Goal: Task Accomplishment & Management: Use online tool/utility

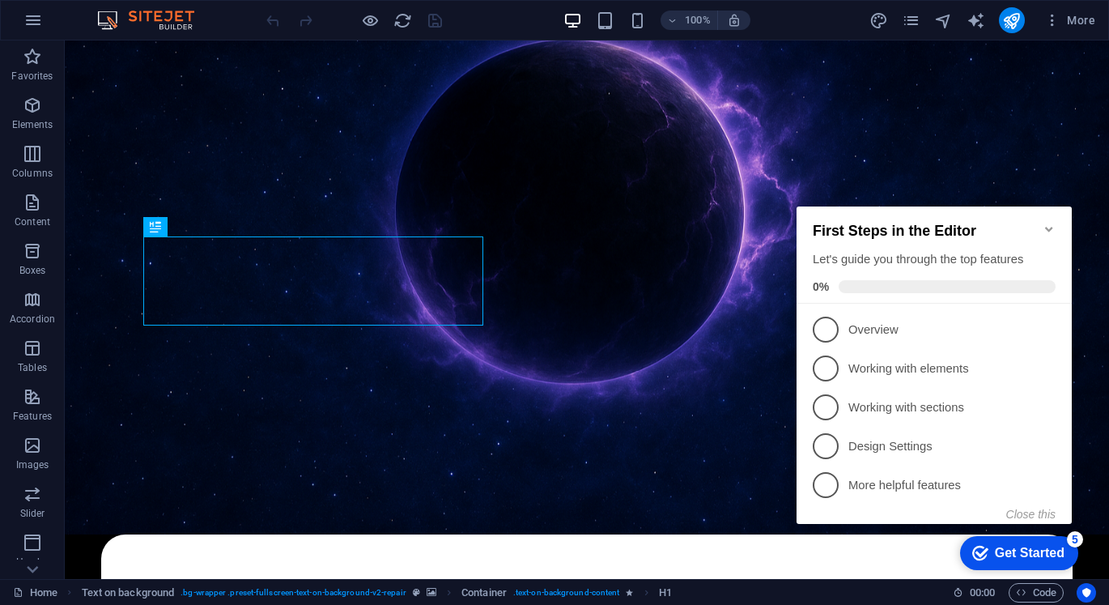
scroll to position [243, 0]
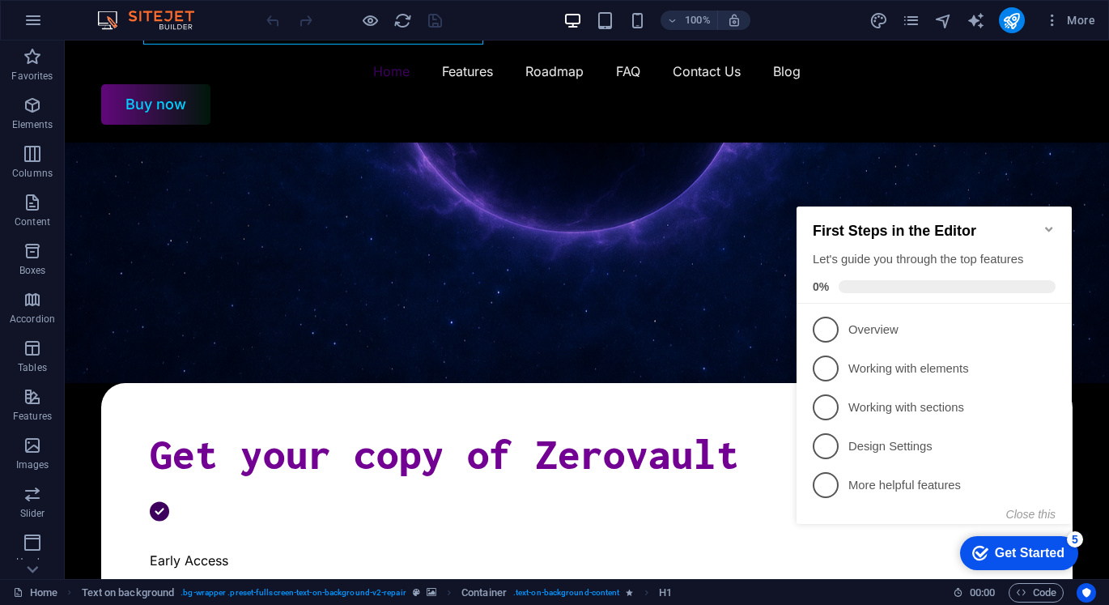
click at [1053, 223] on icon "Minimize checklist" at bounding box center [1049, 229] width 13 height 13
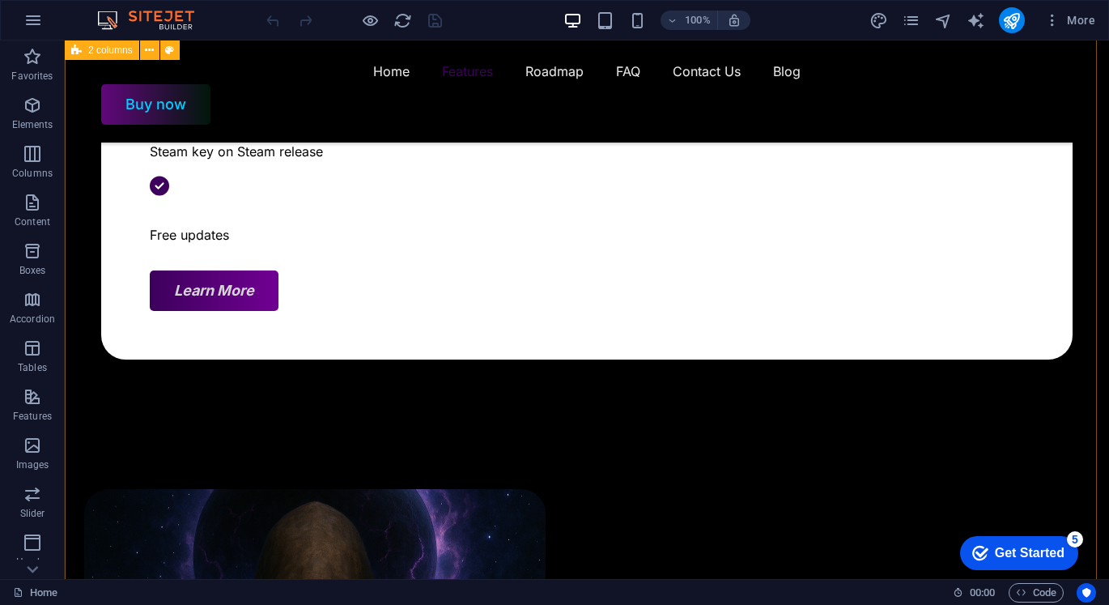
scroll to position [567, 0]
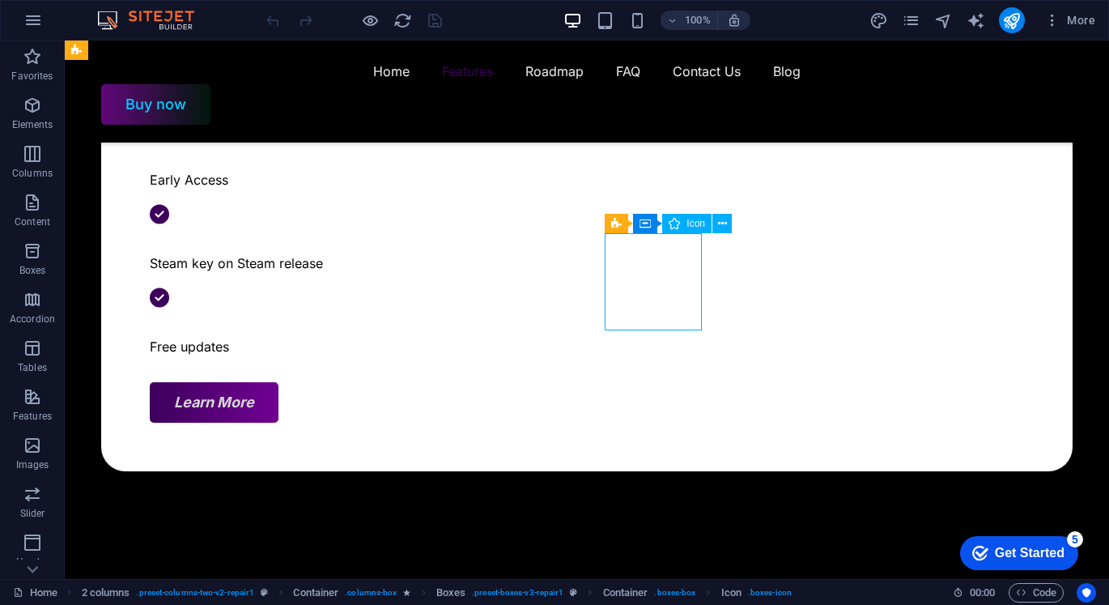
select select "xMidYMid"
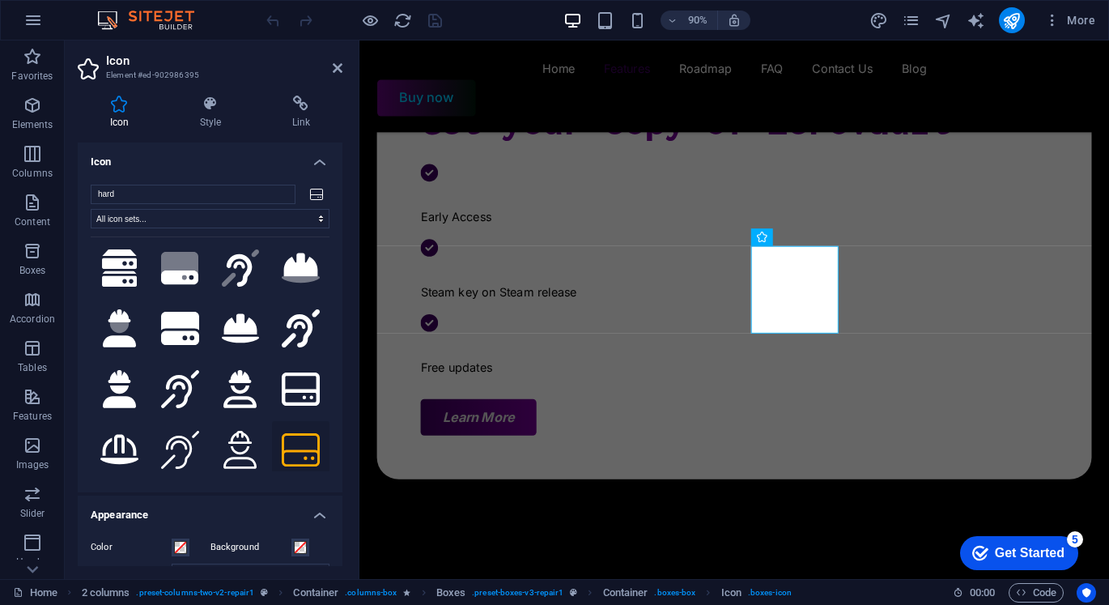
scroll to position [0, 0]
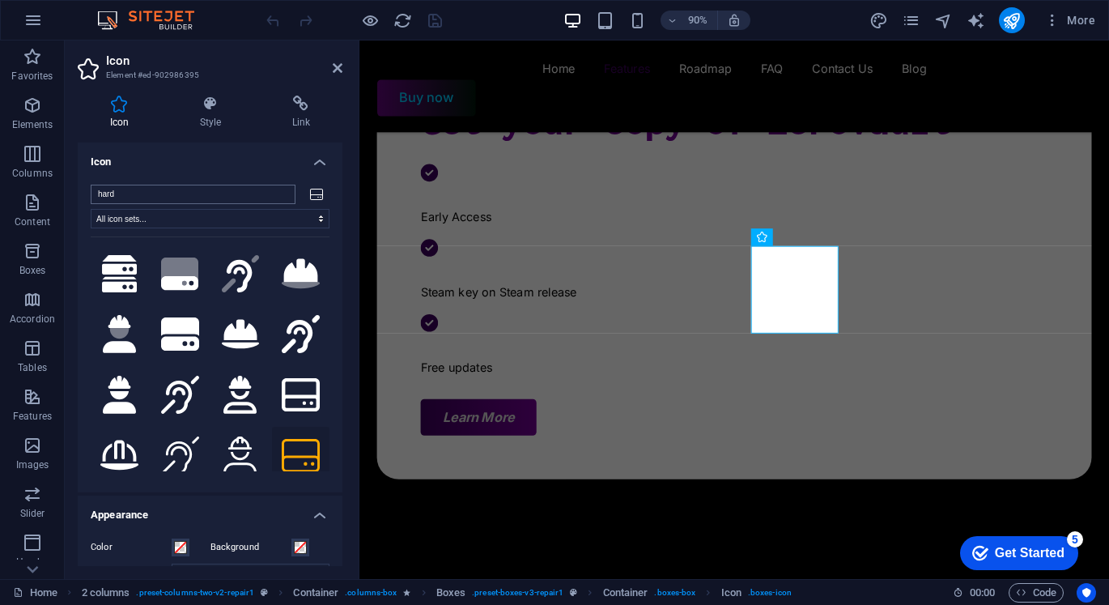
click at [279, 193] on input "hard" at bounding box center [193, 194] width 205 height 19
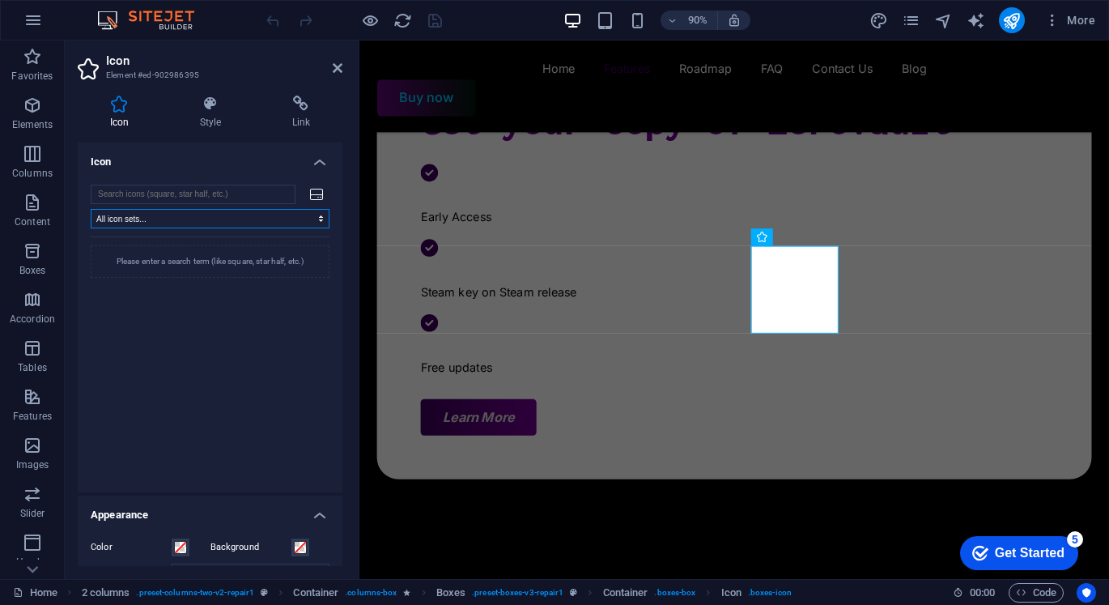
click at [254, 220] on select "All icon sets... IcoFont Ionicons FontAwesome Brands FontAwesome Duotone FontAw…" at bounding box center [210, 218] width 239 height 19
select select "icofont"
click at [91, 209] on select "All icon sets... IcoFont Ionicons FontAwesome Brands FontAwesome Duotone FontAw…" at bounding box center [210, 218] width 239 height 19
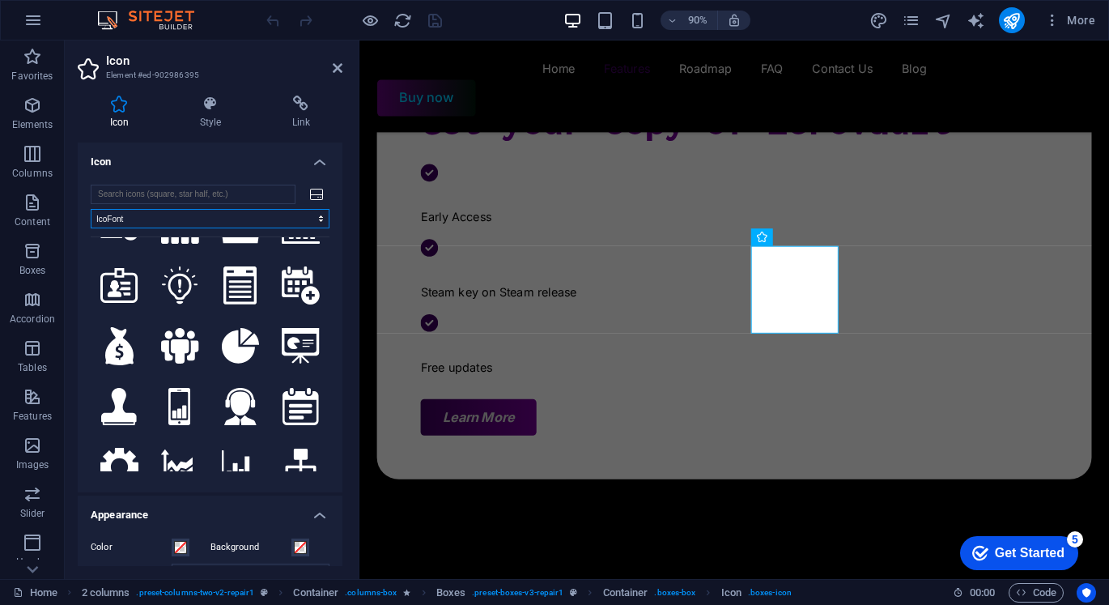
scroll to position [5668, 0]
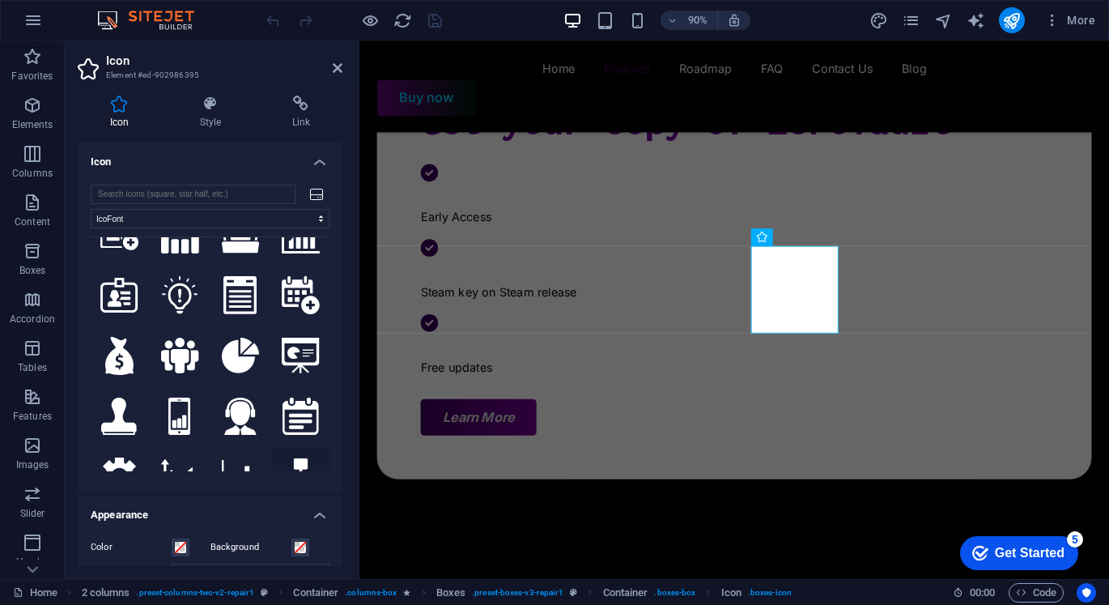
click at [291, 458] on icon at bounding box center [301, 476] width 38 height 36
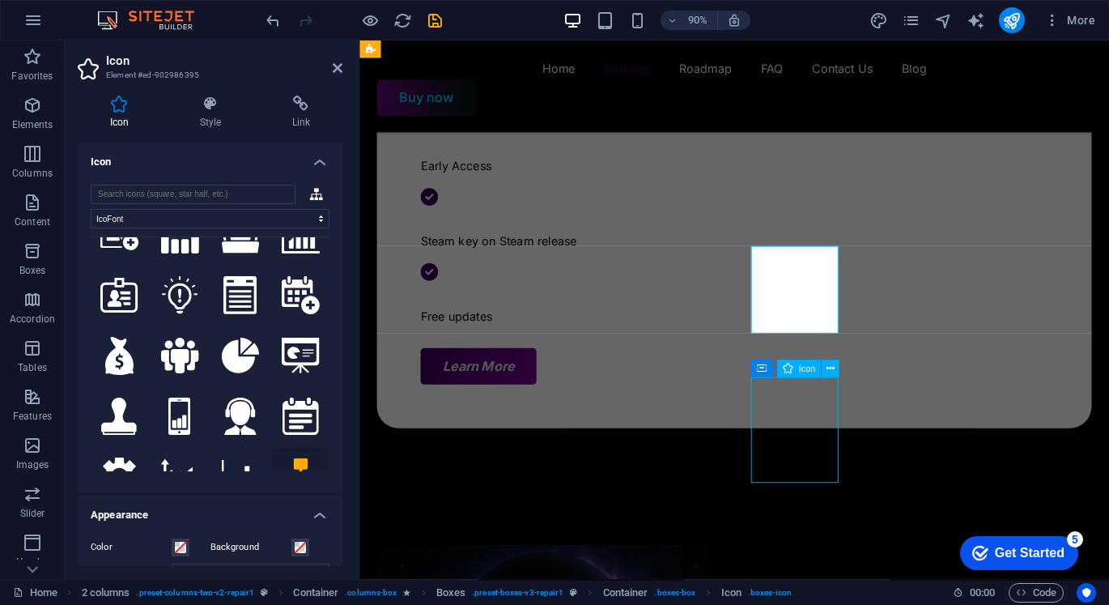
scroll to position [567, 0]
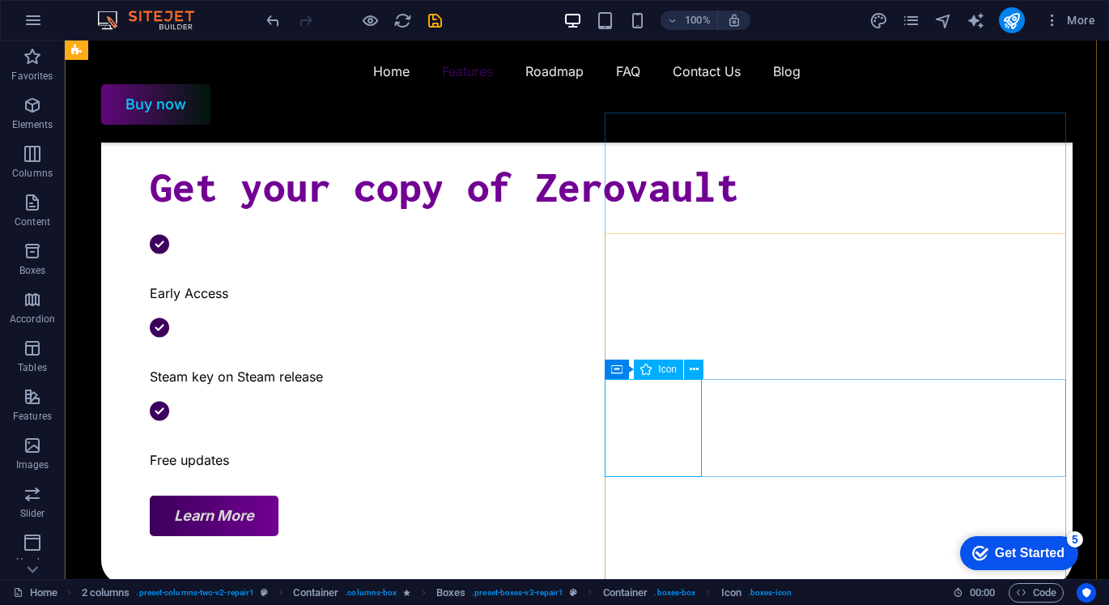
scroll to position [623, 0]
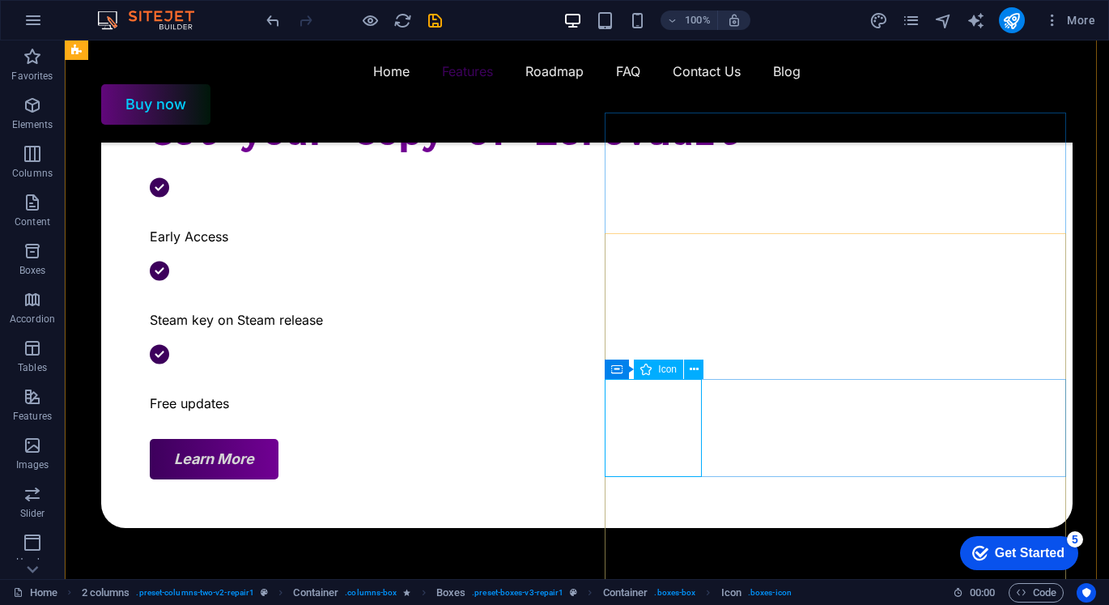
select select "xMidYMid"
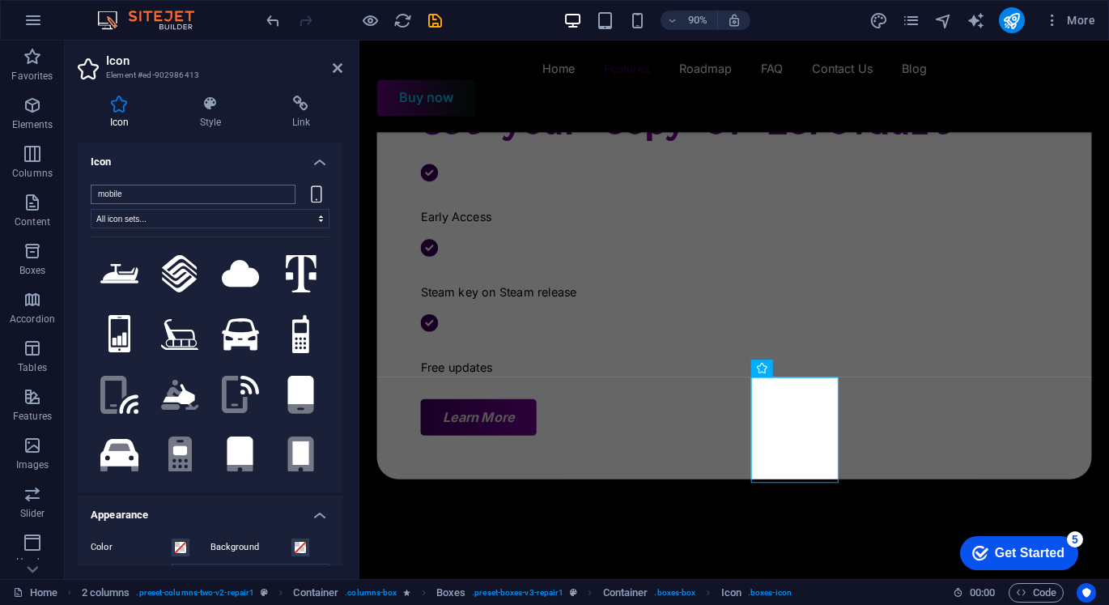
click at [277, 198] on input "mobile" at bounding box center [193, 194] width 205 height 19
click at [279, 193] on input "mobile" at bounding box center [193, 194] width 205 height 19
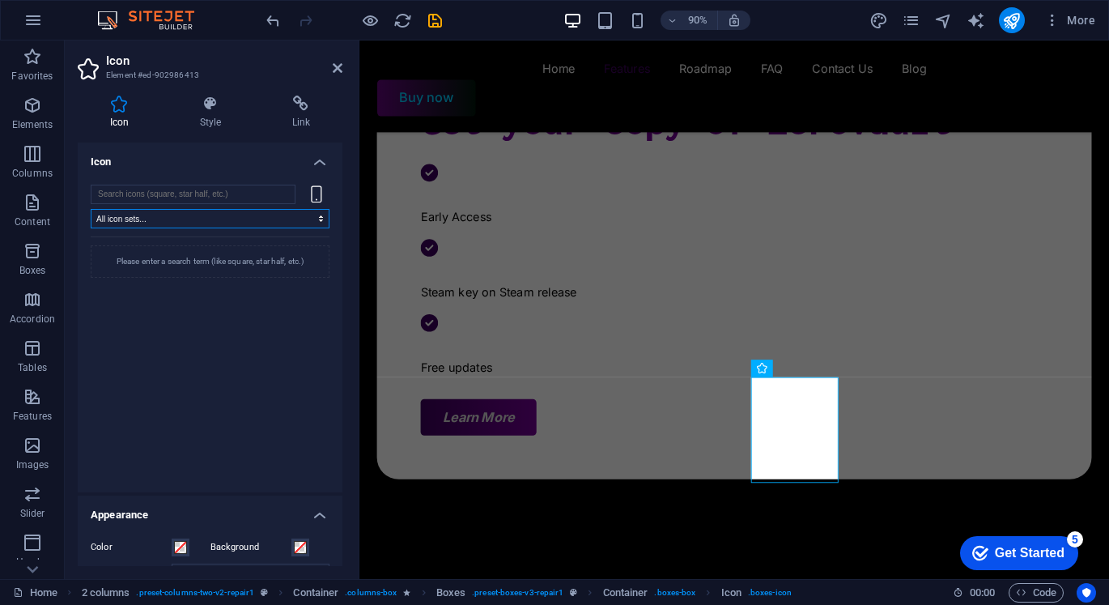
click at [213, 211] on select "All icon sets... IcoFont Ionicons FontAwesome Brands FontAwesome Duotone FontAw…" at bounding box center [210, 218] width 239 height 19
select select "ionicons"
click at [91, 209] on select "All icon sets... IcoFont Ionicons FontAwesome Brands FontAwesome Duotone FontAw…" at bounding box center [210, 218] width 239 height 19
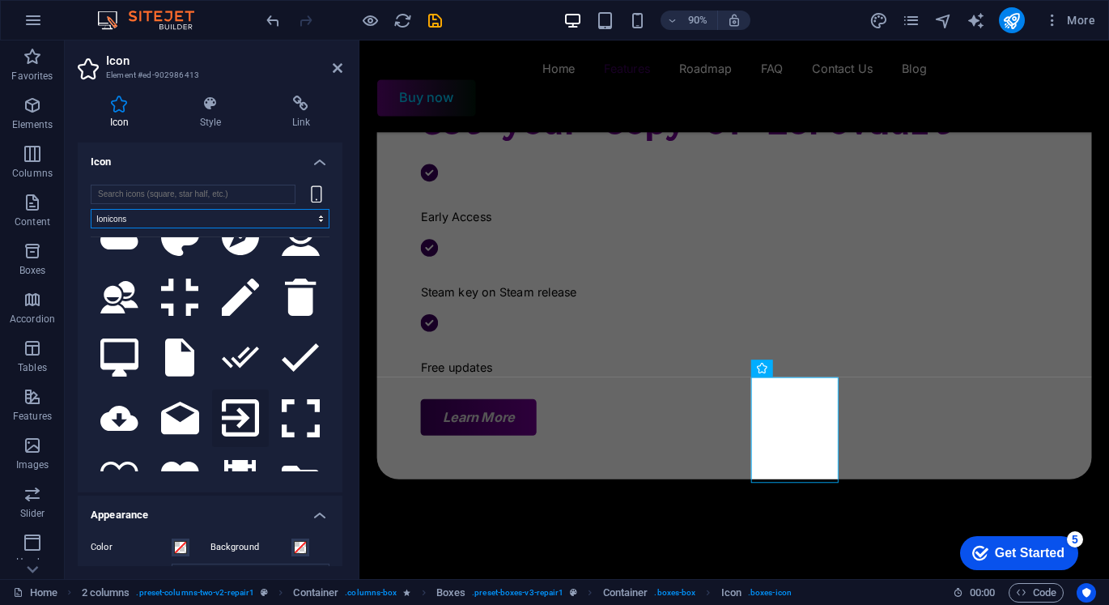
scroll to position [729, 0]
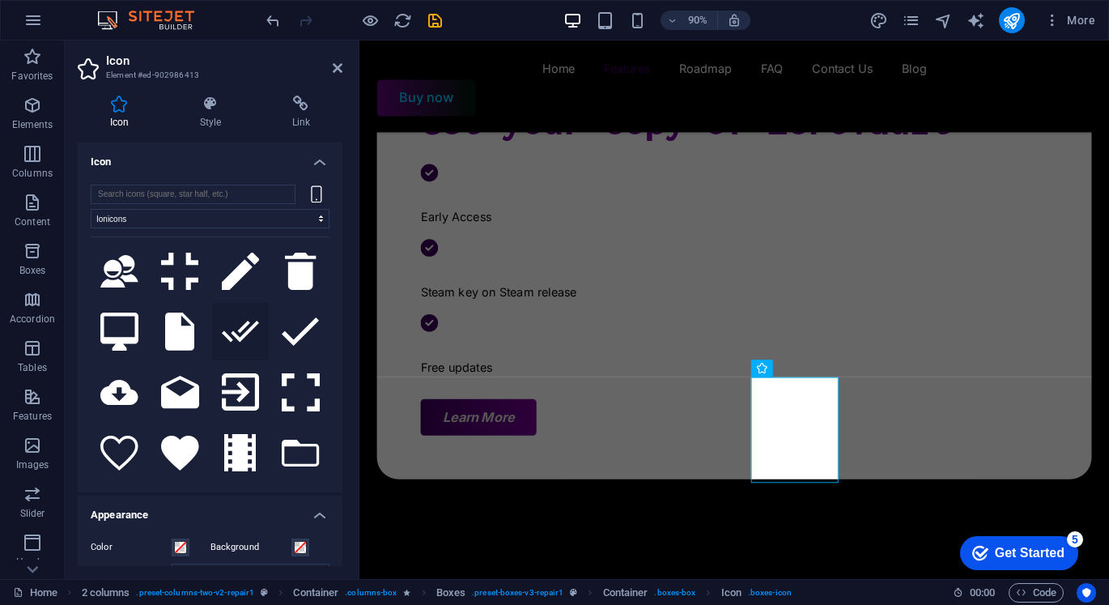
click at [245, 321] on icon at bounding box center [241, 332] width 38 height 22
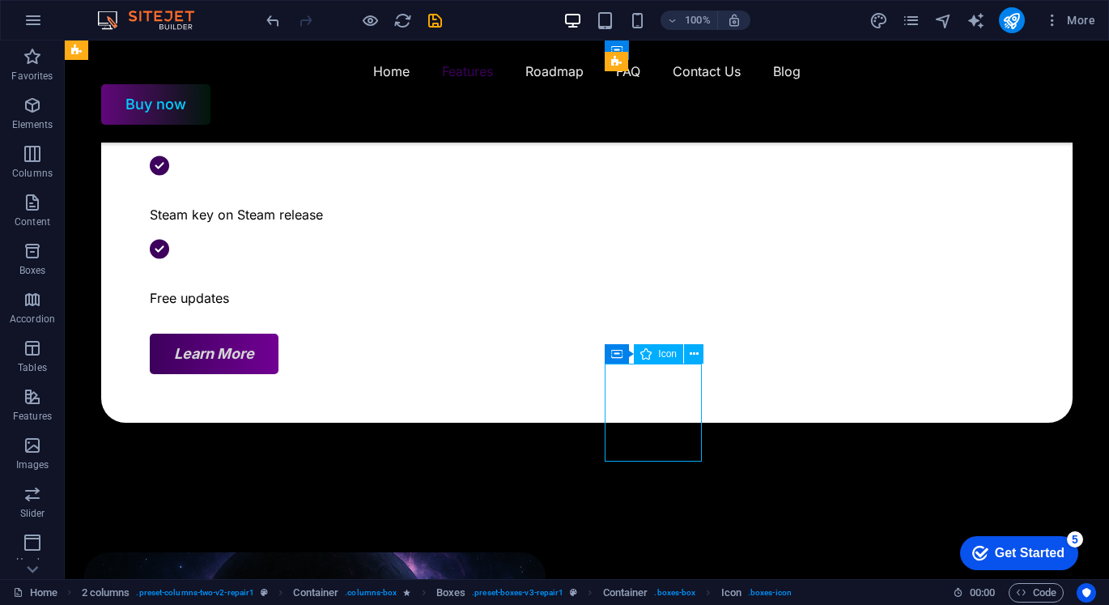
select select "xMidYMid"
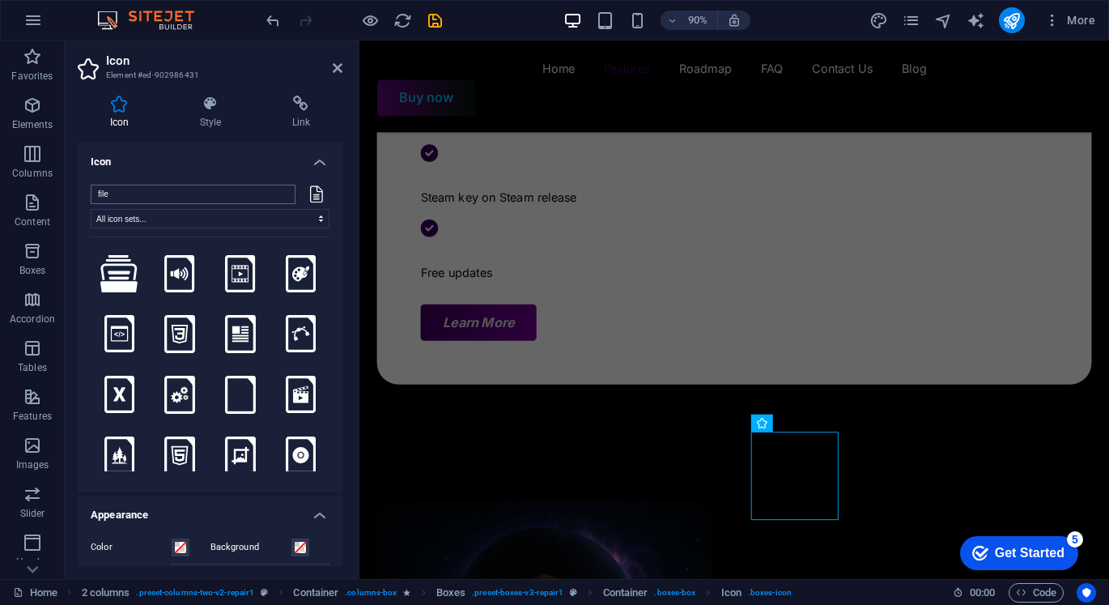
click at [281, 197] on input "file" at bounding box center [193, 194] width 205 height 19
click at [279, 195] on input "file" at bounding box center [193, 194] width 205 height 19
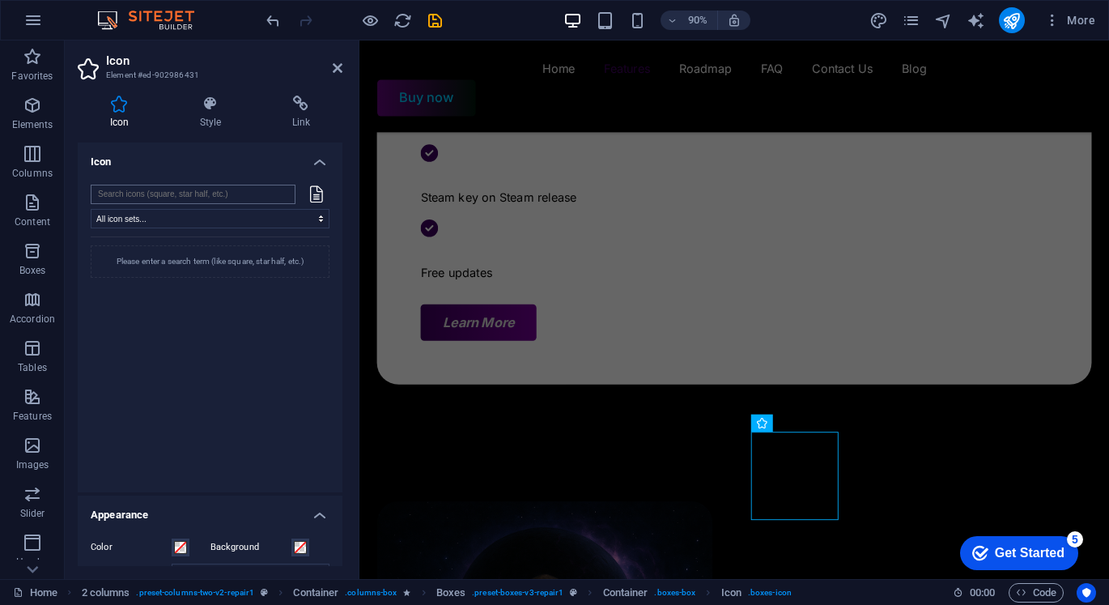
click at [245, 186] on input "search" at bounding box center [193, 194] width 205 height 19
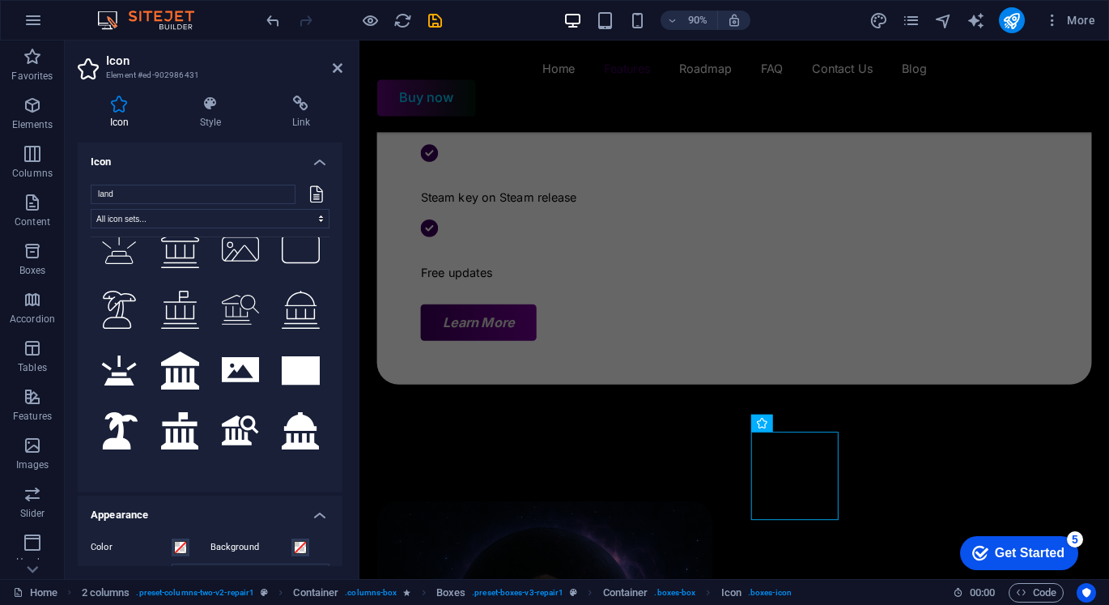
scroll to position [567, 0]
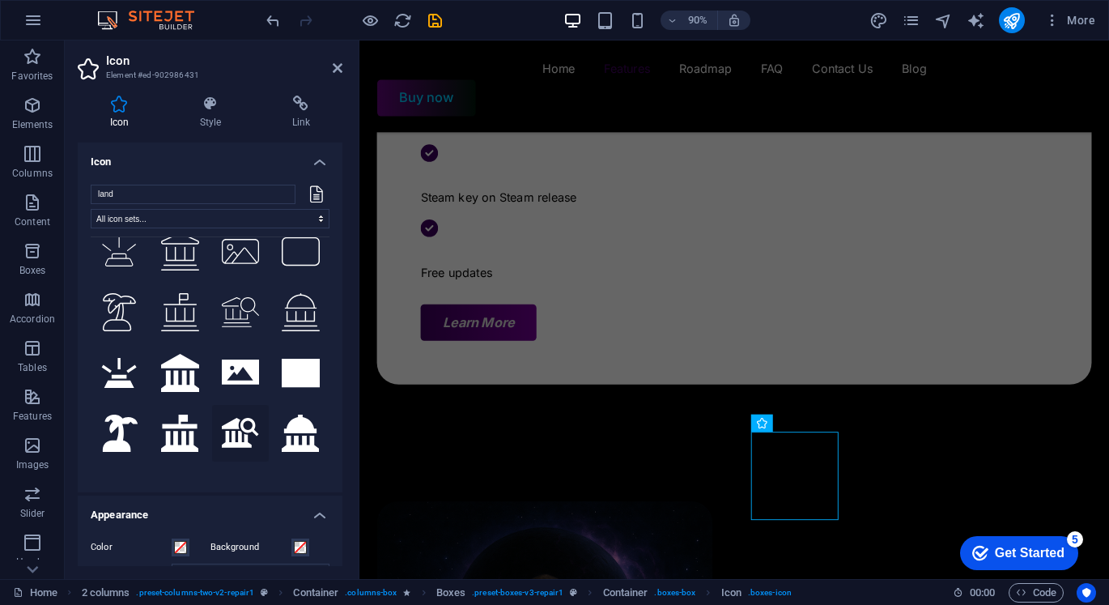
type input "land"
click at [239, 418] on icon at bounding box center [240, 433] width 37 height 30
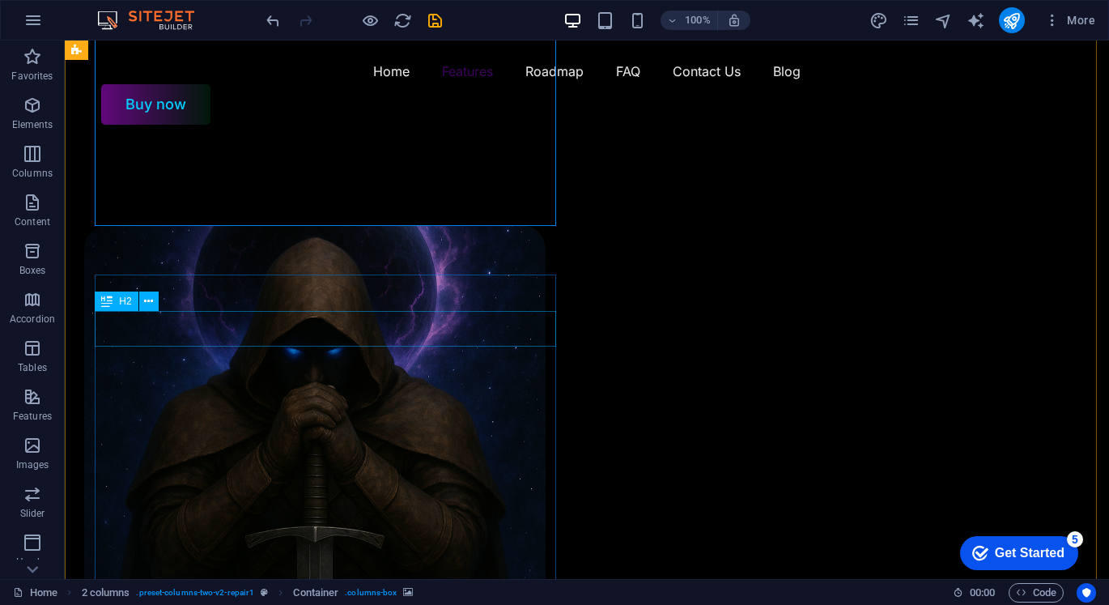
scroll to position [1134, 0]
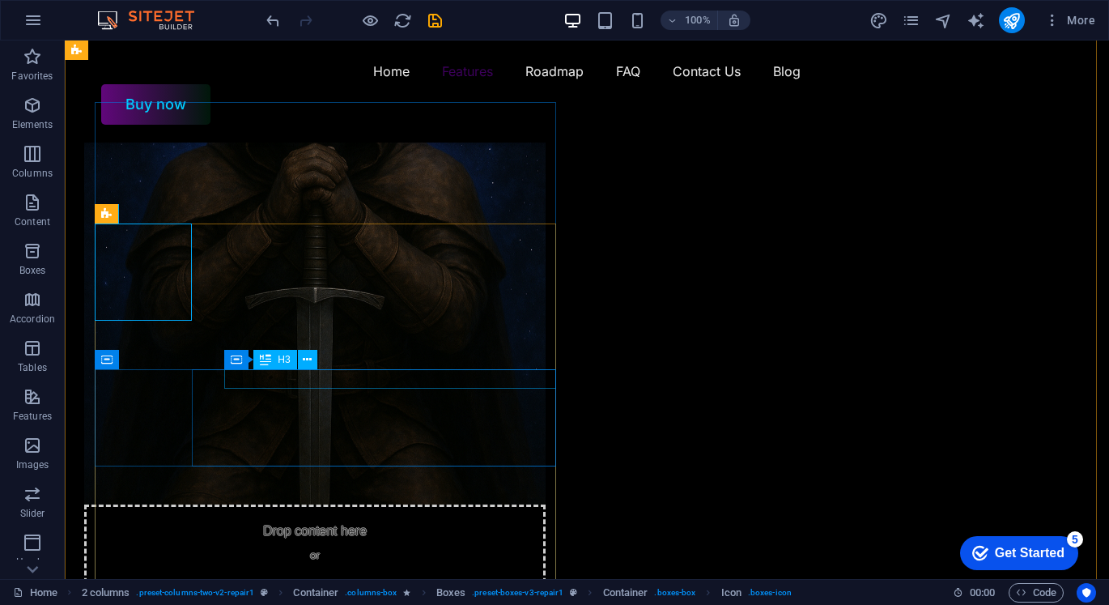
scroll to position [1295, 0]
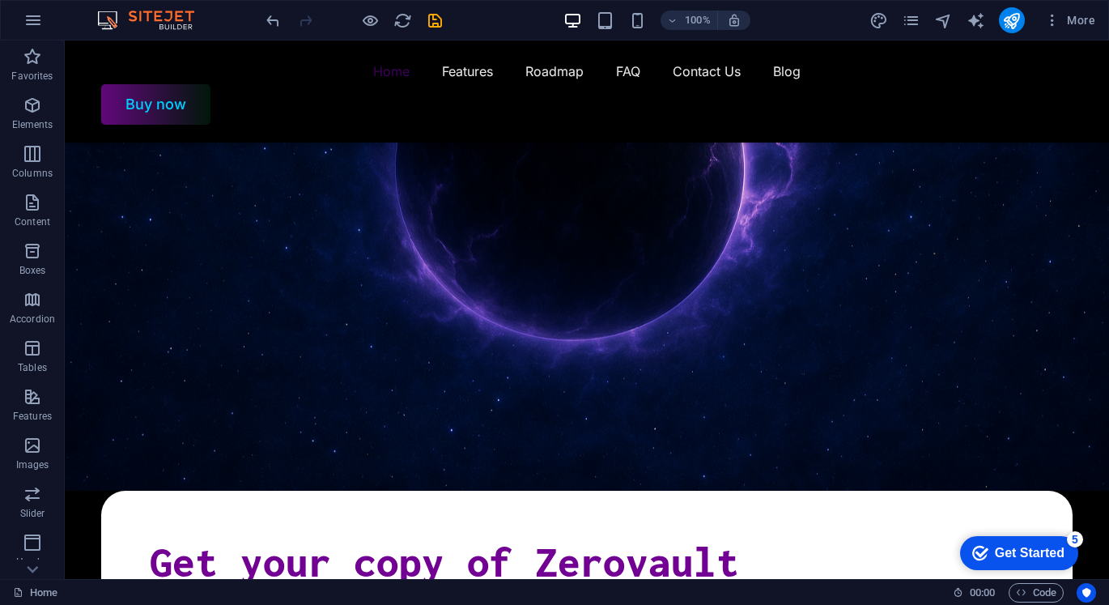
scroll to position [0, 0]
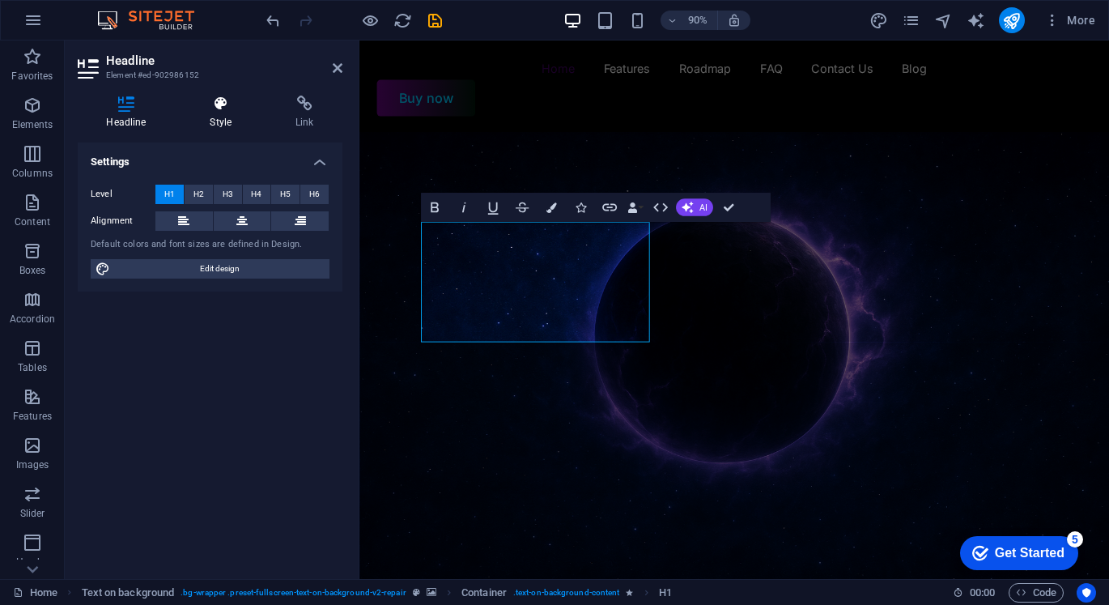
click at [227, 115] on h4 "Style" at bounding box center [224, 113] width 86 height 34
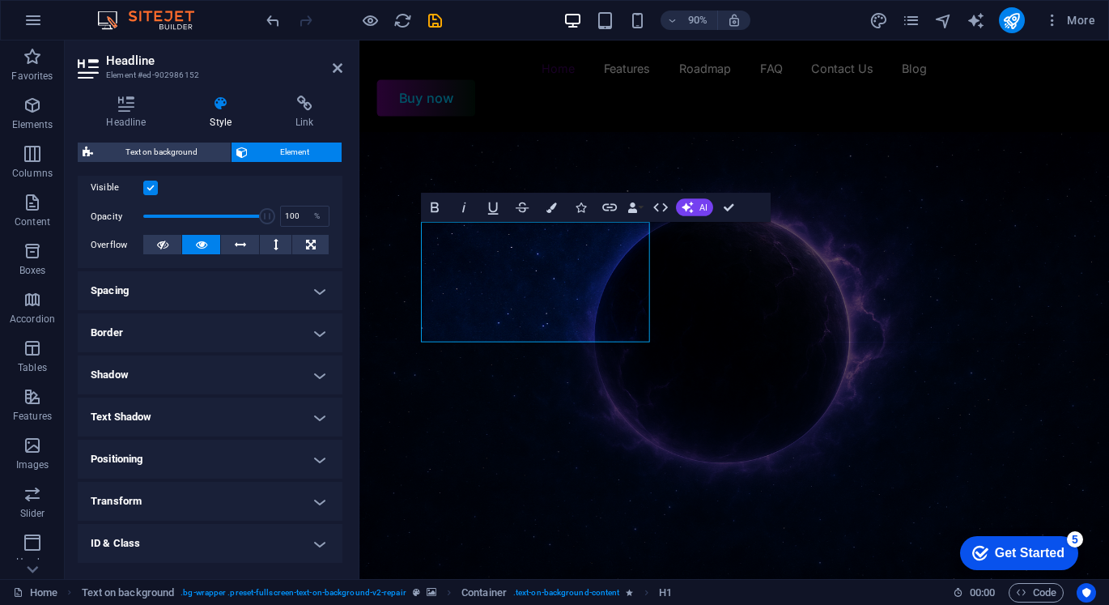
scroll to position [243, 0]
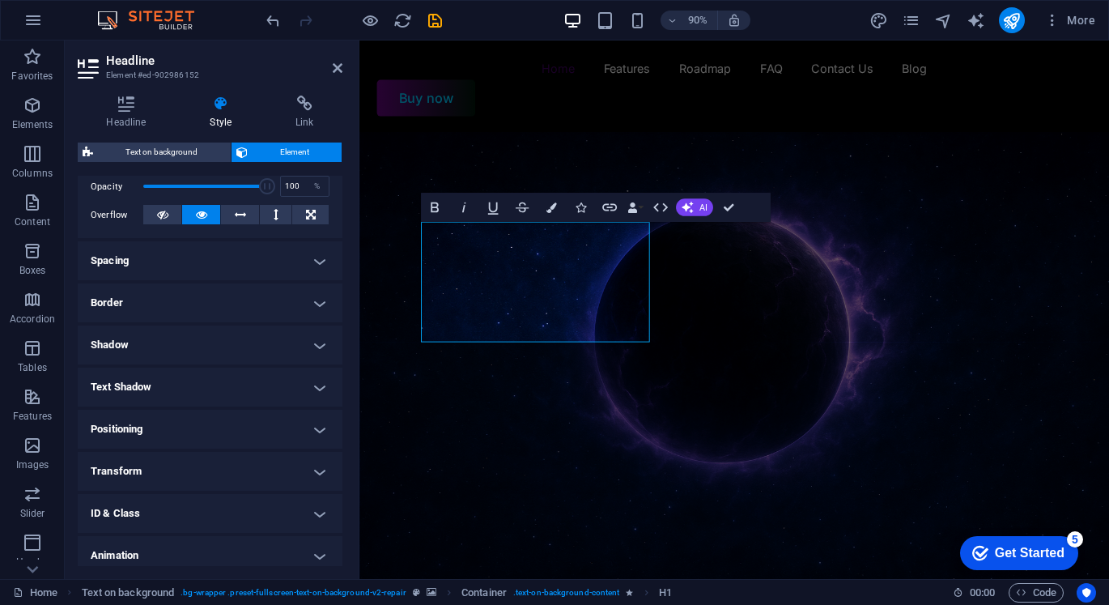
click at [204, 383] on h4 "Text Shadow" at bounding box center [210, 387] width 265 height 39
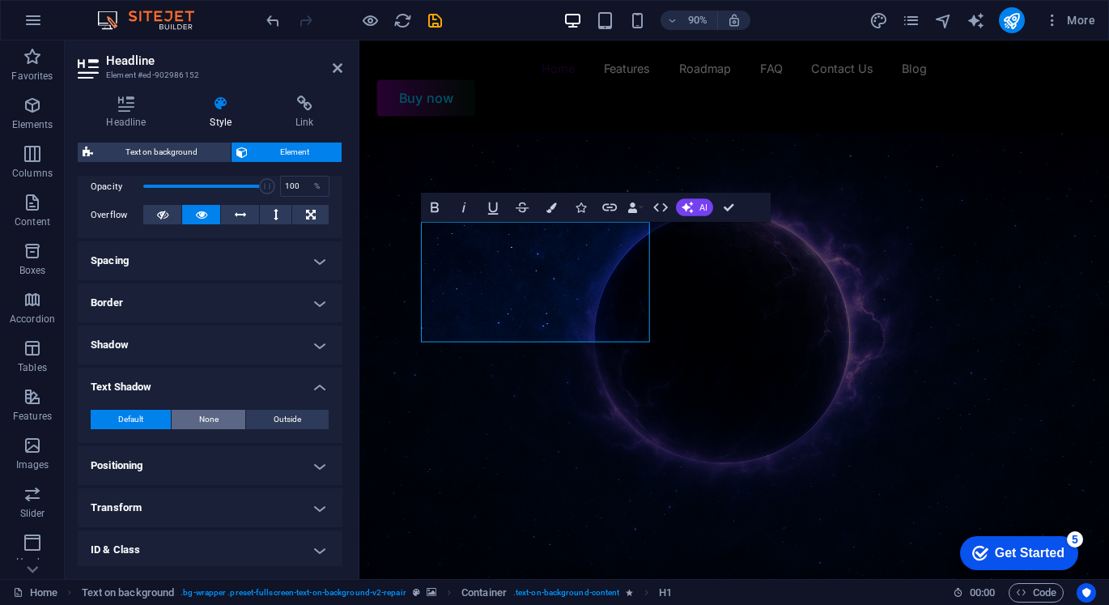
click at [209, 425] on span "None" at bounding box center [208, 419] width 19 height 19
click at [259, 418] on button "Outside" at bounding box center [287, 419] width 83 height 19
type input "2"
type input "4"
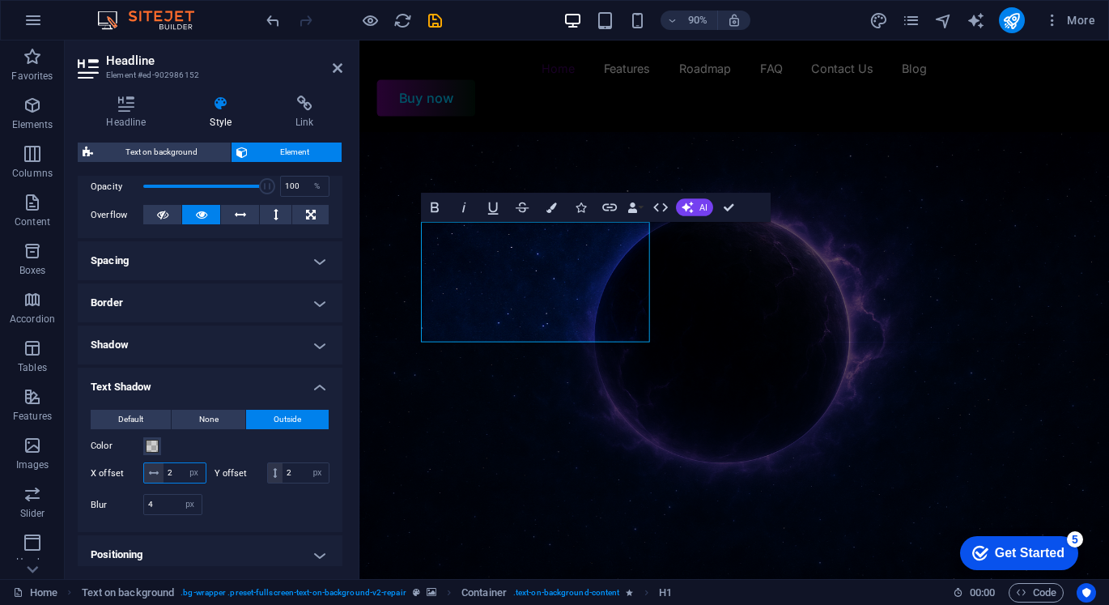
click at [185, 465] on input "2" at bounding box center [185, 472] width 42 height 19
click at [206, 470] on input "2" at bounding box center [185, 472] width 42 height 19
click at [291, 448] on div "Color" at bounding box center [210, 445] width 239 height 19
click at [161, 449] on div "Color" at bounding box center [210, 445] width 239 height 19
click at [158, 448] on span at bounding box center [152, 446] width 13 height 13
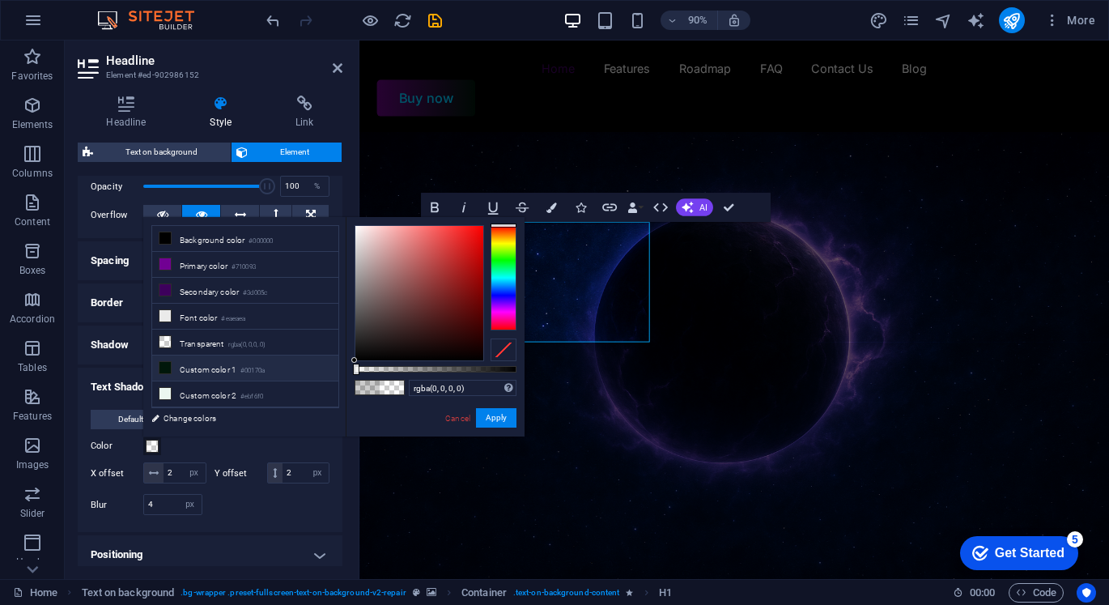
drag, startPoint x: 468, startPoint y: 372, endPoint x: 325, endPoint y: 364, distance: 142.7
click at [325, 364] on div "less Background color #000000 Primary color #710093 Secondary color #3d005c Fon…" at bounding box center [333, 326] width 381 height 219
type input "#000000"
drag, startPoint x: 478, startPoint y: 368, endPoint x: 551, endPoint y: 368, distance: 72.9
click at [551, 368] on body "[DOMAIN_NAME] Home Favorites Elements Columns Content Boxes Accordion Tables Fe…" at bounding box center [554, 302] width 1109 height 605
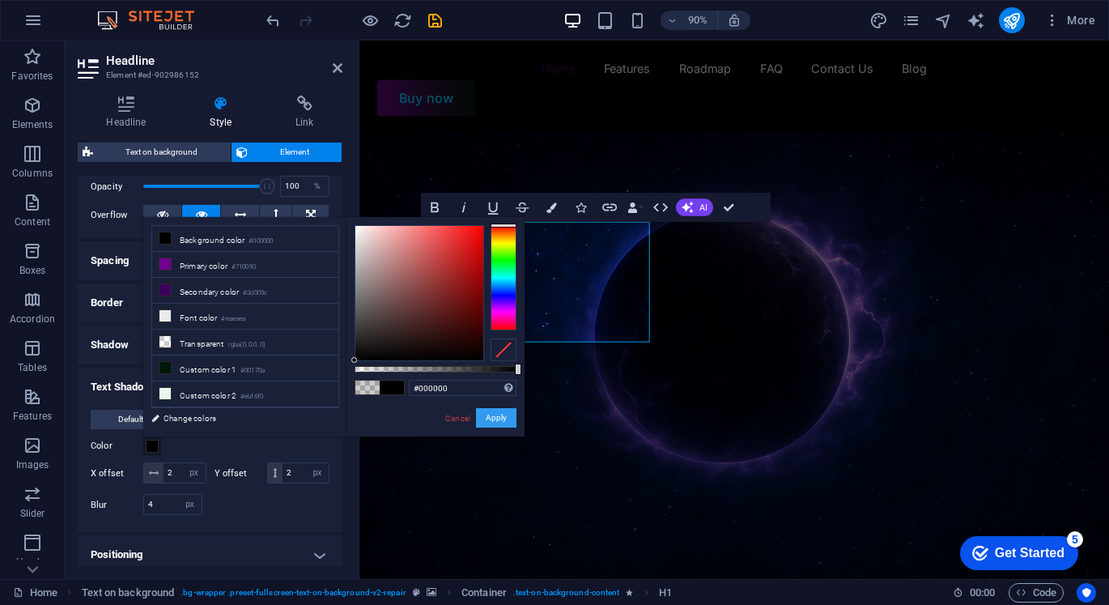
click at [489, 422] on button "Apply" at bounding box center [496, 417] width 40 height 19
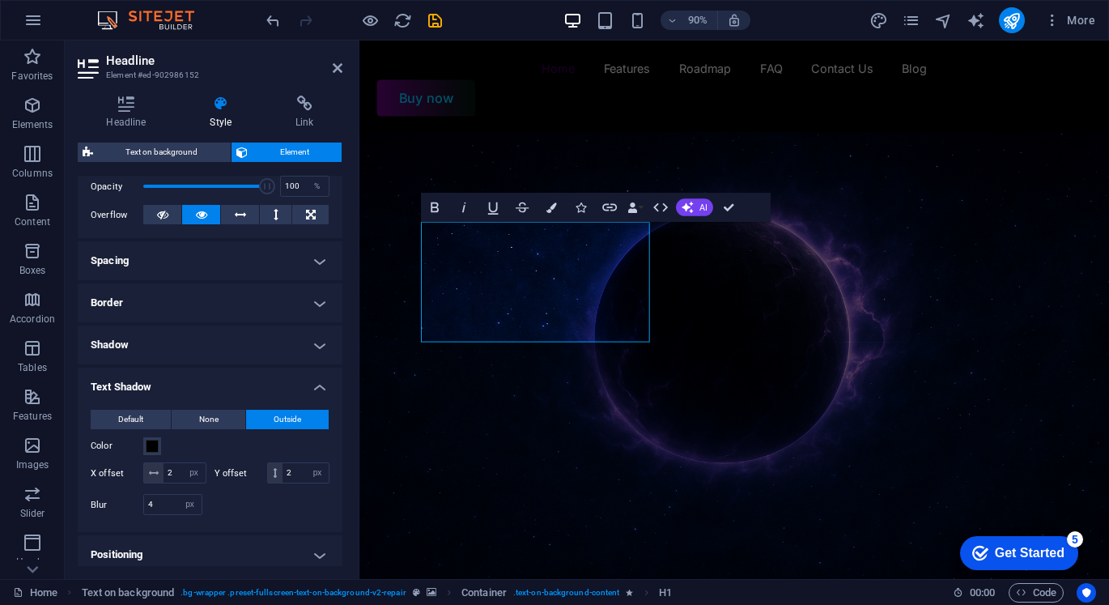
click at [824, 436] on figure at bounding box center [775, 425] width 833 height 566
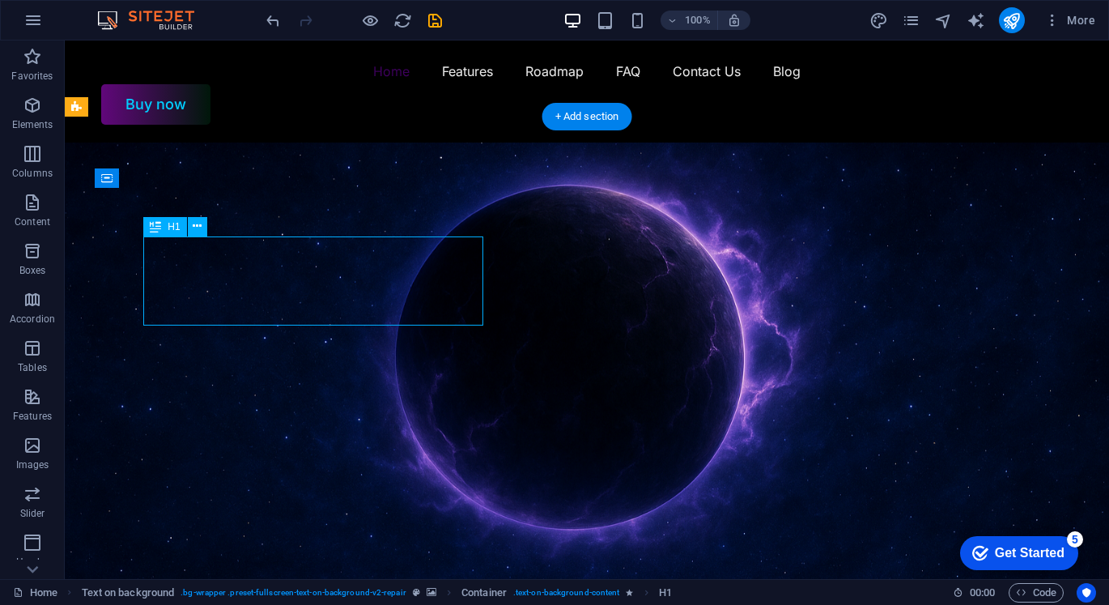
select select "px"
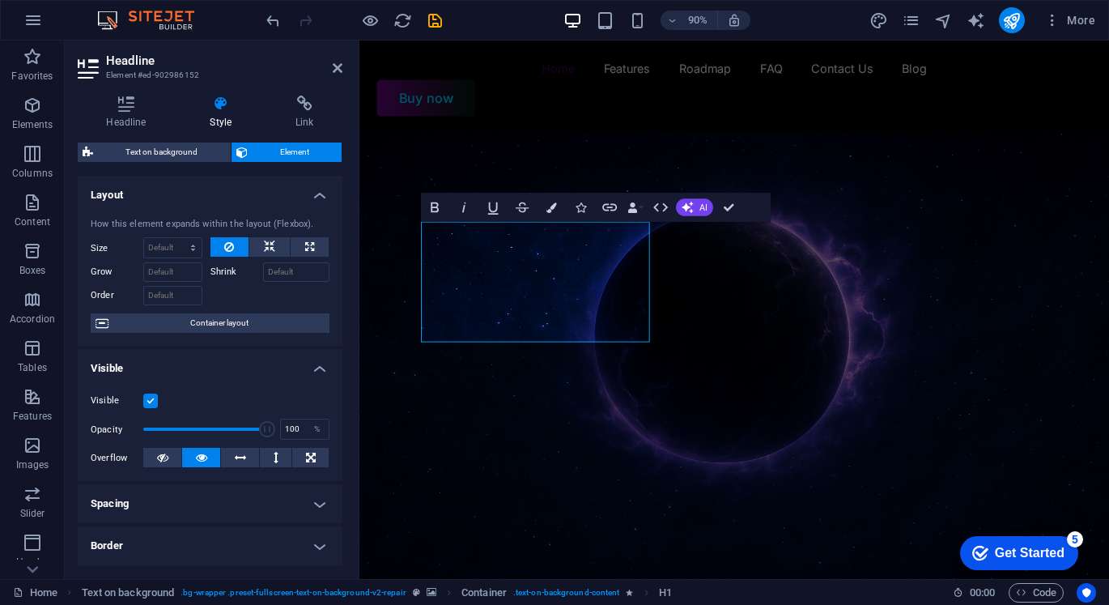
scroll to position [324, 0]
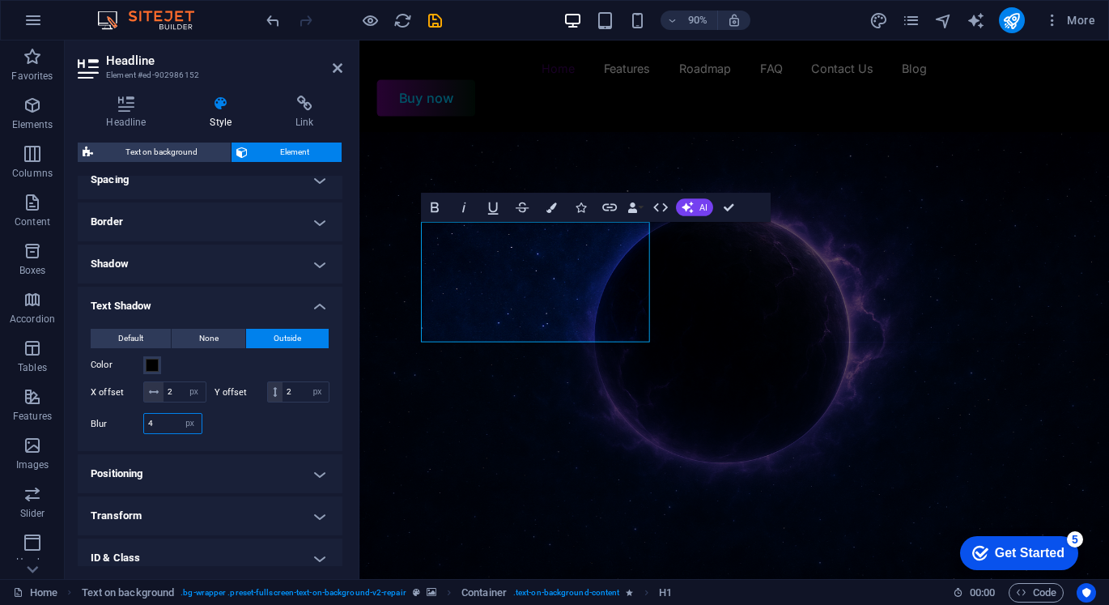
drag, startPoint x: 153, startPoint y: 440, endPoint x: 138, endPoint y: 436, distance: 15.7
click at [138, 434] on div "Blur 4 px rem % vh vw" at bounding box center [147, 423] width 112 height 21
type input "3"
click at [223, 434] on div at bounding box center [271, 423] width 120 height 21
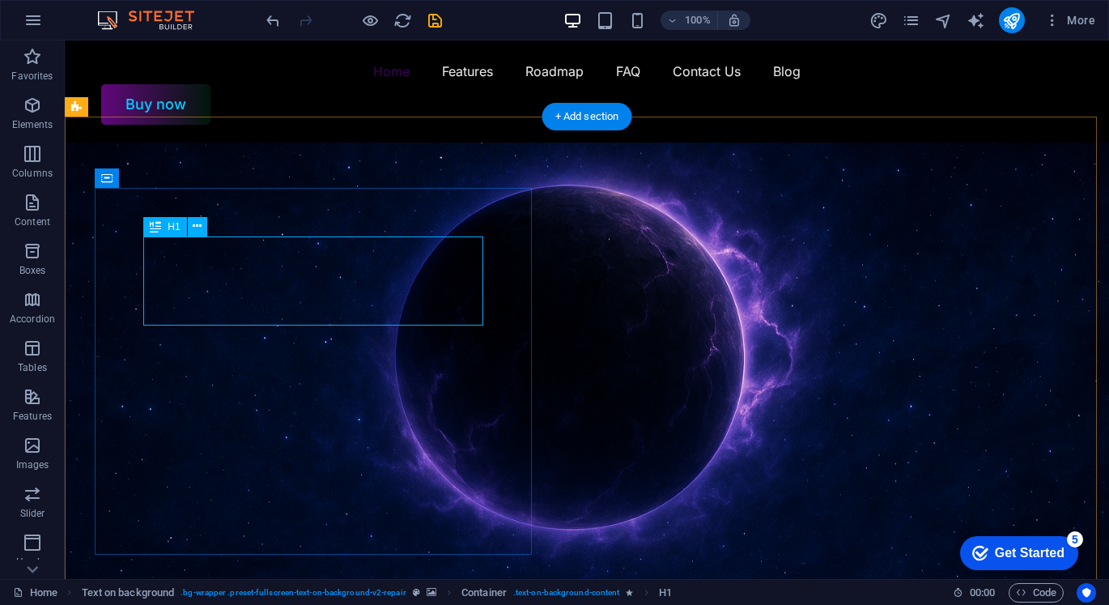
select select "px"
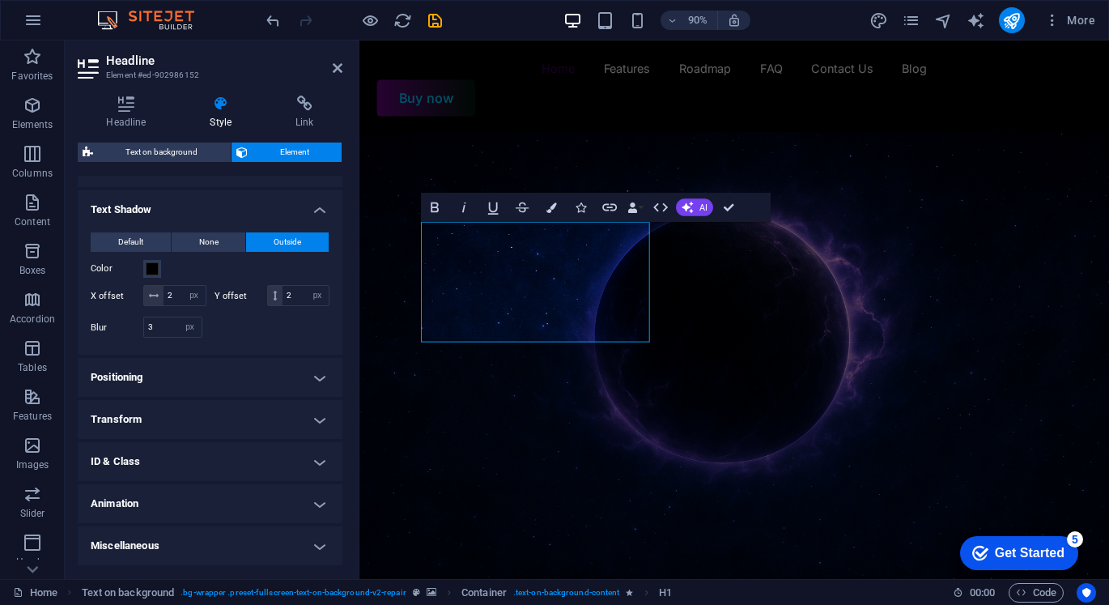
scroll to position [438, 0]
drag, startPoint x: 174, startPoint y: 333, endPoint x: 135, endPoint y: 330, distance: 38.9
click at [135, 330] on div "Blur 3 px rem % vh vw" at bounding box center [147, 327] width 112 height 21
click at [240, 334] on div at bounding box center [271, 327] width 120 height 21
drag, startPoint x: 156, startPoint y: 330, endPoint x: 113, endPoint y: 330, distance: 43.7
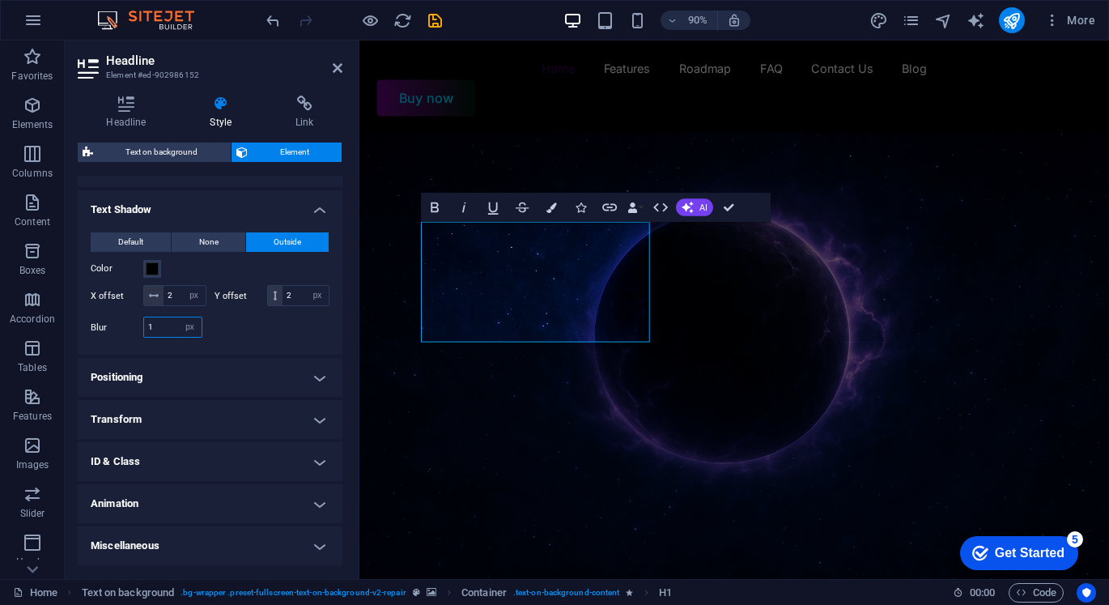
click at [113, 330] on div "Blur 1 px rem % vh vw" at bounding box center [147, 327] width 112 height 21
type input "6"
click at [223, 331] on div at bounding box center [271, 327] width 120 height 21
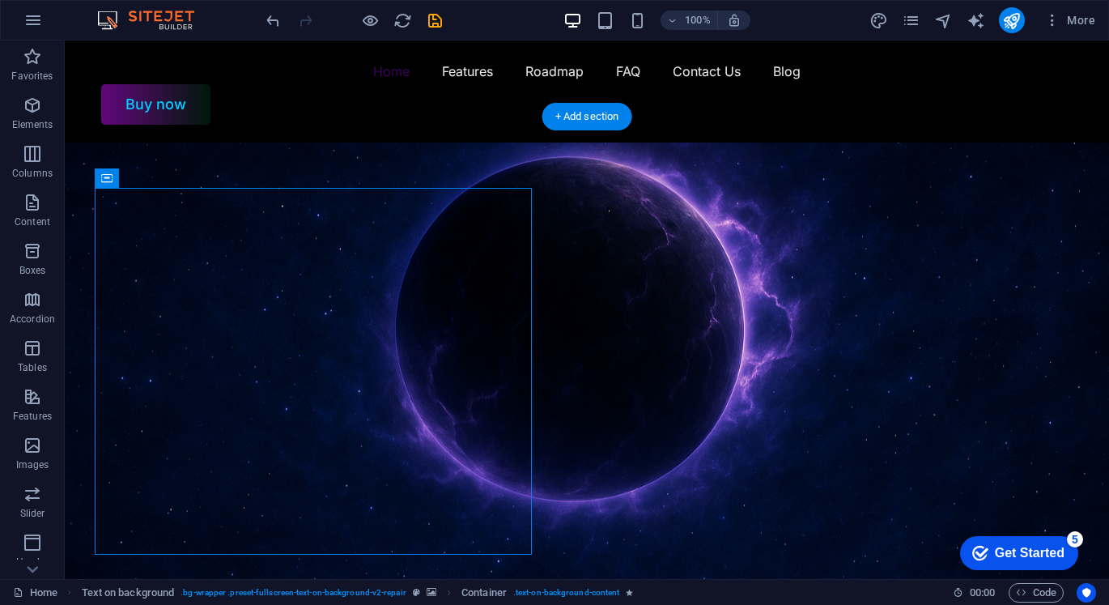
click at [674, 321] on figure at bounding box center [587, 396] width 1044 height 509
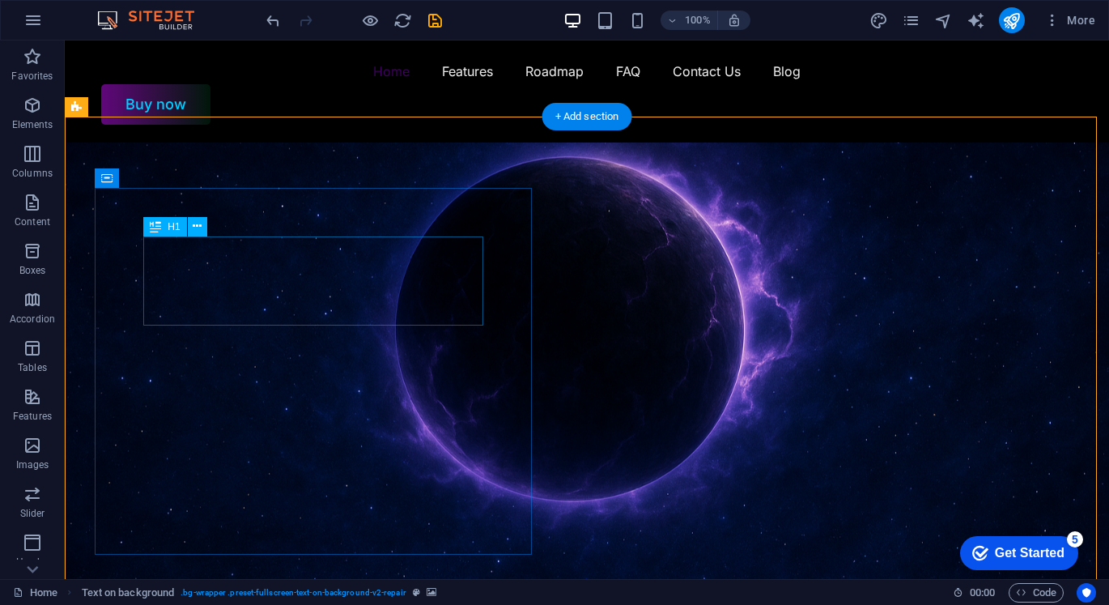
select select "px"
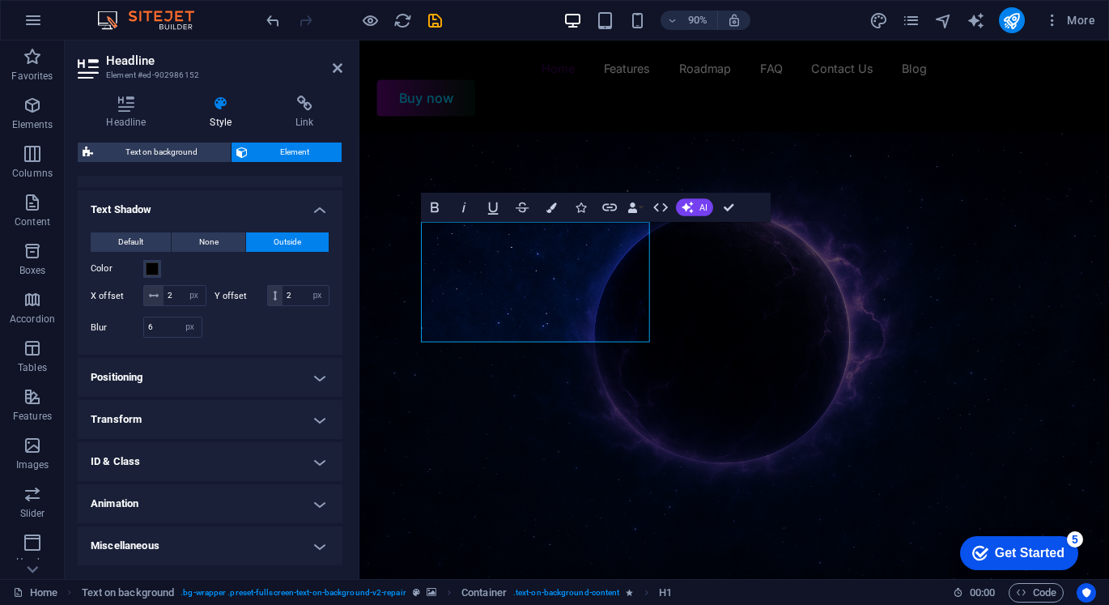
drag, startPoint x: 173, startPoint y: 326, endPoint x: 87, endPoint y: 322, distance: 86.7
click at [87, 322] on div "Default None Outside Color X offset 2 px rem vh vw Y offset 2 px rem vh vw Blur…" at bounding box center [210, 286] width 265 height 135
type input "15"
click at [248, 334] on div at bounding box center [271, 327] width 120 height 21
click at [749, 451] on figure at bounding box center [775, 425] width 833 height 566
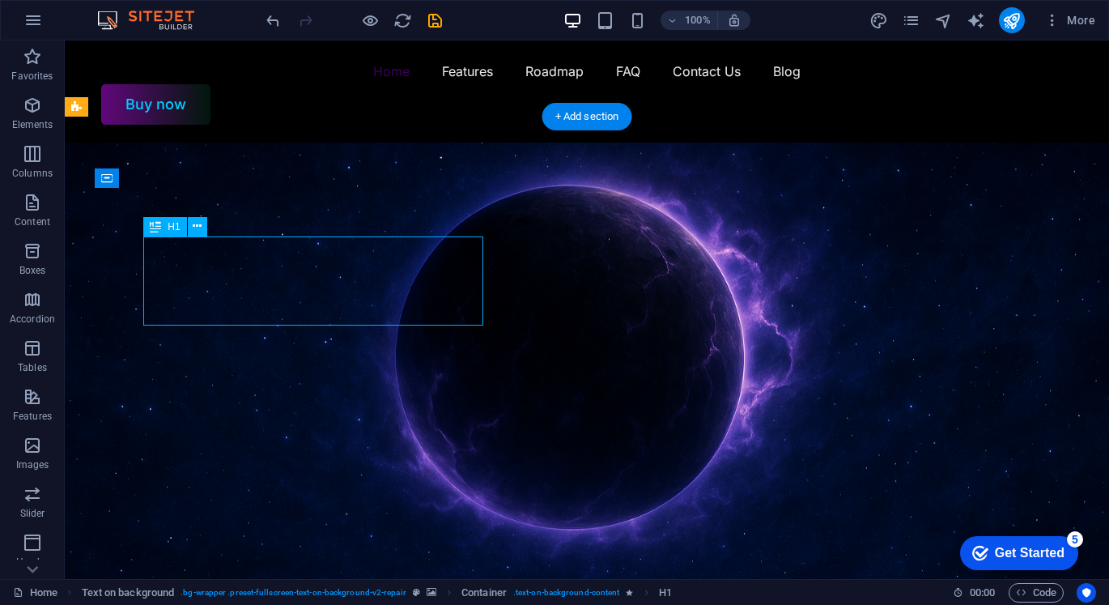
select select "px"
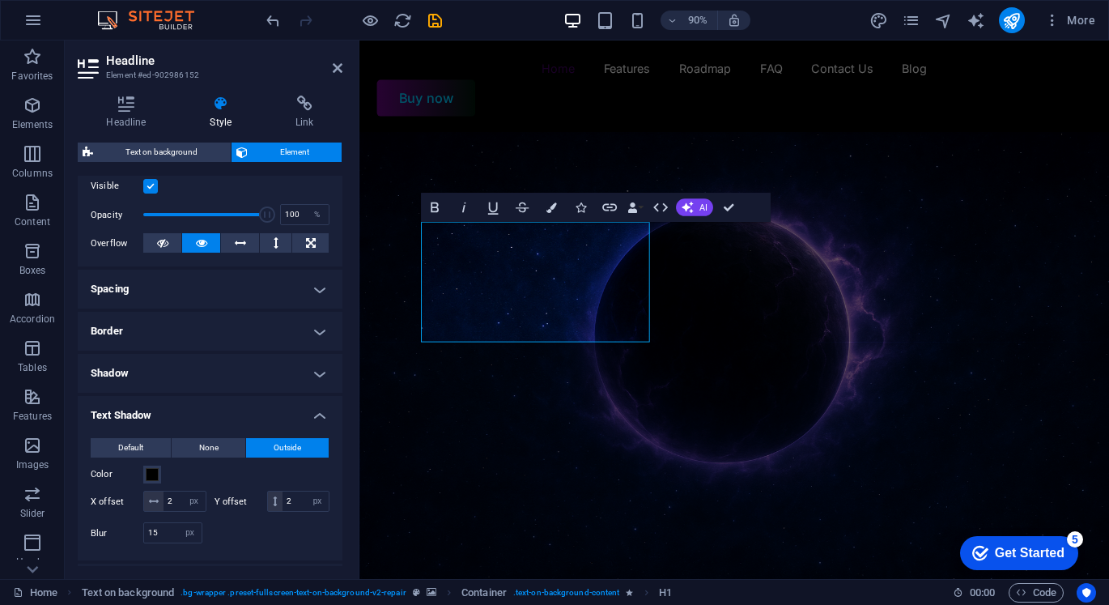
scroll to position [243, 0]
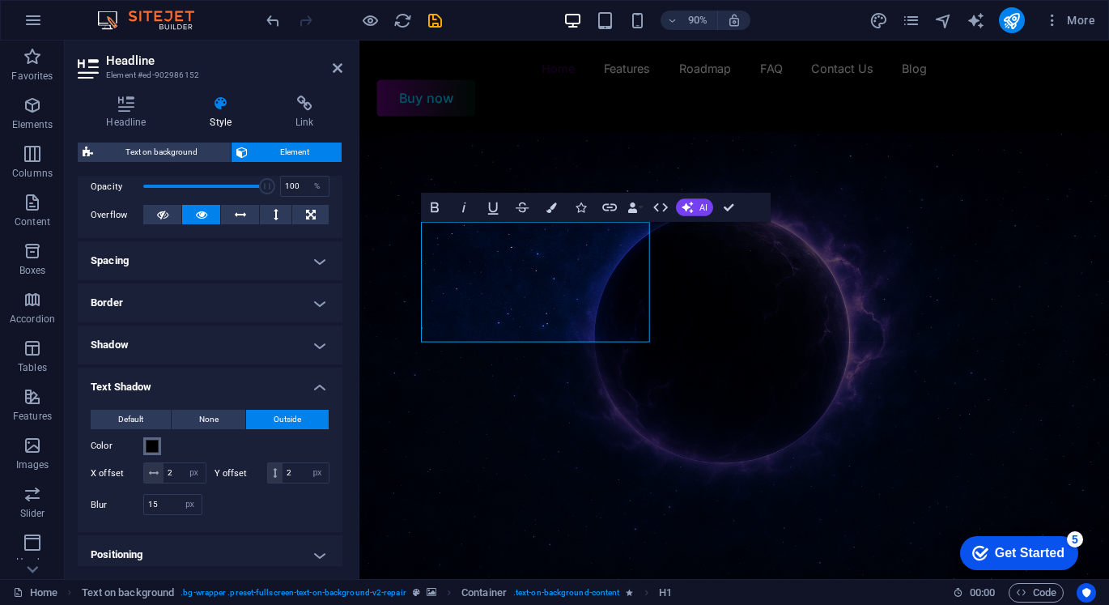
click at [157, 448] on span at bounding box center [152, 446] width 13 height 13
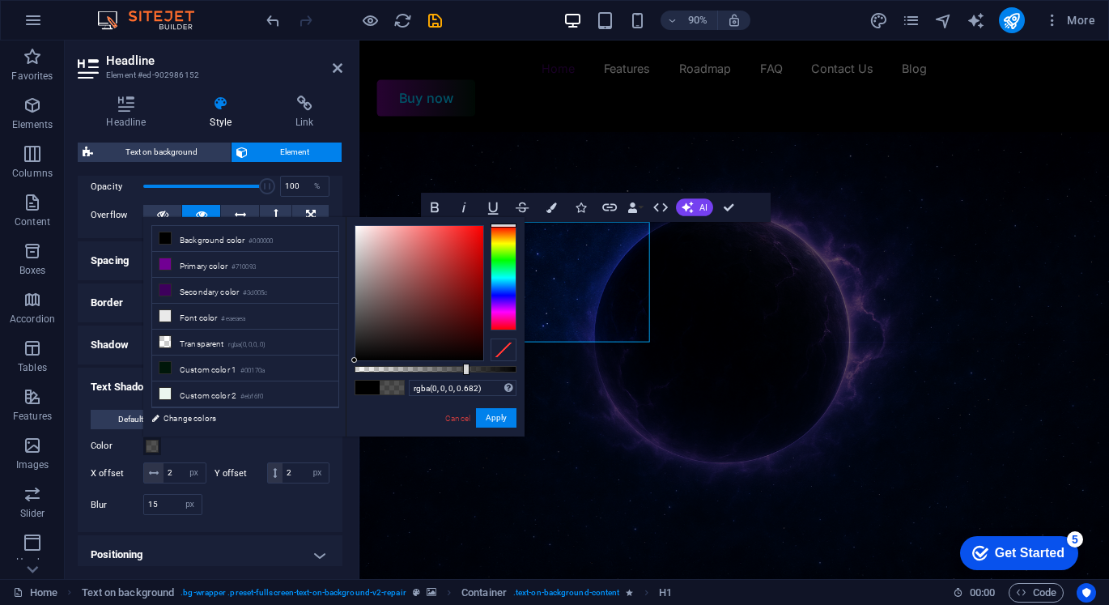
type input "rgba(0, 0, 0, 0.672)"
drag, startPoint x: 500, startPoint y: 367, endPoint x: 463, endPoint y: 367, distance: 37.2
click at [463, 367] on div at bounding box center [436, 369] width 162 height 6
click at [491, 417] on button "Apply" at bounding box center [496, 417] width 40 height 19
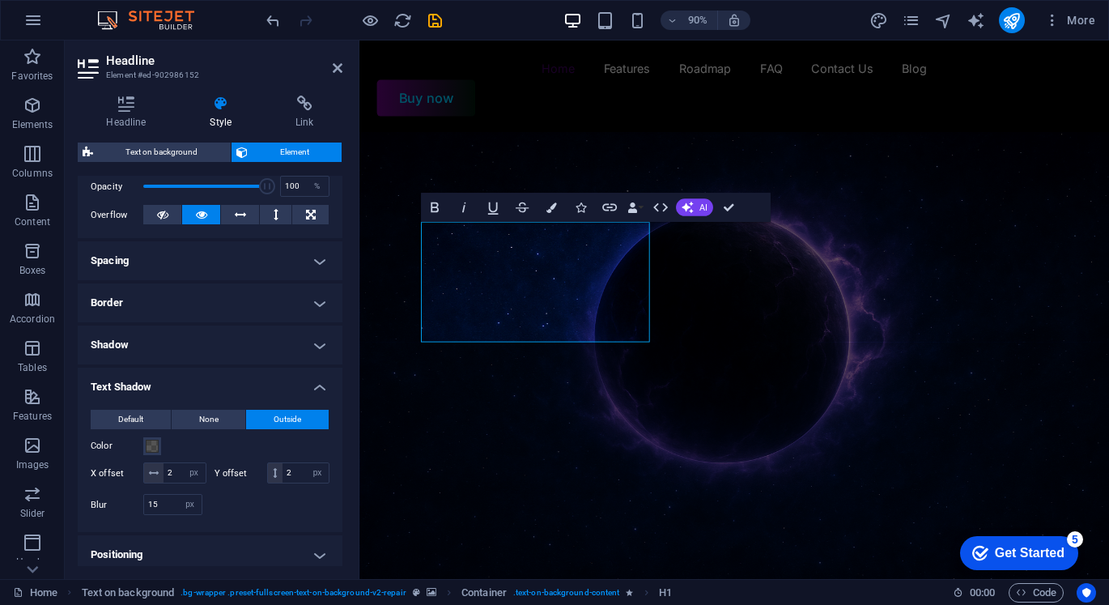
click at [731, 462] on figure at bounding box center [775, 425] width 833 height 566
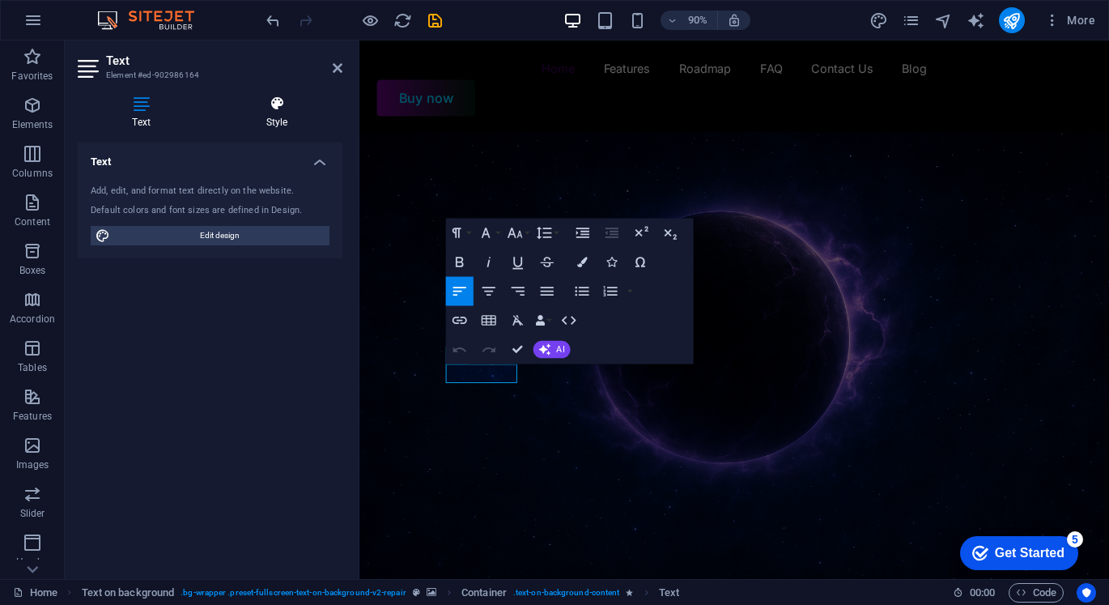
click at [254, 124] on h4 "Style" at bounding box center [276, 113] width 131 height 34
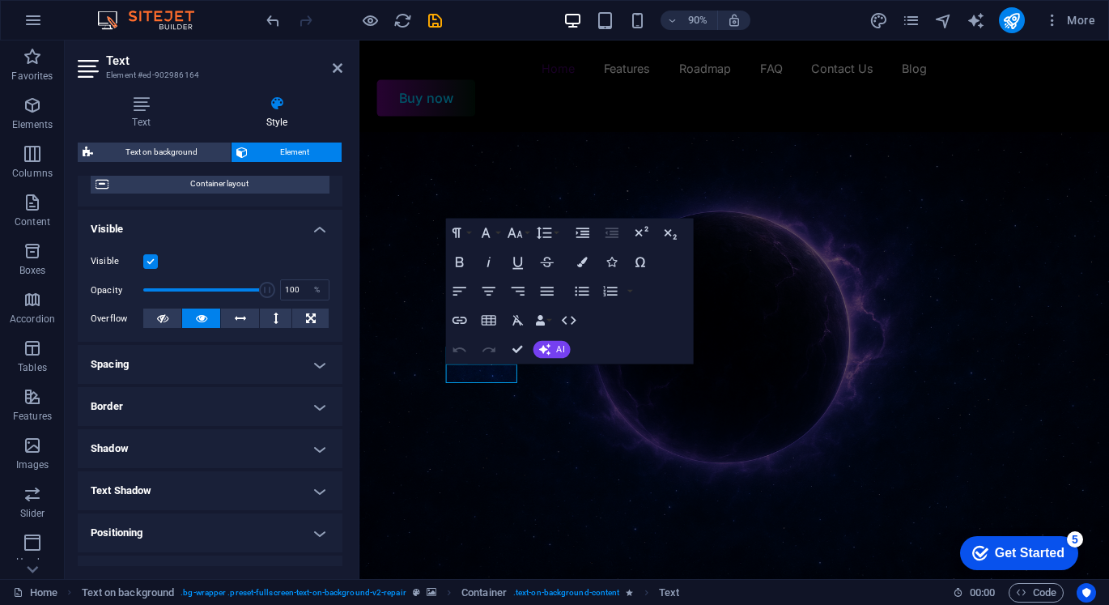
scroll to position [293, 0]
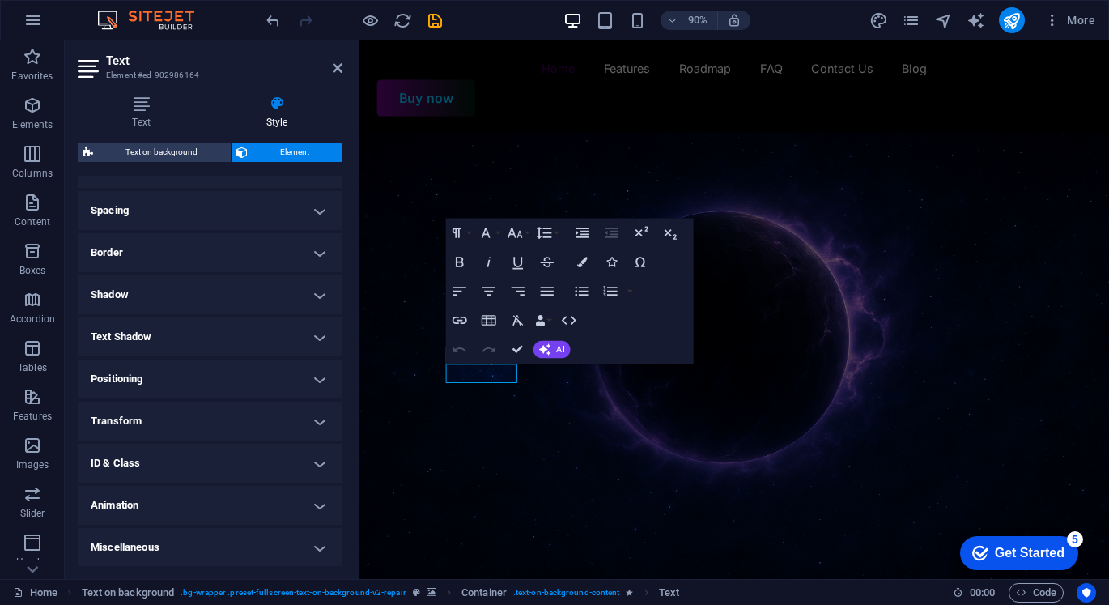
click at [185, 336] on h4 "Text Shadow" at bounding box center [210, 336] width 265 height 39
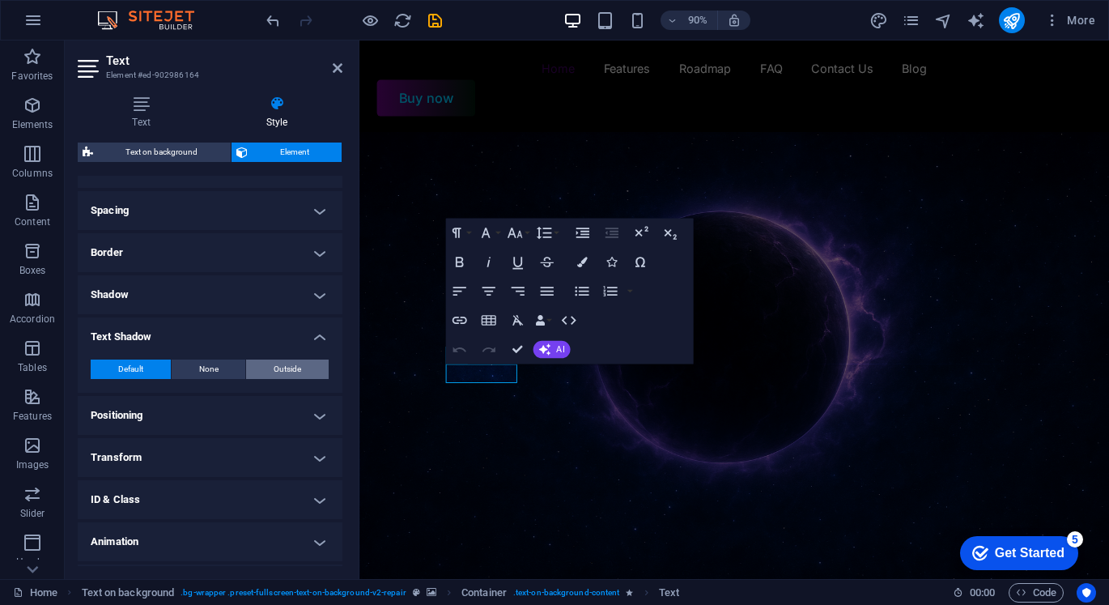
click at [262, 372] on button "Outside" at bounding box center [287, 368] width 83 height 19
type input "rgba(0, 0, 0, 0.2)"
type input "2"
type input "4"
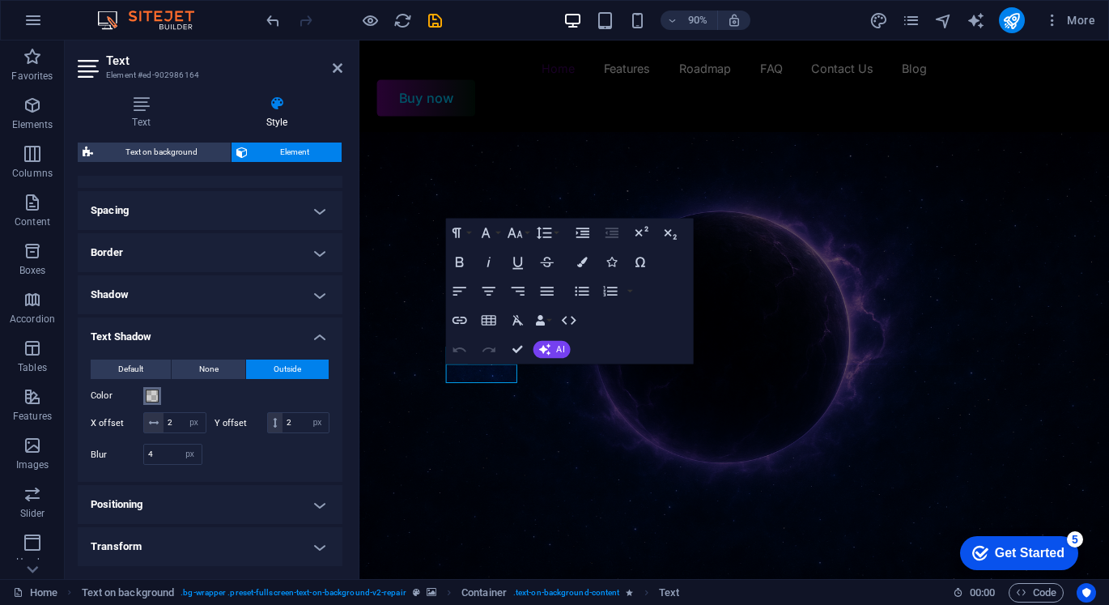
click at [154, 393] on span at bounding box center [152, 395] width 13 height 13
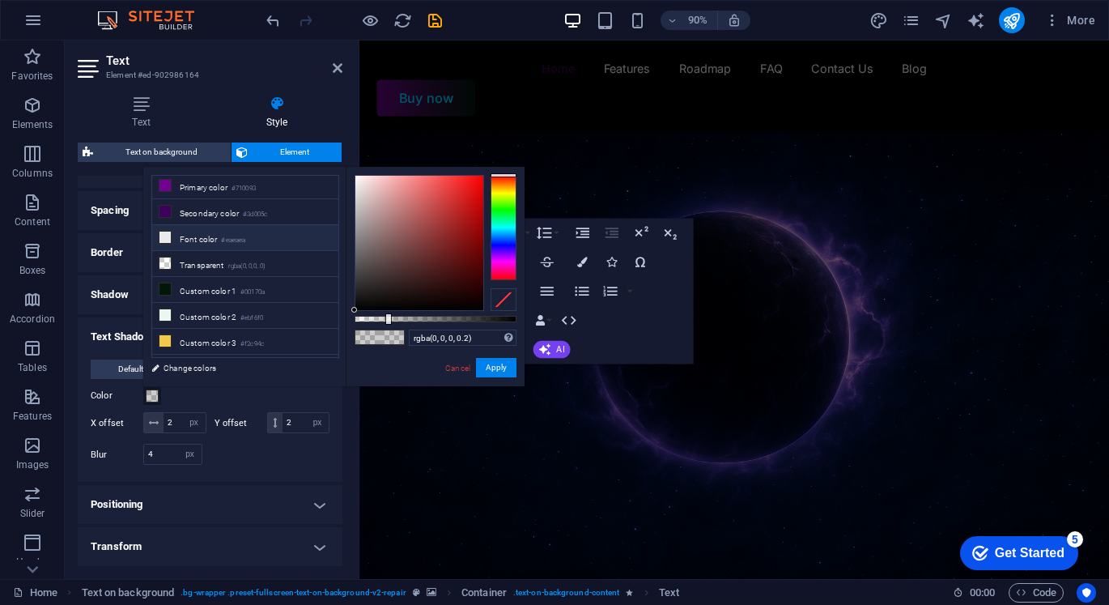
scroll to position [0, 0]
click at [238, 194] on li "Background color #000000" at bounding box center [245, 189] width 186 height 26
type input "#000000"
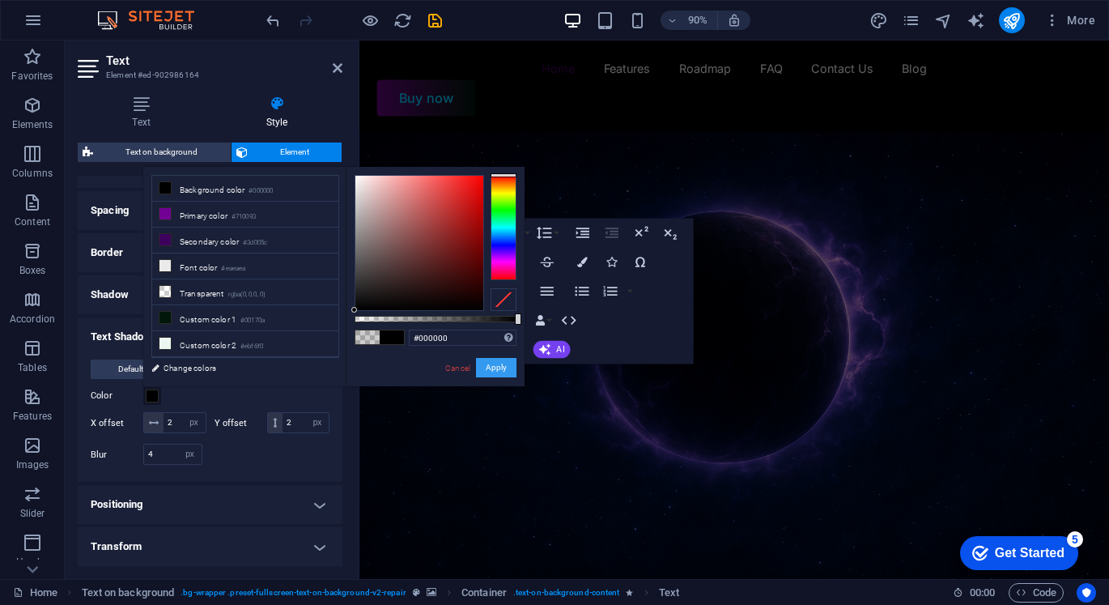
click at [488, 368] on button "Apply" at bounding box center [496, 367] width 40 height 19
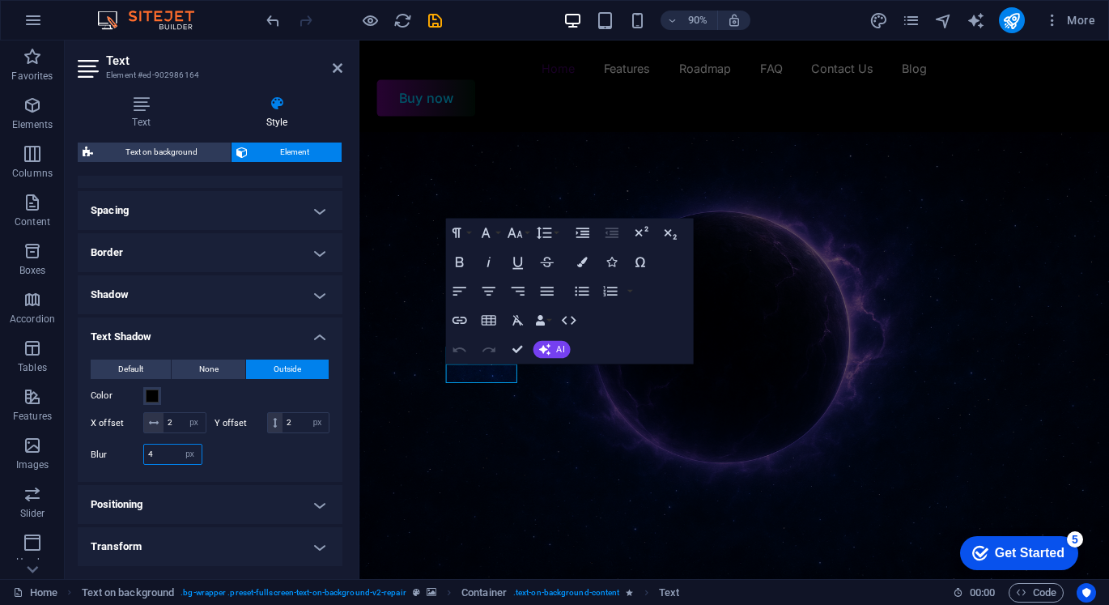
drag, startPoint x: 171, startPoint y: 472, endPoint x: 117, endPoint y: 471, distance: 54.3
click at [117, 465] on div "Blur 4 px rem % vh vw" at bounding box center [147, 454] width 112 height 21
type input "15"
click at [227, 465] on div at bounding box center [271, 454] width 120 height 21
click at [150, 393] on span at bounding box center [152, 395] width 13 height 13
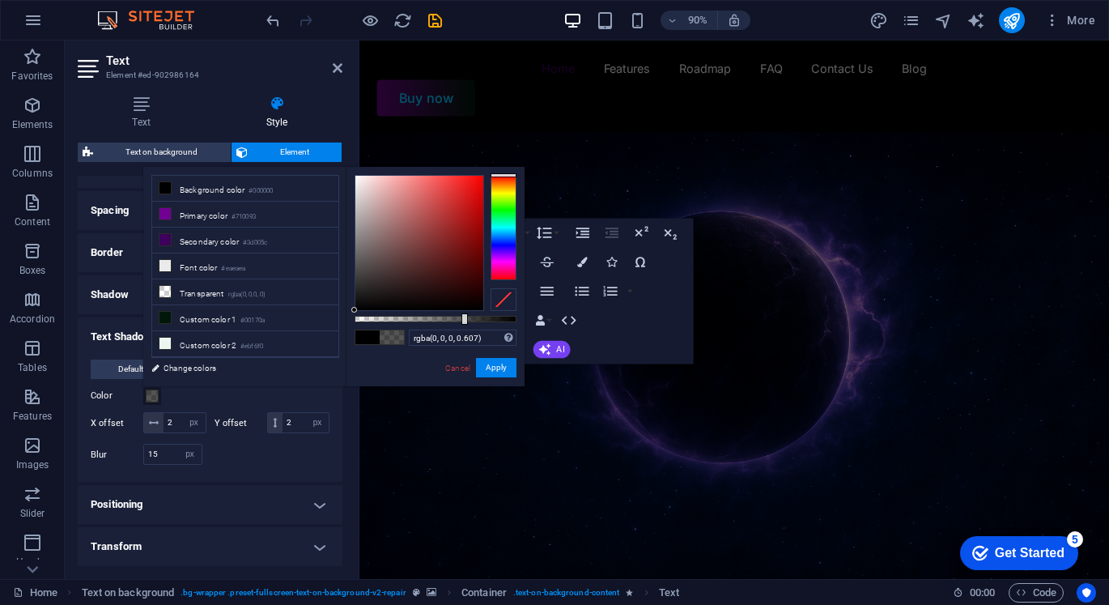
type input "rgba(0, 0, 0, 0.602)"
drag, startPoint x: 485, startPoint y: 317, endPoint x: 452, endPoint y: 313, distance: 33.4
click at [452, 316] on div at bounding box center [436, 319] width 162 height 6
click at [495, 368] on button "Apply" at bounding box center [496, 367] width 40 height 19
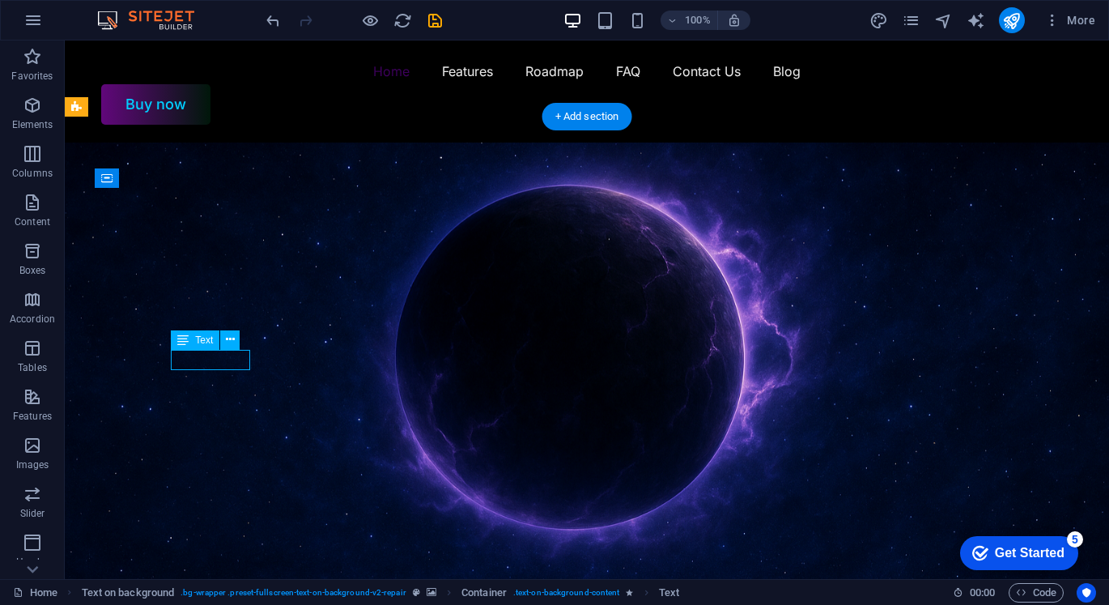
select select "px"
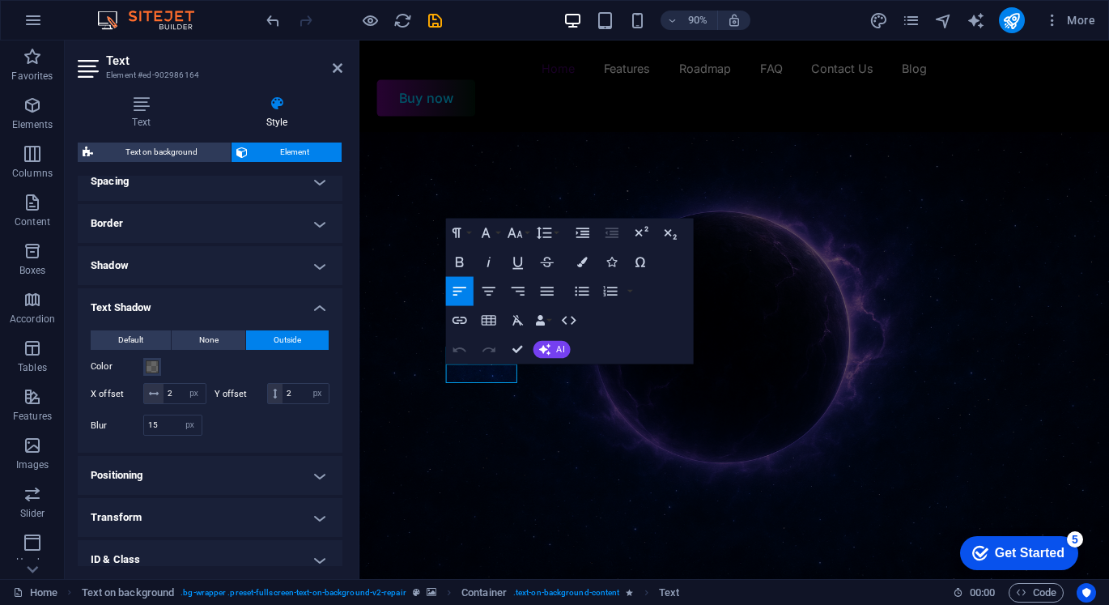
scroll to position [324, 0]
click at [149, 369] on span at bounding box center [152, 365] width 13 height 13
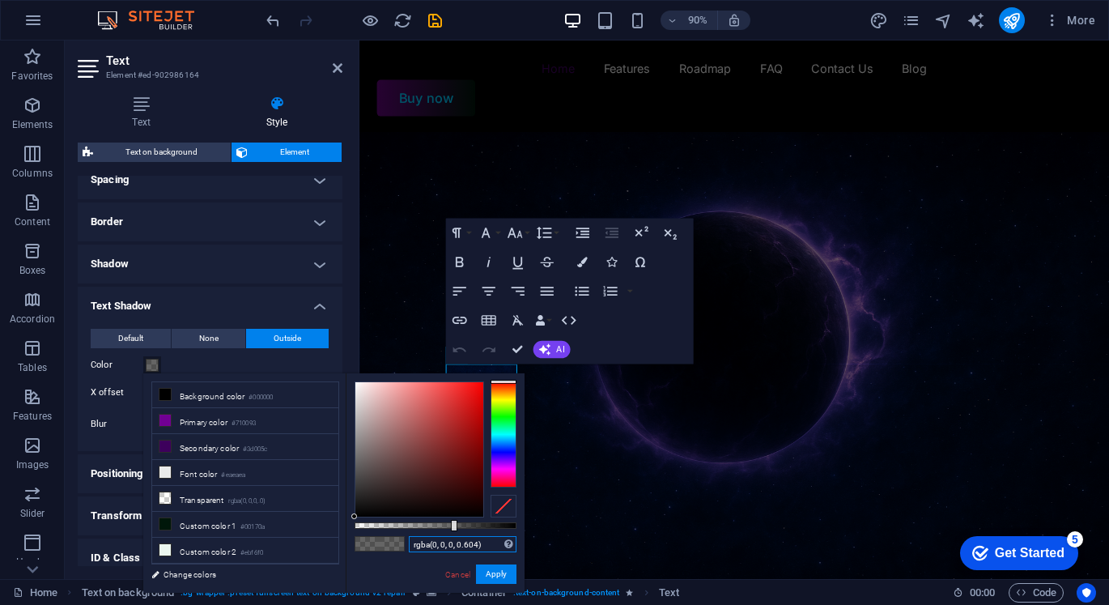
click at [462, 545] on input "rgba(0, 0, 0, 0.604)" at bounding box center [463, 544] width 108 height 16
click at [496, 571] on button "Apply" at bounding box center [496, 573] width 40 height 19
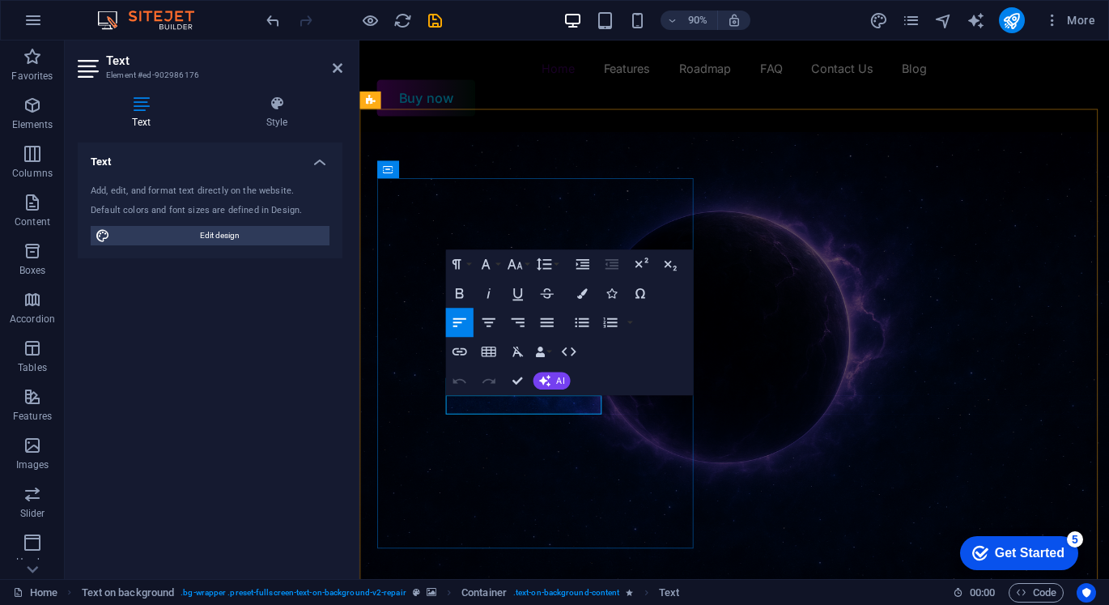
click at [253, 119] on h4 "Style" at bounding box center [276, 113] width 131 height 34
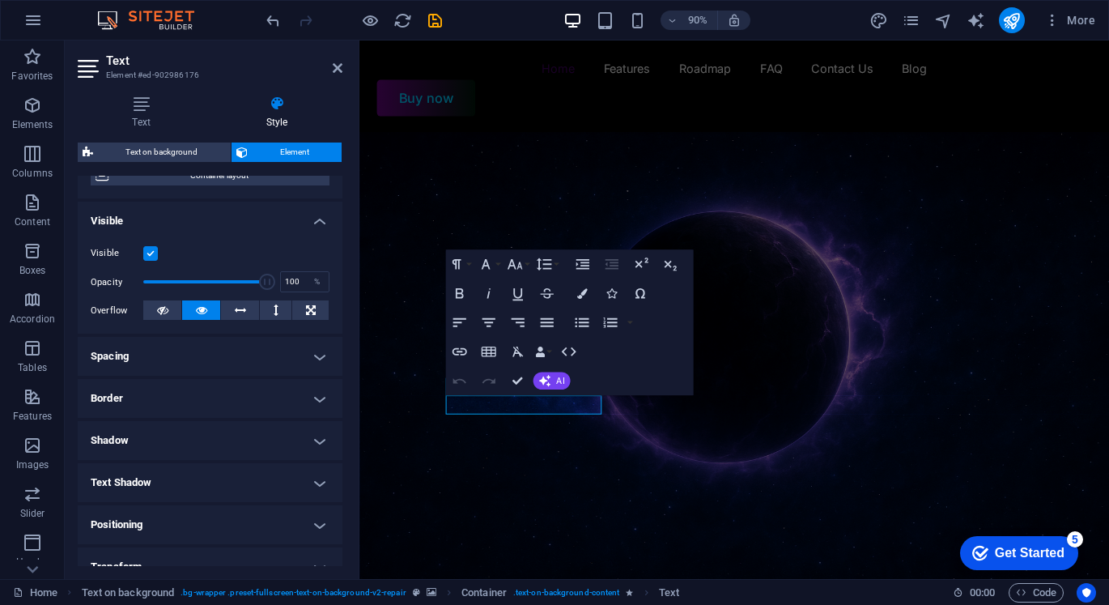
scroll to position [243, 0]
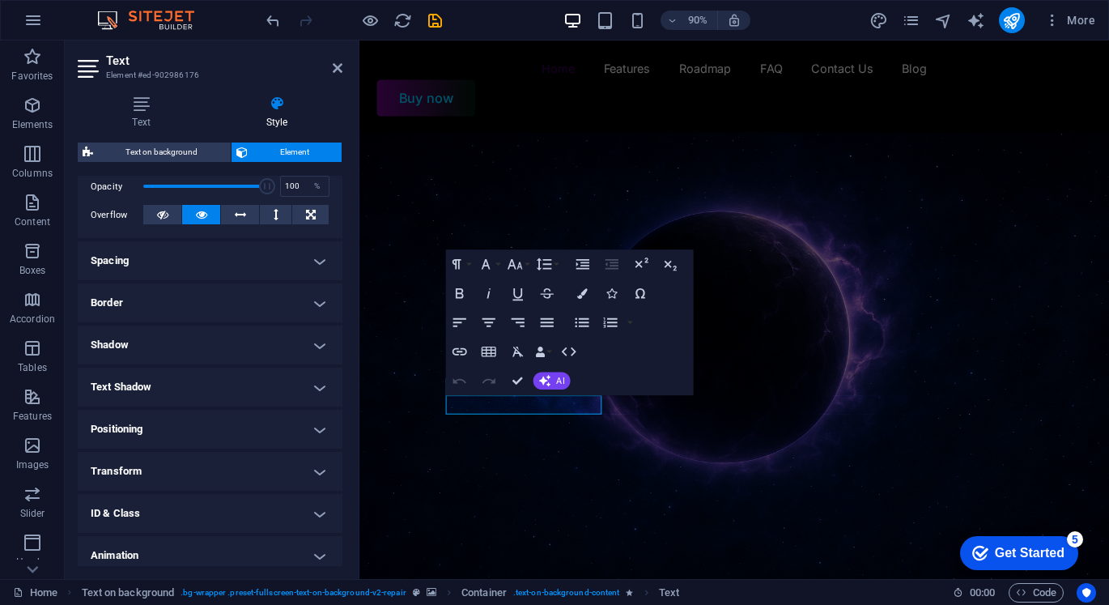
click at [206, 391] on h4 "Text Shadow" at bounding box center [210, 387] width 265 height 39
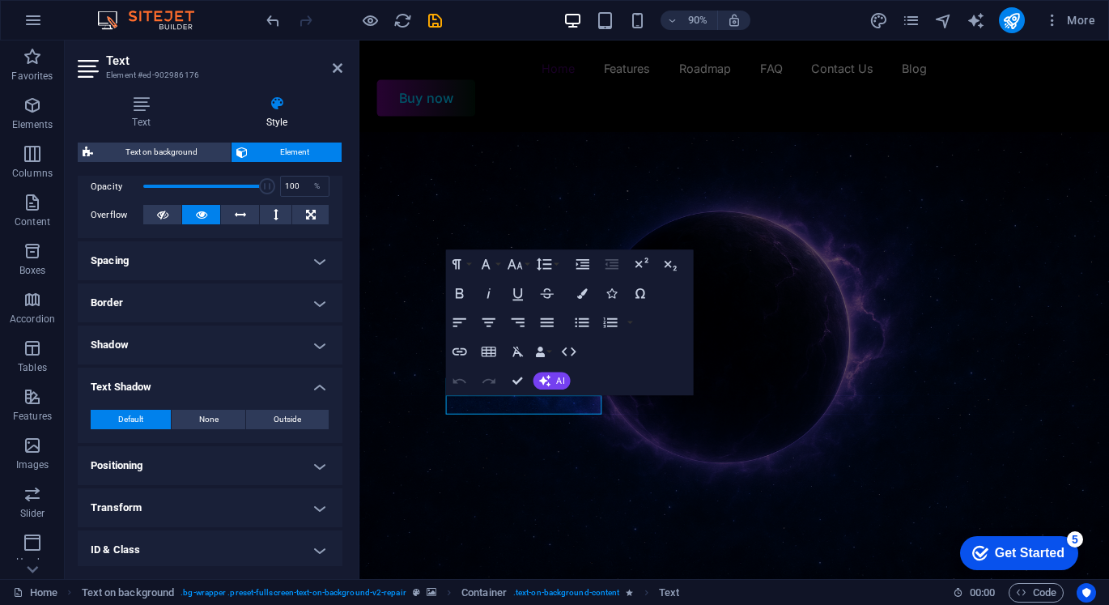
click at [206, 389] on h4 "Text Shadow" at bounding box center [210, 382] width 265 height 29
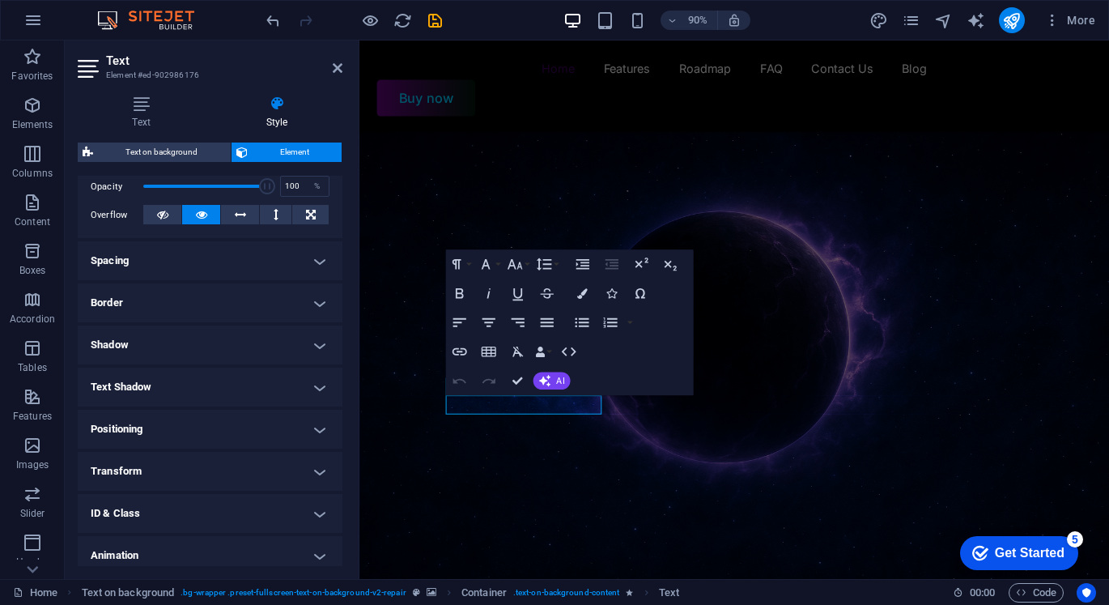
click at [213, 389] on h4 "Text Shadow" at bounding box center [210, 387] width 265 height 39
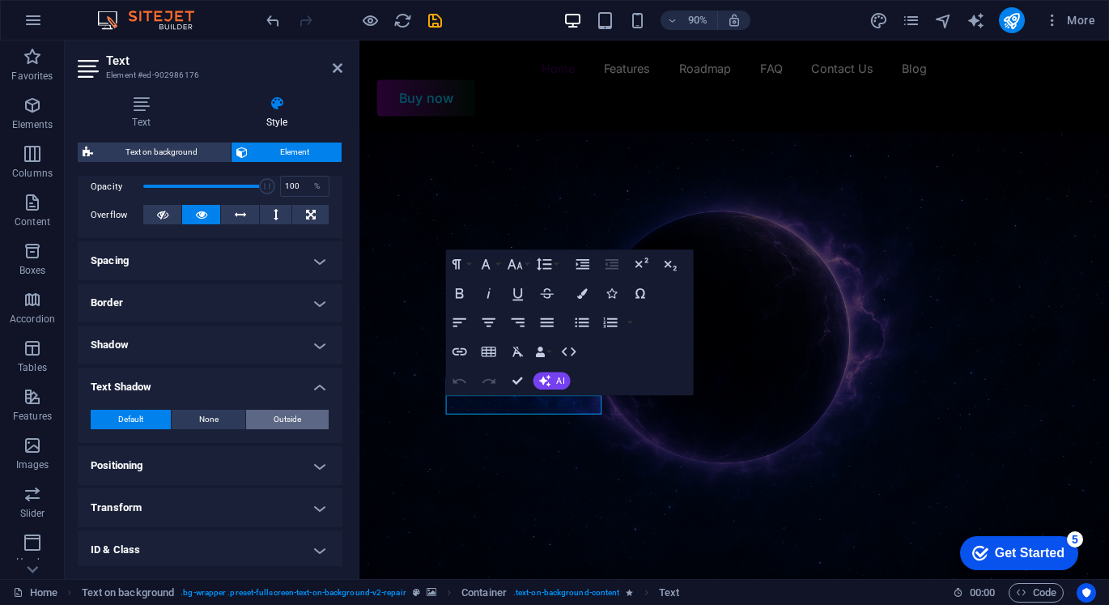
click at [274, 420] on span "Outside" at bounding box center [288, 419] width 28 height 19
type input "2"
type input "4"
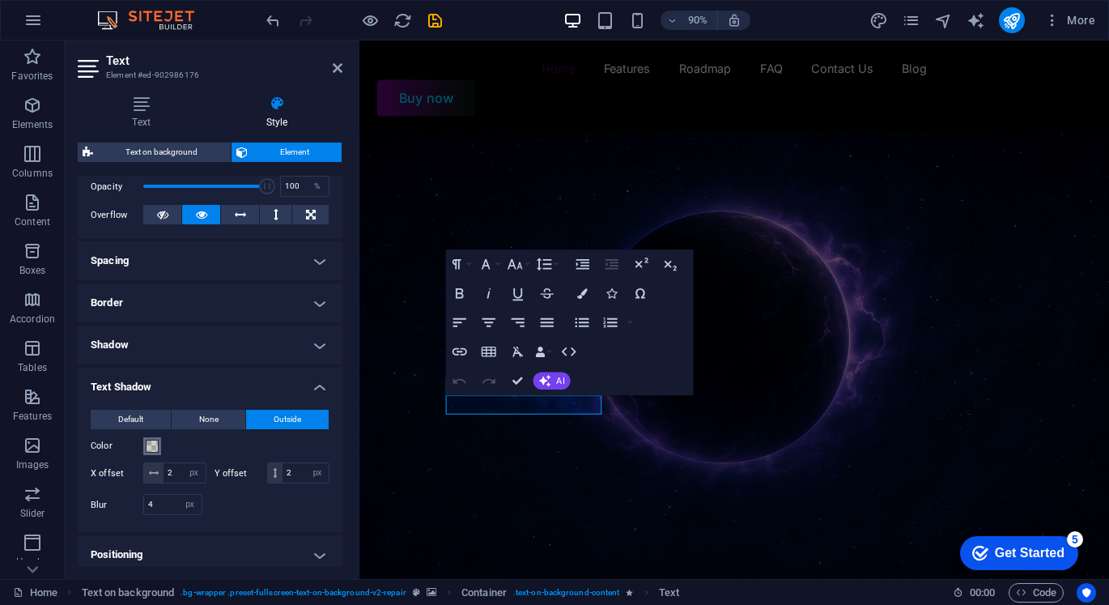
click at [160, 445] on button "Color" at bounding box center [152, 446] width 18 height 18
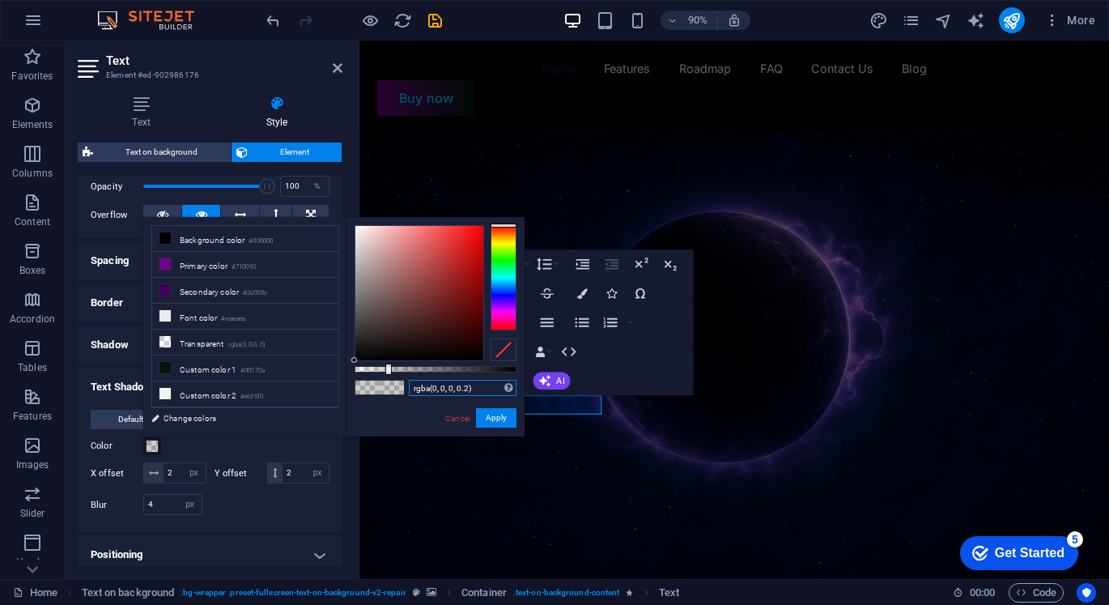
click at [453, 391] on input "rgba(0, 0, 0, 0.2)" at bounding box center [463, 388] width 108 height 16
paste input "604"
type input "rgba(0, 0, 0, 0.604)"
click at [507, 414] on button "Apply" at bounding box center [496, 417] width 40 height 19
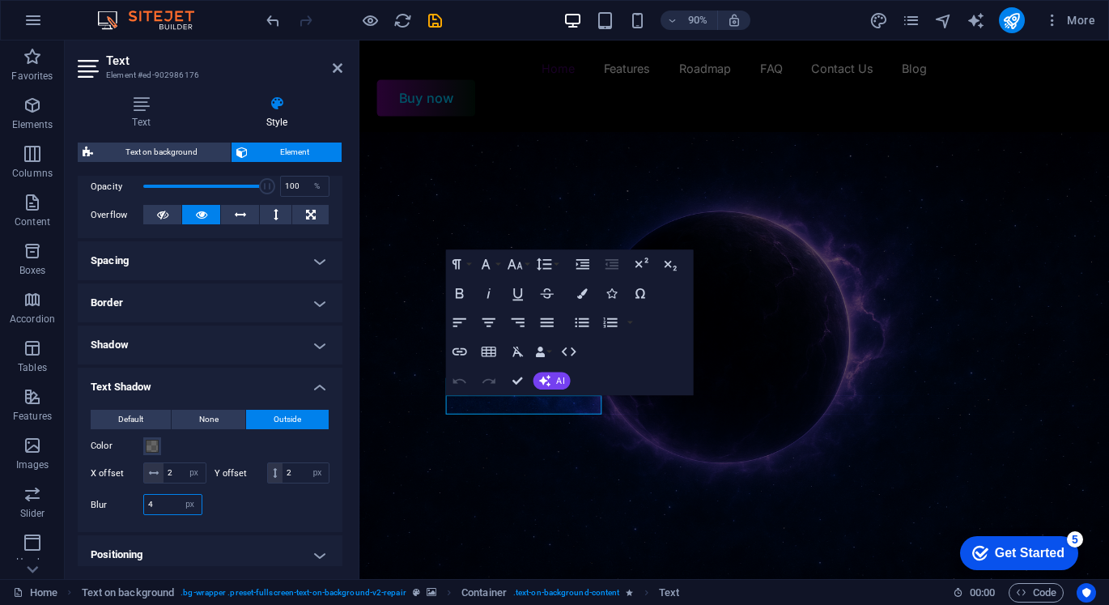
drag, startPoint x: 168, startPoint y: 527, endPoint x: 117, endPoint y: 527, distance: 50.2
click at [117, 515] on div "Blur 4 px rem % vh vw" at bounding box center [147, 504] width 112 height 21
type input "15"
click at [243, 515] on div at bounding box center [271, 504] width 120 height 21
click at [764, 536] on figure at bounding box center [775, 425] width 833 height 566
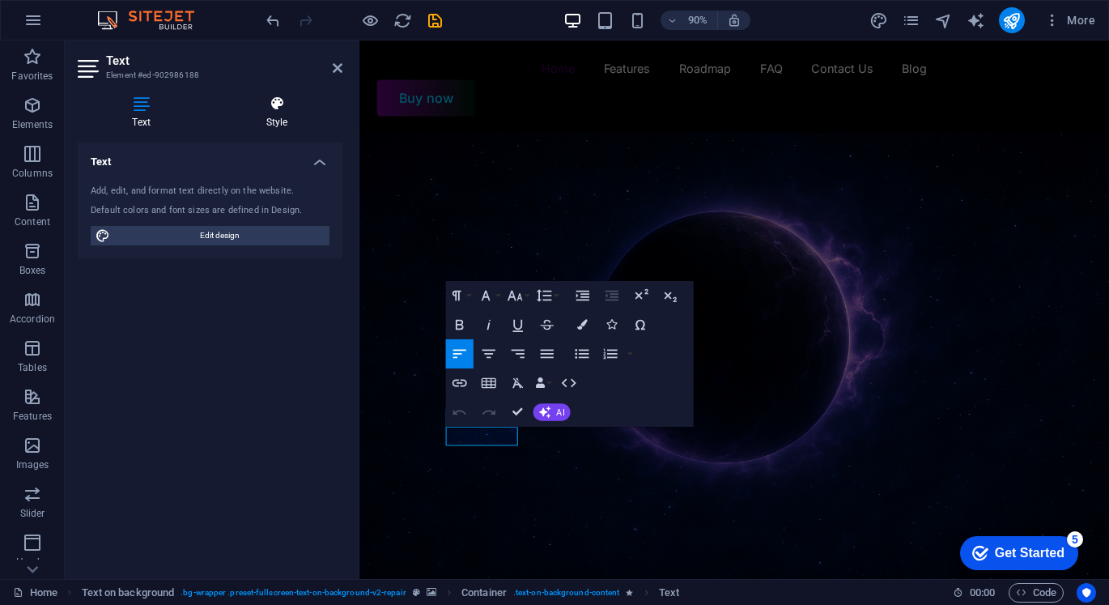
click at [260, 110] on icon at bounding box center [276, 104] width 131 height 16
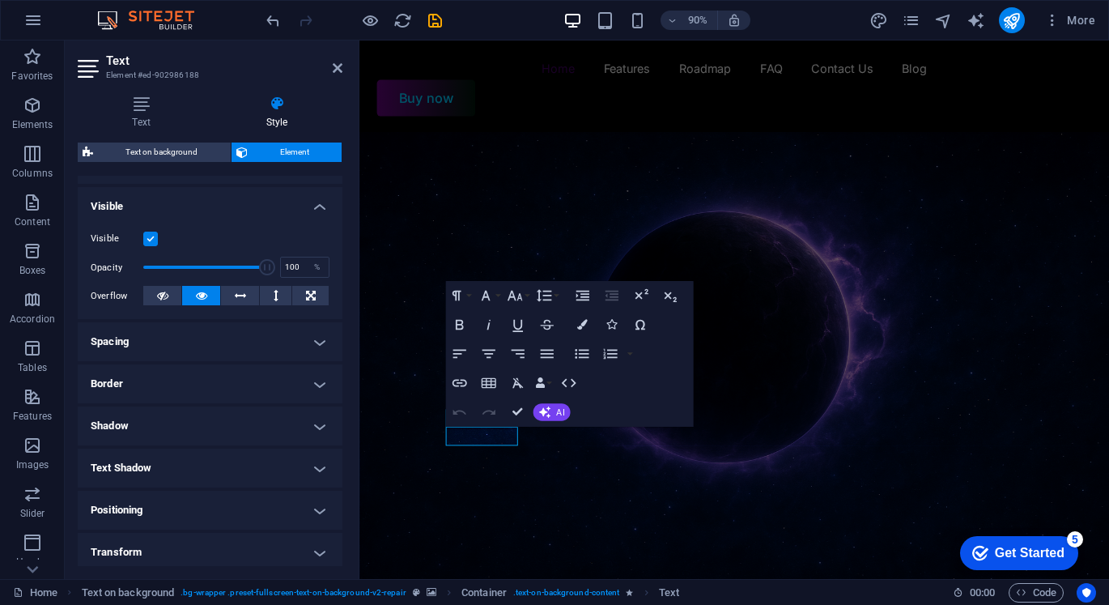
scroll to position [293, 0]
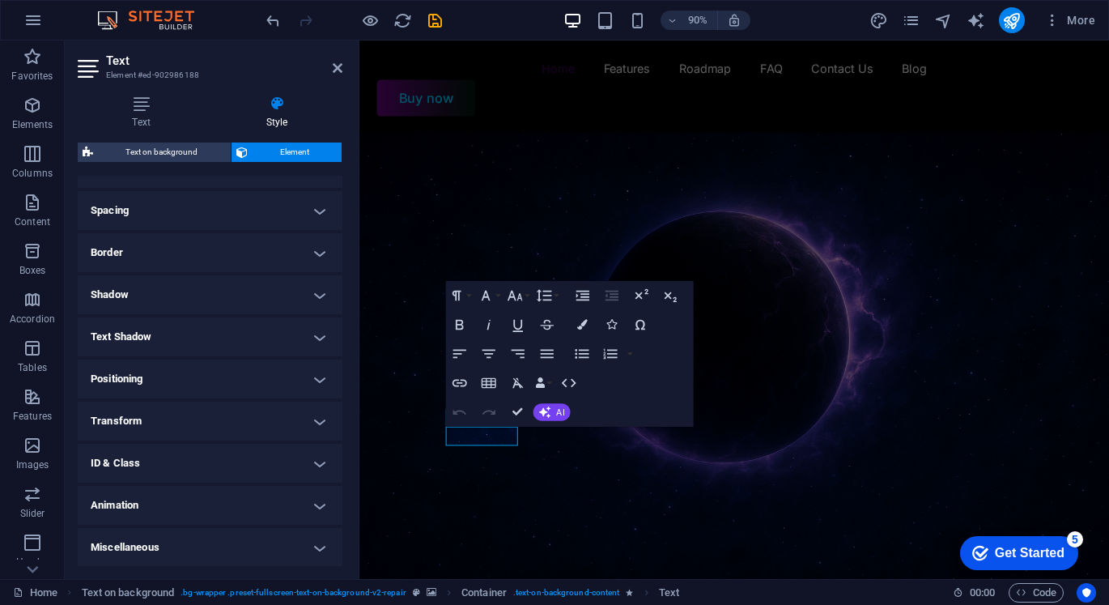
click at [222, 353] on h4 "Text Shadow" at bounding box center [210, 336] width 265 height 39
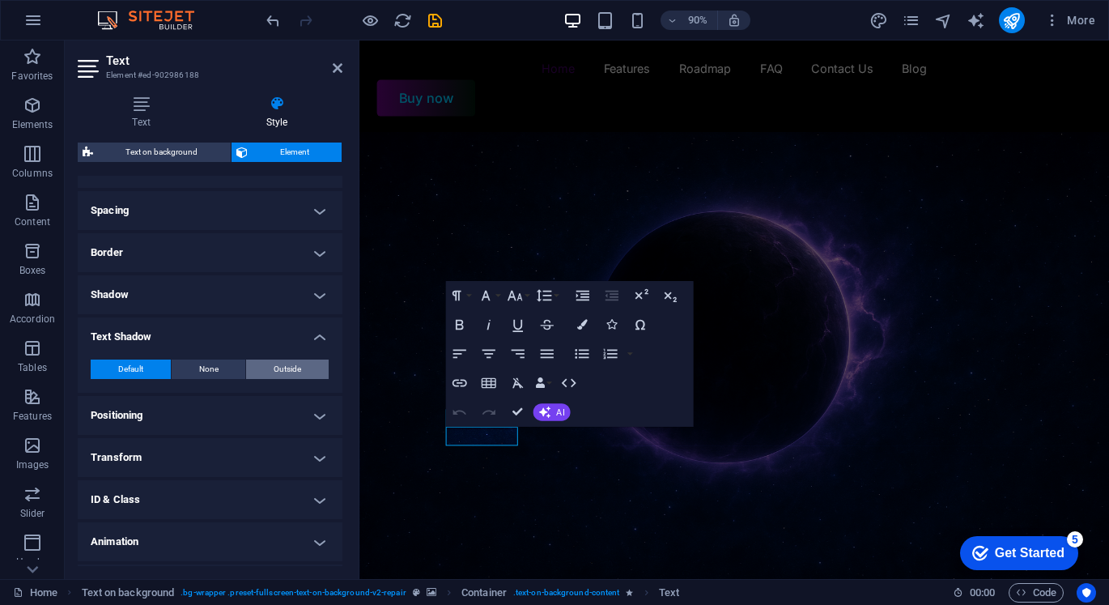
click at [278, 367] on span "Outside" at bounding box center [288, 368] width 28 height 19
type input "2"
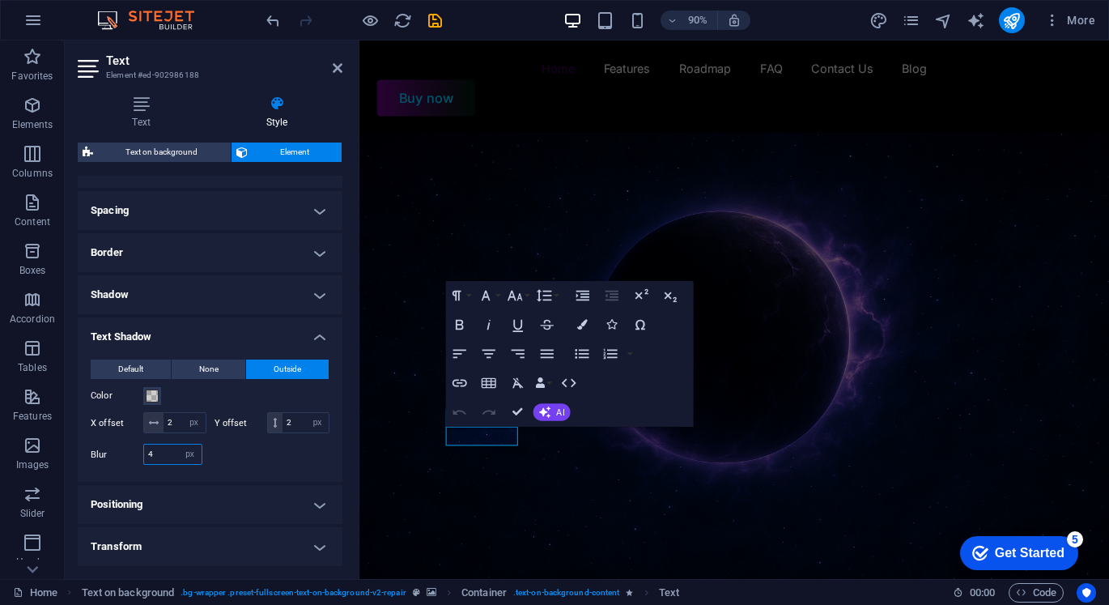
drag, startPoint x: 168, startPoint y: 474, endPoint x: 84, endPoint y: 471, distance: 83.4
click at [84, 471] on div "Default None Outside Color X offset 2 px rem vh vw Y offset 2 px rem vh vw Blur…" at bounding box center [210, 414] width 265 height 135
type input "15"
click at [219, 465] on div at bounding box center [271, 454] width 120 height 21
click at [147, 391] on span at bounding box center [152, 395] width 13 height 13
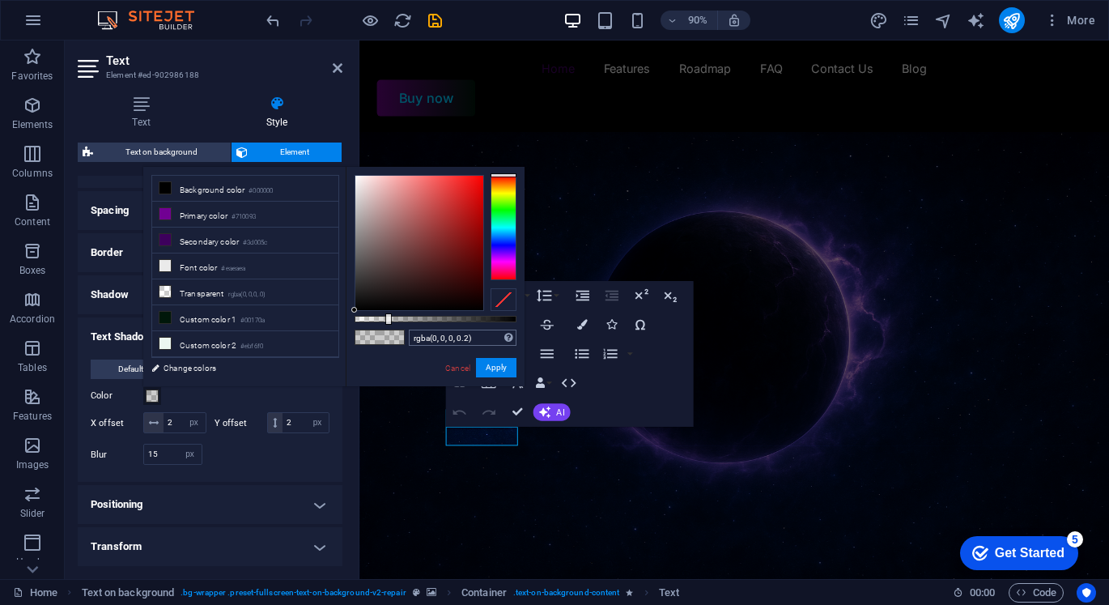
click at [469, 346] on div "rgba(0, 0, 0, 0.2) Supported formats #0852ed rgb(8, 82, 237) rgba(8, 82, 237, 9…" at bounding box center [463, 338] width 108 height 17
click at [469, 342] on input "rgba(0, 0, 0, 0.2)" at bounding box center [463, 338] width 108 height 16
paste input "604"
type input "rgba(0, 0, 0, 0.604)"
click at [500, 368] on button "Apply" at bounding box center [496, 367] width 40 height 19
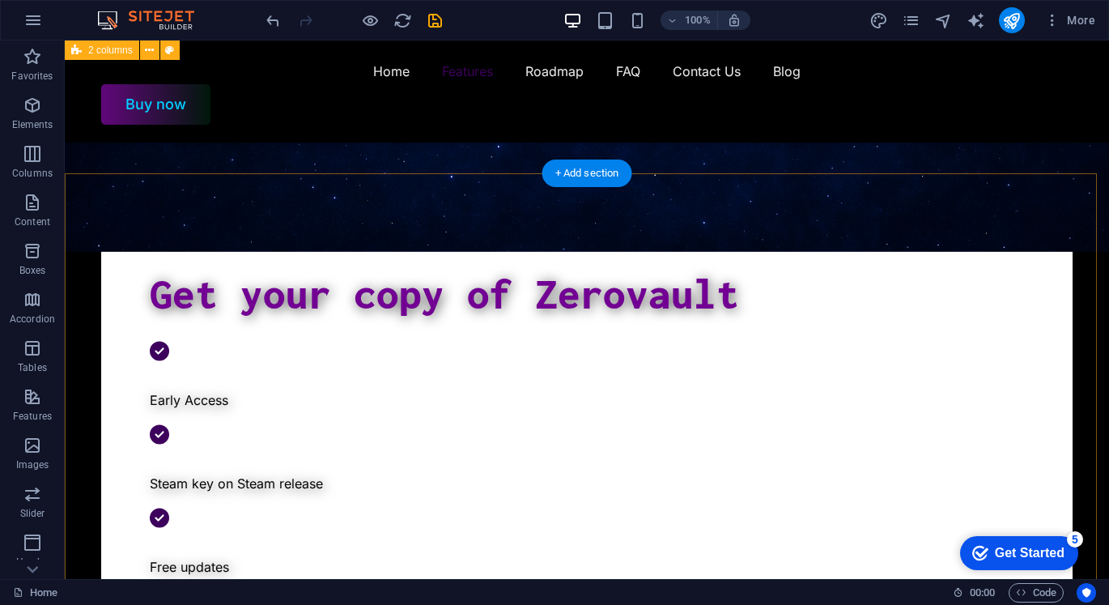
scroll to position [324, 0]
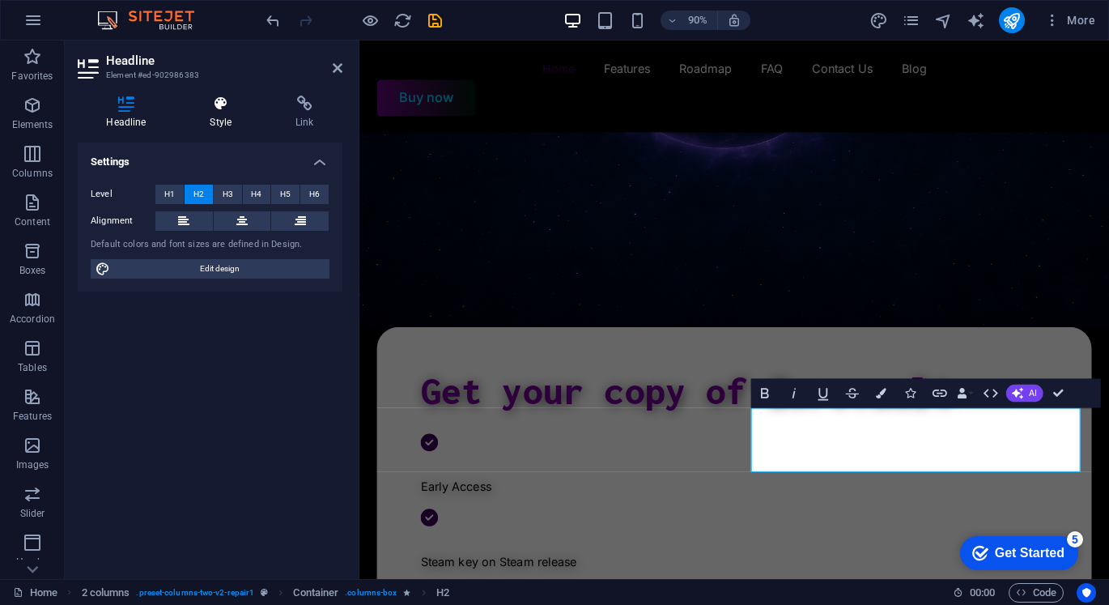
click at [214, 98] on icon at bounding box center [220, 104] width 79 height 16
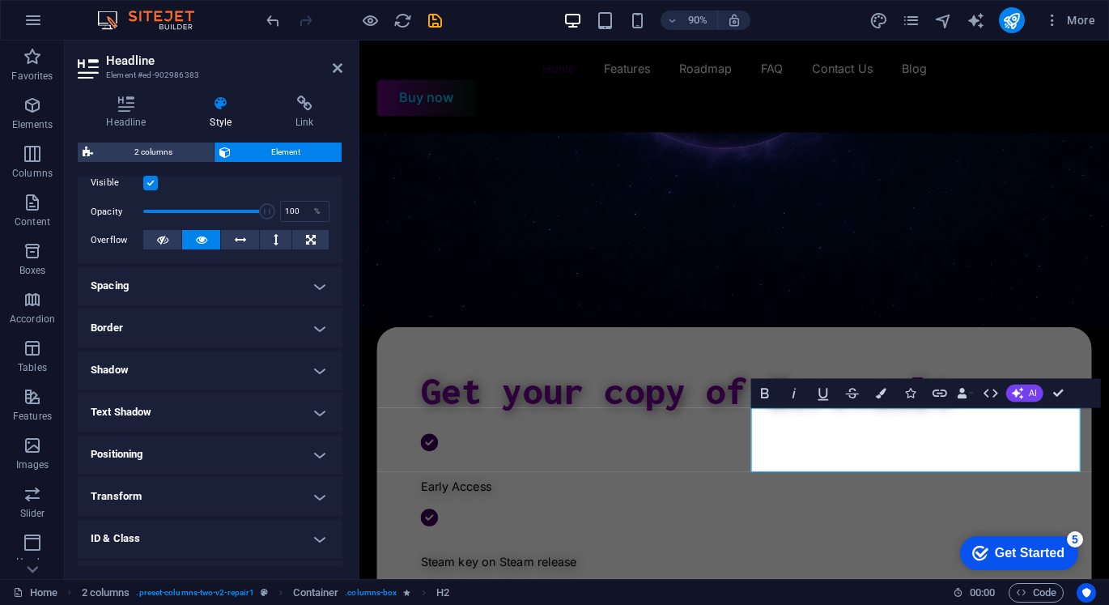
scroll to position [243, 0]
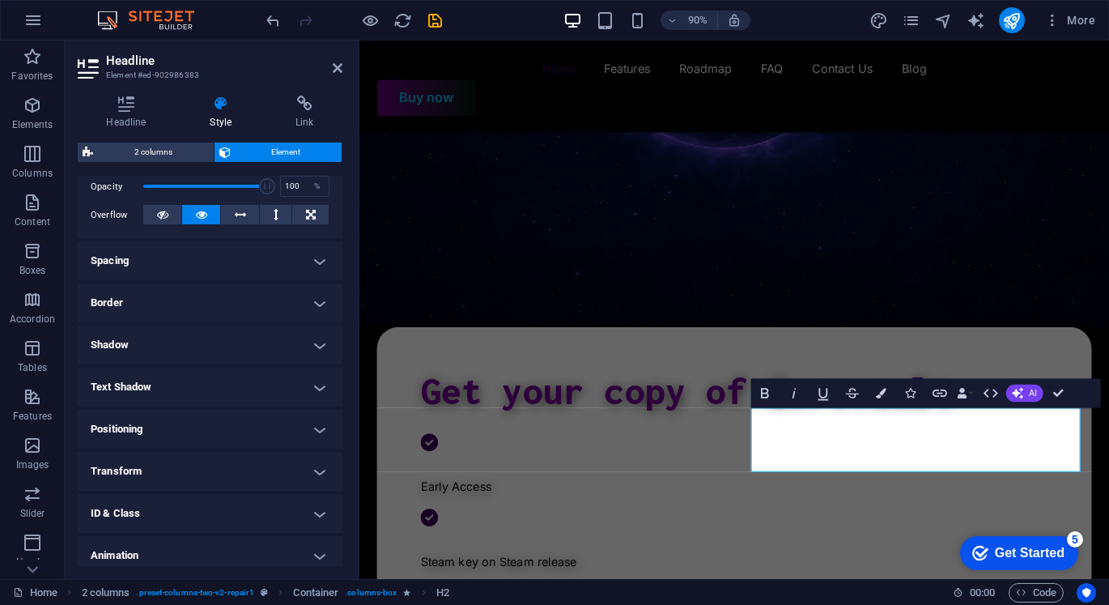
click at [262, 391] on h4 "Text Shadow" at bounding box center [210, 387] width 265 height 39
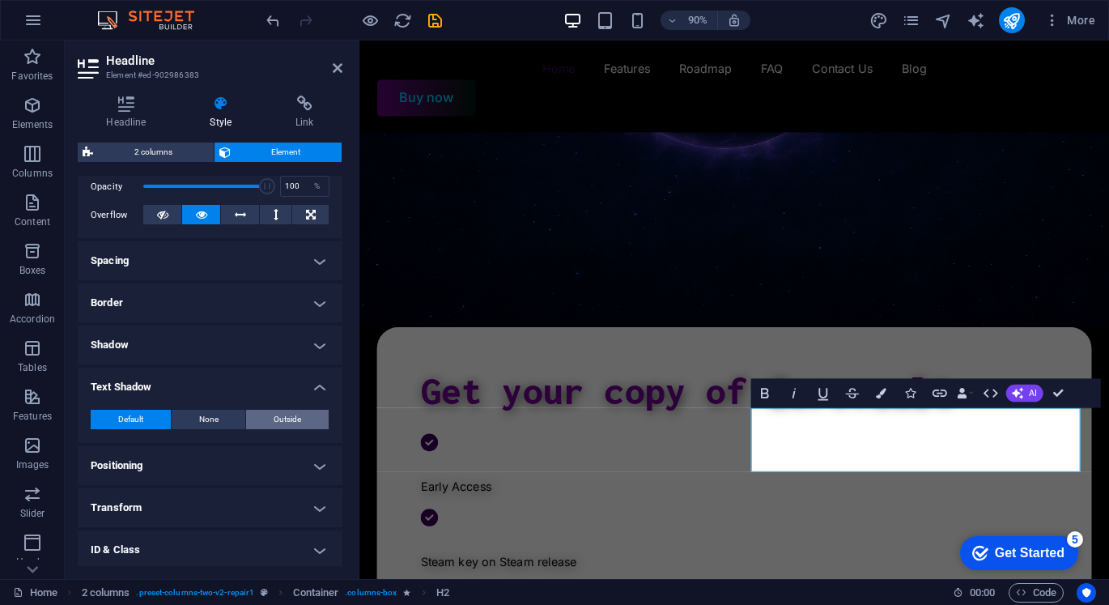
click at [285, 417] on span "Outside" at bounding box center [288, 419] width 28 height 19
type input "2"
type input "4"
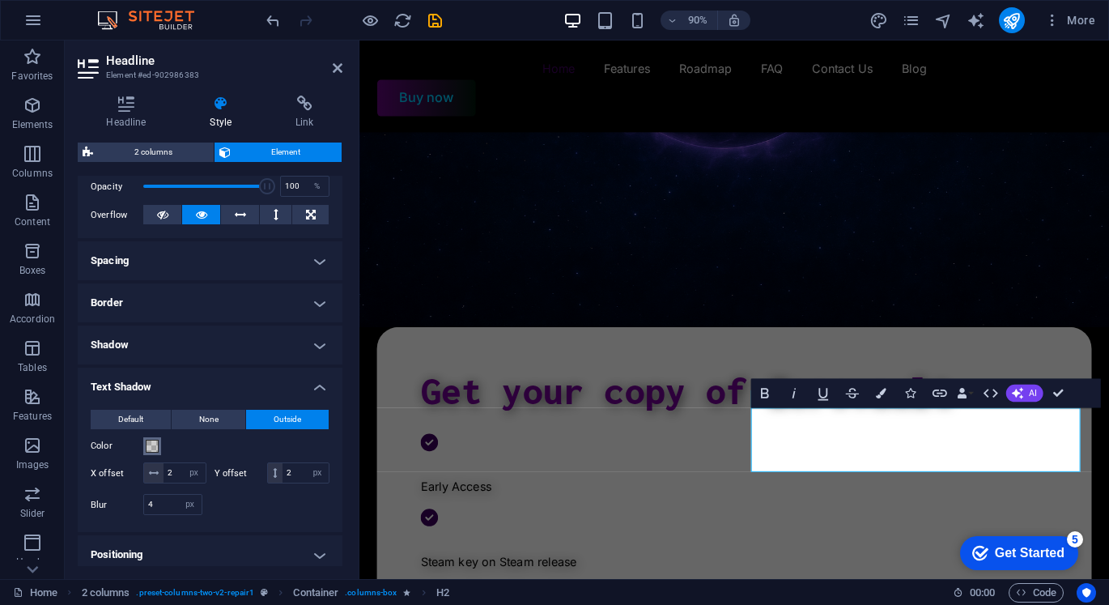
click at [160, 443] on button "Color" at bounding box center [152, 446] width 18 height 18
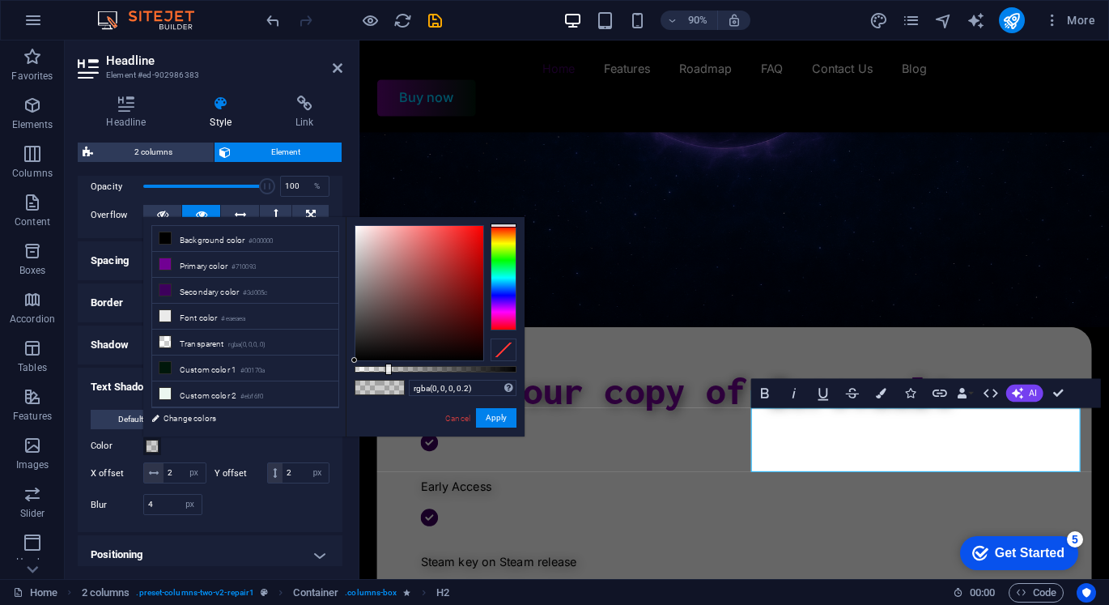
click at [211, 454] on div "Color" at bounding box center [210, 445] width 239 height 19
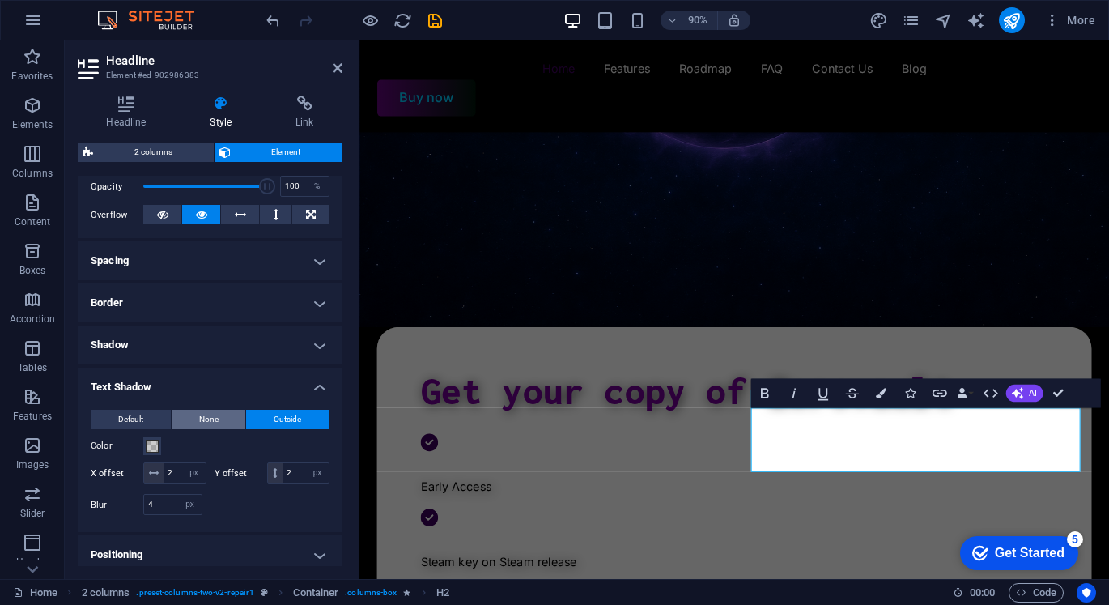
click at [202, 410] on span "None" at bounding box center [208, 419] width 19 height 19
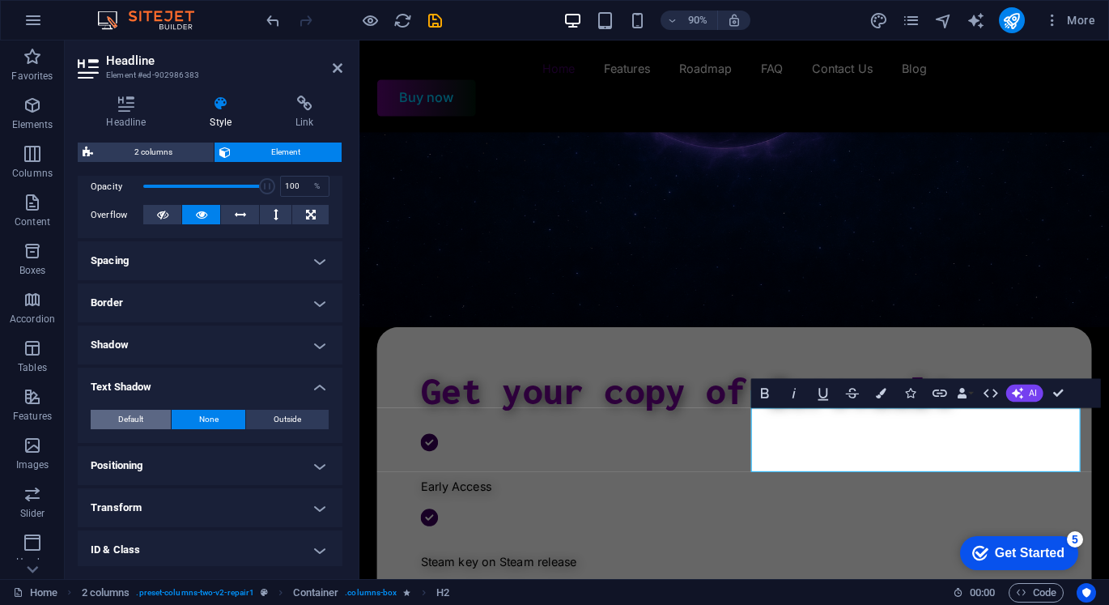
click at [139, 417] on span "Default" at bounding box center [130, 419] width 25 height 19
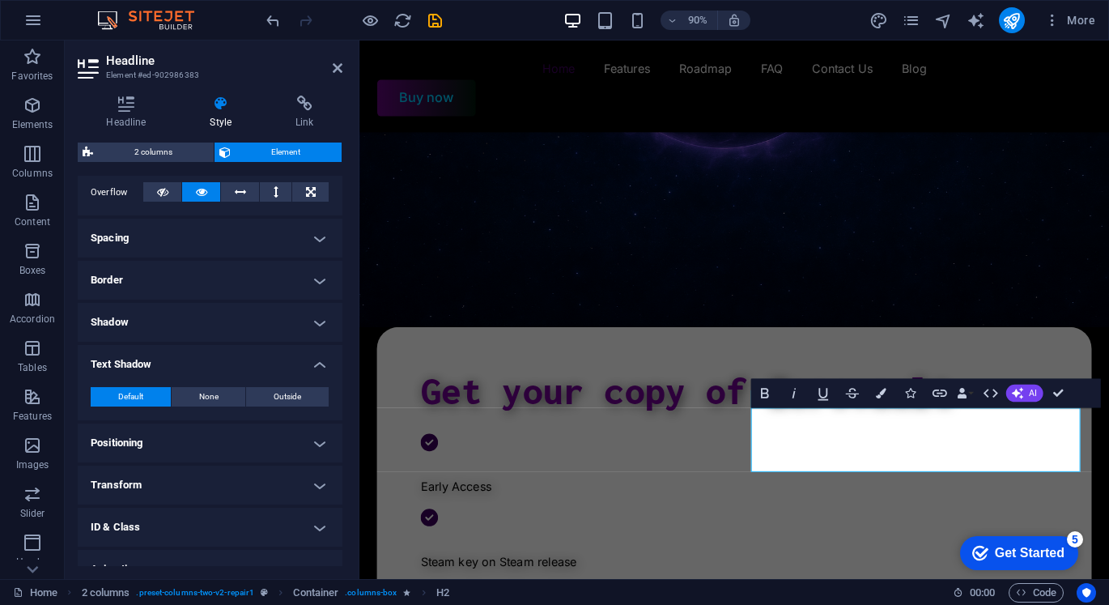
scroll to position [330, 0]
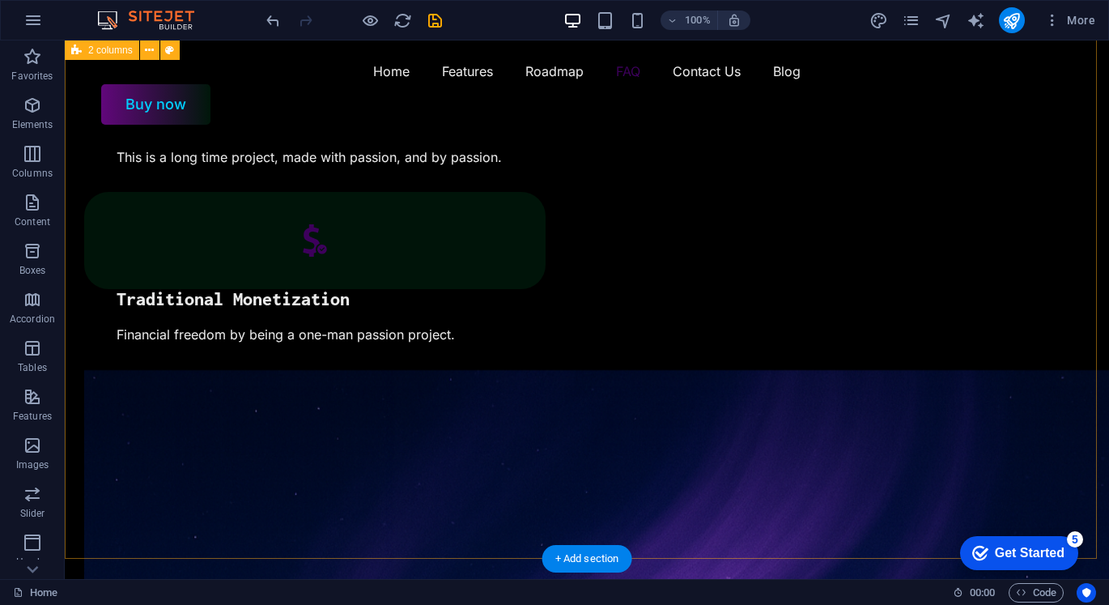
scroll to position [2996, 0]
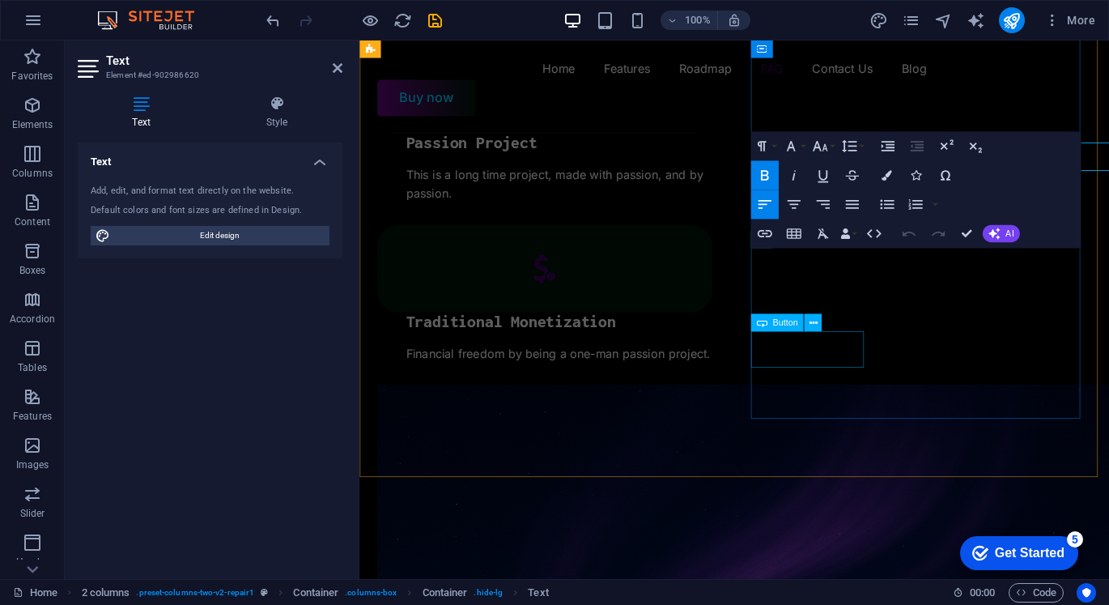
scroll to position [3169, 0]
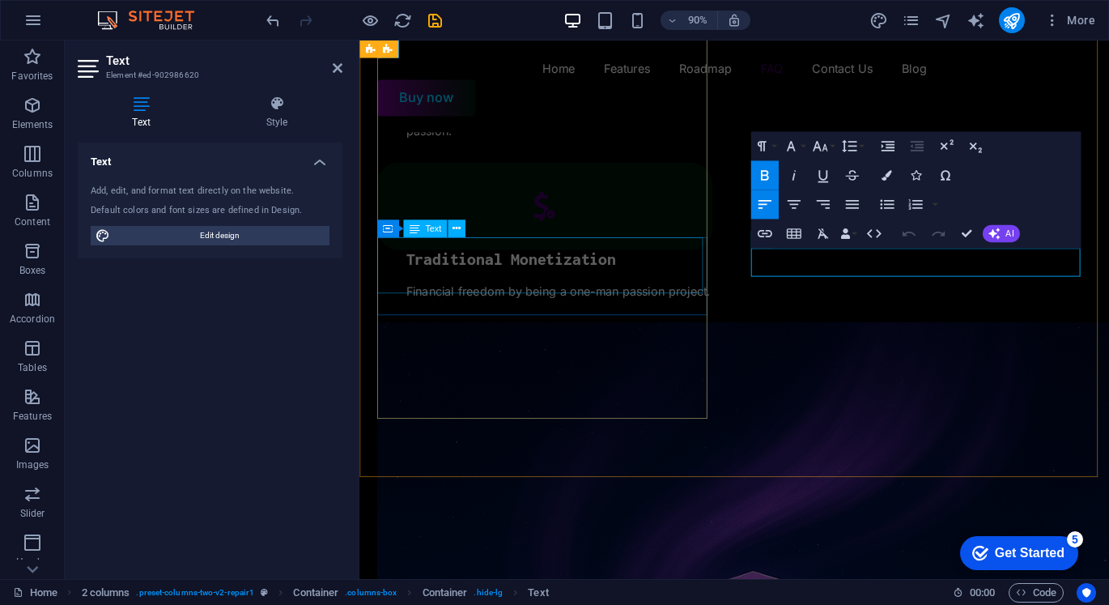
drag, startPoint x: 974, startPoint y: 289, endPoint x: 669, endPoint y: 277, distance: 305.5
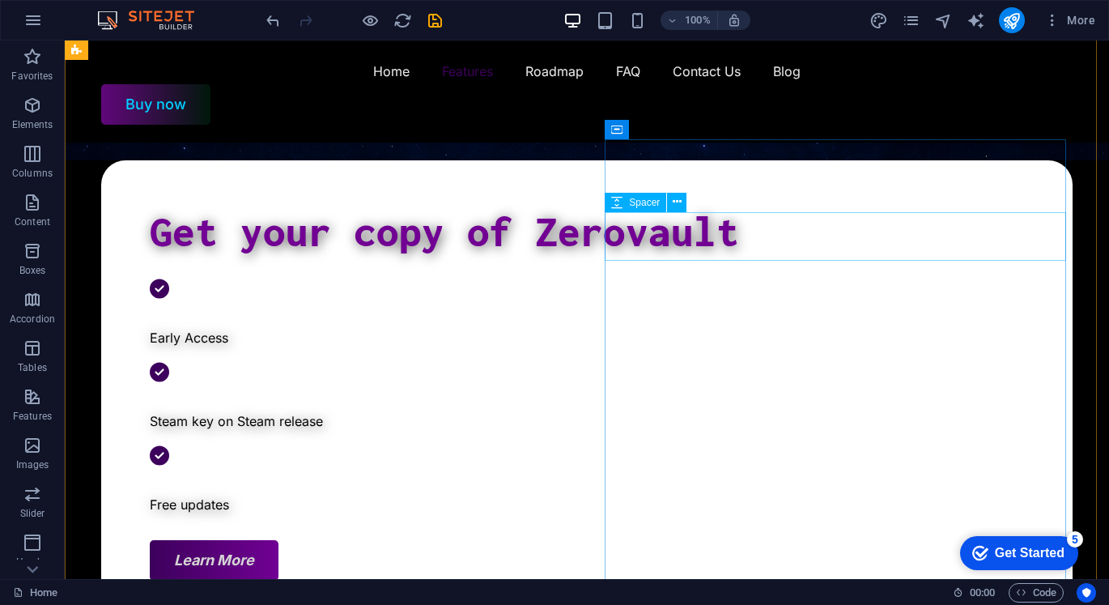
scroll to position [405, 0]
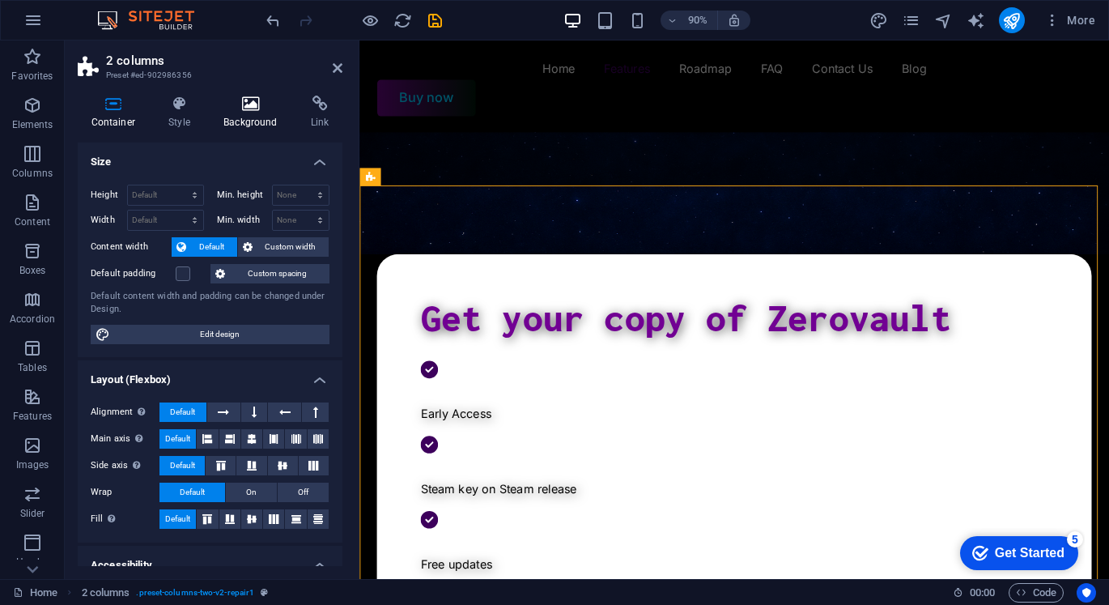
click at [266, 109] on icon at bounding box center [251, 104] width 81 height 16
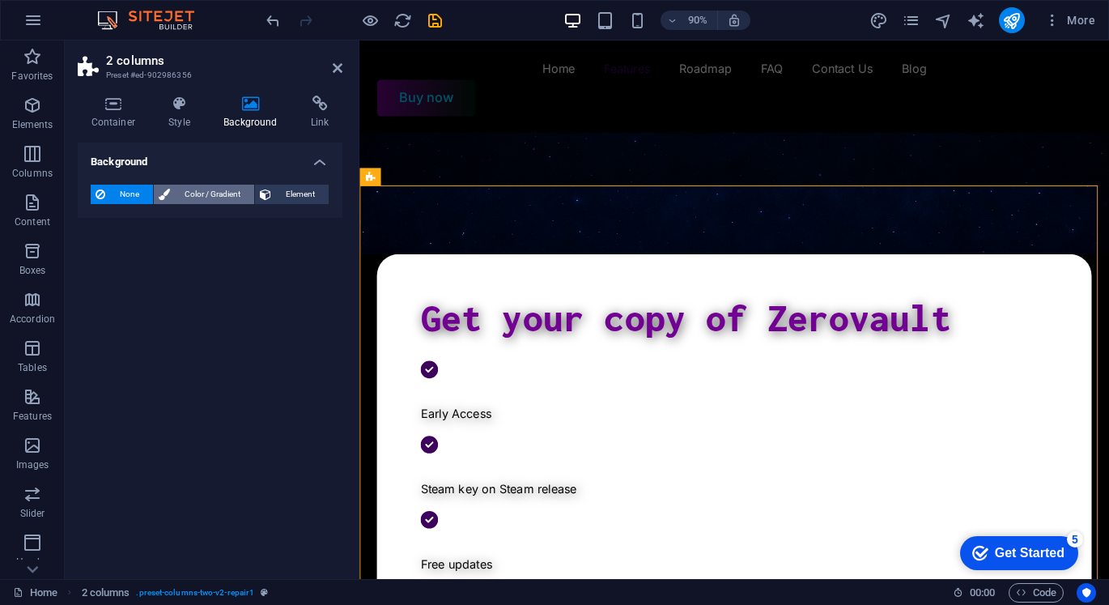
click at [234, 190] on span "Color / Gradient" at bounding box center [212, 194] width 74 height 19
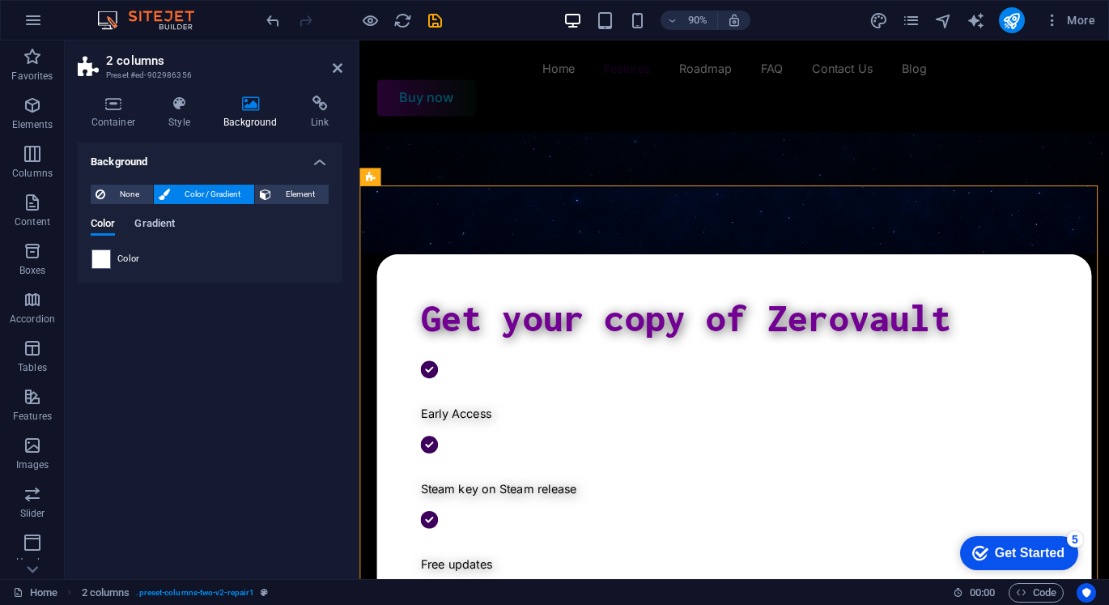
click at [139, 226] on span "Gradient" at bounding box center [154, 225] width 40 height 23
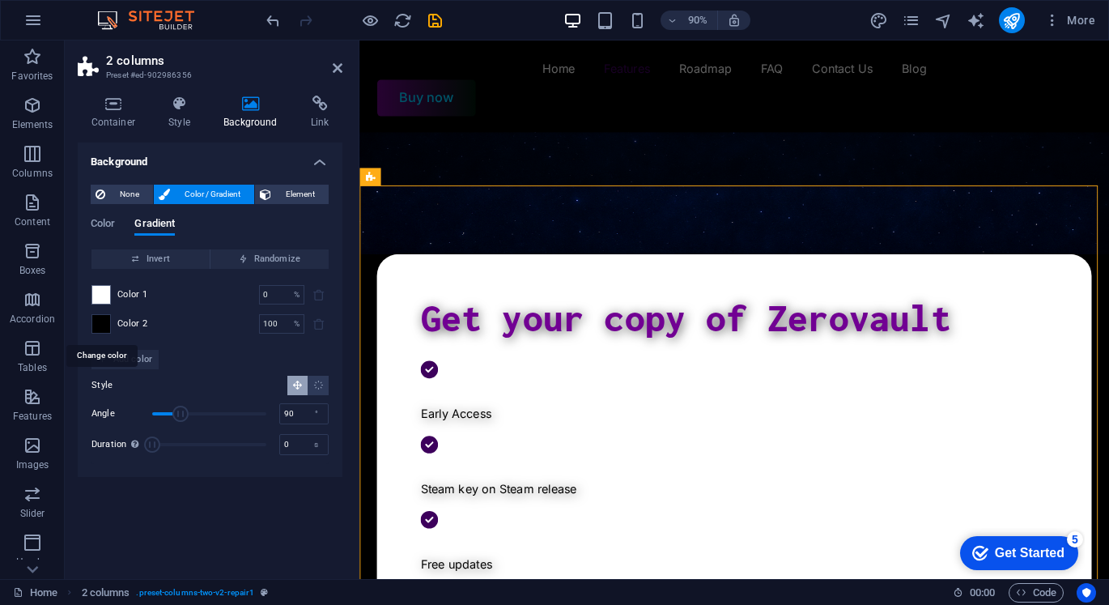
click at [104, 326] on span at bounding box center [101, 324] width 18 height 18
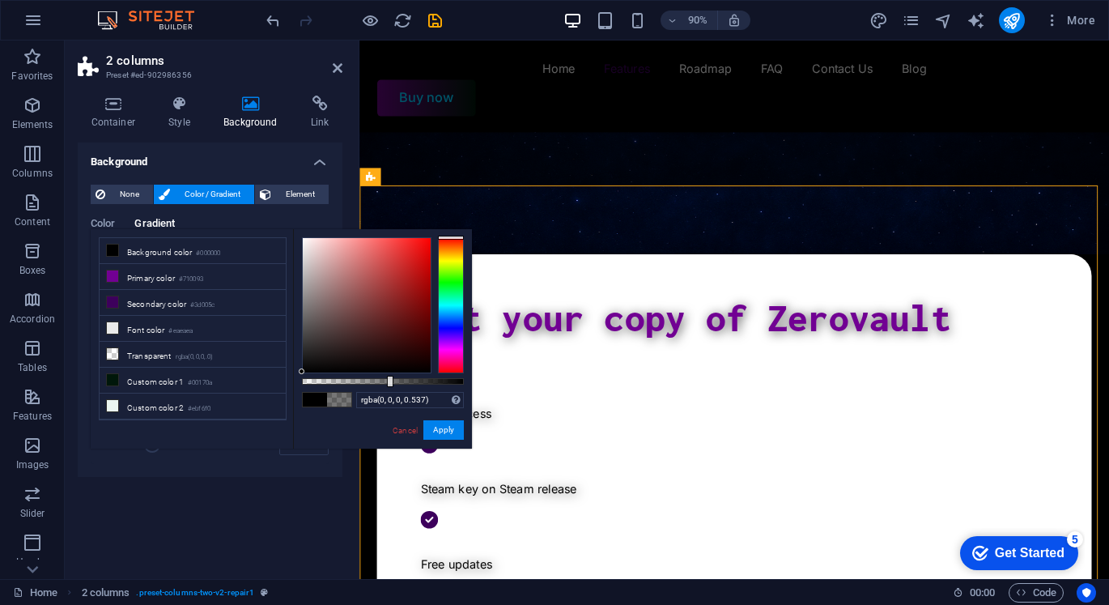
click at [389, 380] on div at bounding box center [383, 381] width 162 height 6
click at [440, 425] on button "Apply" at bounding box center [443, 429] width 40 height 19
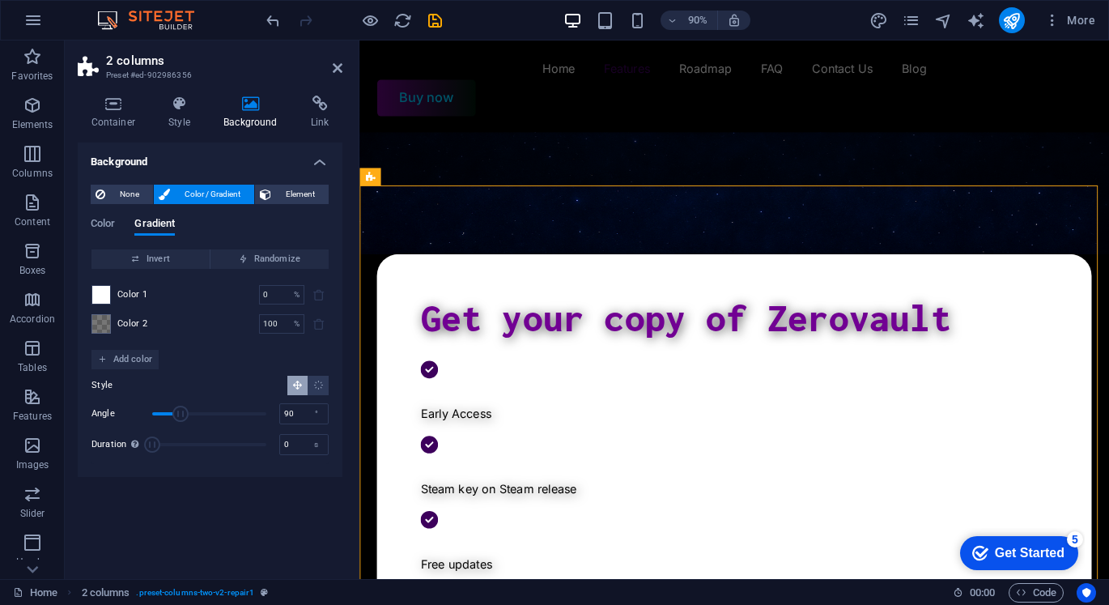
click at [97, 302] on span at bounding box center [101, 295] width 18 height 18
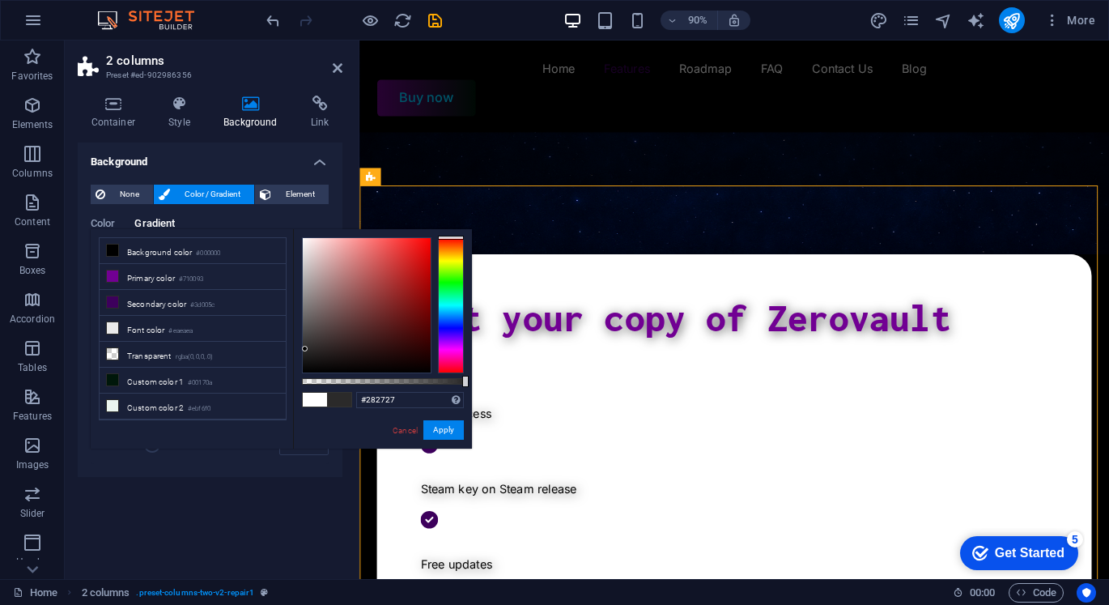
type input "#272626"
click at [305, 351] on div at bounding box center [367, 305] width 128 height 134
click at [426, 435] on button "Apply" at bounding box center [443, 429] width 40 height 19
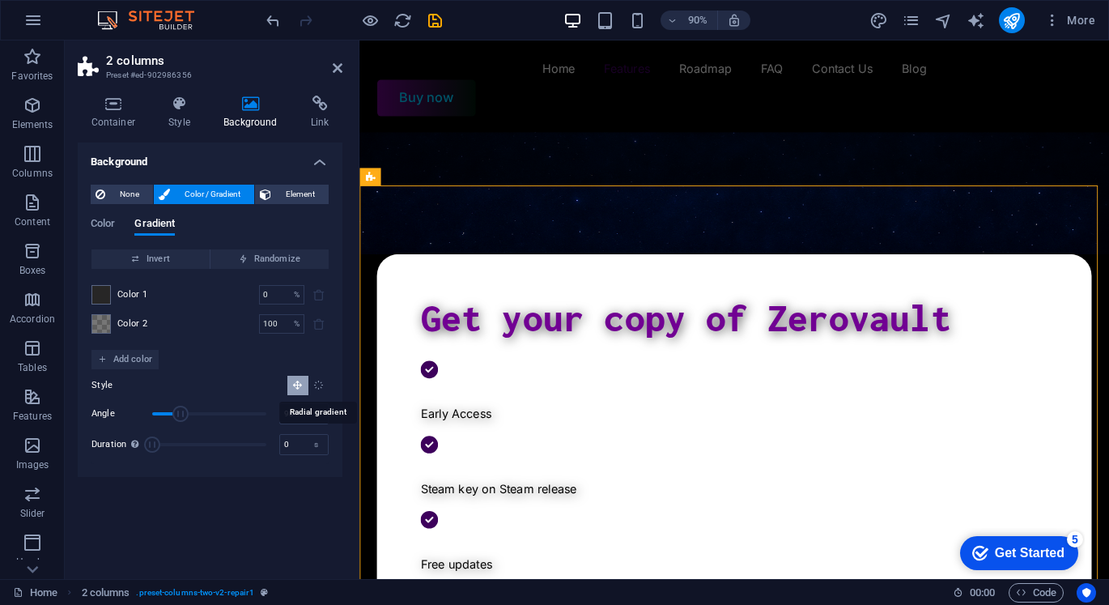
click at [321, 389] on icon "Radial gradient" at bounding box center [318, 385] width 11 height 11
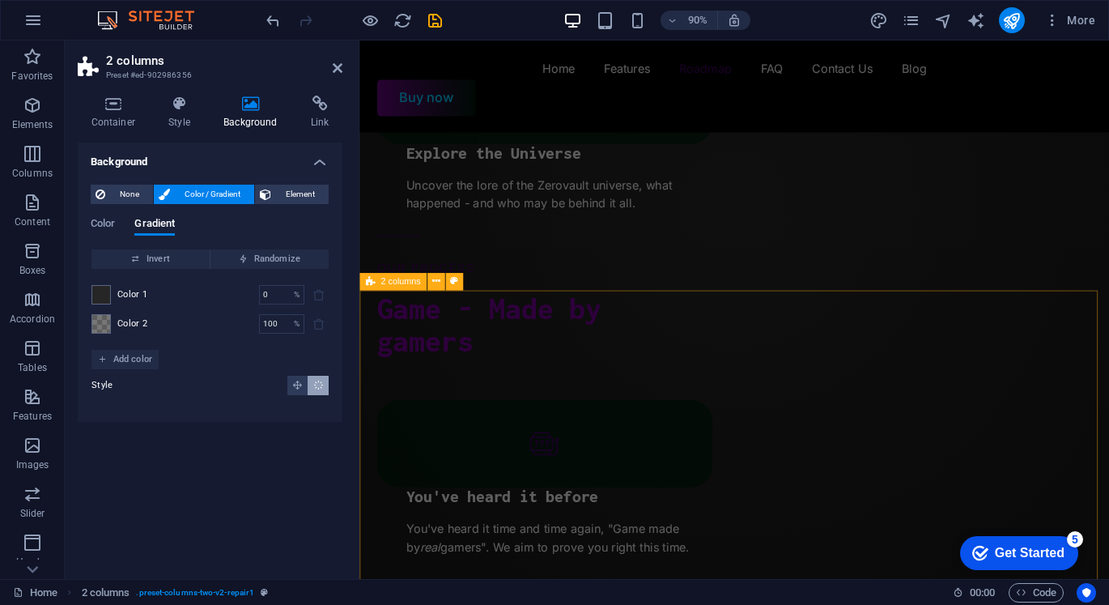
scroll to position [2510, 0]
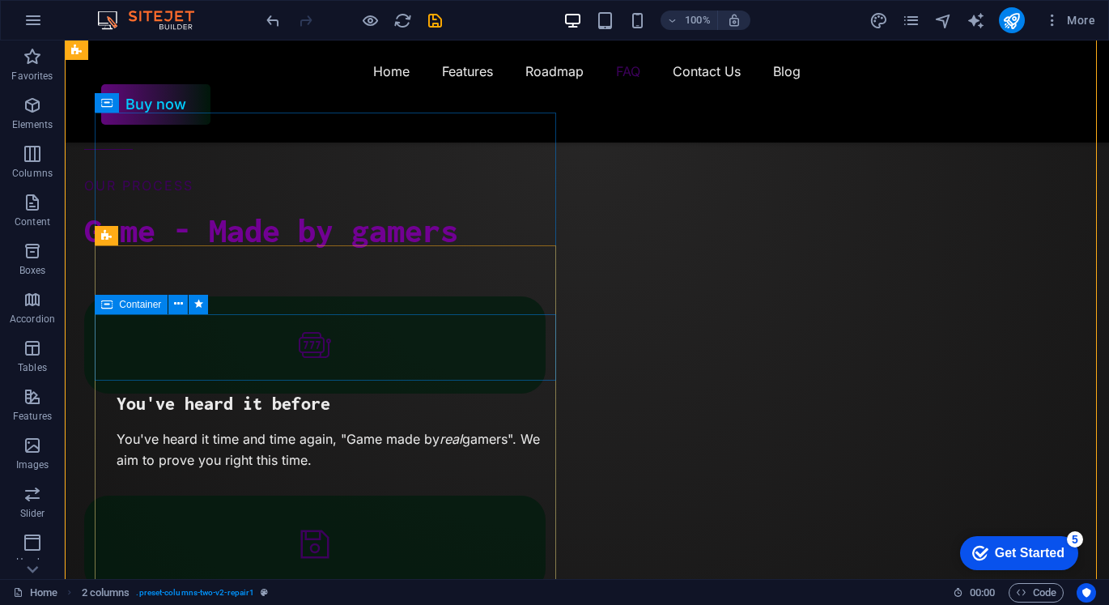
scroll to position [2429, 0]
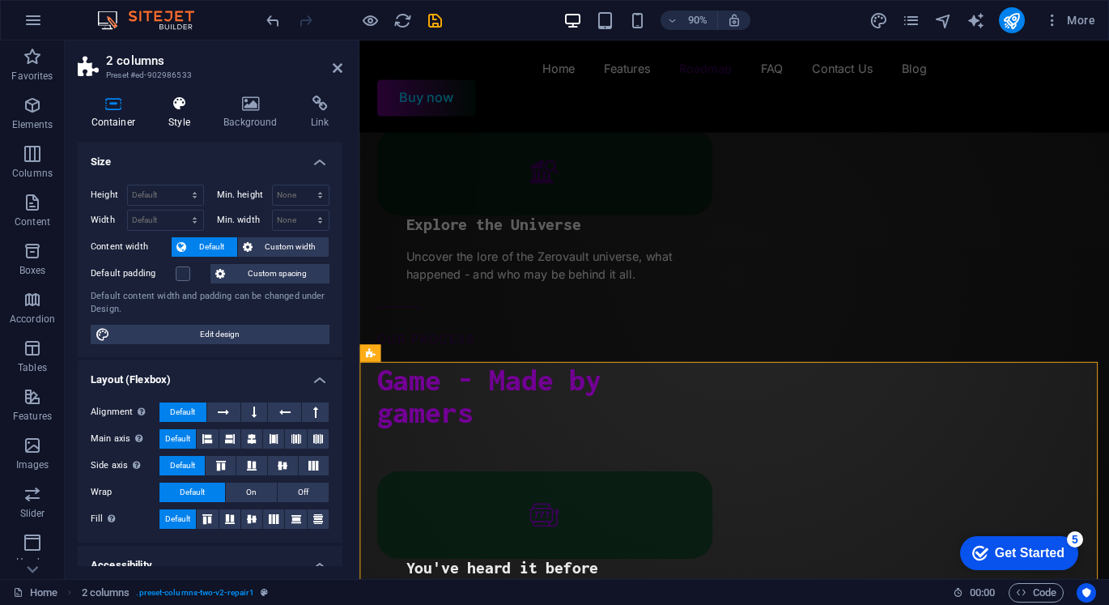
click at [206, 113] on h4 "Style" at bounding box center [182, 113] width 55 height 34
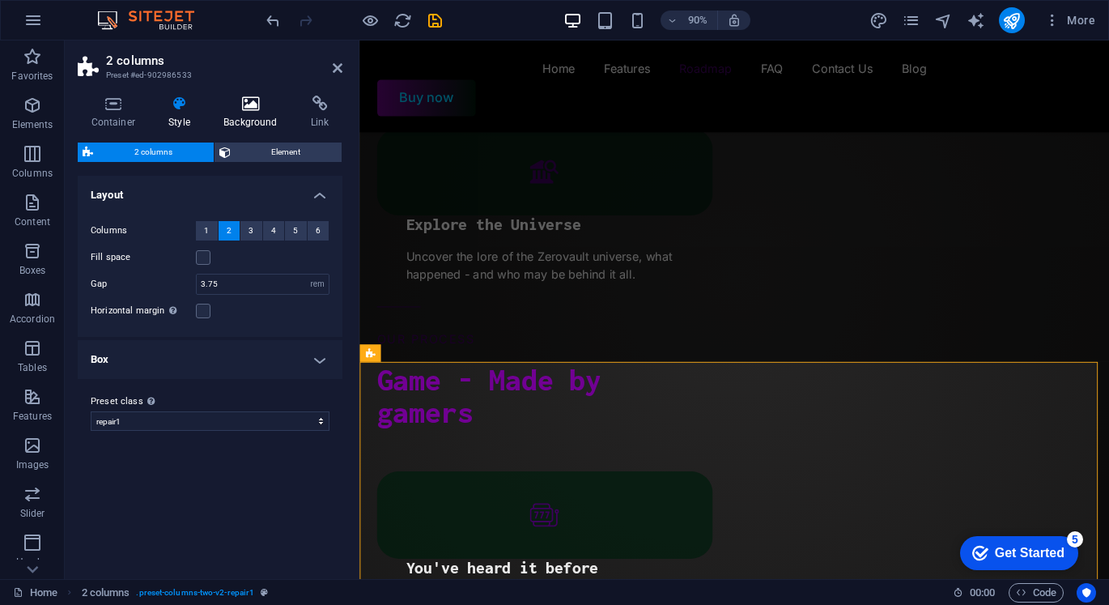
click at [230, 108] on icon at bounding box center [251, 104] width 81 height 16
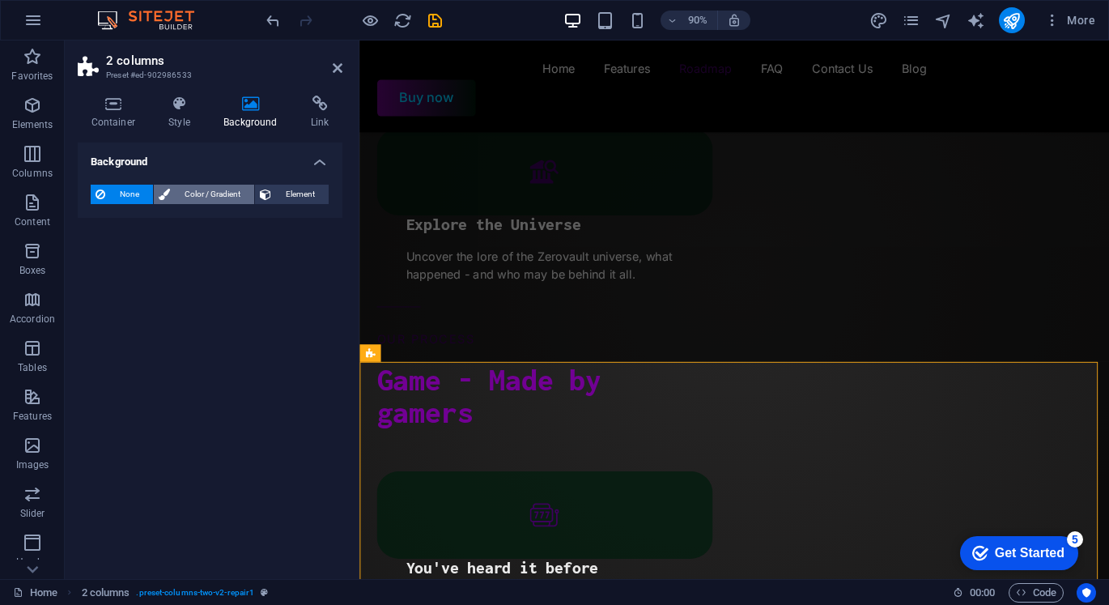
click at [232, 186] on span "Color / Gradient" at bounding box center [212, 194] width 74 height 19
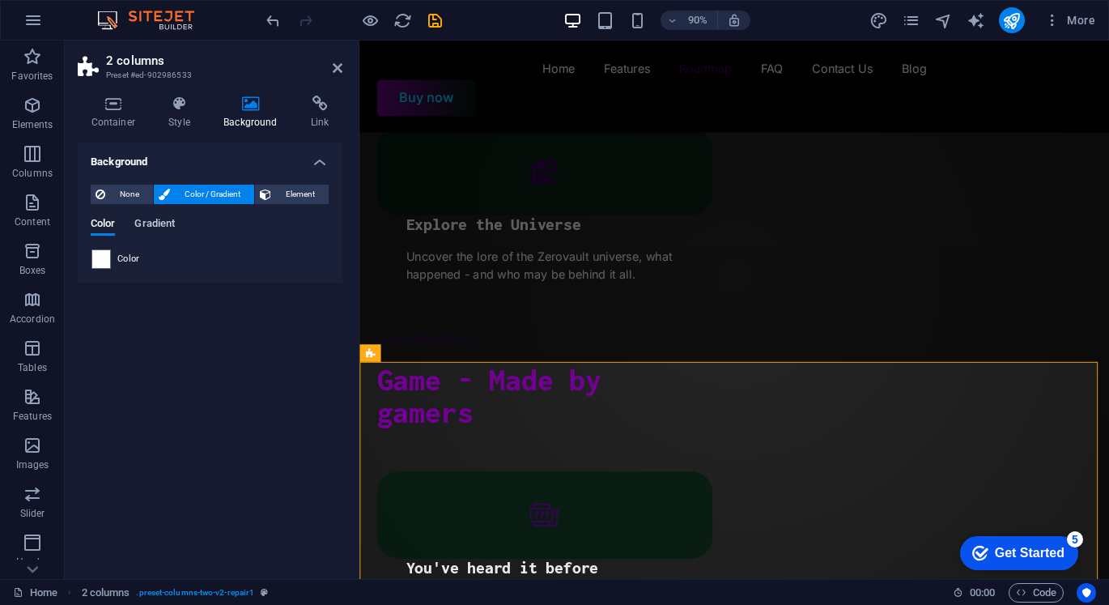
click at [162, 224] on span "Gradient" at bounding box center [154, 225] width 40 height 23
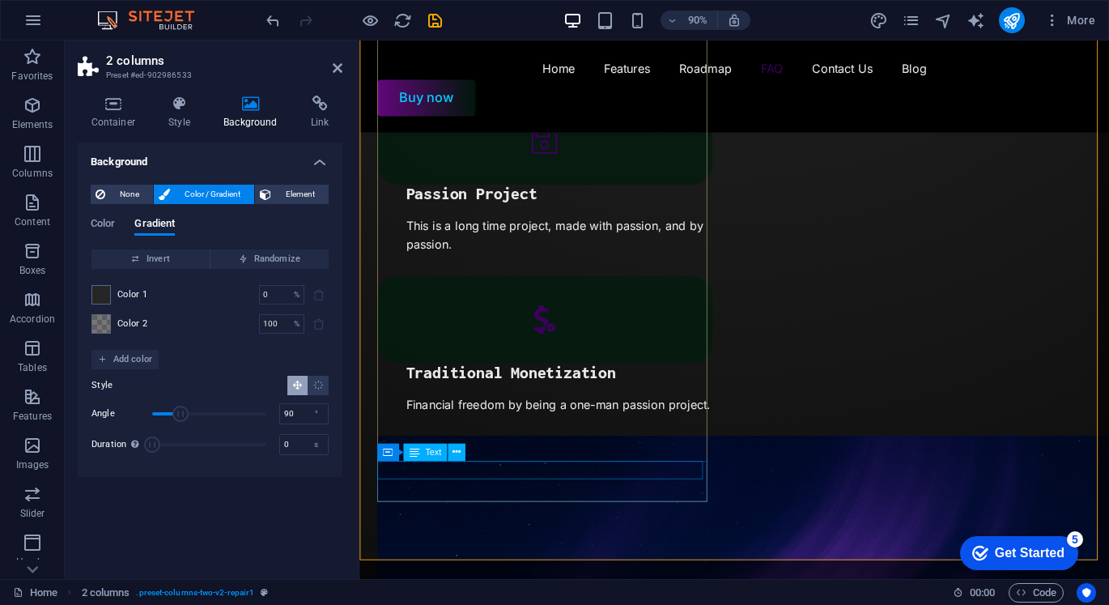
scroll to position [2996, 0]
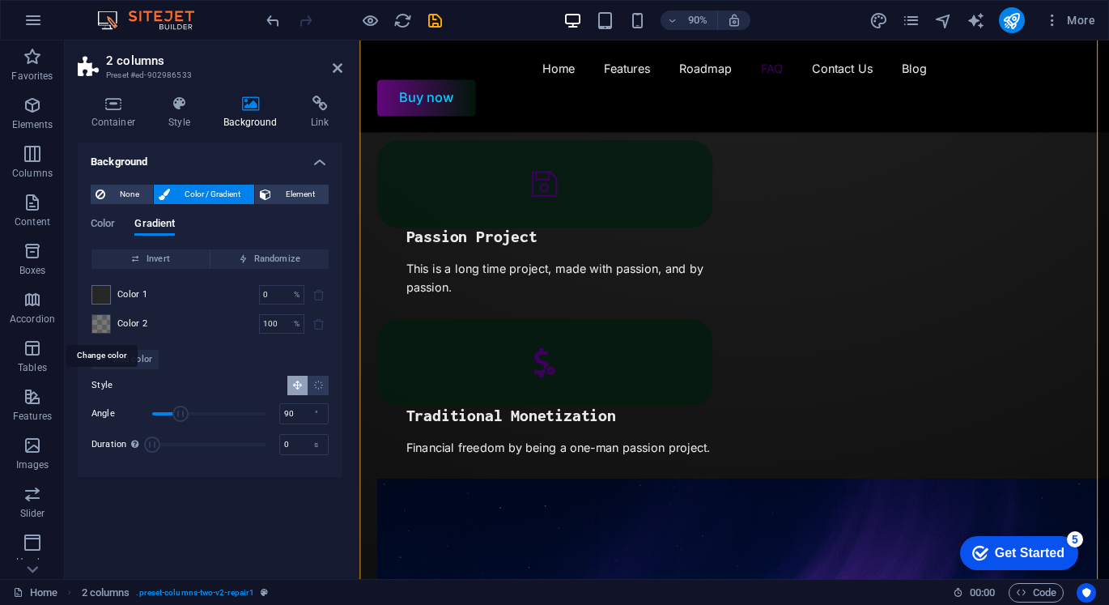
click at [108, 317] on span at bounding box center [101, 324] width 18 height 18
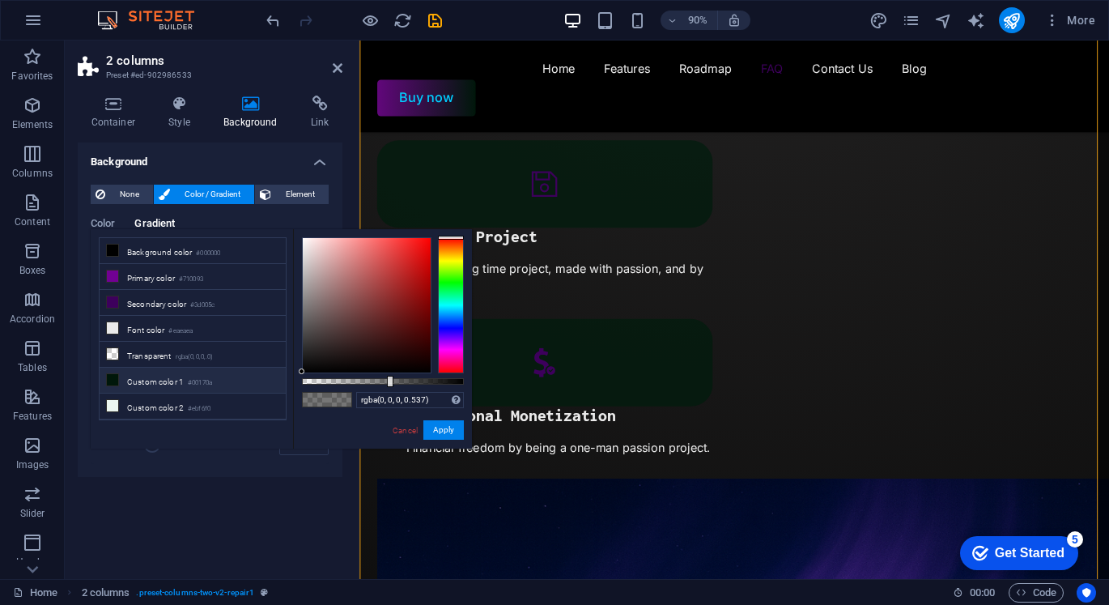
drag, startPoint x: 308, startPoint y: 358, endPoint x: 278, endPoint y: 380, distance: 37.7
click at [278, 380] on div "less Background color #000000 Primary color #710093 Secondary color #3d005c Fon…" at bounding box center [281, 338] width 381 height 219
drag, startPoint x: 432, startPoint y: 429, endPoint x: 357, endPoint y: 412, distance: 77.2
click at [432, 430] on button "Apply" at bounding box center [443, 429] width 40 height 19
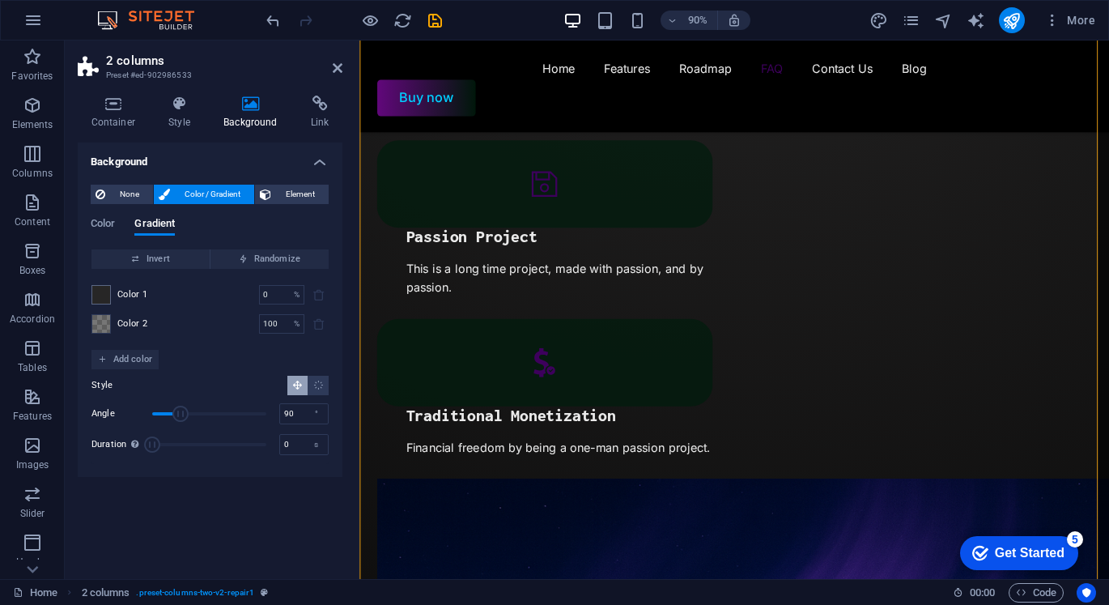
click at [108, 326] on span at bounding box center [101, 324] width 18 height 18
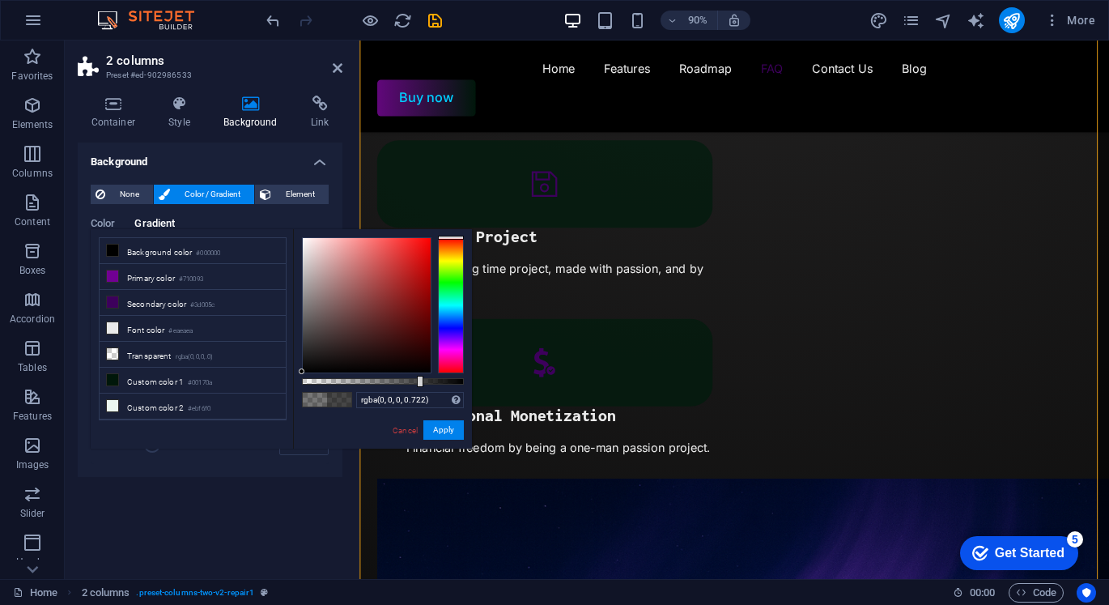
drag, startPoint x: 390, startPoint y: 383, endPoint x: 419, endPoint y: 385, distance: 28.4
click at [419, 385] on div at bounding box center [420, 381] width 6 height 11
drag, startPoint x: 419, startPoint y: 385, endPoint x: 436, endPoint y: 386, distance: 17.9
click at [438, 386] on div at bounding box center [441, 381] width 6 height 11
click at [444, 429] on button "Apply" at bounding box center [443, 429] width 40 height 19
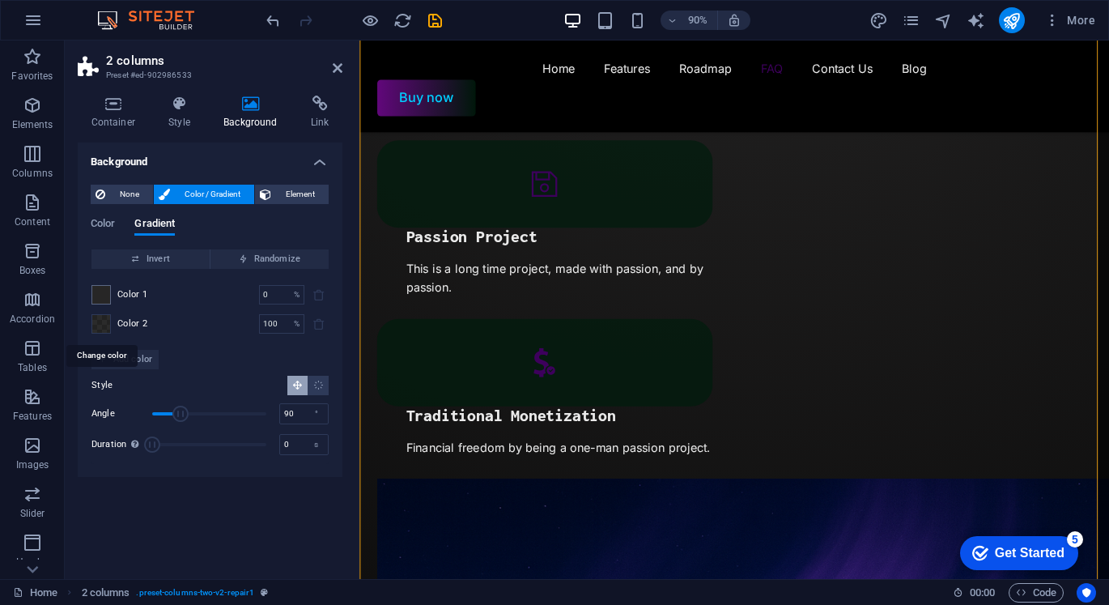
click at [97, 327] on span at bounding box center [101, 324] width 18 height 18
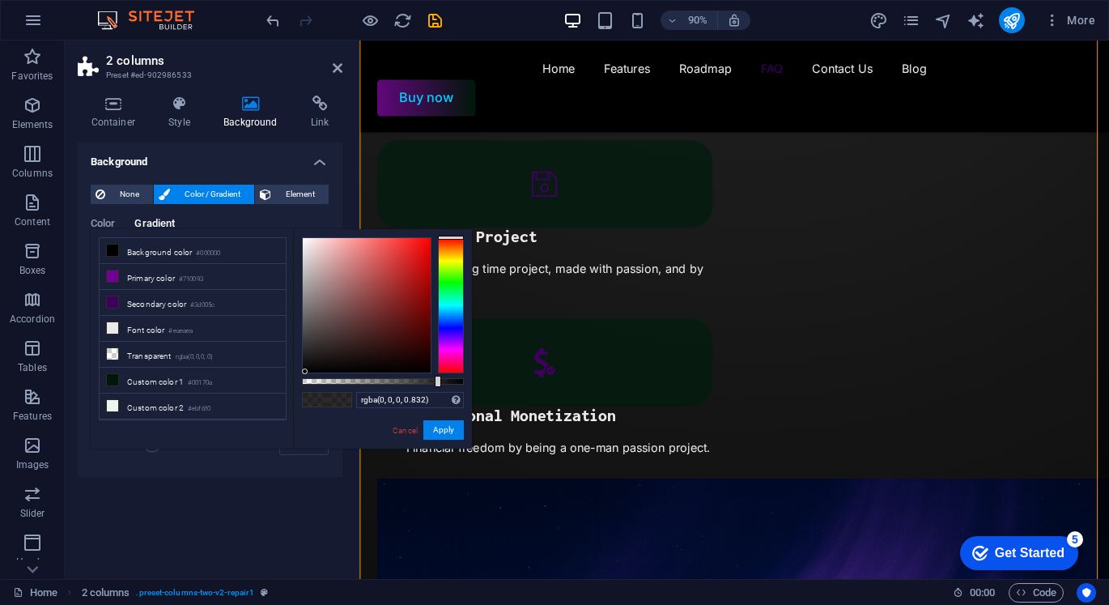
drag, startPoint x: 305, startPoint y: 334, endPoint x: 304, endPoint y: 379, distance: 44.5
click at [304, 373] on div at bounding box center [383, 305] width 162 height 136
click at [449, 428] on button "Apply" at bounding box center [443, 429] width 40 height 19
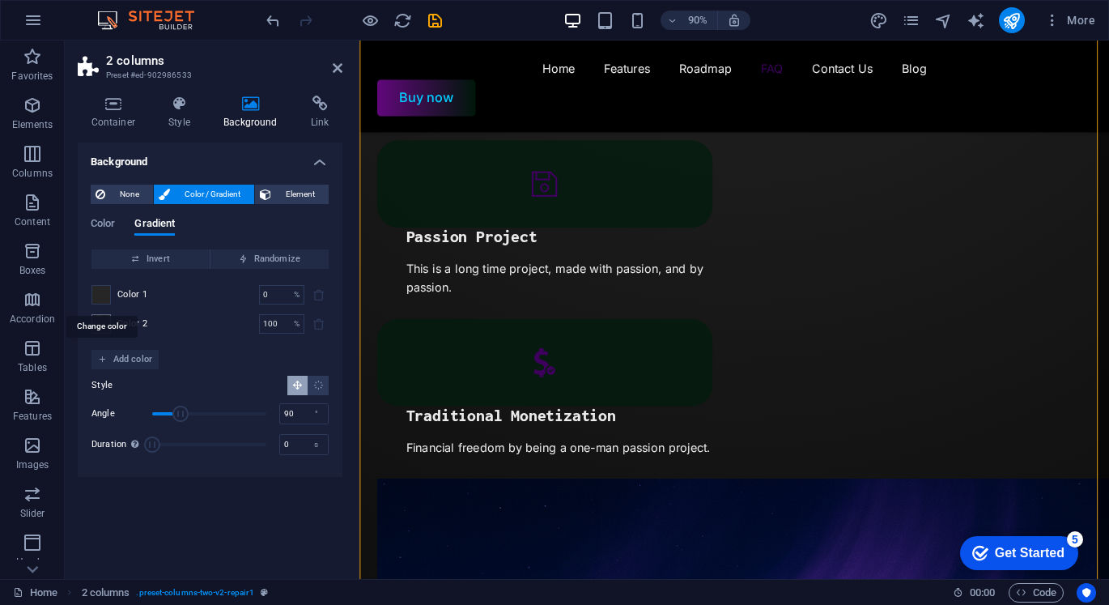
click at [99, 290] on span at bounding box center [101, 295] width 18 height 18
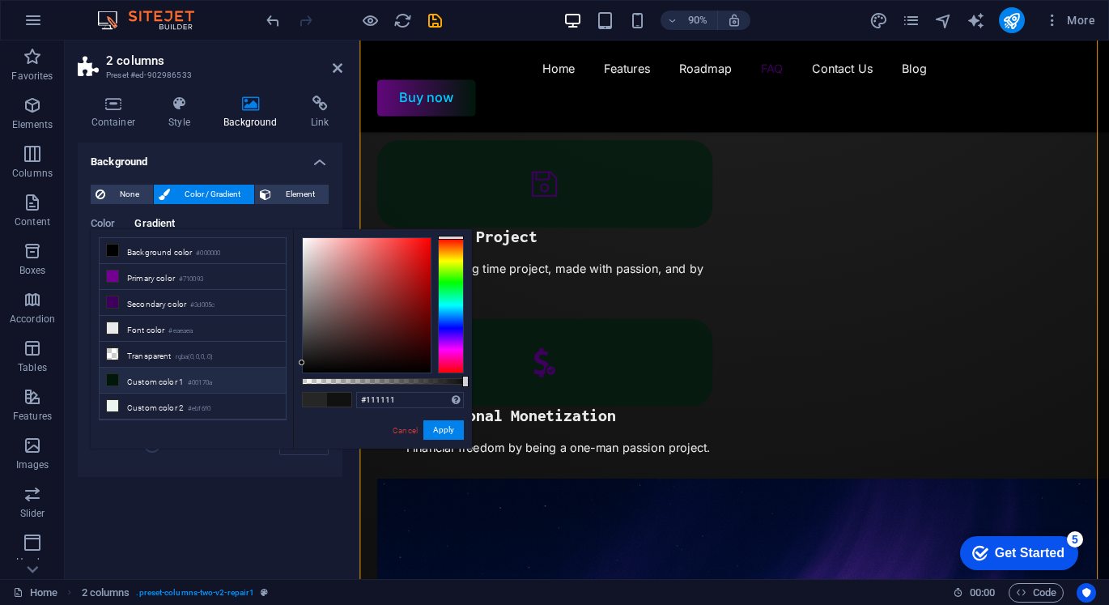
type input "#101010"
drag, startPoint x: 293, startPoint y: 328, endPoint x: 257, endPoint y: 364, distance: 50.4
click at [257, 364] on div "less Background color #000000 Primary color #710093 Secondary color #3d005c Fon…" at bounding box center [281, 338] width 381 height 219
click at [436, 428] on button "Apply" at bounding box center [443, 429] width 40 height 19
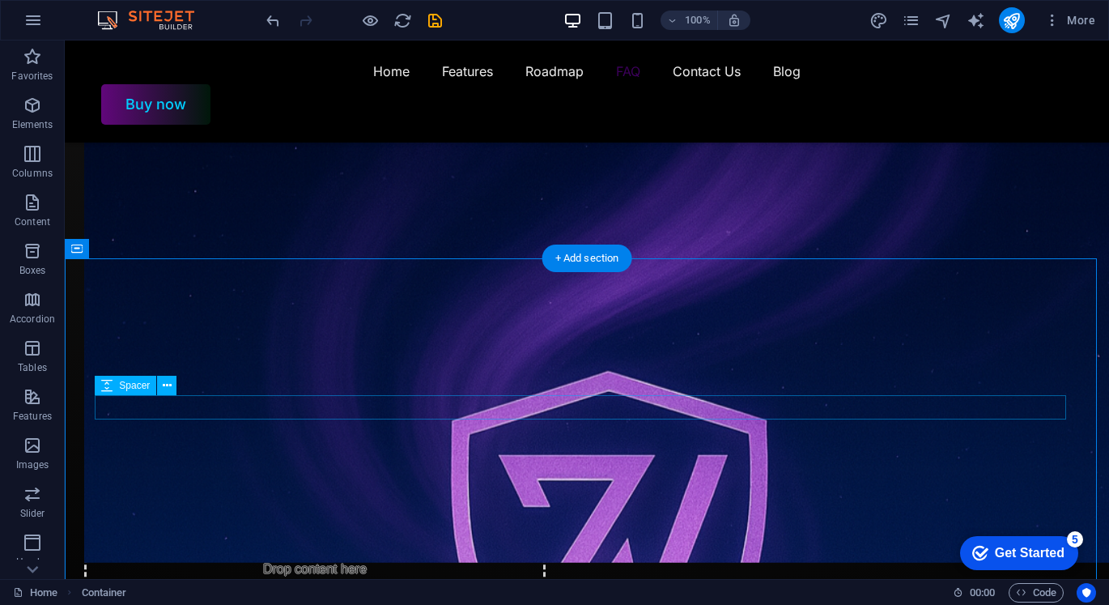
scroll to position [3308, 0]
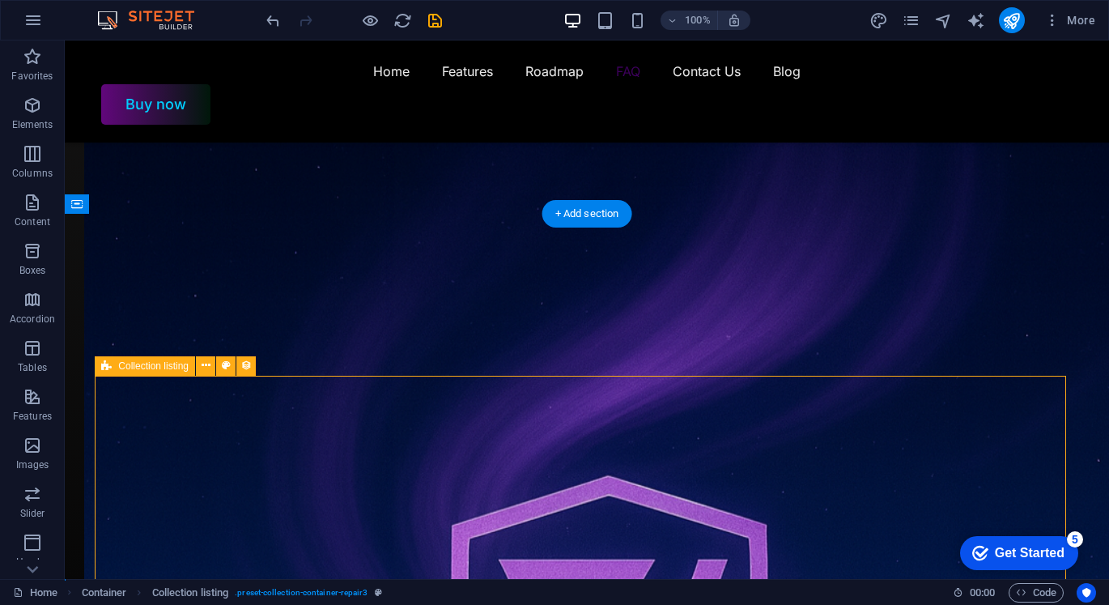
scroll to position [3146, 0]
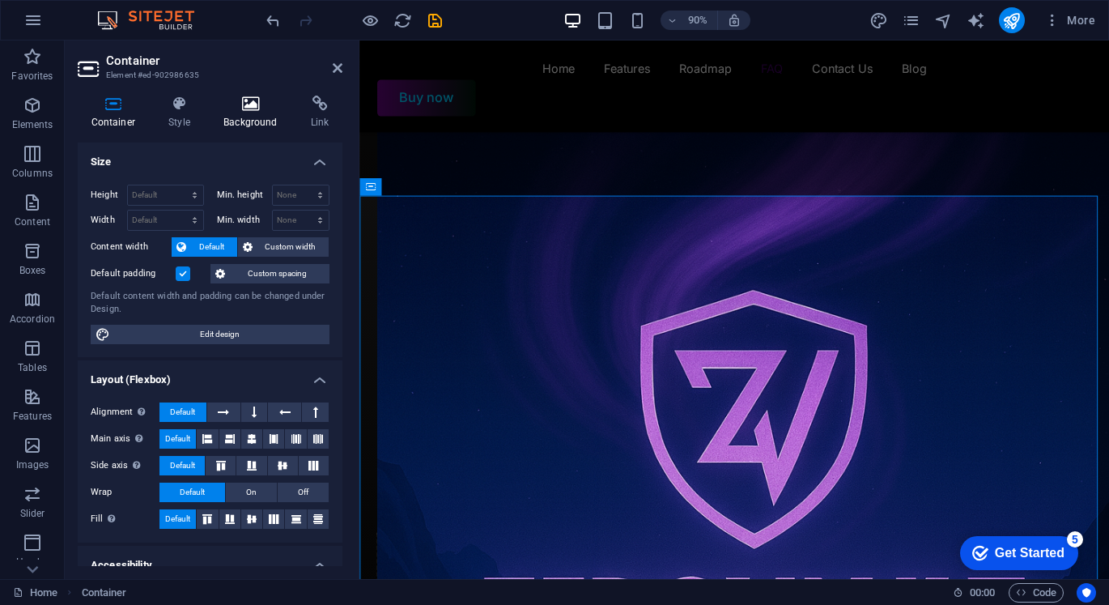
click at [220, 122] on h4 "Background" at bounding box center [254, 113] width 87 height 34
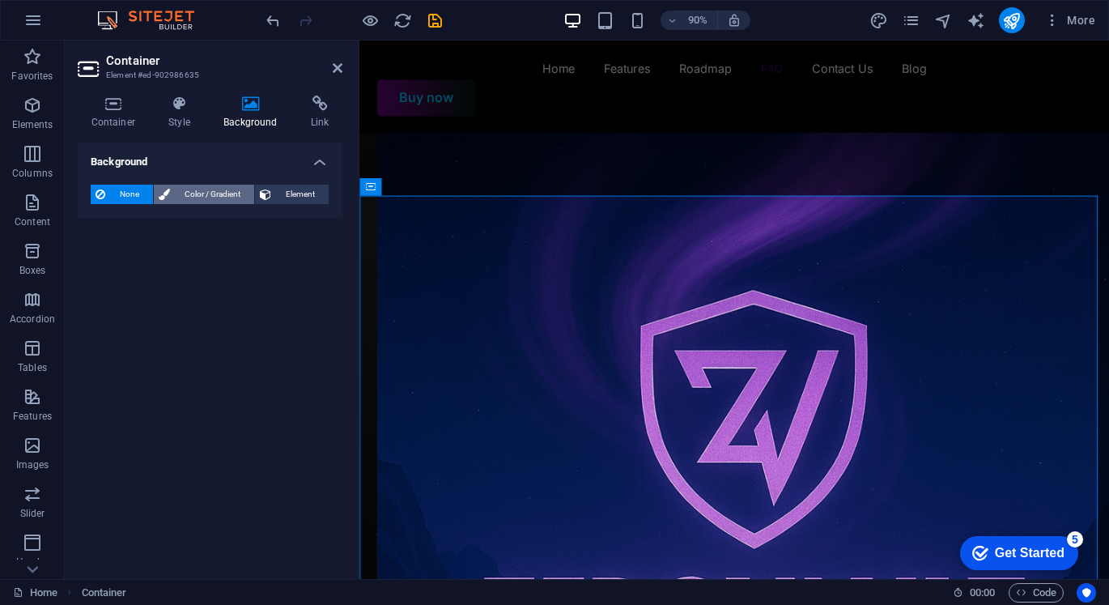
click at [211, 194] on span "Color / Gradient" at bounding box center [212, 194] width 74 height 19
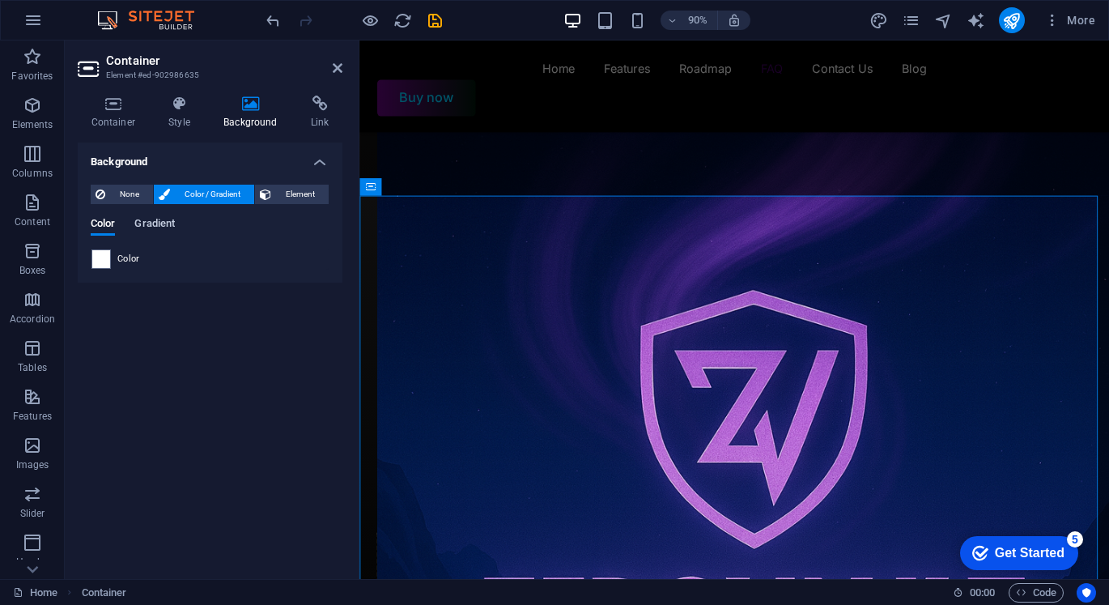
click at [146, 219] on span "Gradient" at bounding box center [154, 225] width 40 height 23
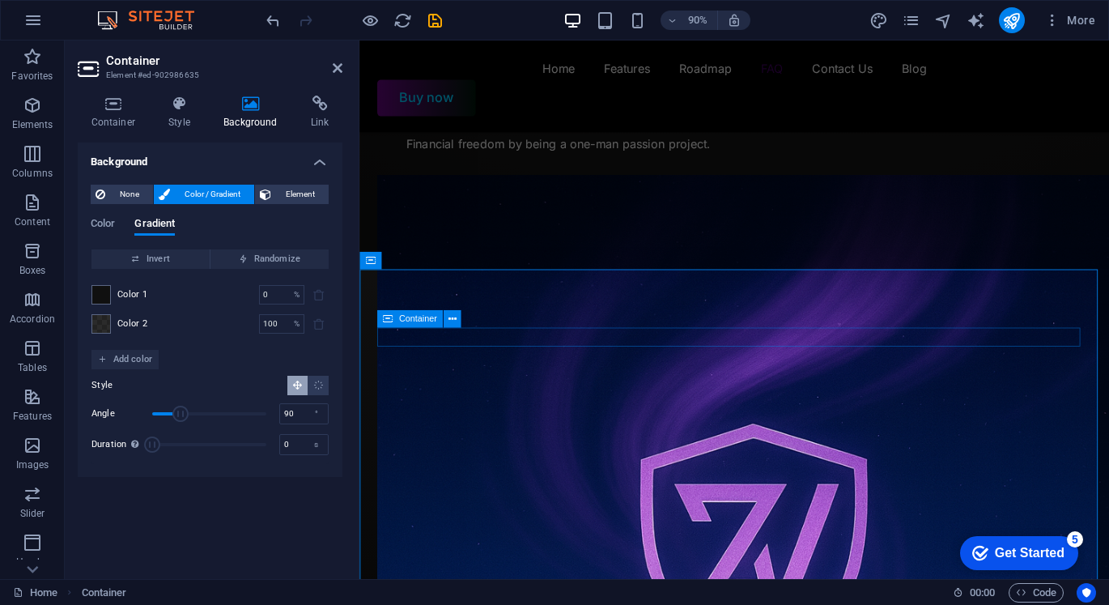
scroll to position [3320, 0]
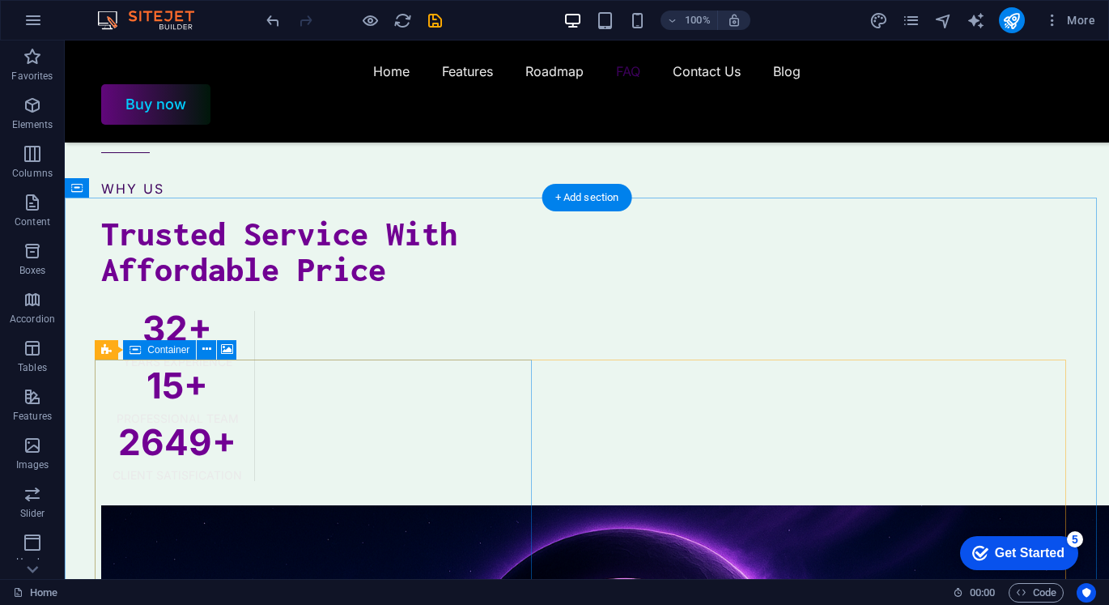
scroll to position [3955, 0]
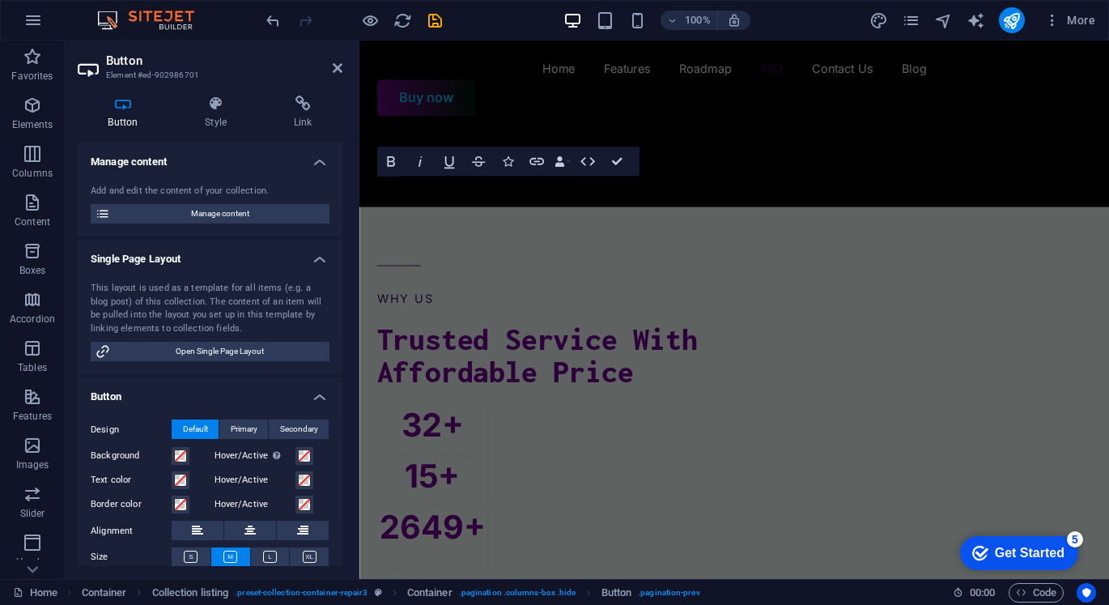
scroll to position [4148, 0]
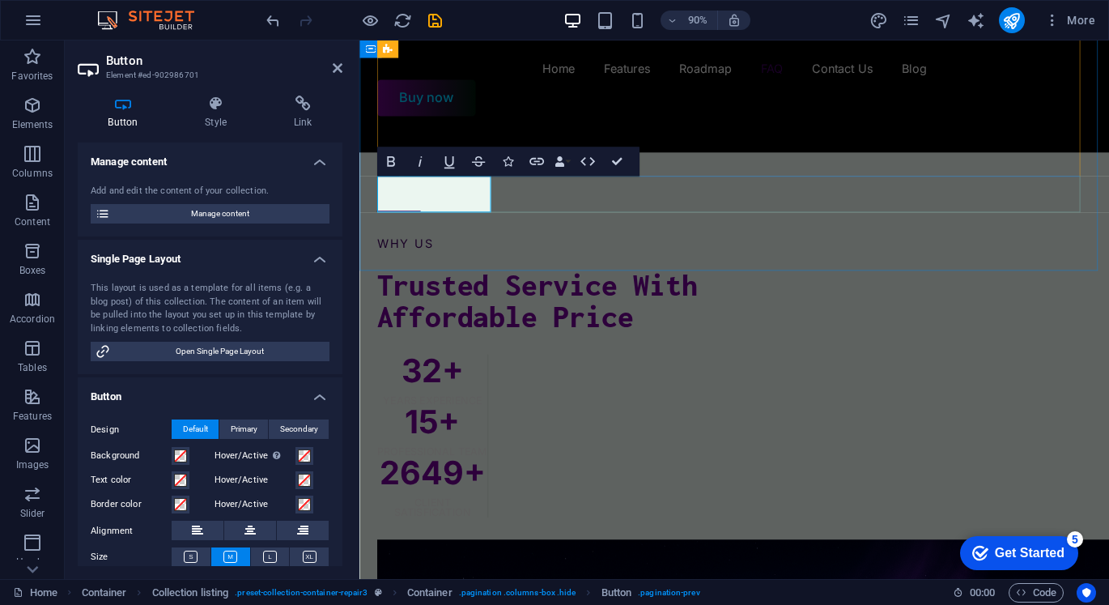
drag, startPoint x: 470, startPoint y: 214, endPoint x: 426, endPoint y: 208, distance: 44.9
drag, startPoint x: 408, startPoint y: 215, endPoint x: 377, endPoint y: 205, distance: 32.3
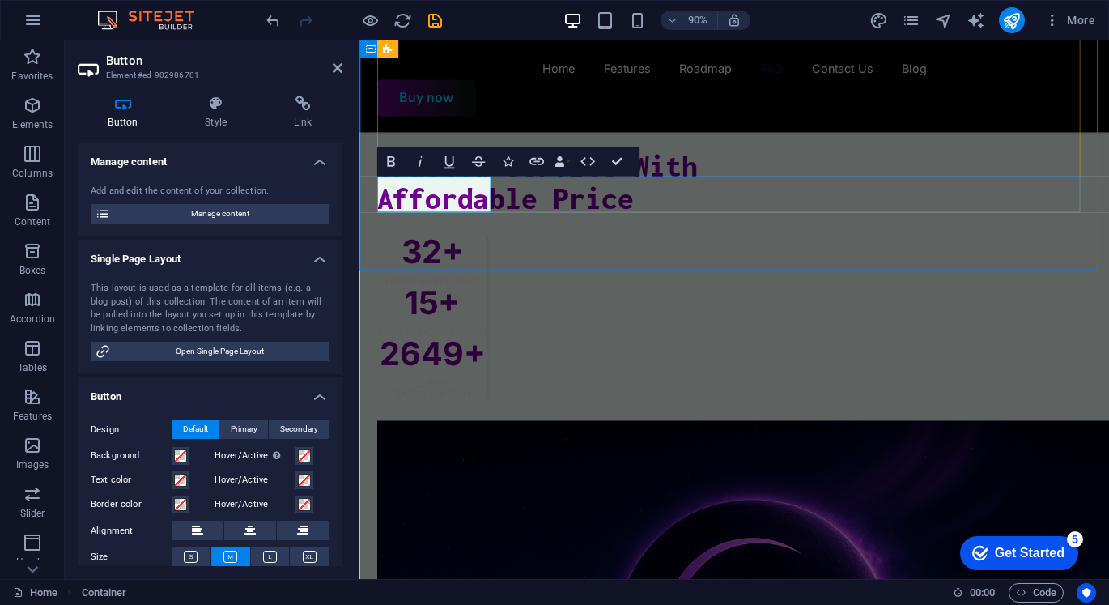
scroll to position [3934, 0]
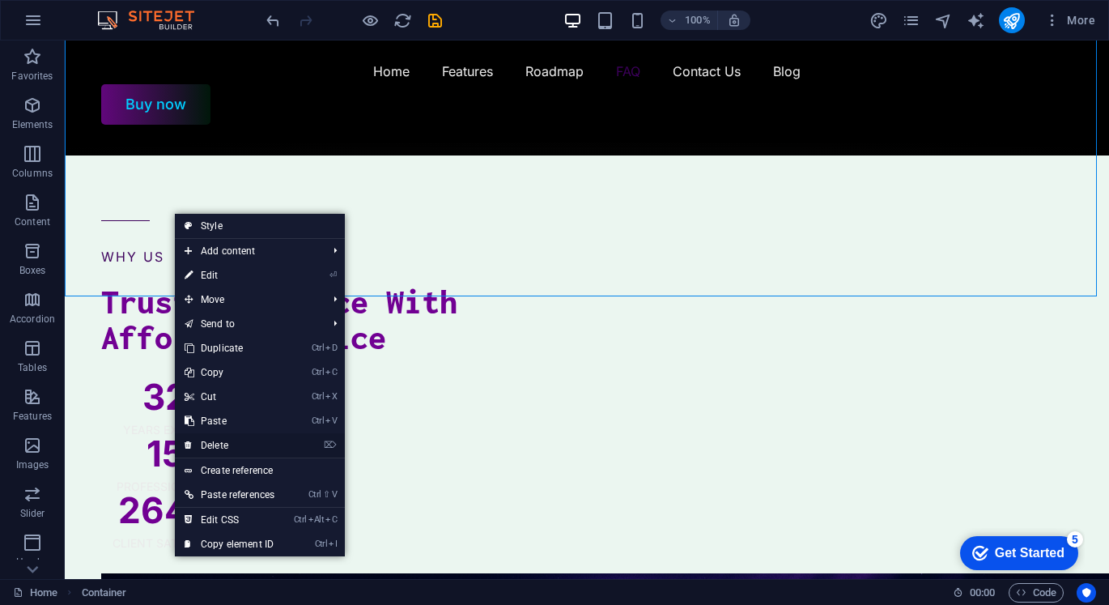
click at [248, 446] on link "⌦ Delete" at bounding box center [229, 445] width 109 height 24
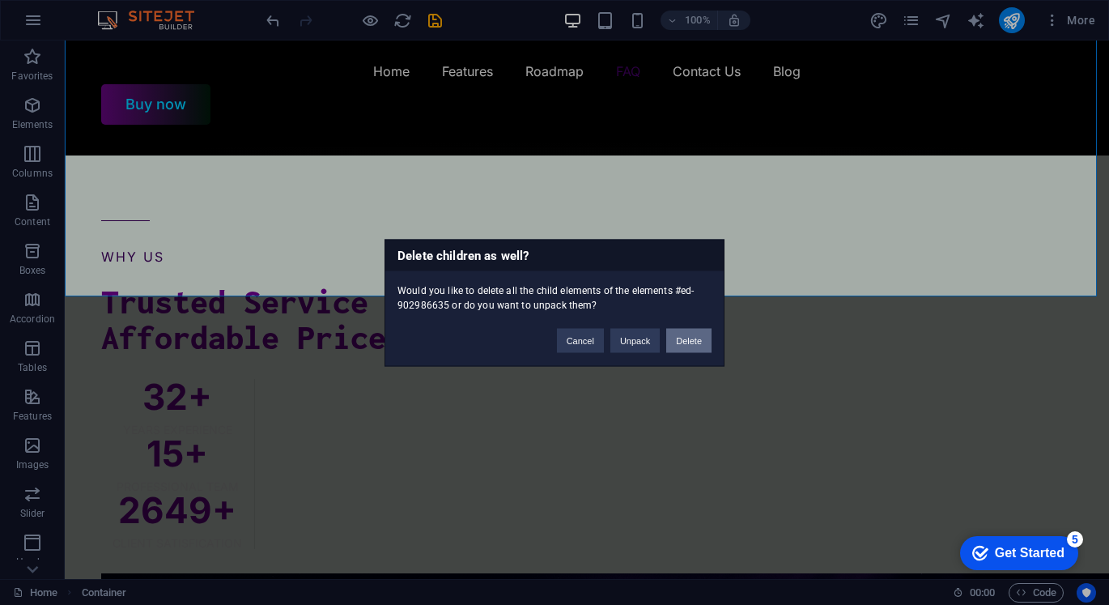
click at [677, 341] on button "Delete" at bounding box center [688, 340] width 45 height 24
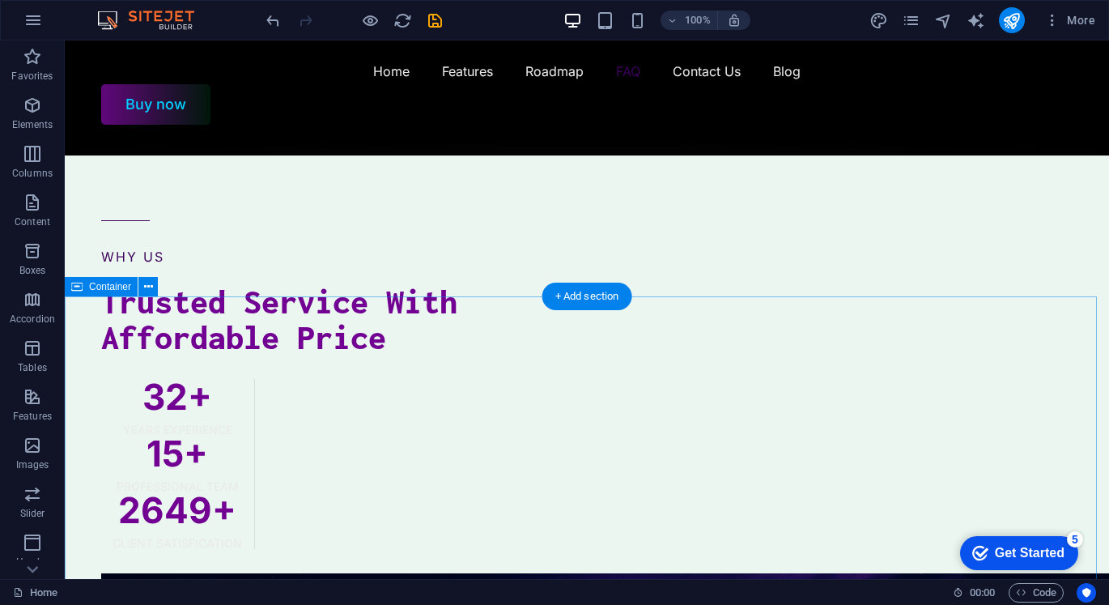
scroll to position [3224, 0]
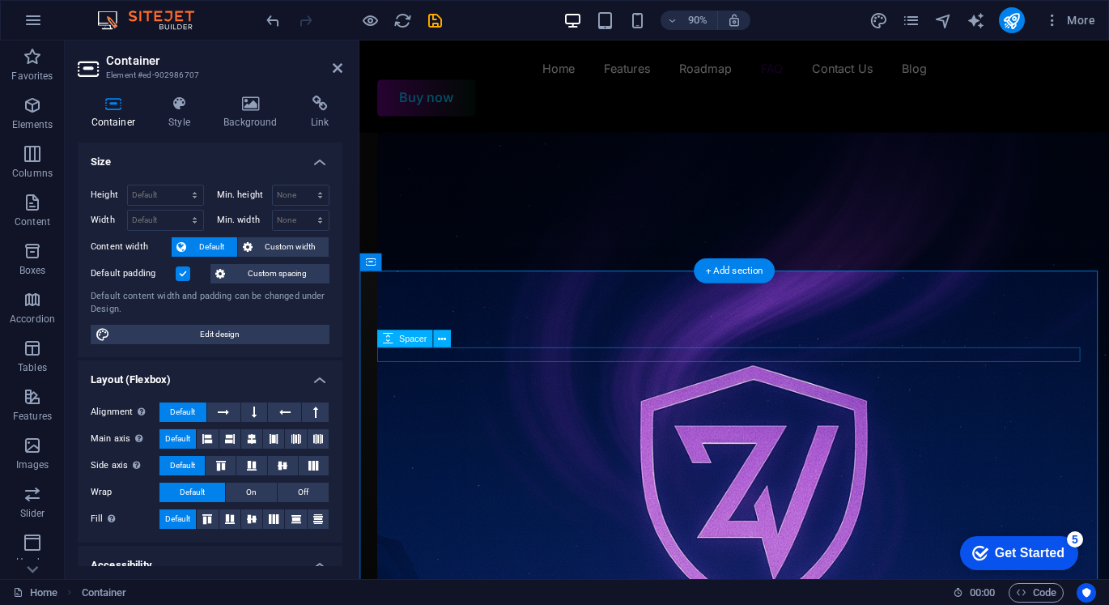
scroll to position [3641, 0]
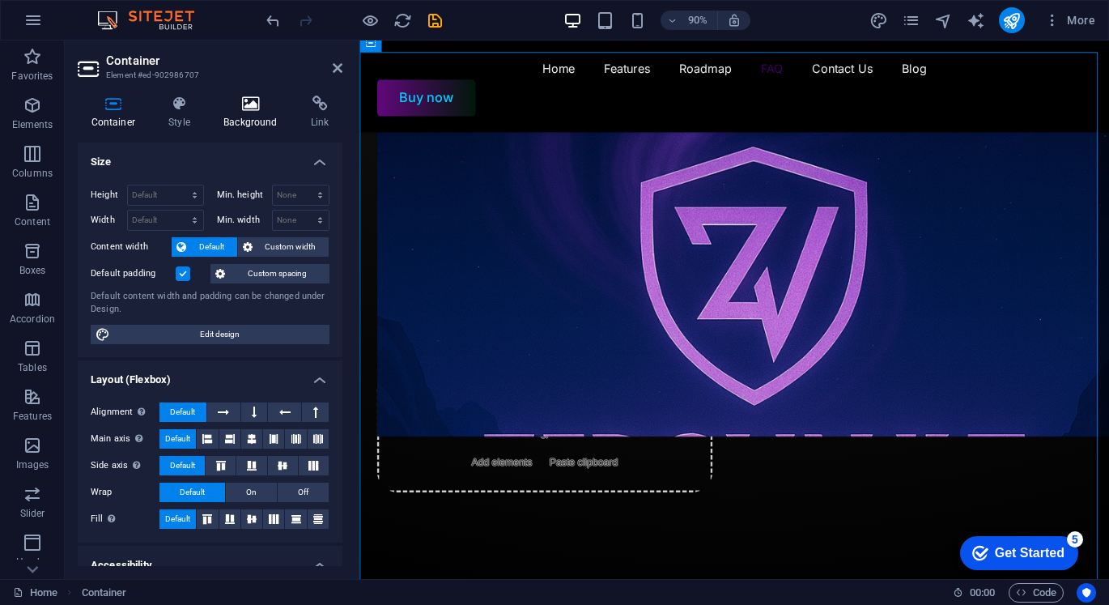
click at [240, 109] on icon at bounding box center [251, 104] width 81 height 16
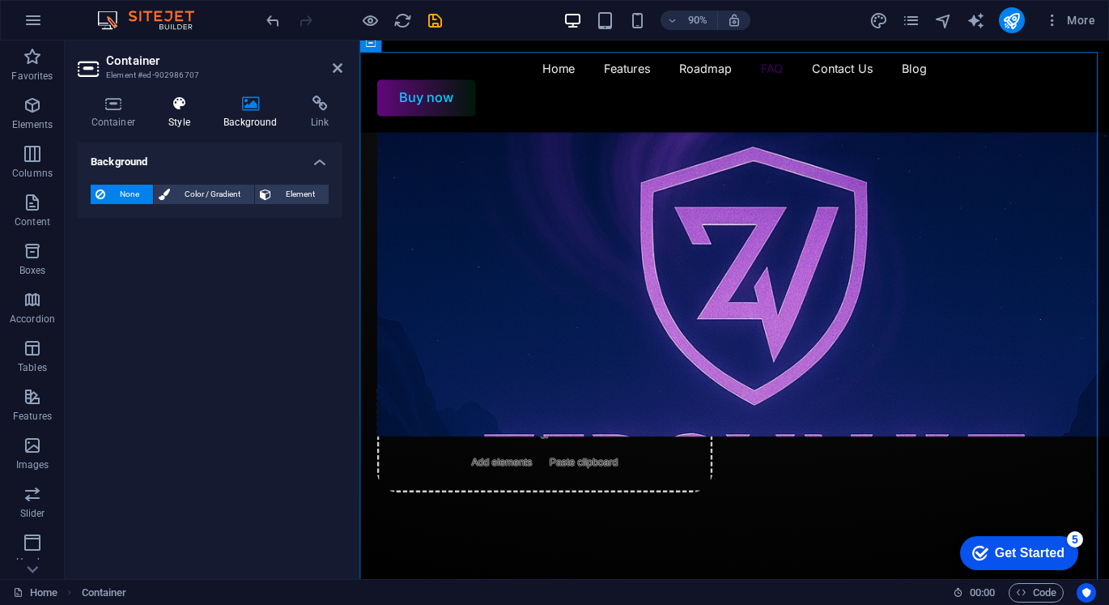
click at [183, 111] on icon at bounding box center [179, 104] width 49 height 16
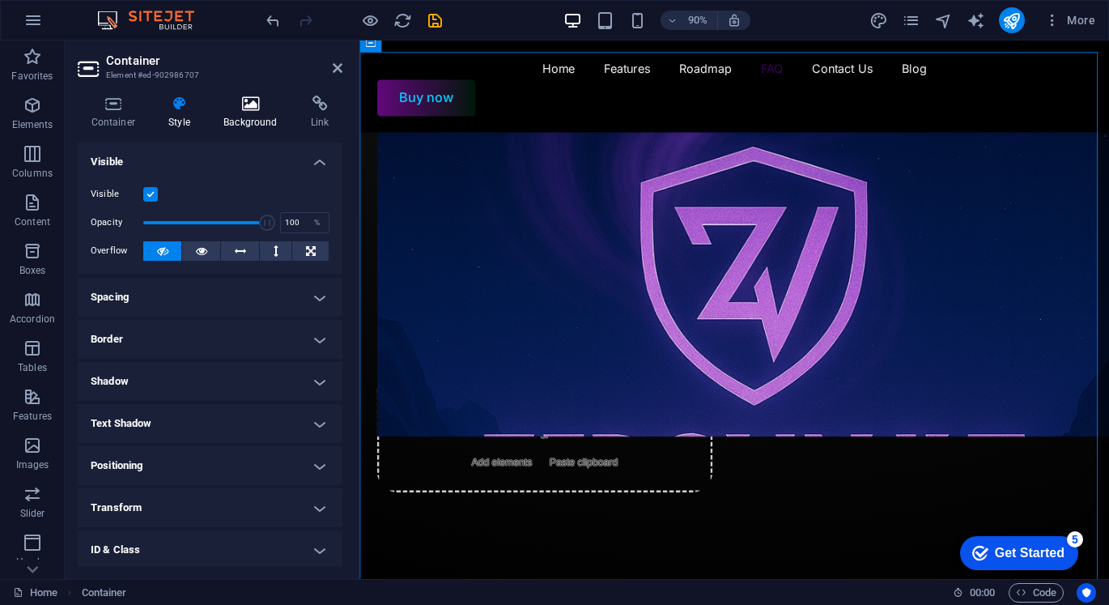
click at [265, 110] on icon at bounding box center [251, 104] width 81 height 16
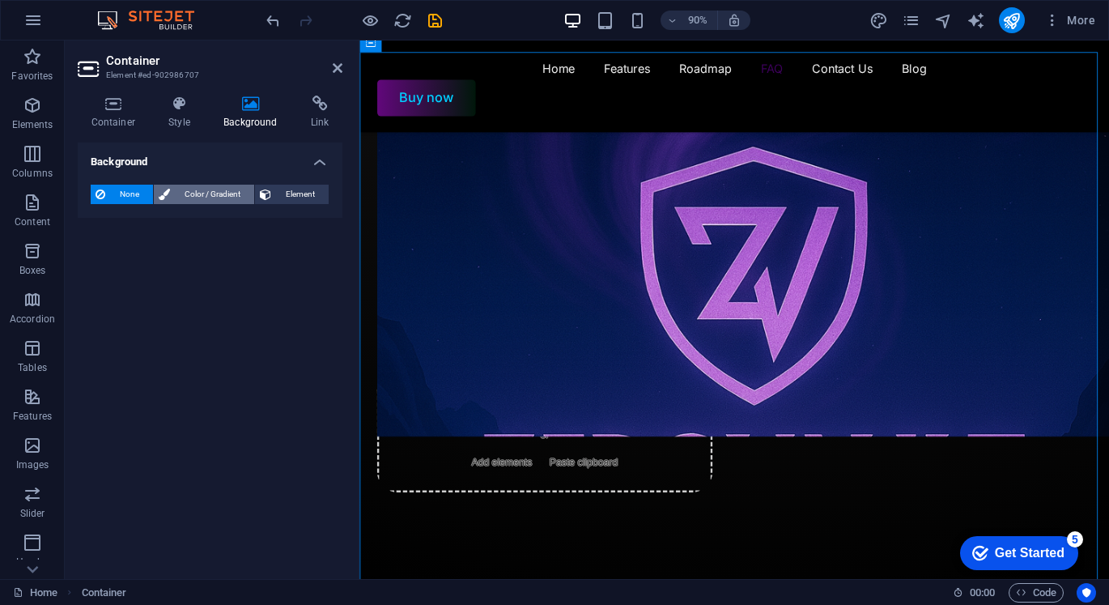
click at [196, 188] on span "Color / Gradient" at bounding box center [212, 194] width 74 height 19
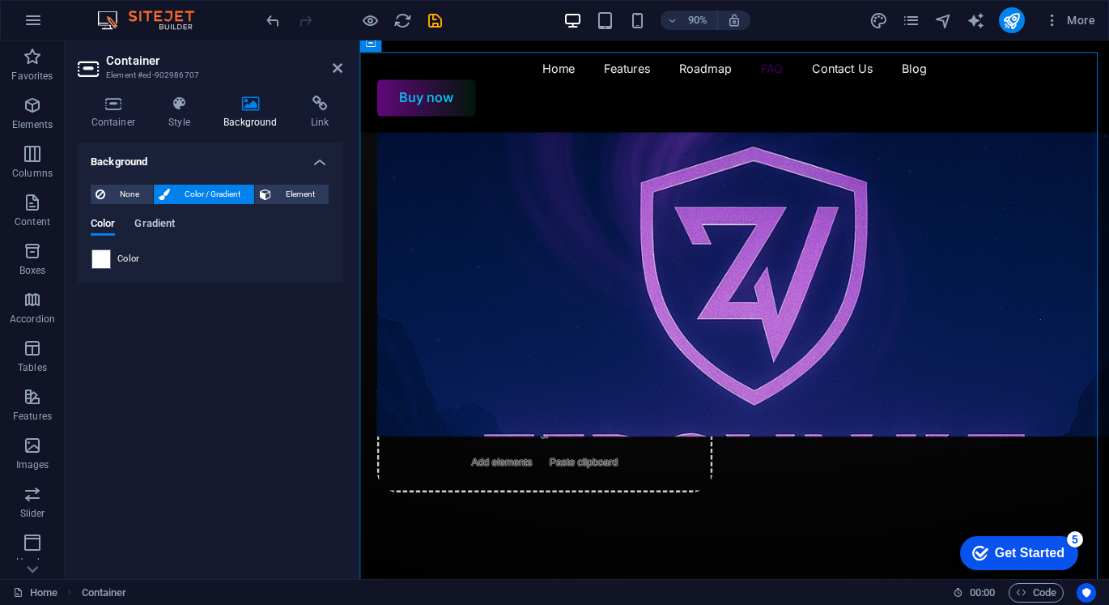
click at [149, 227] on span "Gradient" at bounding box center [154, 225] width 40 height 23
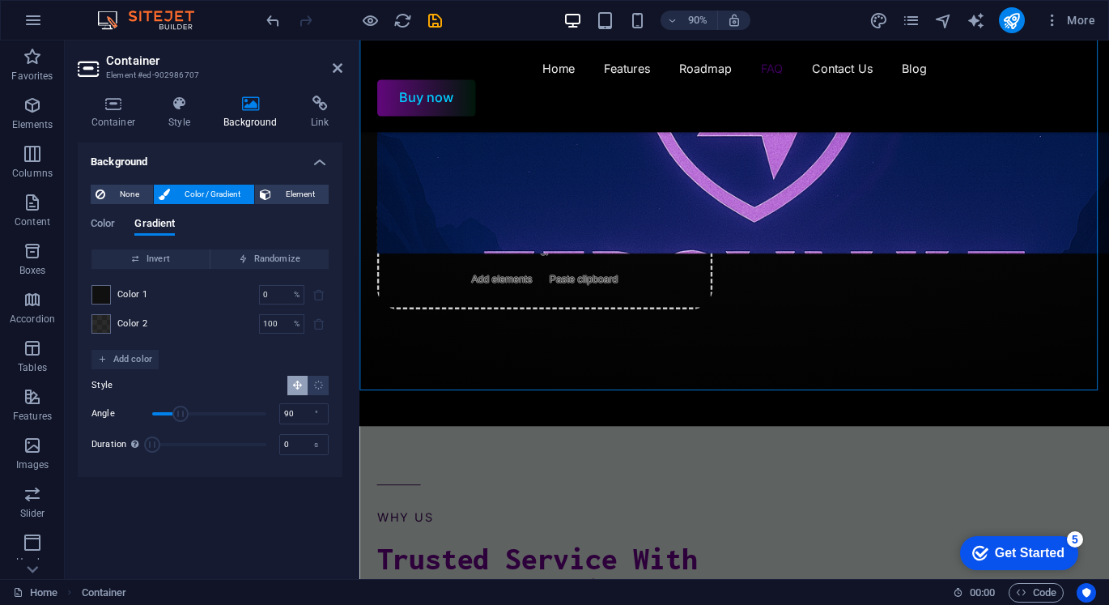
scroll to position [4127, 0]
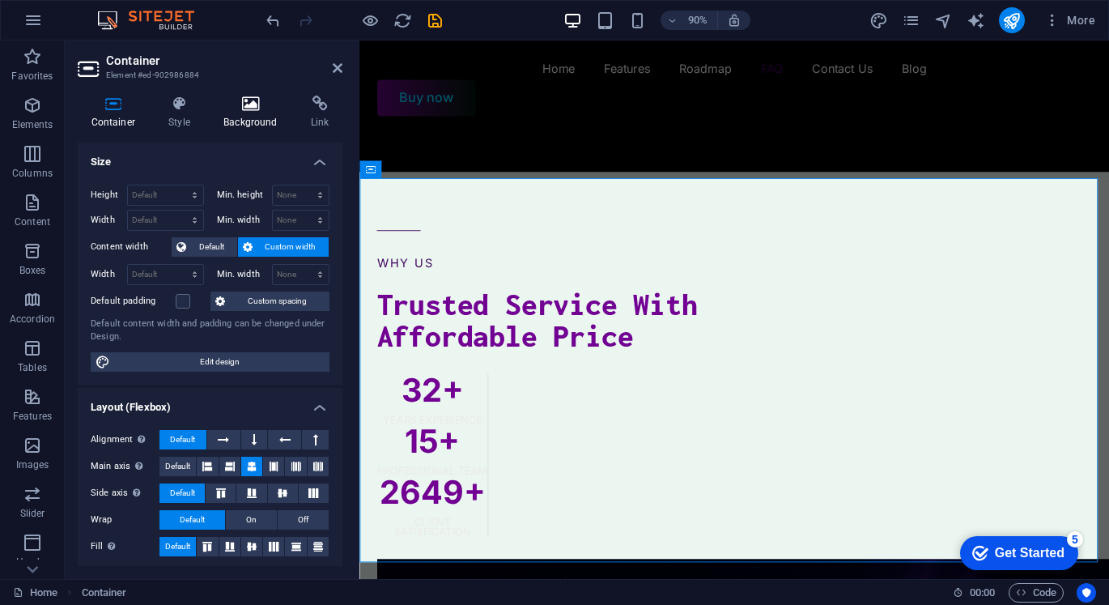
click at [232, 123] on h4 "Background" at bounding box center [254, 113] width 87 height 34
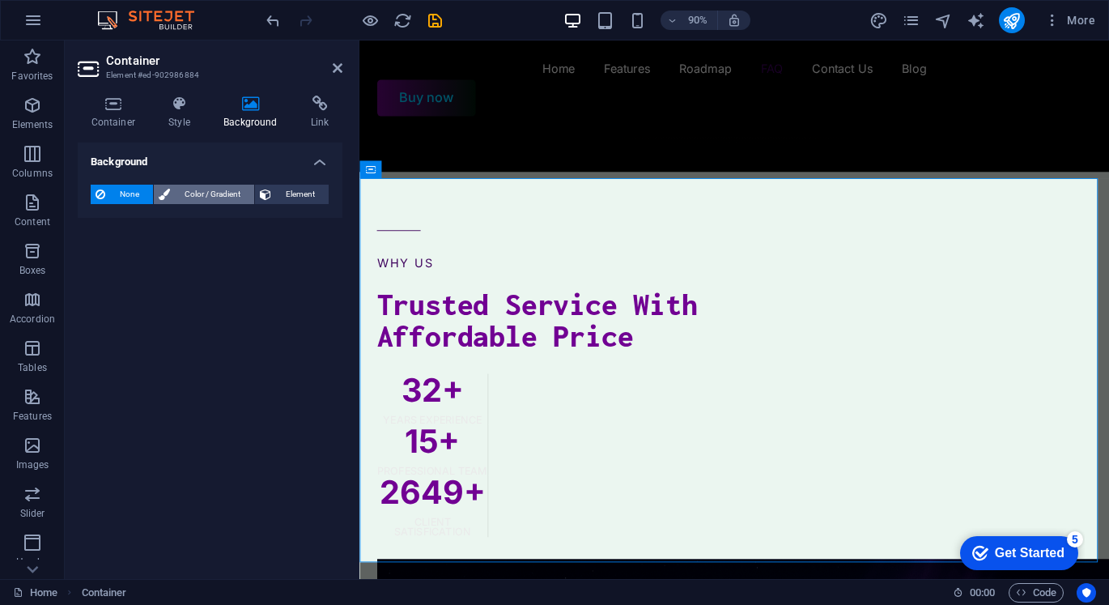
click at [228, 192] on span "Color / Gradient" at bounding box center [212, 194] width 74 height 19
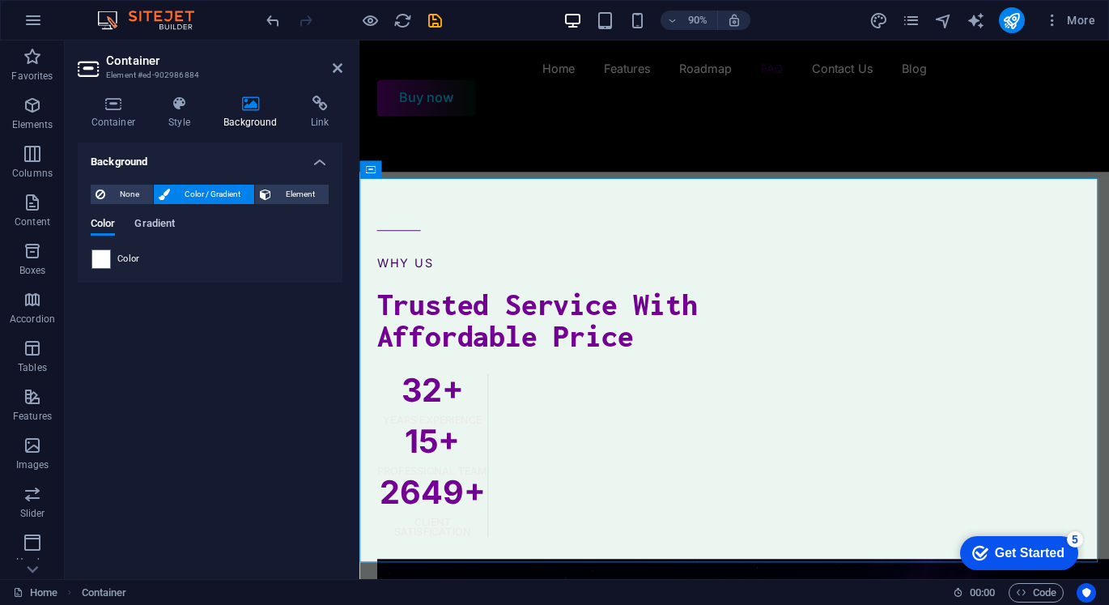
click at [151, 221] on span "Gradient" at bounding box center [154, 225] width 40 height 23
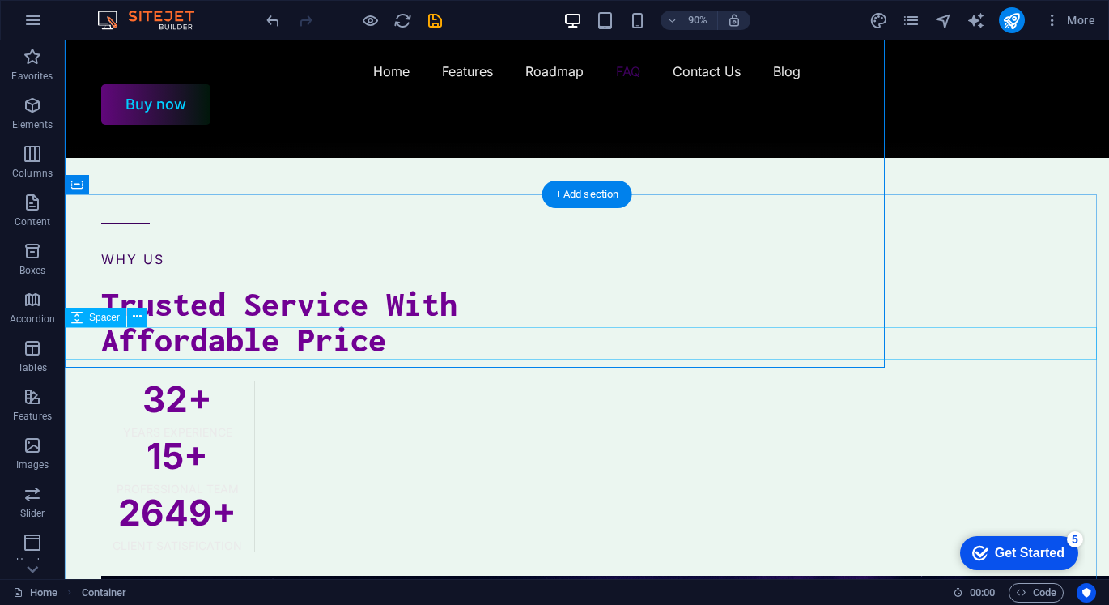
scroll to position [3791, 0]
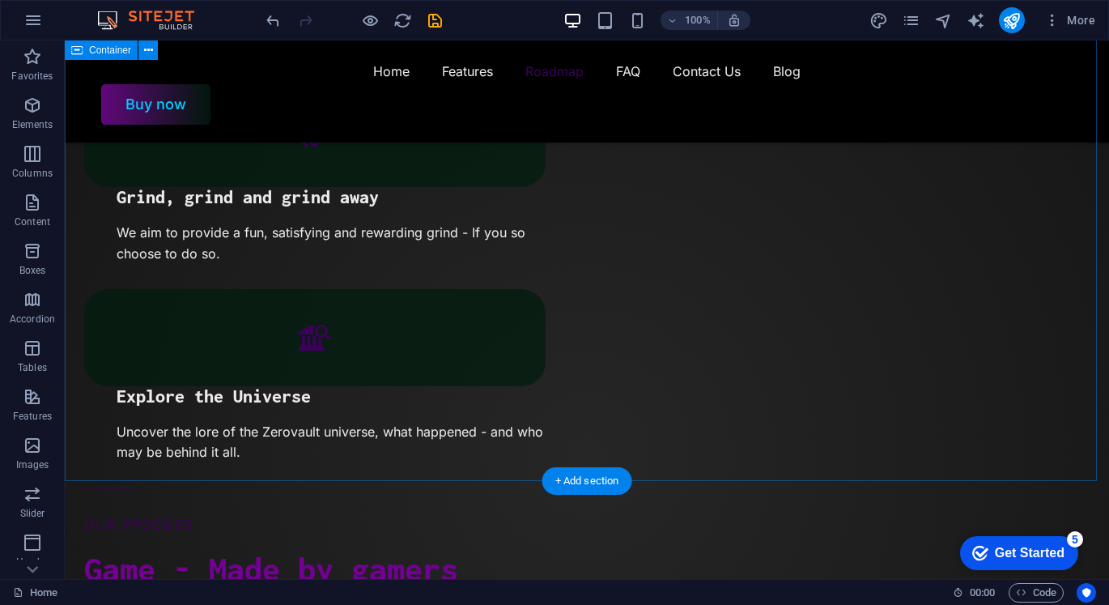
scroll to position [1929, 0]
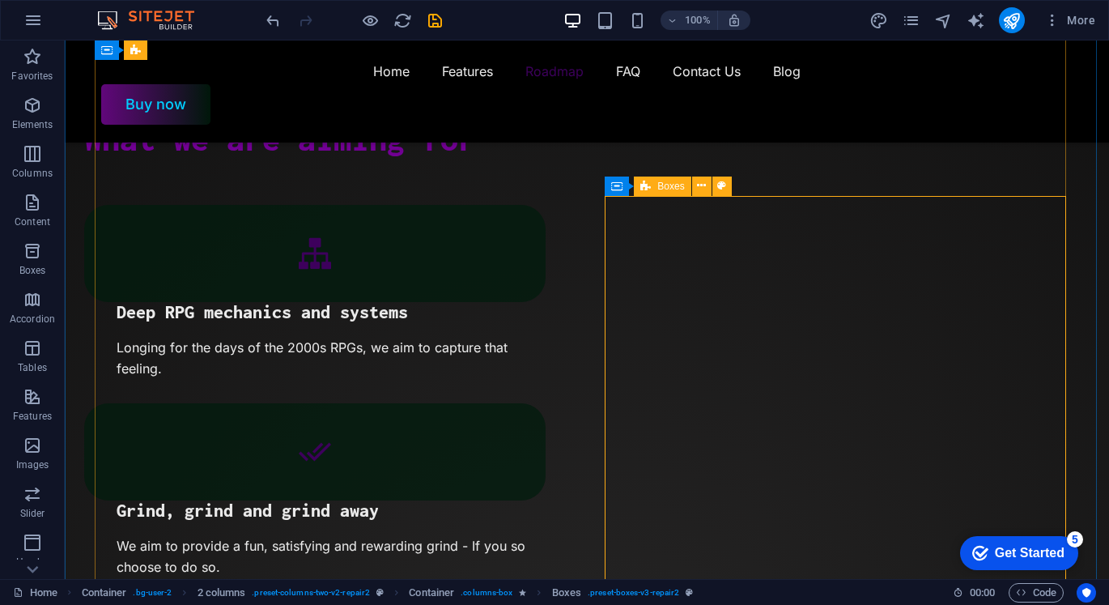
scroll to position [2061, 0]
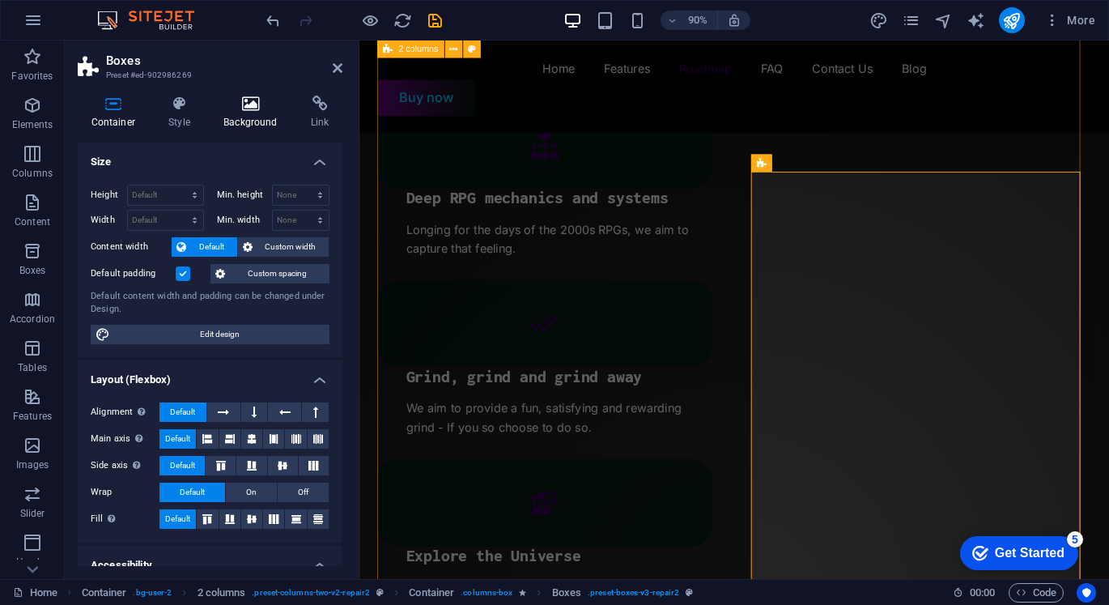
click at [228, 118] on h4 "Background" at bounding box center [254, 113] width 87 height 34
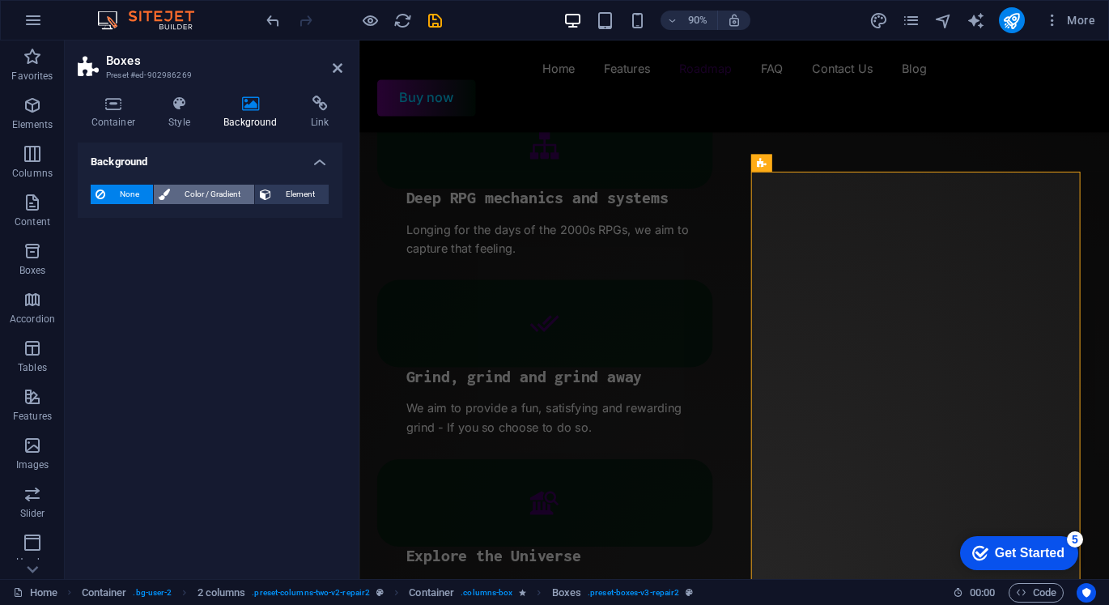
click at [227, 198] on span "Color / Gradient" at bounding box center [212, 194] width 74 height 19
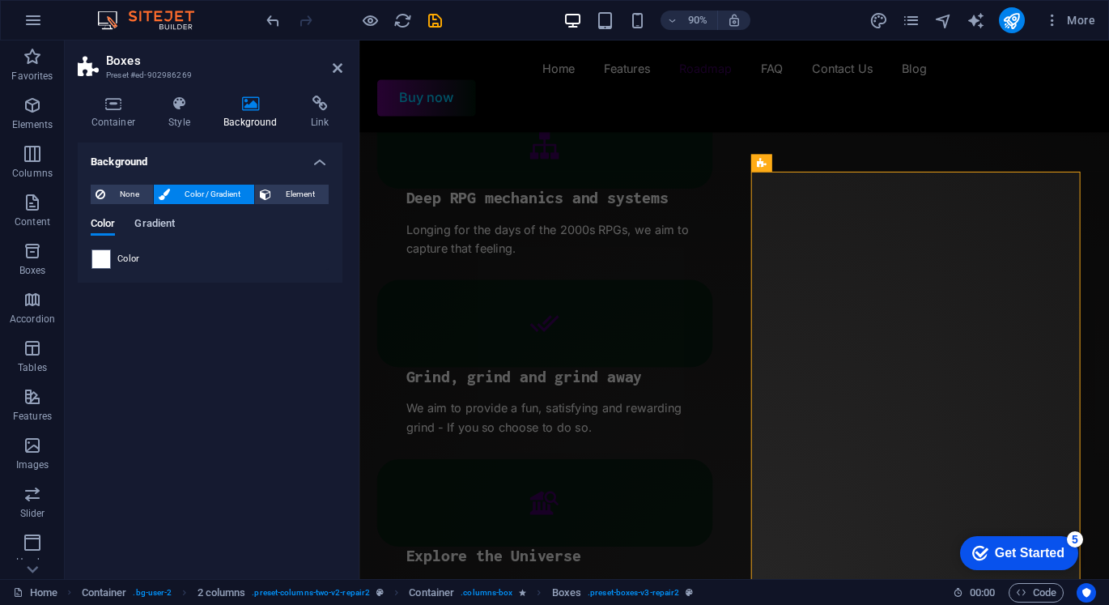
click at [163, 220] on span "Gradient" at bounding box center [154, 225] width 40 height 23
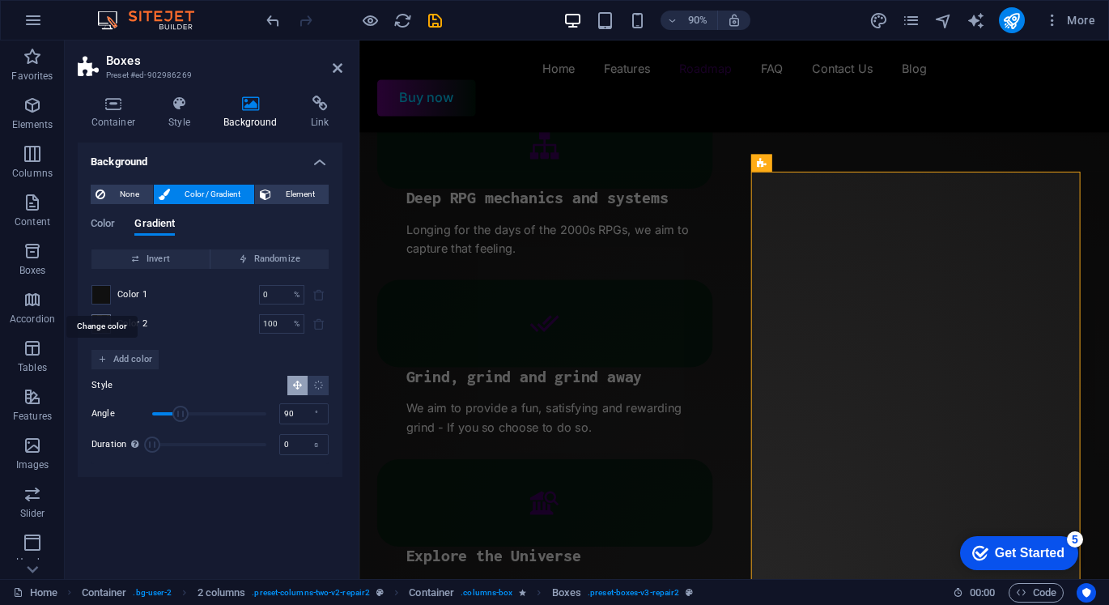
click at [104, 296] on span at bounding box center [101, 295] width 18 height 18
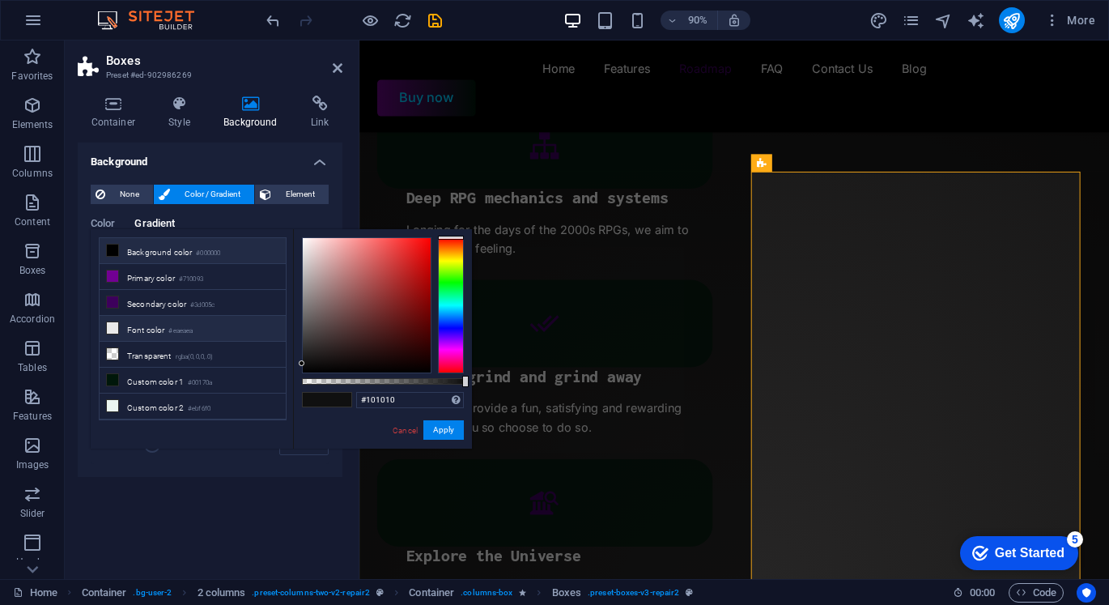
click at [165, 326] on li "Font color #eaeaea" at bounding box center [193, 329] width 186 height 26
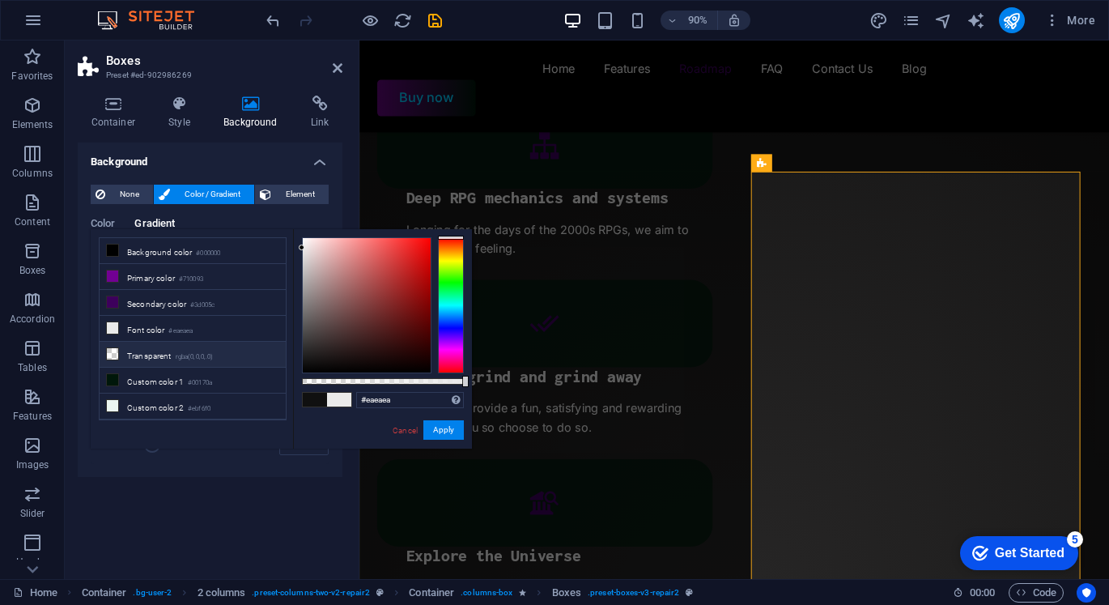
click at [117, 348] on icon at bounding box center [112, 353] width 11 height 11
click at [424, 383] on div at bounding box center [383, 381] width 162 height 6
drag, startPoint x: 444, startPoint y: 430, endPoint x: 18, endPoint y: 338, distance: 435.6
click at [444, 430] on button "Apply" at bounding box center [443, 429] width 40 height 19
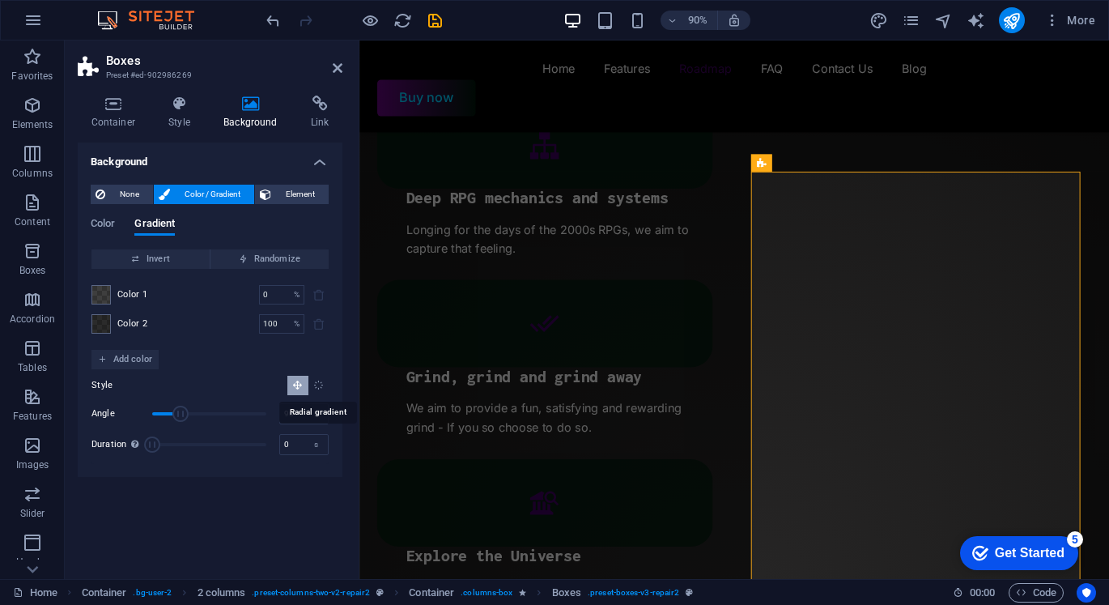
click at [318, 382] on icon "Radial gradient" at bounding box center [318, 385] width 11 height 11
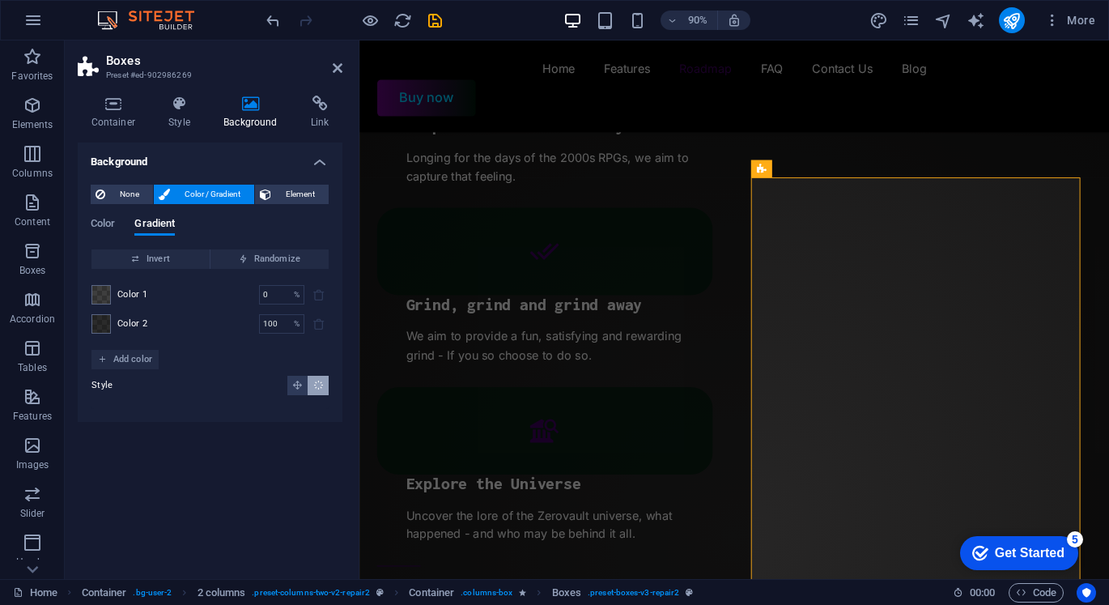
scroll to position [2142, 0]
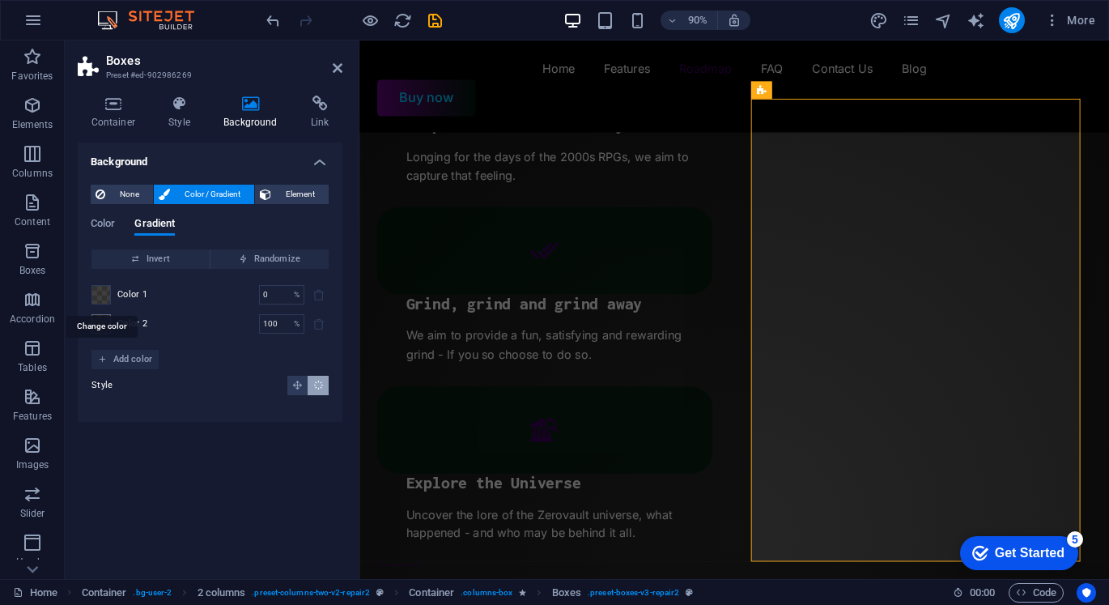
click at [107, 300] on span at bounding box center [101, 295] width 18 height 18
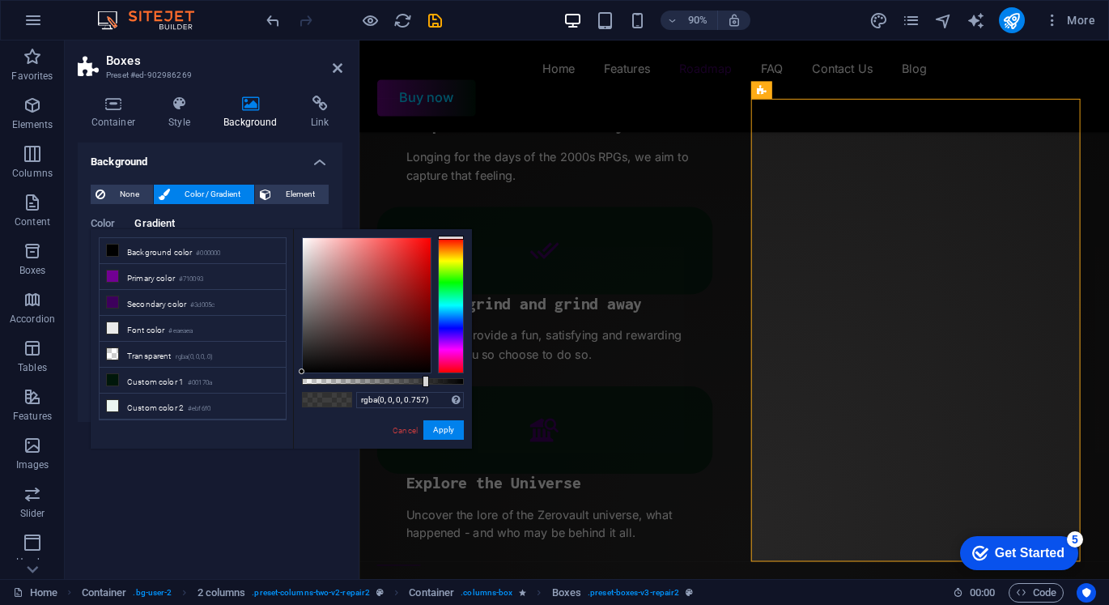
drag, startPoint x: 389, startPoint y: 387, endPoint x: 335, endPoint y: 380, distance: 53.9
click at [335, 380] on div "rgba(0, 0, 0, 0.757) Supported formats #0852ed rgb(8, 82, 237) rgba(8, 82, 237,…" at bounding box center [382, 456] width 179 height 454
drag, startPoint x: 362, startPoint y: 380, endPoint x: 340, endPoint y: 370, distance: 23.9
click at [340, 370] on div at bounding box center [383, 305] width 162 height 136
click at [427, 424] on button "Apply" at bounding box center [443, 429] width 40 height 19
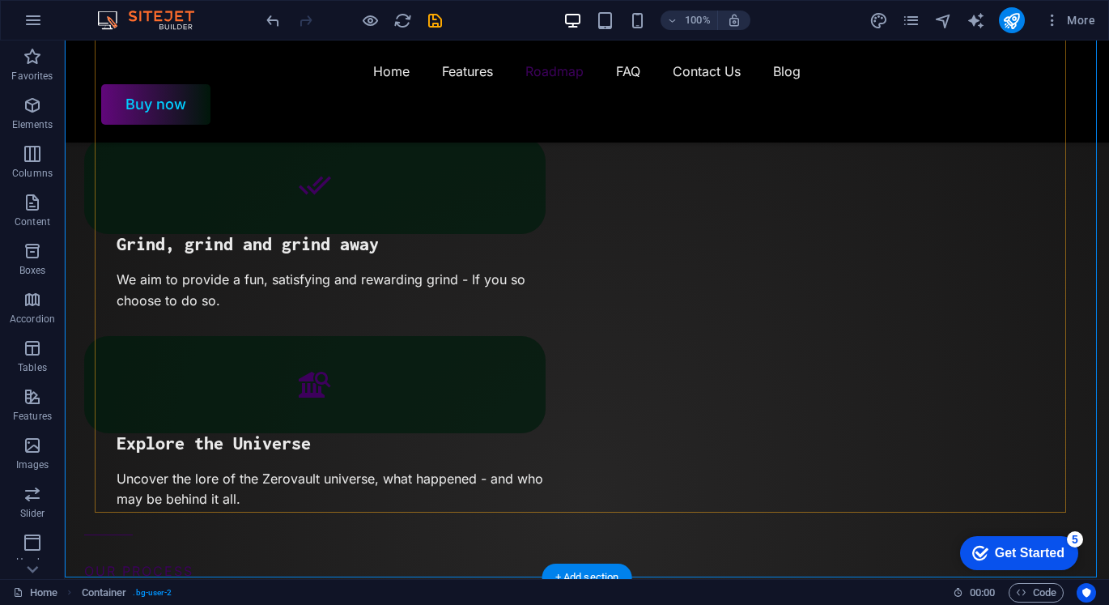
scroll to position [2091, 0]
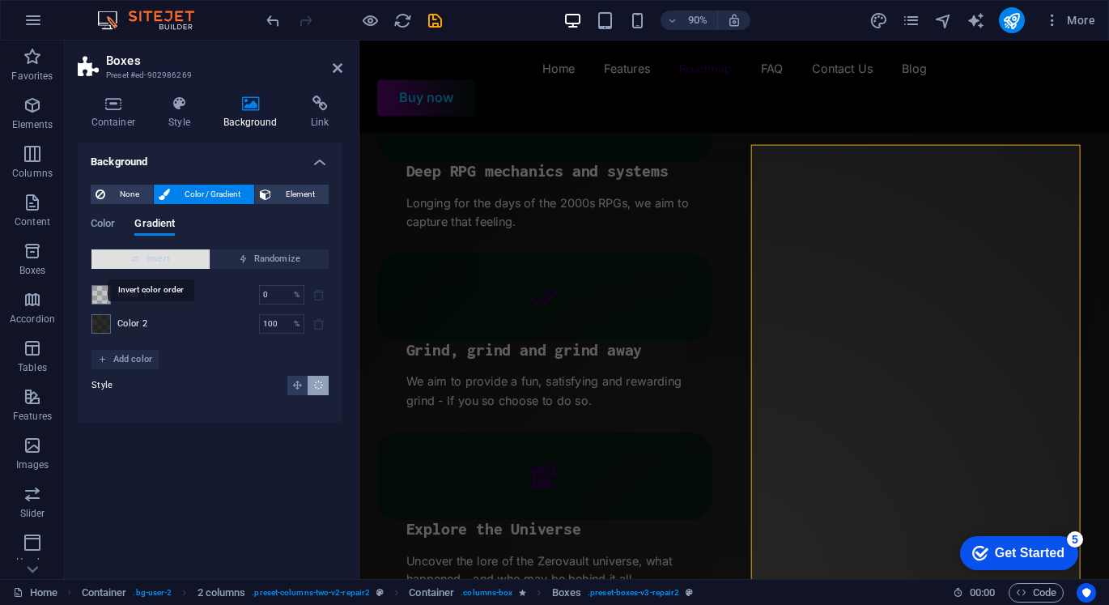
click at [154, 263] on span "Invert" at bounding box center [150, 258] width 105 height 19
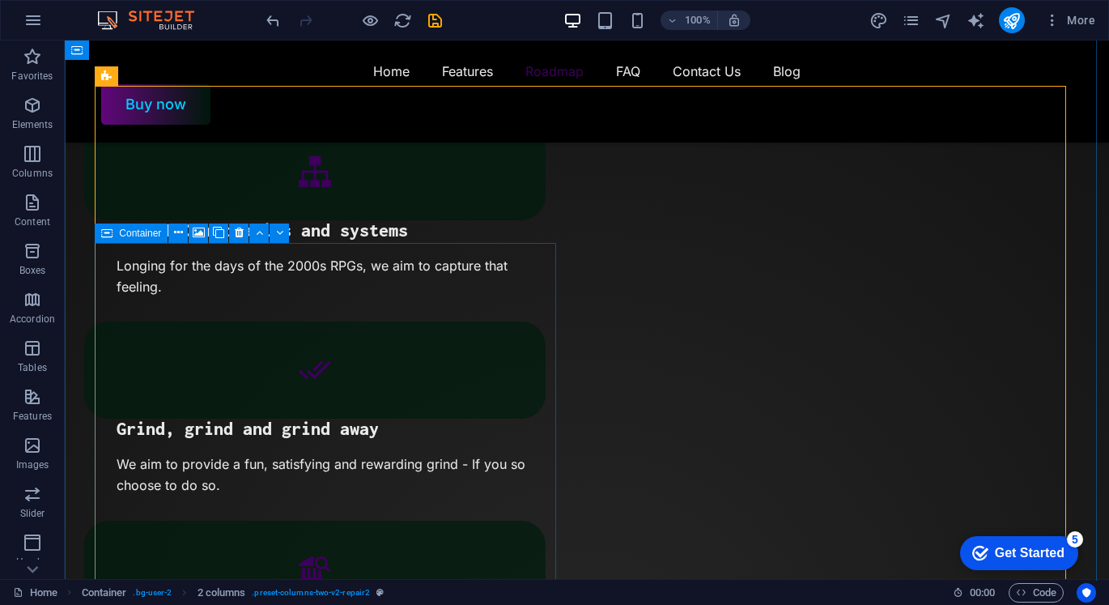
scroll to position [2034, 0]
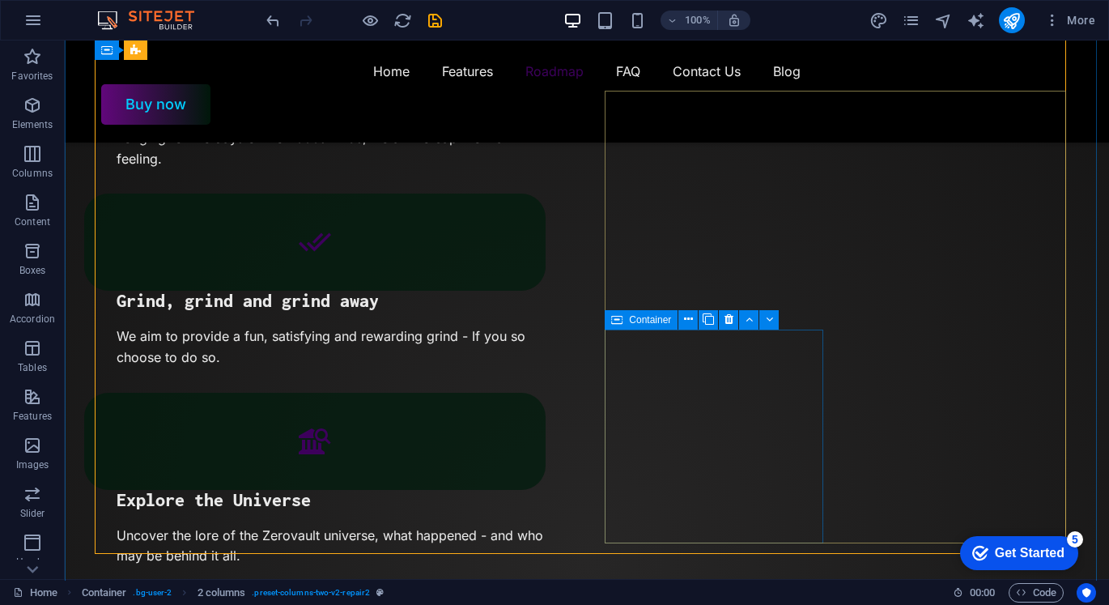
click at [698, 316] on div "Container" at bounding box center [697, 320] width 185 height 20
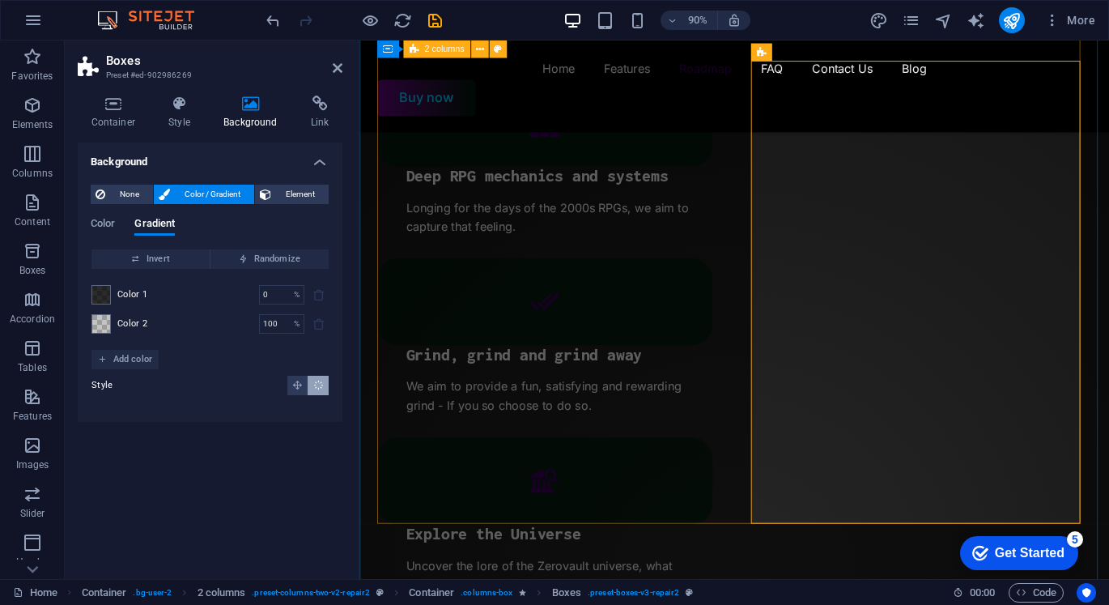
scroll to position [2025, 0]
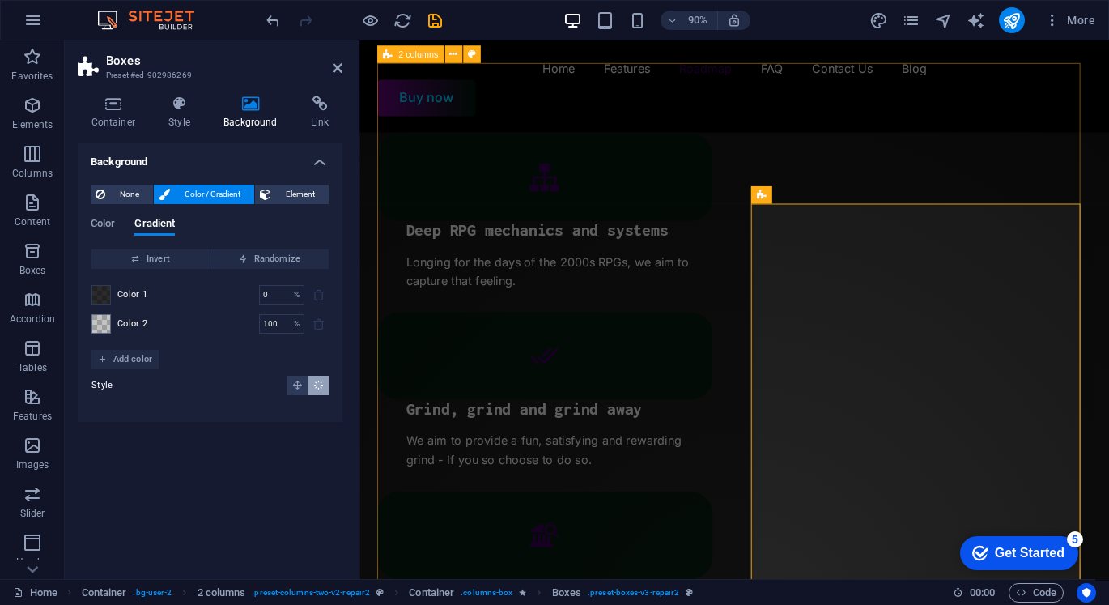
click at [97, 296] on span at bounding box center [101, 295] width 18 height 18
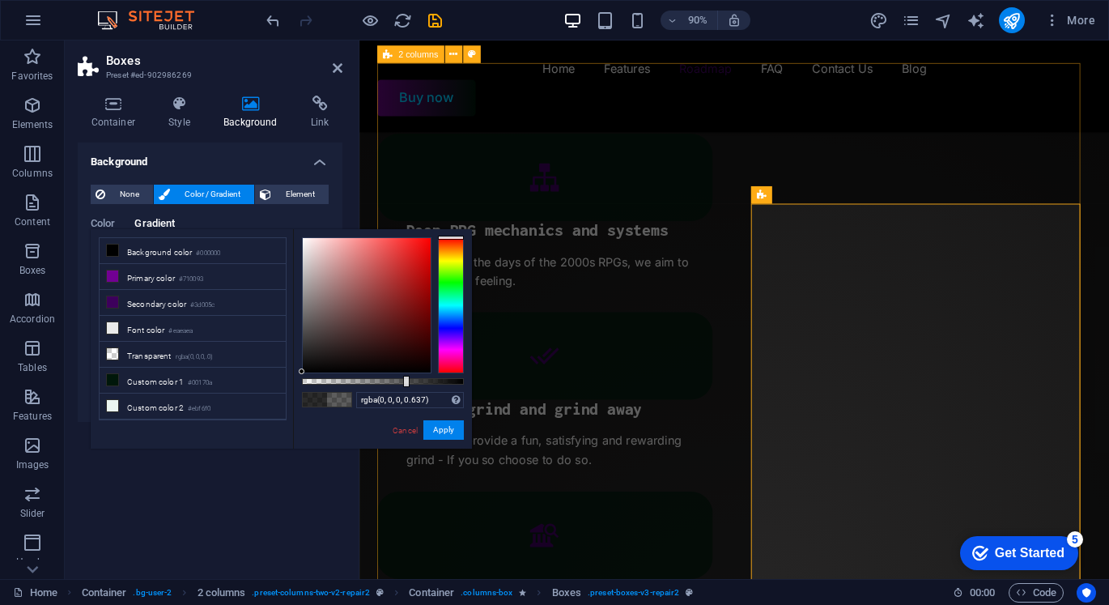
drag, startPoint x: 419, startPoint y: 381, endPoint x: 405, endPoint y: 376, distance: 14.6
click at [405, 378] on div at bounding box center [383, 381] width 162 height 6
type input "rgba(0, 0, 0, 0.727)"
click at [419, 383] on div at bounding box center [383, 381] width 162 height 6
click at [455, 436] on button "Apply" at bounding box center [443, 429] width 40 height 19
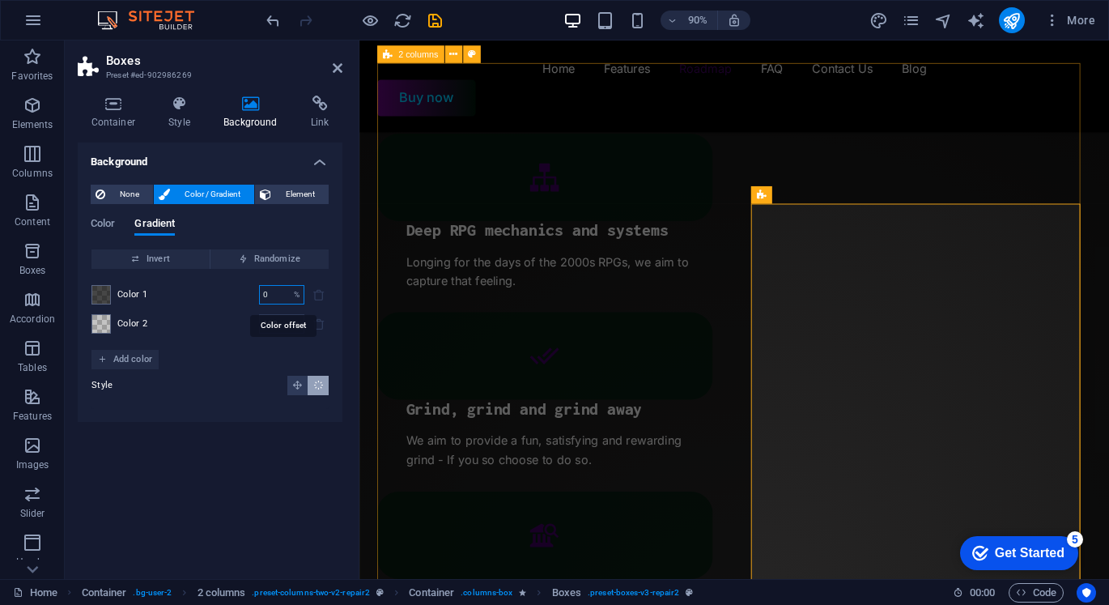
drag, startPoint x: 268, startPoint y: 297, endPoint x: 228, endPoint y: 291, distance: 40.1
click at [228, 291] on div "Color 1 0 % ​" at bounding box center [209, 294] width 237 height 19
click at [274, 451] on div "Background None Color / Gradient Element Stretch background to full-width Color…" at bounding box center [210, 353] width 265 height 423
drag, startPoint x: 279, startPoint y: 296, endPoint x: 212, endPoint y: 290, distance: 66.7
click at [212, 290] on div "Color 1 25 % ​" at bounding box center [209, 294] width 237 height 19
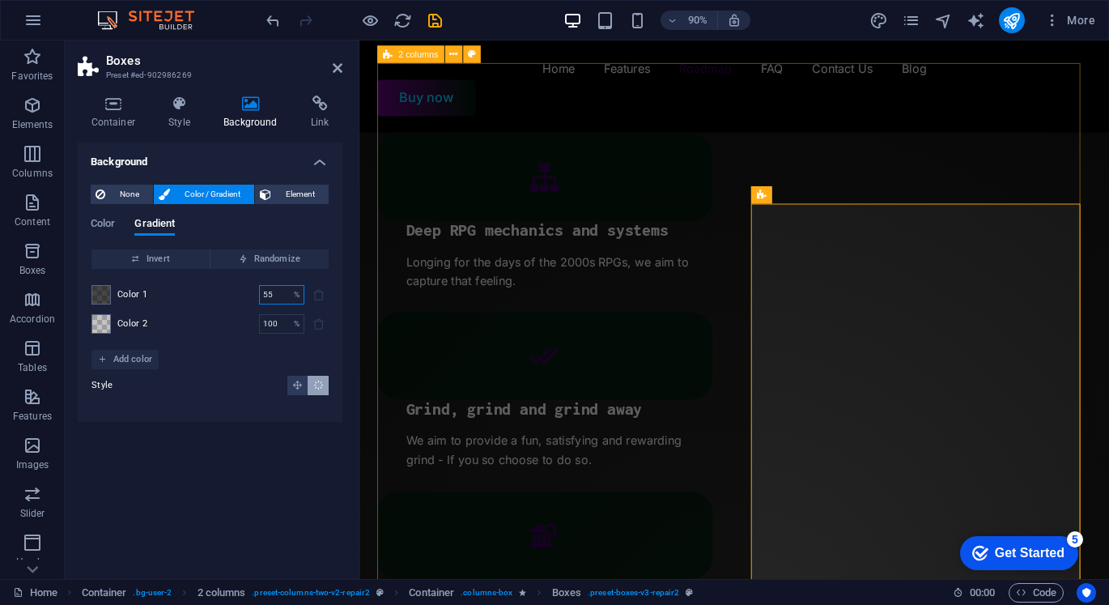
click at [283, 455] on div "Background None Color / Gradient Element Stretch background to full-width Color…" at bounding box center [210, 353] width 265 height 423
drag, startPoint x: 283, startPoint y: 293, endPoint x: 203, endPoint y: 283, distance: 80.7
click at [203, 283] on div "Color 1 55 % ​ Color 2 100 % ​" at bounding box center [209, 309] width 237 height 81
click at [292, 449] on div "Background None Color / Gradient Element Stretch background to full-width Color…" at bounding box center [210, 353] width 265 height 423
drag, startPoint x: 275, startPoint y: 297, endPoint x: 220, endPoint y: 292, distance: 55.3
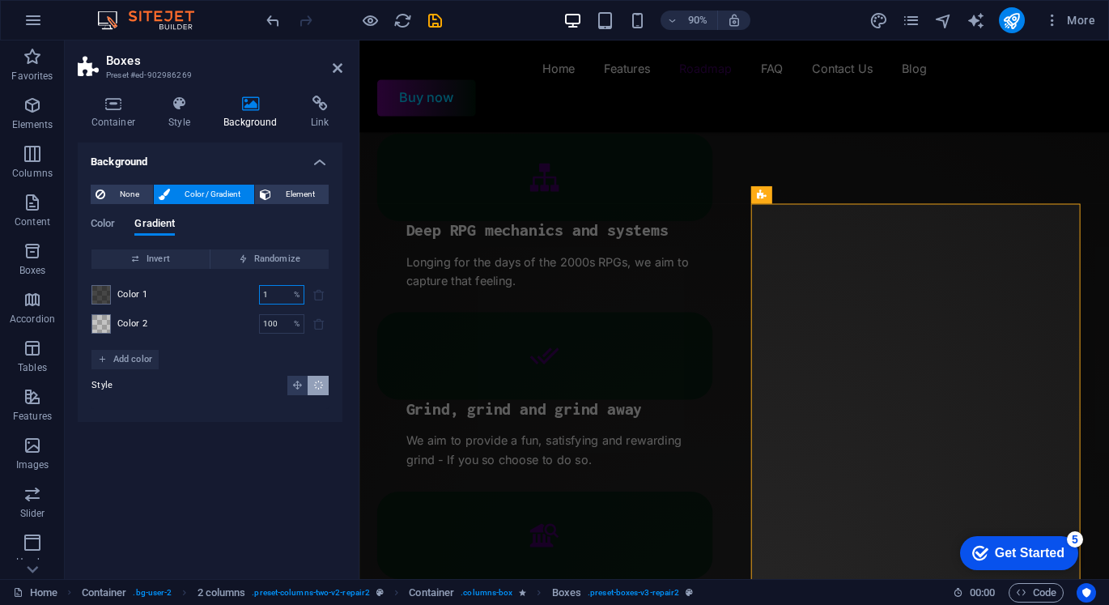
click at [220, 292] on div "Color 1 1 % ​" at bounding box center [209, 294] width 237 height 19
type input "0"
click at [249, 403] on div "Style" at bounding box center [209, 388] width 237 height 39
drag, startPoint x: 281, startPoint y: 330, endPoint x: 232, endPoint y: 324, distance: 48.9
click at [232, 324] on div "Color 2 100 % ​" at bounding box center [209, 323] width 237 height 19
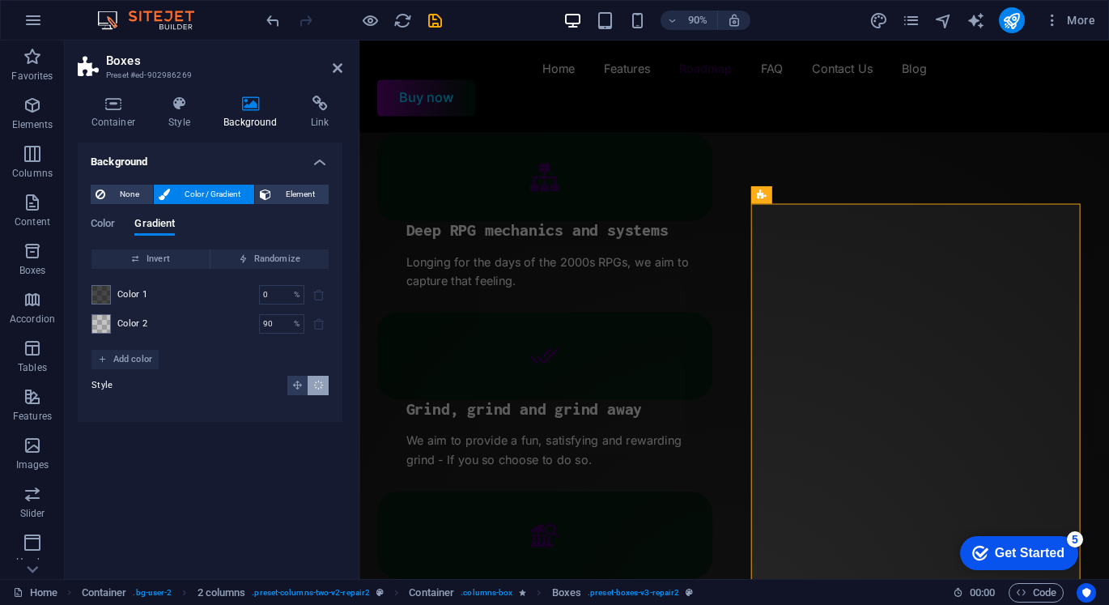
click at [277, 444] on div "Background None Color / Gradient Element Stretch background to full-width Color…" at bounding box center [210, 353] width 265 height 423
drag, startPoint x: 275, startPoint y: 326, endPoint x: 236, endPoint y: 323, distance: 39.0
click at [236, 323] on div "Color 2 90 % ​" at bounding box center [209, 323] width 237 height 19
click at [282, 323] on input "8" at bounding box center [273, 323] width 28 height 19
click at [269, 462] on div "Background None Color / Gradient Element Stretch background to full-width Color…" at bounding box center [210, 353] width 265 height 423
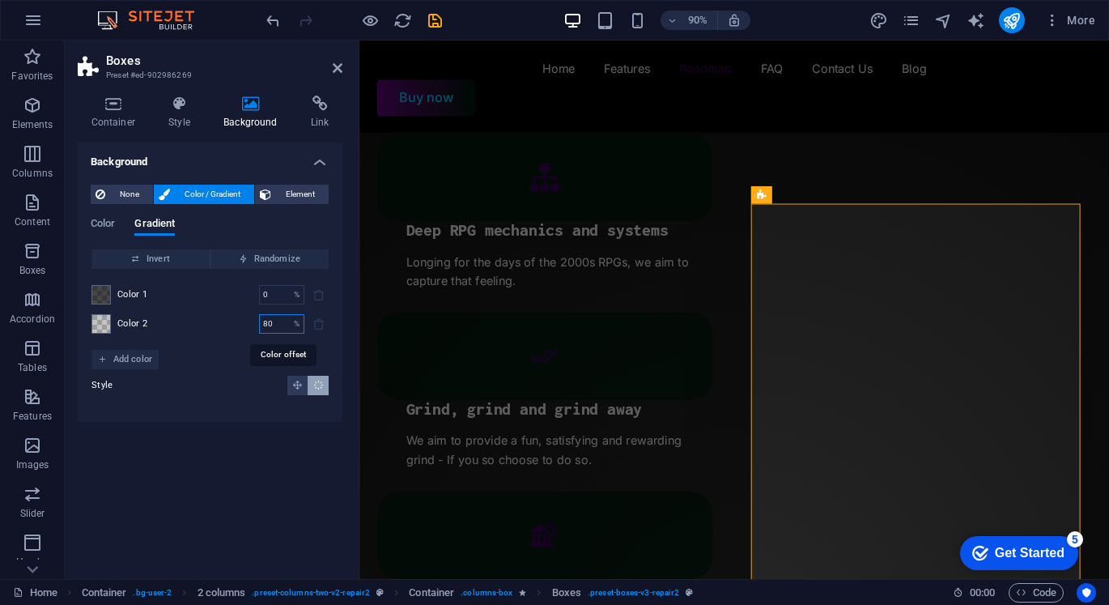
drag, startPoint x: 274, startPoint y: 328, endPoint x: 223, endPoint y: 327, distance: 51.8
click at [223, 327] on div "Color 2 80 % ​" at bounding box center [209, 323] width 237 height 19
type input "75"
click at [283, 447] on div "Background None Color / Gradient Element Stretch background to full-width Color…" at bounding box center [210, 353] width 265 height 423
click at [240, 349] on div "Invert Randomize Color 1 0 % ​ Color 2 75 % ​ Add color Style" at bounding box center [210, 329] width 239 height 160
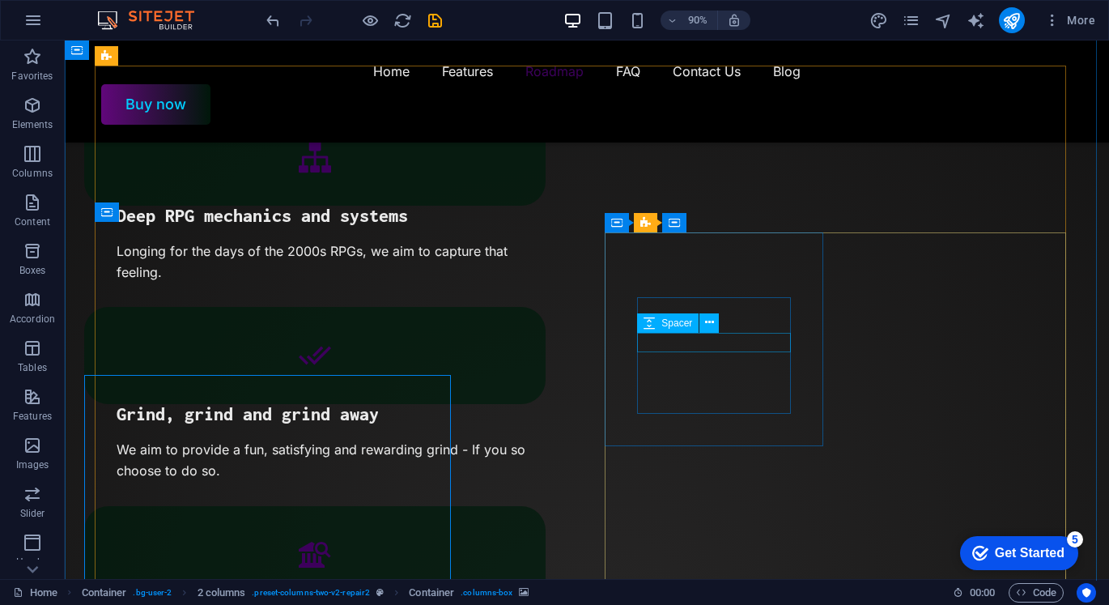
scroll to position [1893, 0]
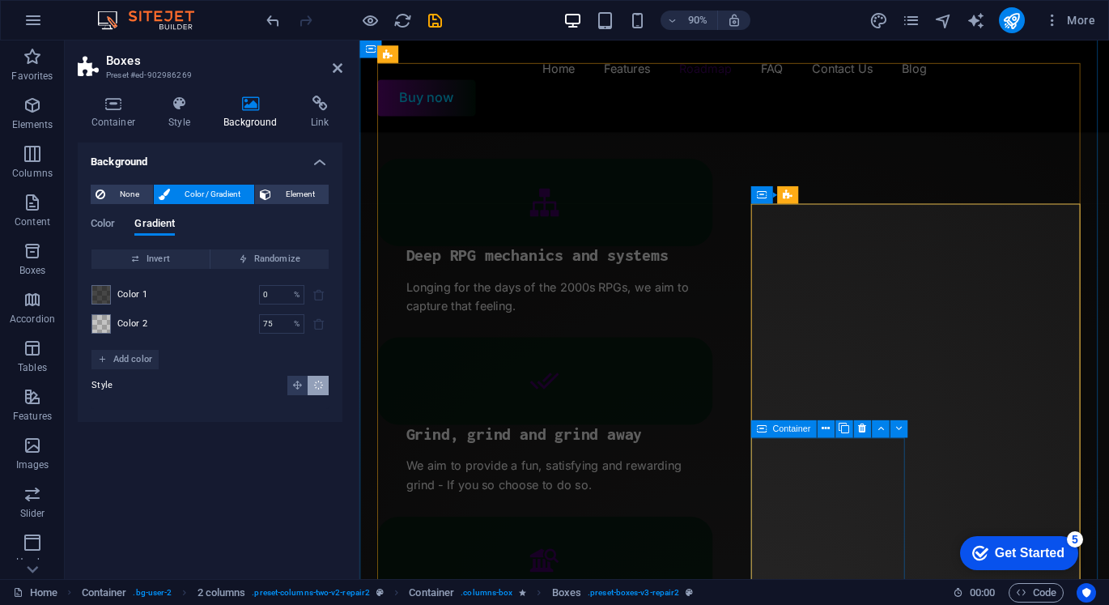
scroll to position [2025, 0]
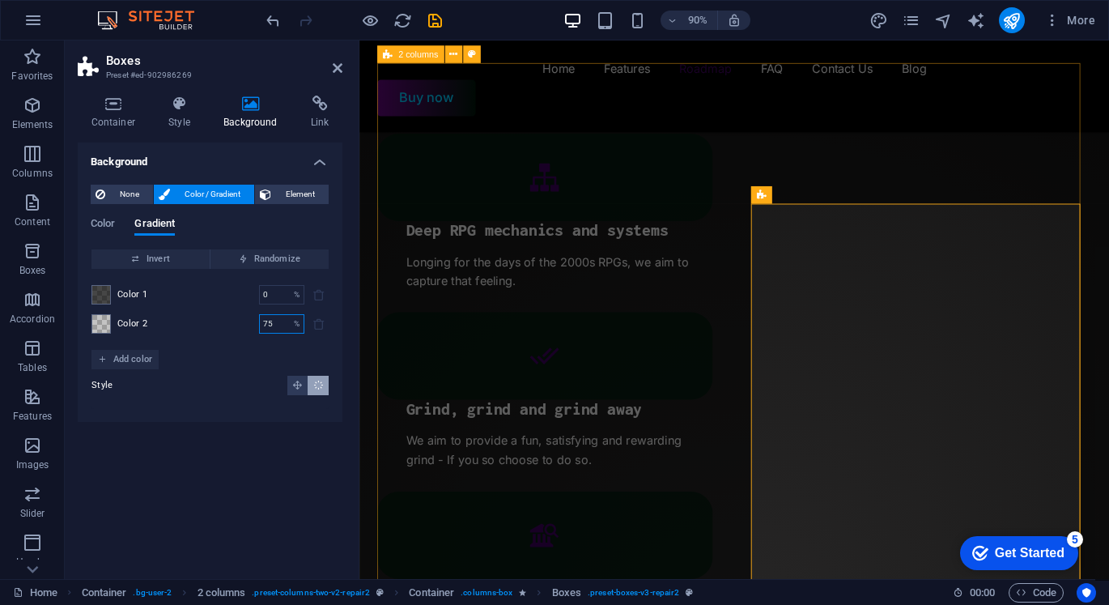
drag, startPoint x: 278, startPoint y: 328, endPoint x: 182, endPoint y: 321, distance: 95.8
click at [182, 321] on div "Color 2 75 % ​" at bounding box center [209, 323] width 237 height 19
click at [252, 429] on div "Background None Color / Gradient Element Stretch background to full-width Color…" at bounding box center [210, 353] width 265 height 423
drag, startPoint x: 250, startPoint y: 322, endPoint x: 208, endPoint y: 341, distance: 46.0
click at [202, 319] on div "Color 2 56 % ​" at bounding box center [209, 323] width 237 height 19
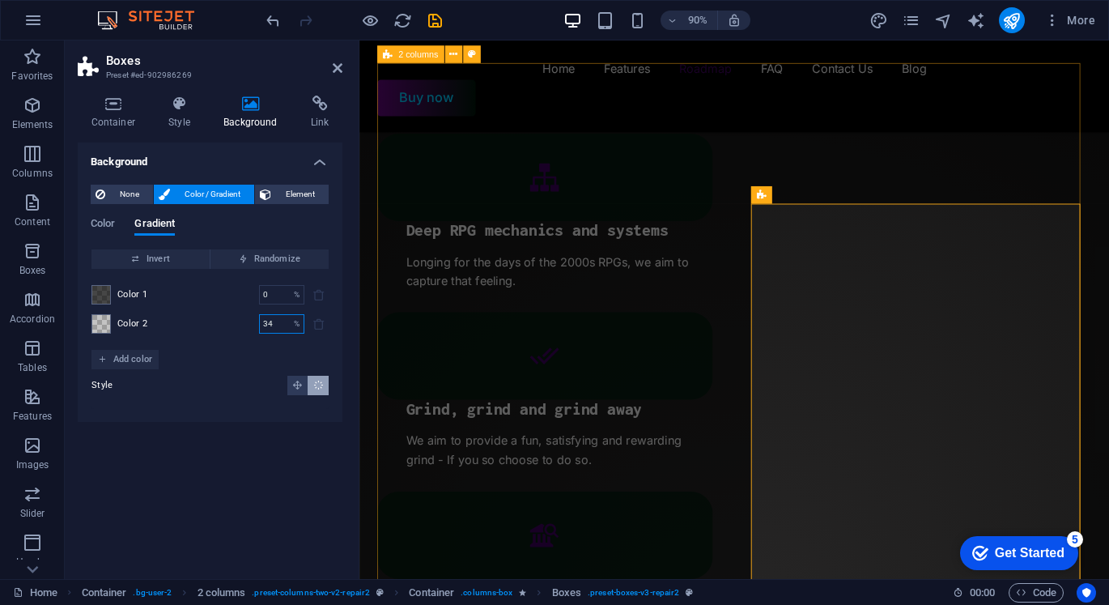
type input "34"
click at [298, 454] on div "Background None Color / Gradient Element Stretch background to full-width Color…" at bounding box center [210, 353] width 265 height 423
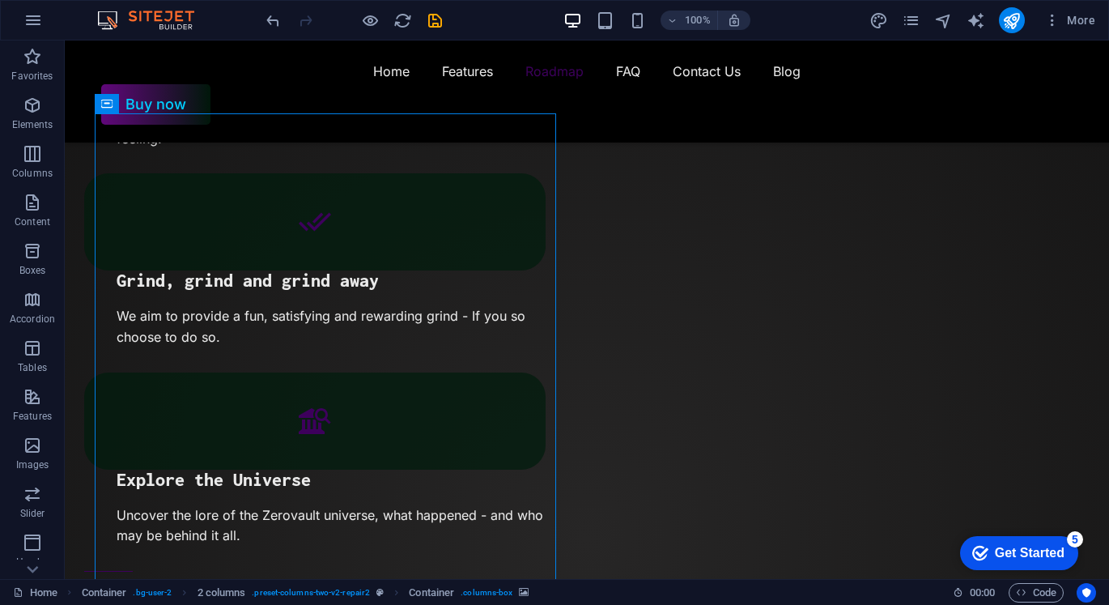
scroll to position [2055, 0]
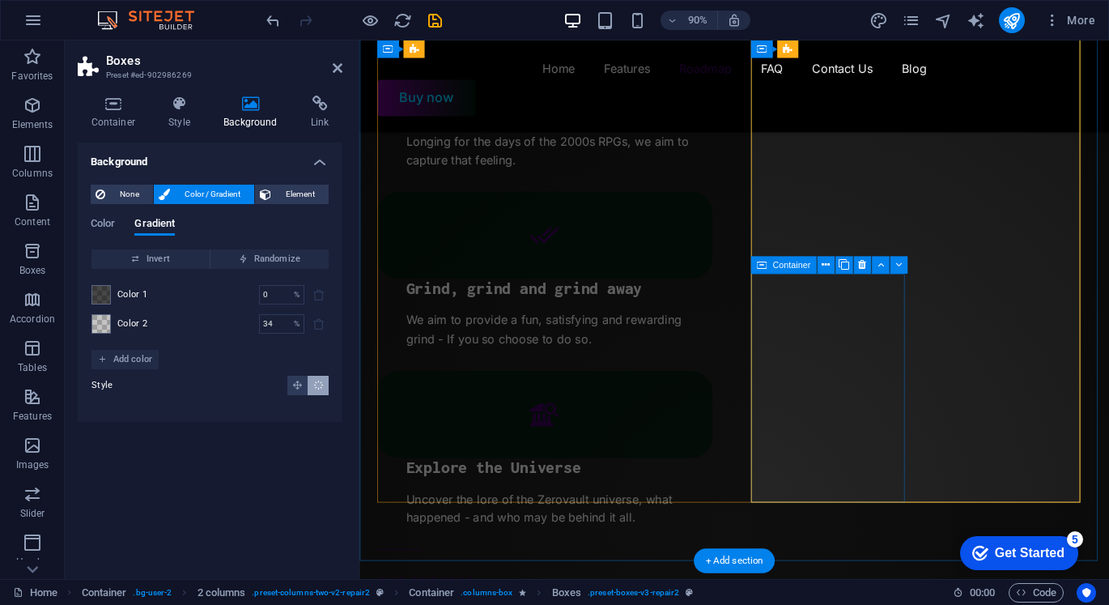
scroll to position [2207, 0]
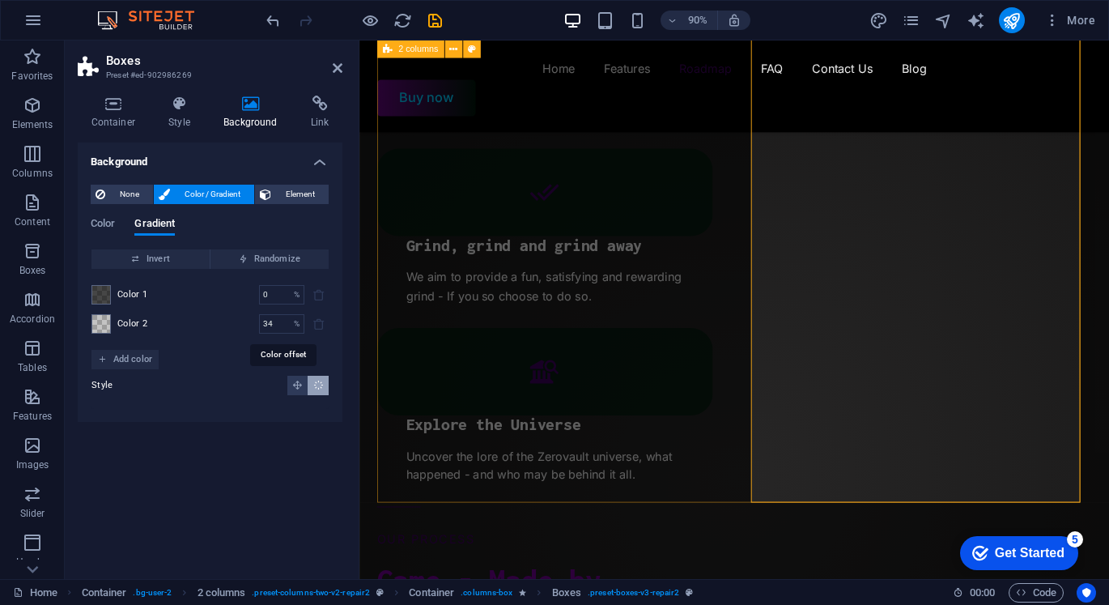
drag, startPoint x: 279, startPoint y: 324, endPoint x: 233, endPoint y: 320, distance: 45.5
click at [233, 320] on div "Color 2 34 % ​" at bounding box center [209, 323] width 237 height 19
click at [254, 373] on div "Style" at bounding box center [209, 388] width 237 height 39
drag, startPoint x: 285, startPoint y: 326, endPoint x: 260, endPoint y: 328, distance: 25.2
click at [260, 328] on input "2" at bounding box center [273, 323] width 28 height 19
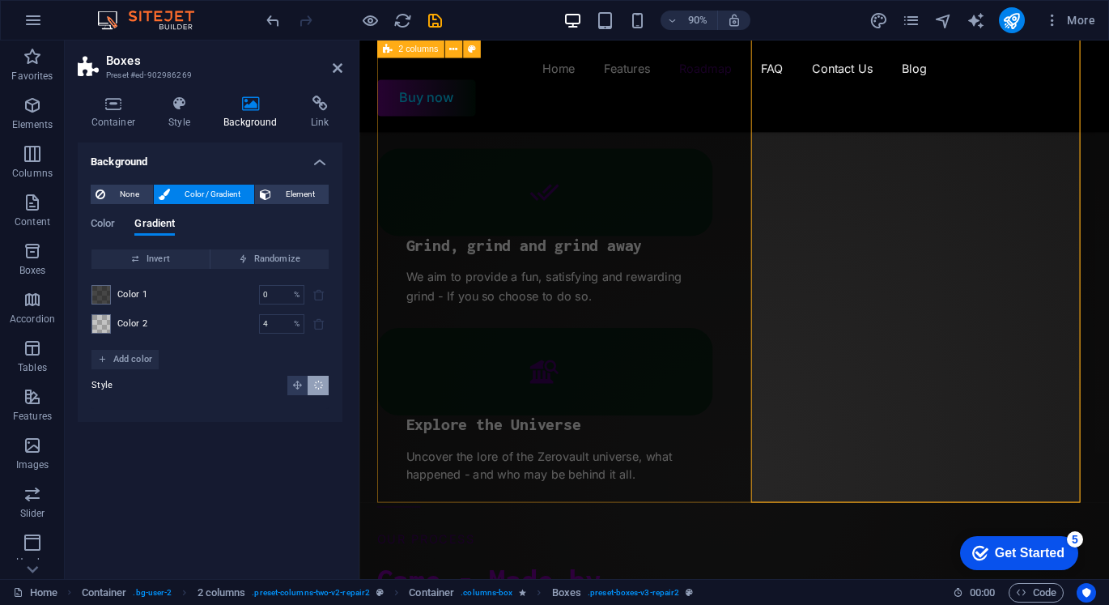
click at [253, 393] on div "Style" at bounding box center [209, 385] width 237 height 19
drag, startPoint x: 276, startPoint y: 328, endPoint x: 218, endPoint y: 321, distance: 58.7
click at [218, 321] on div "Color 2 4 % ​" at bounding box center [209, 323] width 237 height 19
type input "6"
click at [251, 358] on div "Invert Randomize Color 1 0 % ​ Color 2 6 % ​ Add color Style" at bounding box center [210, 329] width 239 height 160
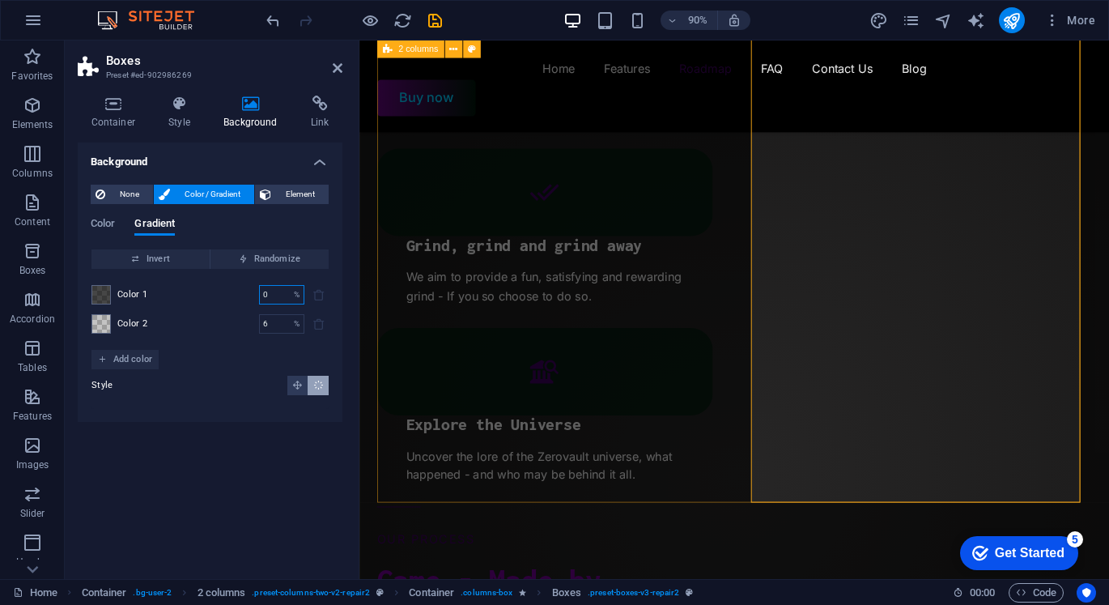
drag, startPoint x: 274, startPoint y: 302, endPoint x: 222, endPoint y: 298, distance: 52.8
click at [223, 298] on div "Color 1 0 % ​" at bounding box center [209, 294] width 237 height 19
type input "6"
type input "22"
drag, startPoint x: 277, startPoint y: 294, endPoint x: 225, endPoint y: 287, distance: 52.2
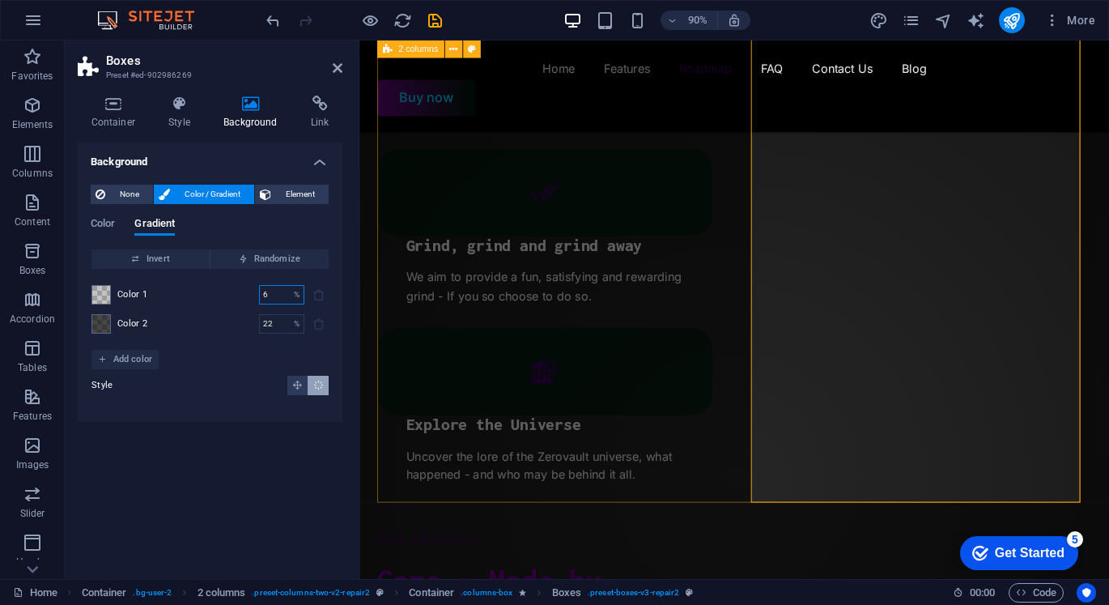
click at [225, 287] on div "Color 1 6 % ​" at bounding box center [209, 294] width 237 height 19
type input "0"
click at [249, 374] on div "Style" at bounding box center [209, 388] width 237 height 39
drag, startPoint x: 287, startPoint y: 320, endPoint x: 222, endPoint y: 328, distance: 65.3
click at [220, 323] on div "Color 2 22 % ​" at bounding box center [209, 323] width 237 height 19
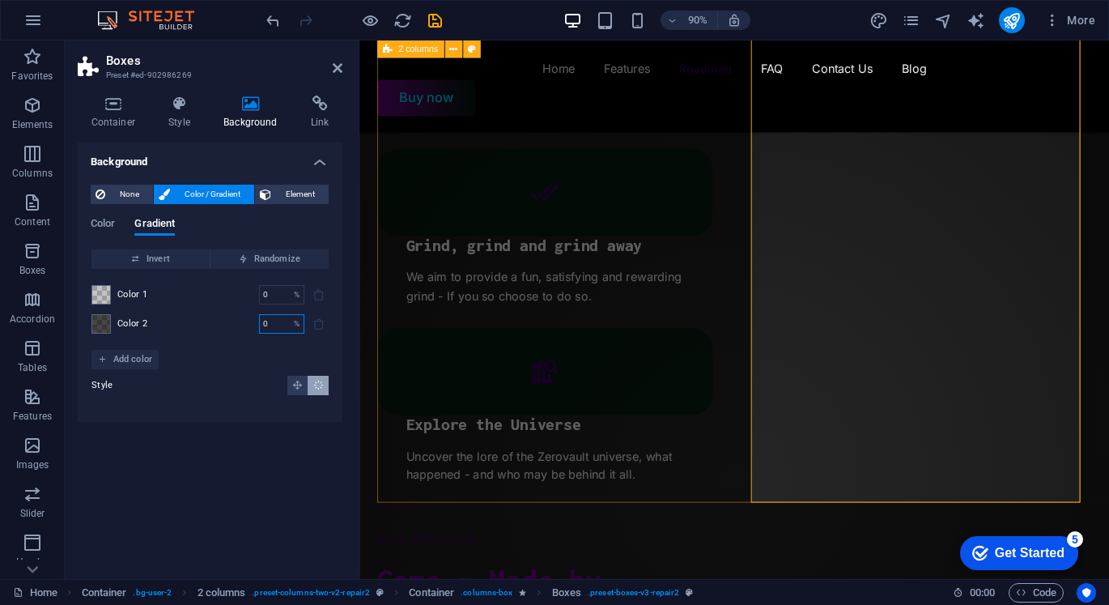
type input "0"
click at [262, 435] on div "Background None Color / Gradient Element Stretch background to full-width Color…" at bounding box center [210, 353] width 265 height 423
click at [275, 298] on input "0" at bounding box center [273, 294] width 28 height 19
type input "0"
drag, startPoint x: 257, startPoint y: 292, endPoint x: 244, endPoint y: 300, distance: 15.3
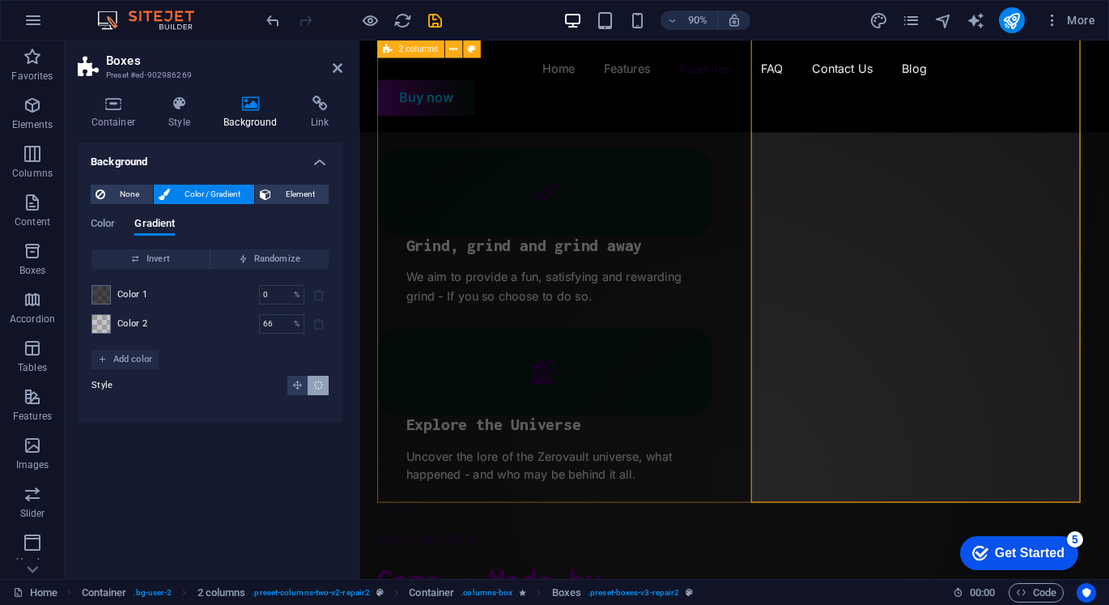
click at [244, 292] on div "Color 1 0 % ​" at bounding box center [209, 294] width 237 height 19
drag, startPoint x: 279, startPoint y: 328, endPoint x: 238, endPoint y: 323, distance: 40.8
click at [238, 323] on div "Color 2 66 % ​" at bounding box center [209, 323] width 237 height 19
click at [284, 470] on div "Background None Color / Gradient Element Stretch background to full-width Color…" at bounding box center [210, 353] width 265 height 423
drag, startPoint x: 283, startPoint y: 331, endPoint x: 233, endPoint y: 323, distance: 50.8
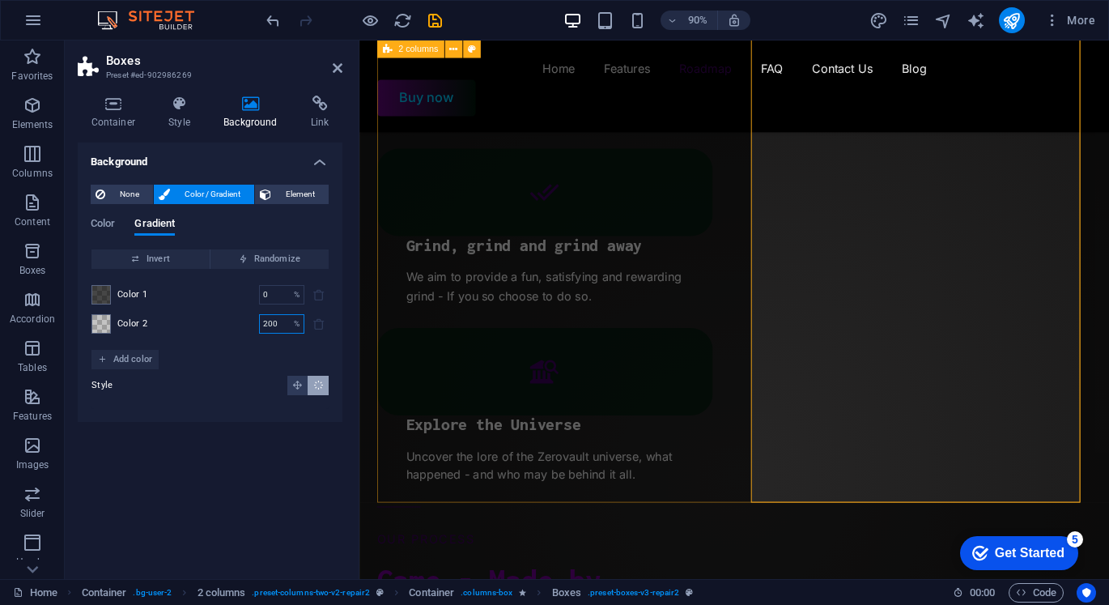
click at [233, 323] on div "Color 2 200 % ​" at bounding box center [209, 323] width 237 height 19
type input "666"
click at [301, 453] on div "Background None Color / Gradient Element Stretch background to full-width Color…" at bounding box center [210, 353] width 265 height 423
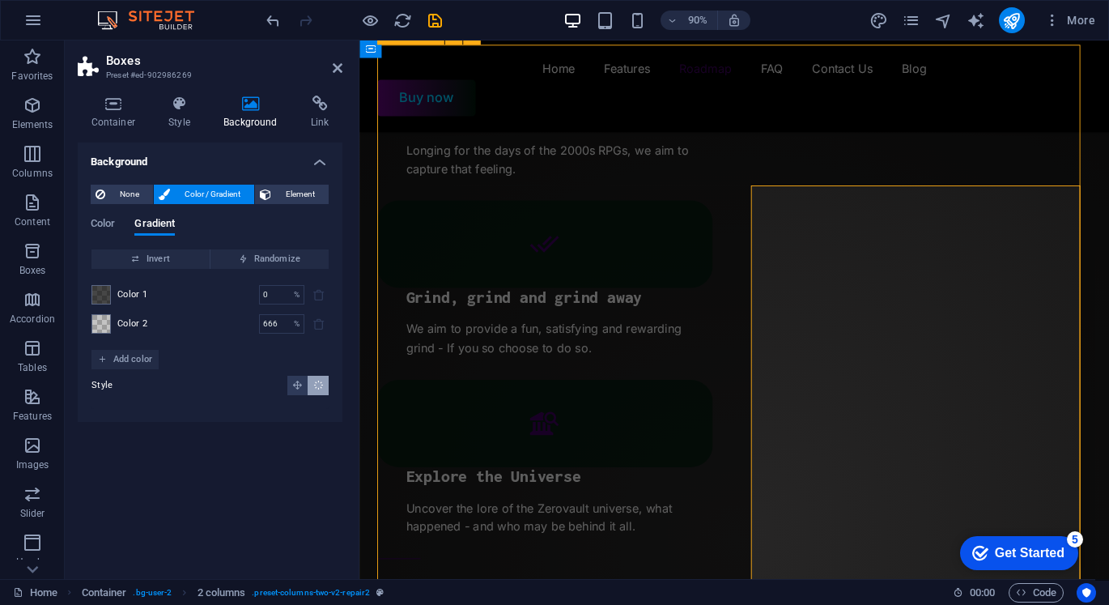
scroll to position [1913, 0]
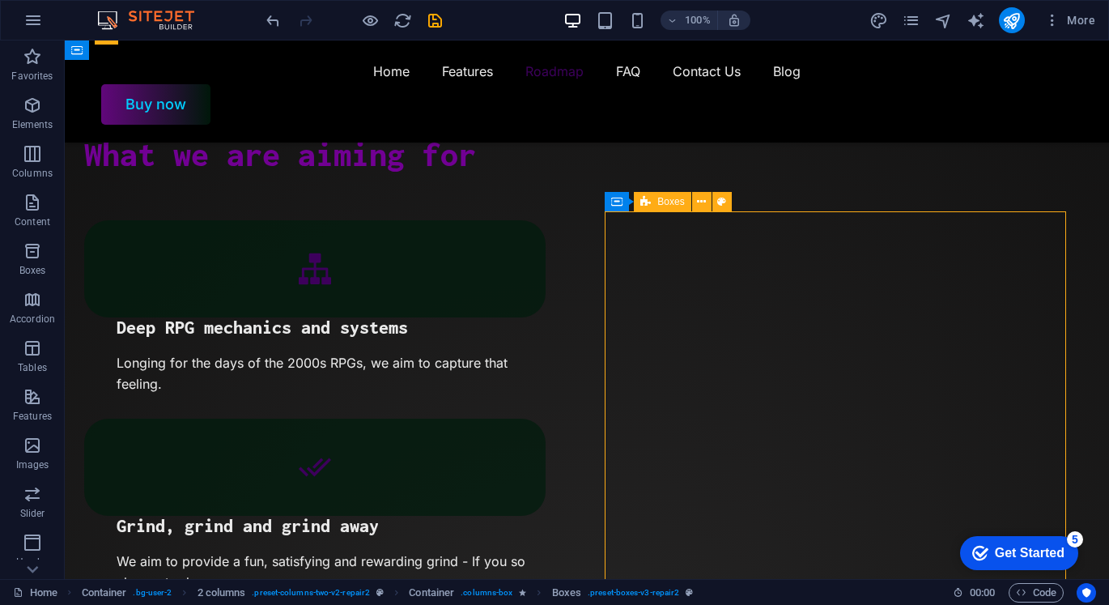
scroll to position [2045, 0]
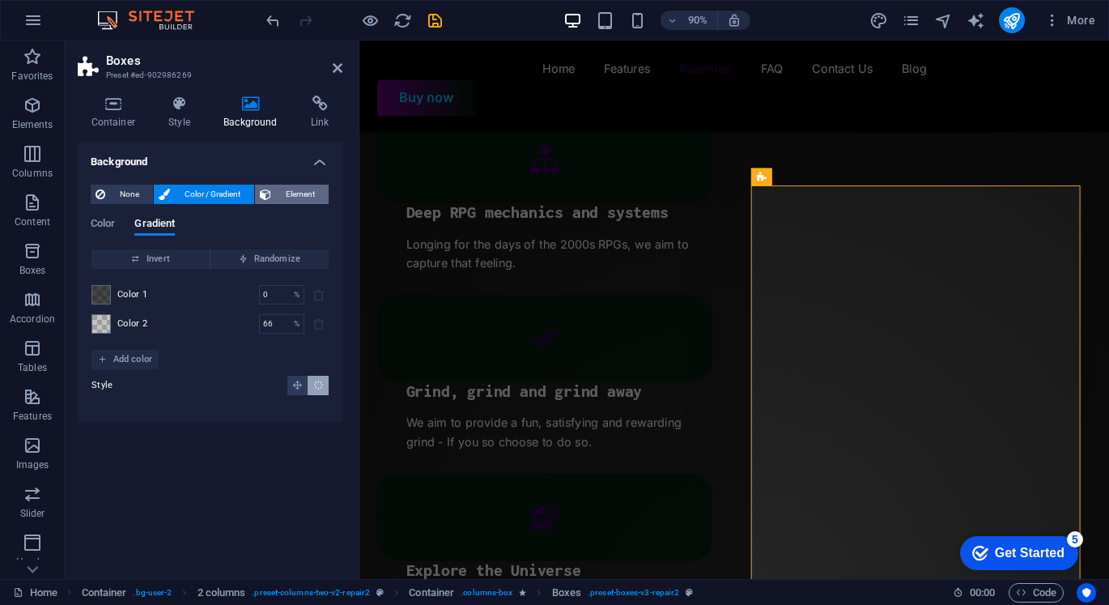
click at [291, 189] on span "Element" at bounding box center [300, 194] width 48 height 19
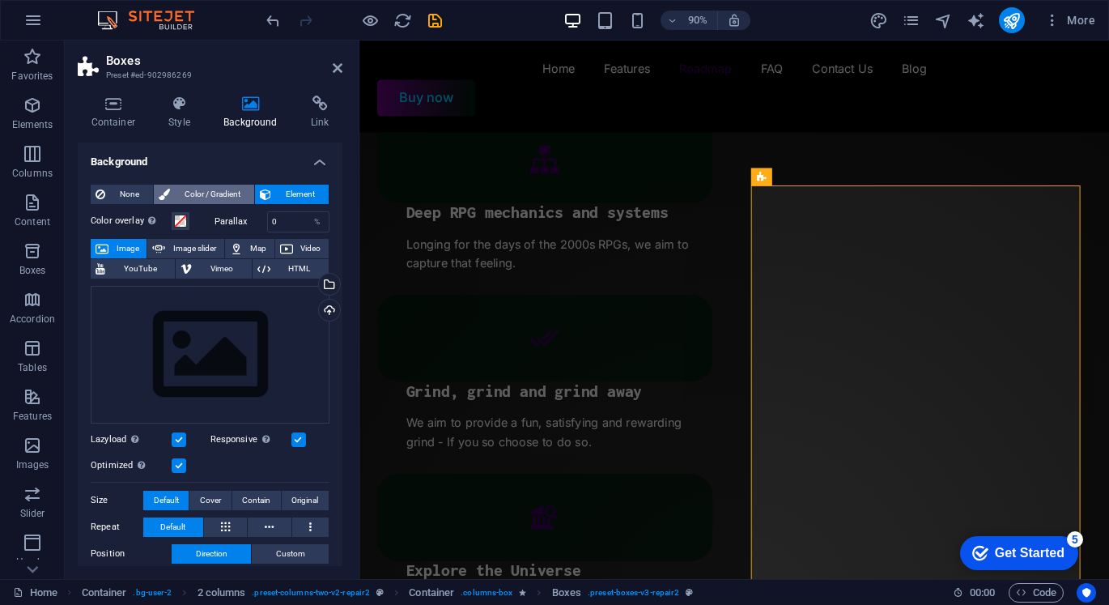
click at [214, 194] on span "Color / Gradient" at bounding box center [212, 194] width 74 height 19
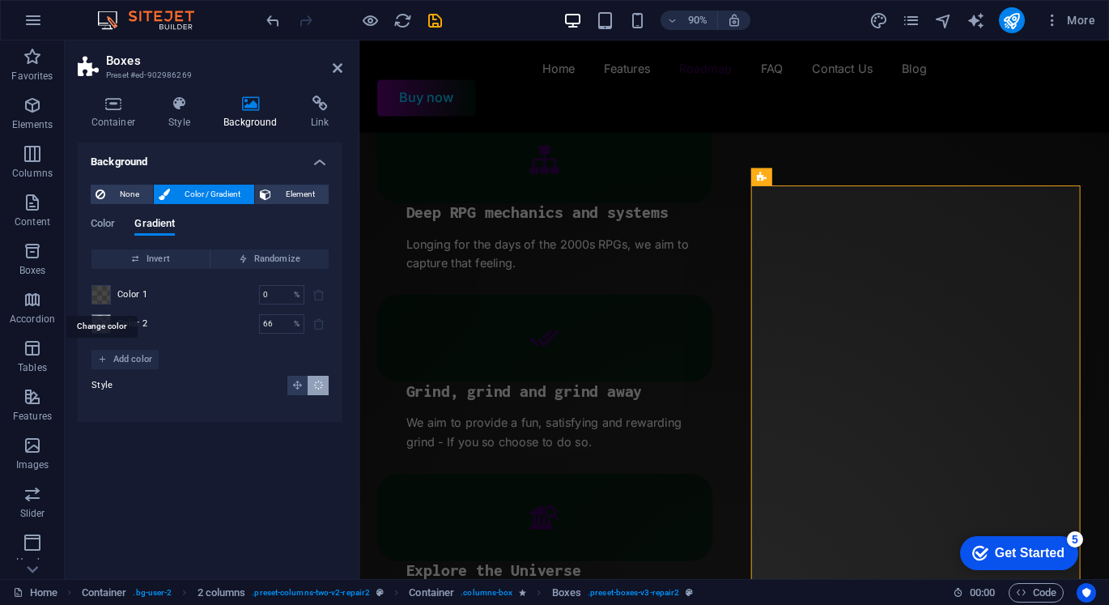
click at [106, 302] on span at bounding box center [101, 295] width 18 height 18
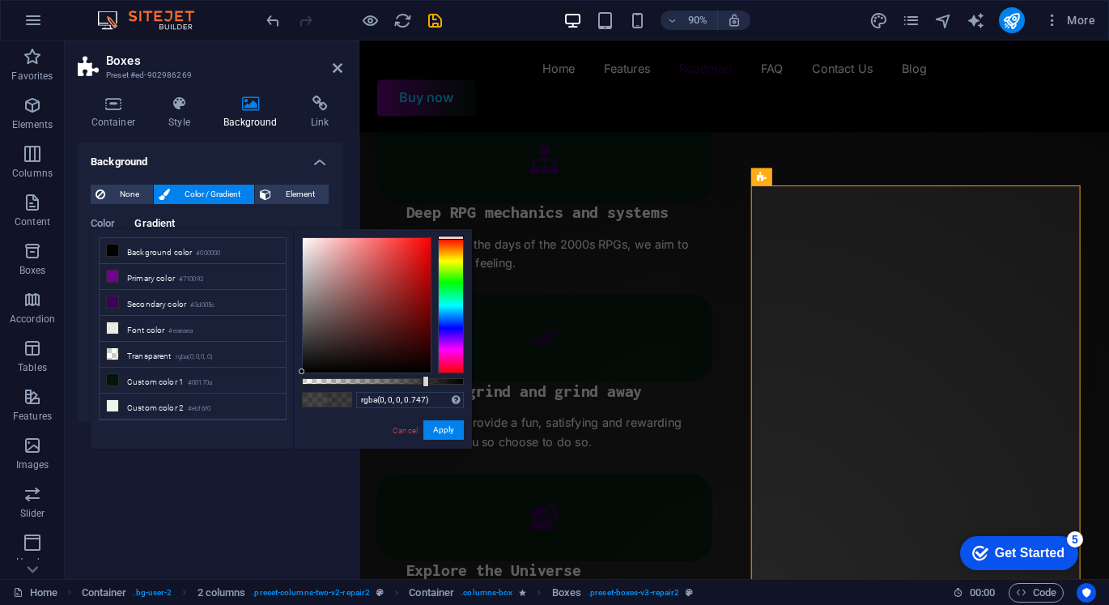
click at [423, 386] on div at bounding box center [426, 381] width 6 height 11
click at [450, 430] on button "Apply" at bounding box center [443, 429] width 40 height 19
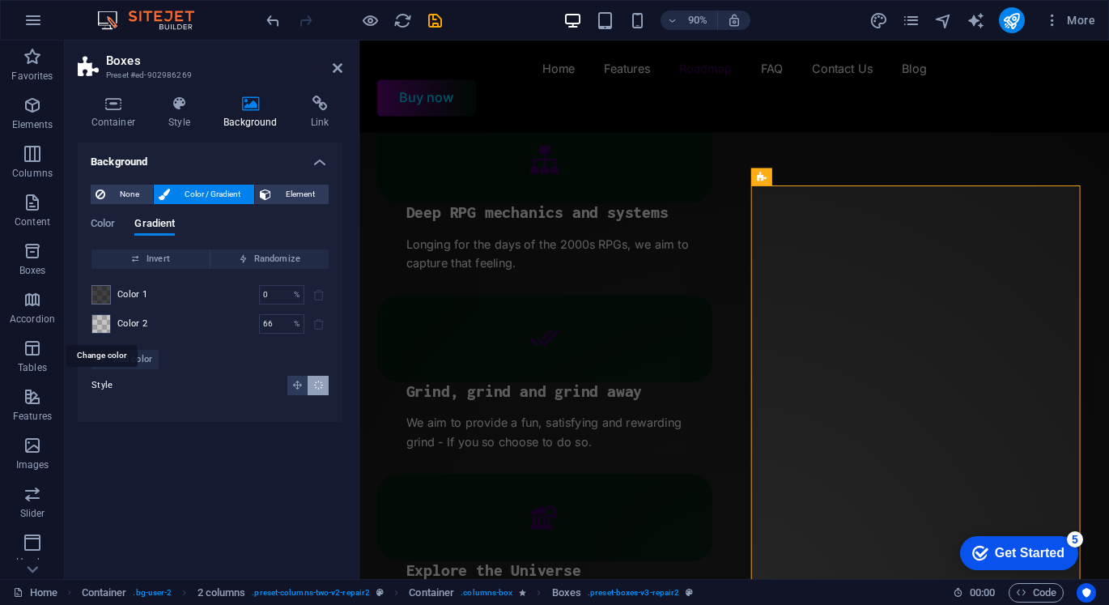
click at [107, 318] on span at bounding box center [101, 324] width 18 height 18
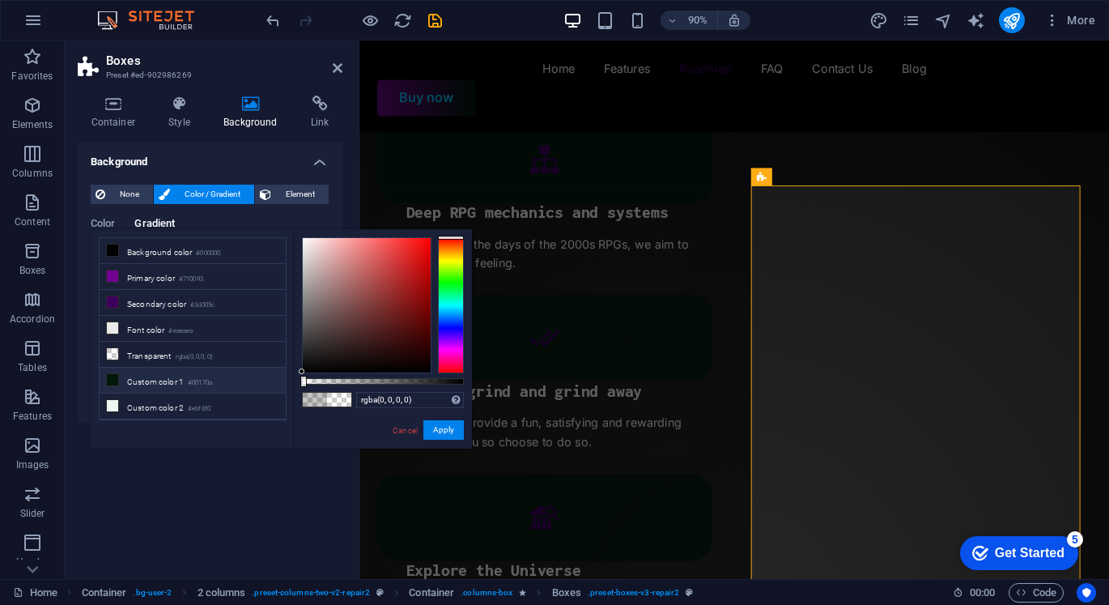
drag, startPoint x: 341, startPoint y: 381, endPoint x: 262, endPoint y: 377, distance: 78.6
click at [262, 377] on div "less Background color #000000 Primary color #710093 Secondary color #3d005c Fon…" at bounding box center [281, 338] width 381 height 219
drag, startPoint x: 304, startPoint y: 245, endPoint x: 277, endPoint y: 210, distance: 45.0
click at [277, 210] on body "[DOMAIN_NAME] Home Favorites Elements Columns Content Boxes Accordion Tables Fe…" at bounding box center [554, 302] width 1109 height 605
drag, startPoint x: 308, startPoint y: 380, endPoint x: 423, endPoint y: 390, distance: 114.6
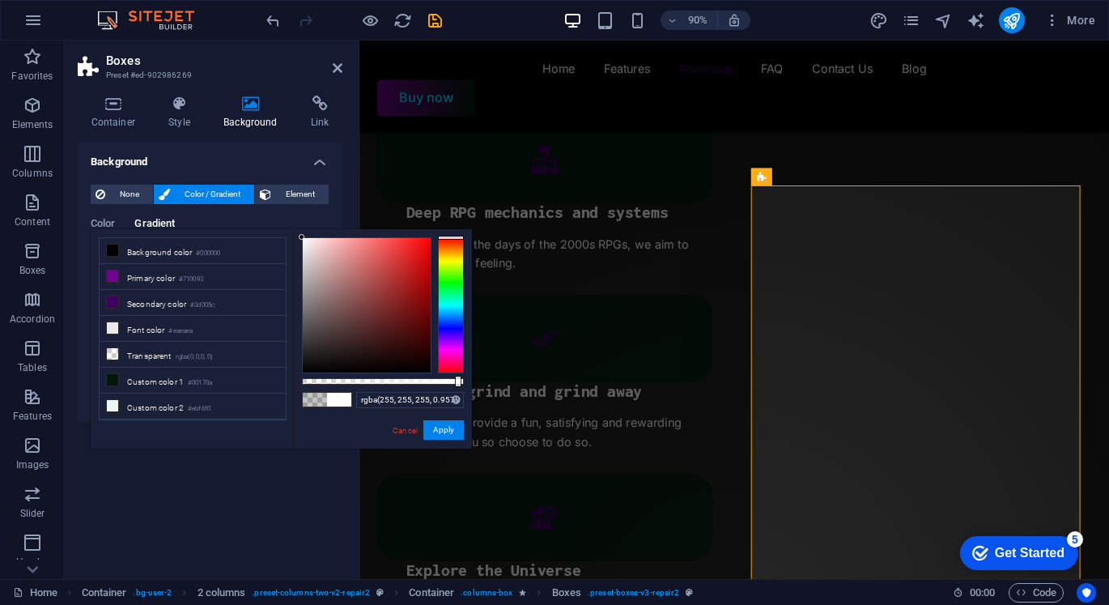
click at [455, 389] on div "rgba(255, 255, 255, 0.957) Supported formats #0852ed rgb(8, 82, 237) rgba(8, 82…" at bounding box center [382, 456] width 179 height 454
type input "rgba(255, 255, 255, 0.947)"
click at [448, 425] on button "Apply" at bounding box center [443, 429] width 40 height 19
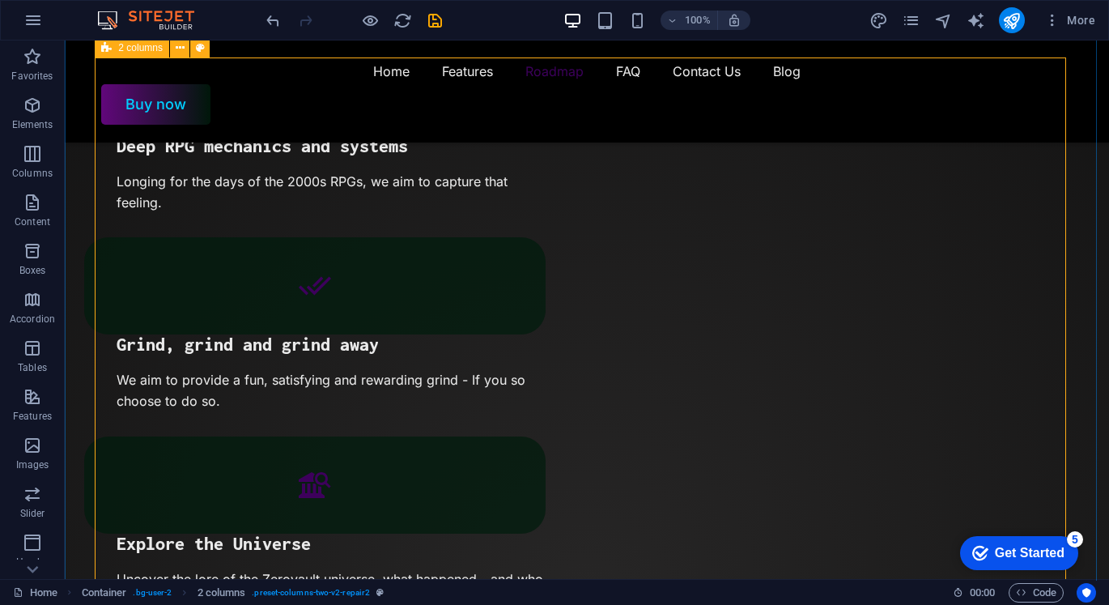
scroll to position [1994, 0]
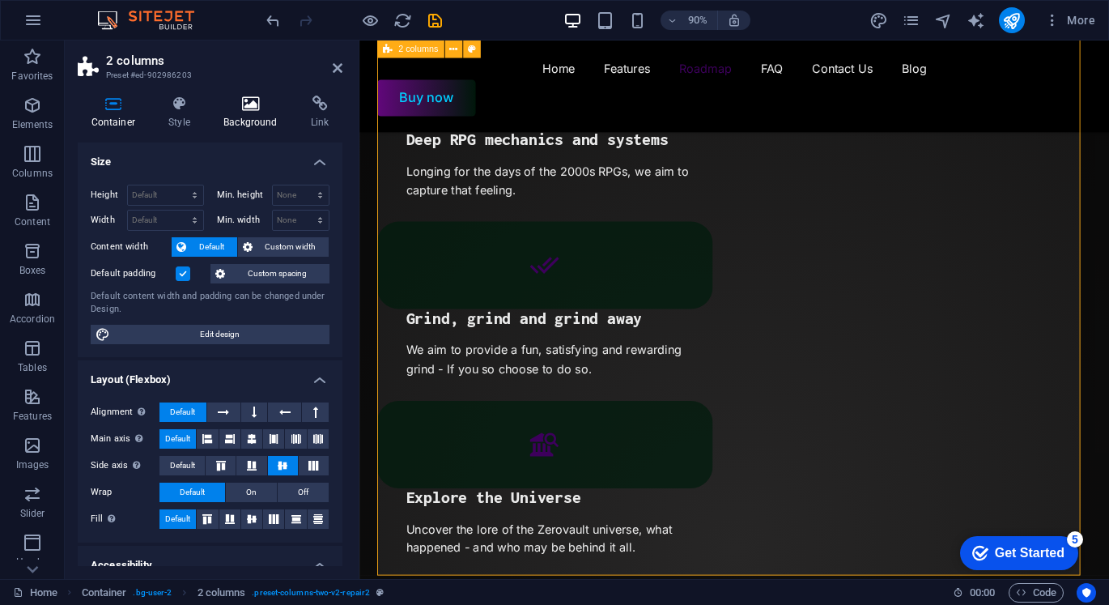
click at [243, 117] on h4 "Background" at bounding box center [254, 113] width 87 height 34
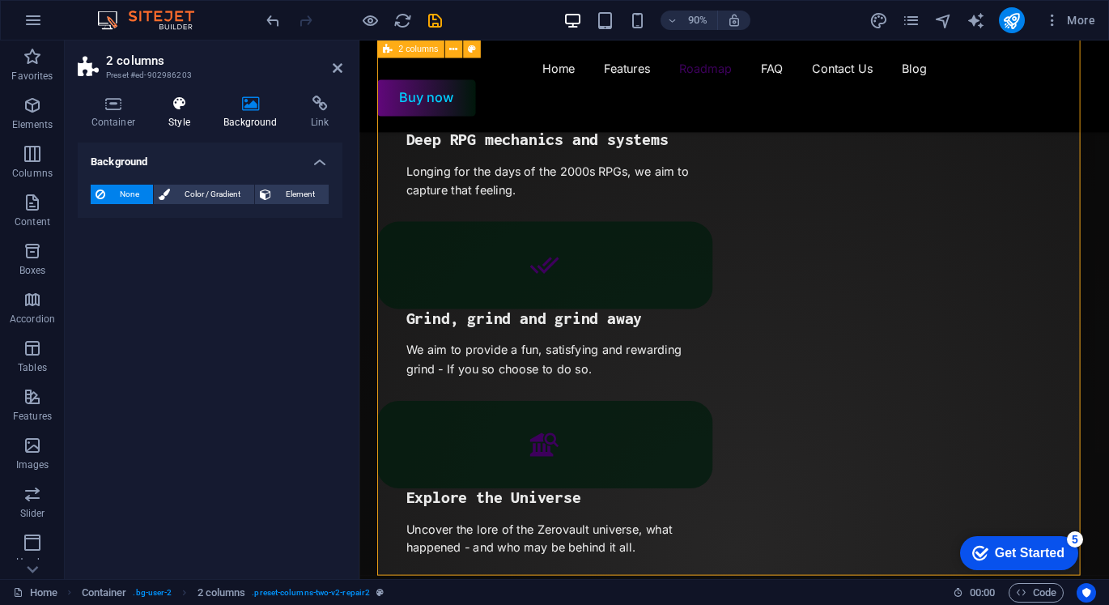
click at [183, 116] on h4 "Style" at bounding box center [182, 113] width 55 height 34
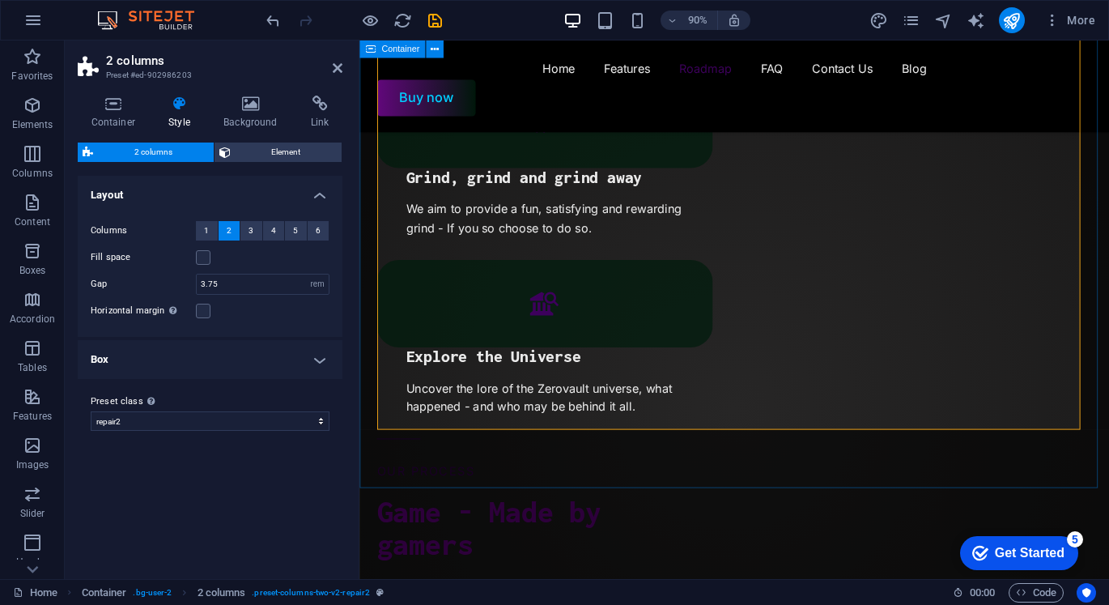
scroll to position [2288, 0]
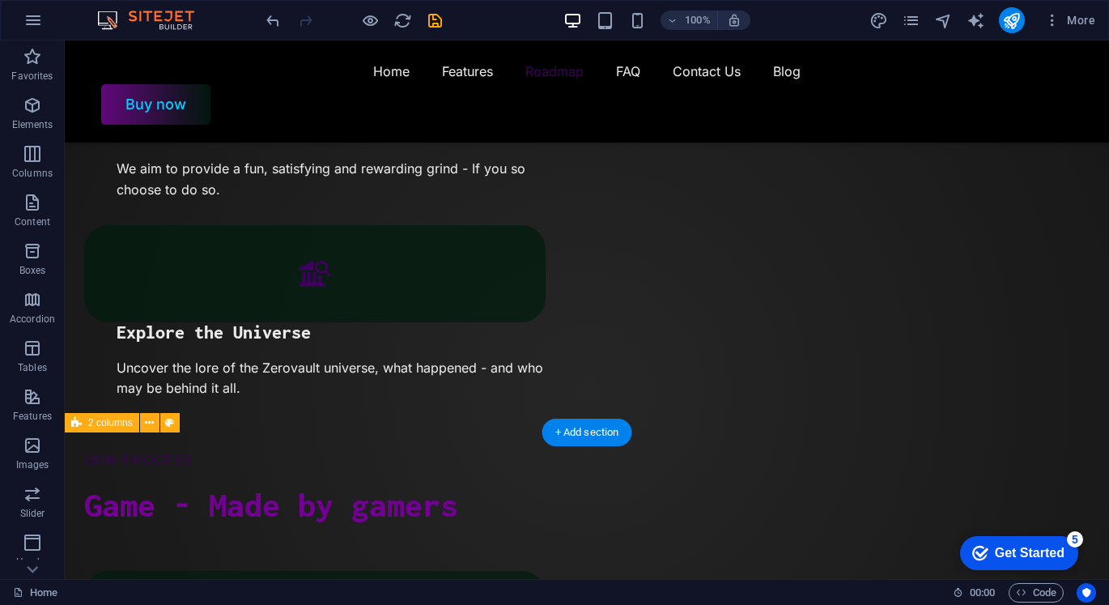
scroll to position [2126, 0]
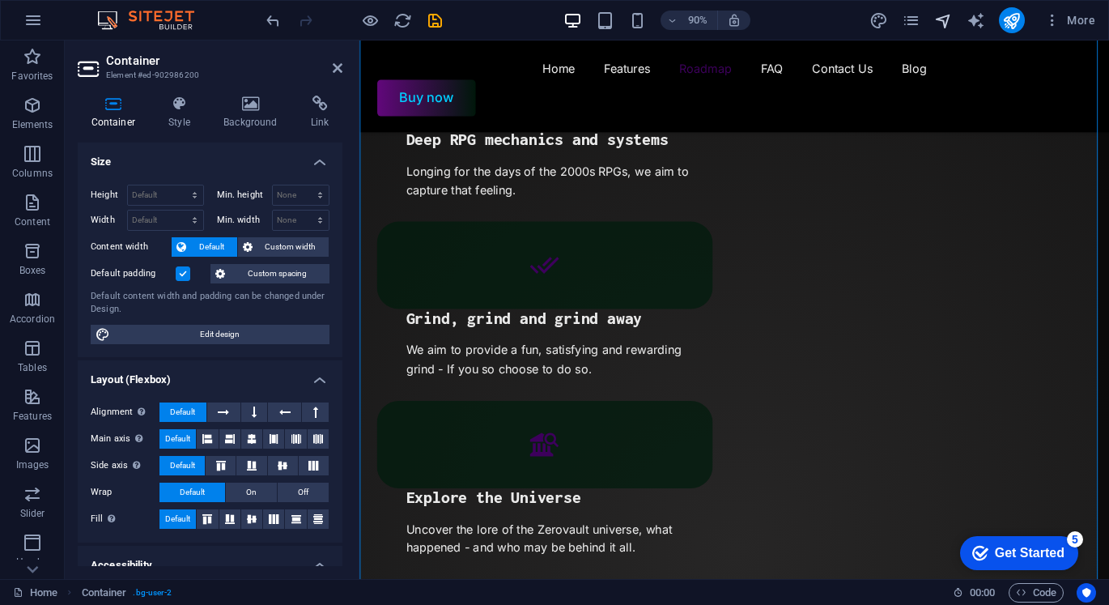
click at [942, 25] on icon "navigator" at bounding box center [943, 20] width 19 height 19
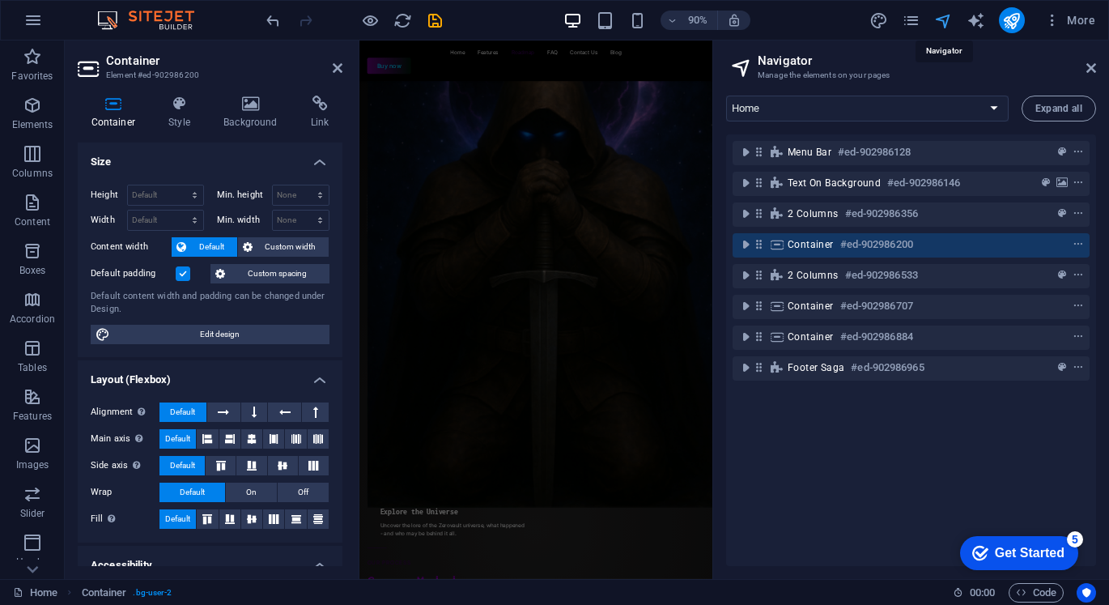
scroll to position [2805, 0]
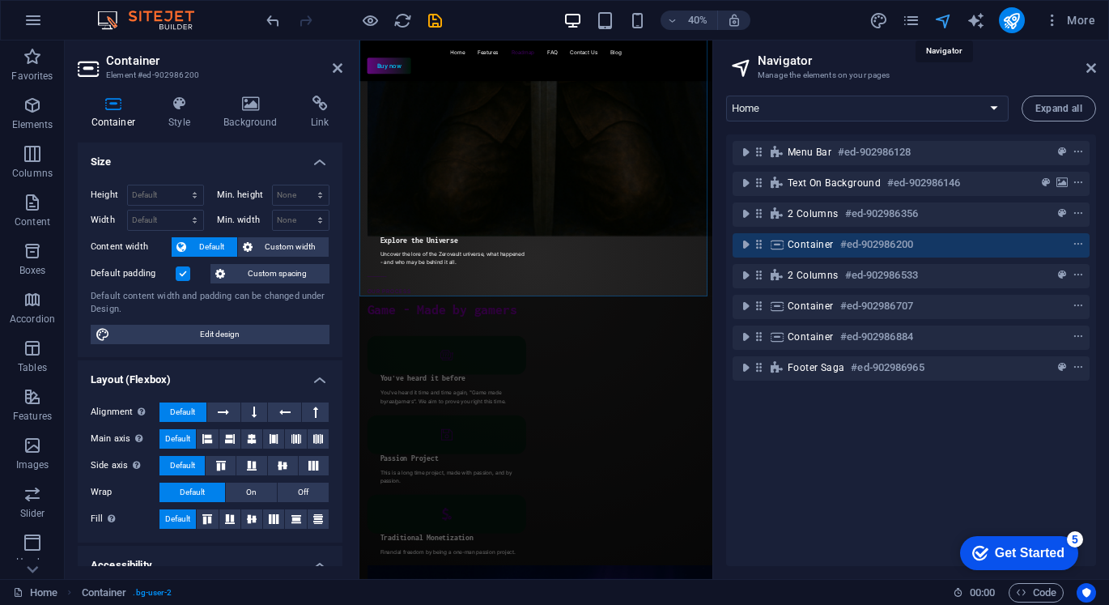
click at [942, 25] on icon "navigator" at bounding box center [943, 20] width 19 height 19
click at [881, 21] on icon "design" at bounding box center [879, 20] width 19 height 19
select select "px"
select select "400"
select select "px"
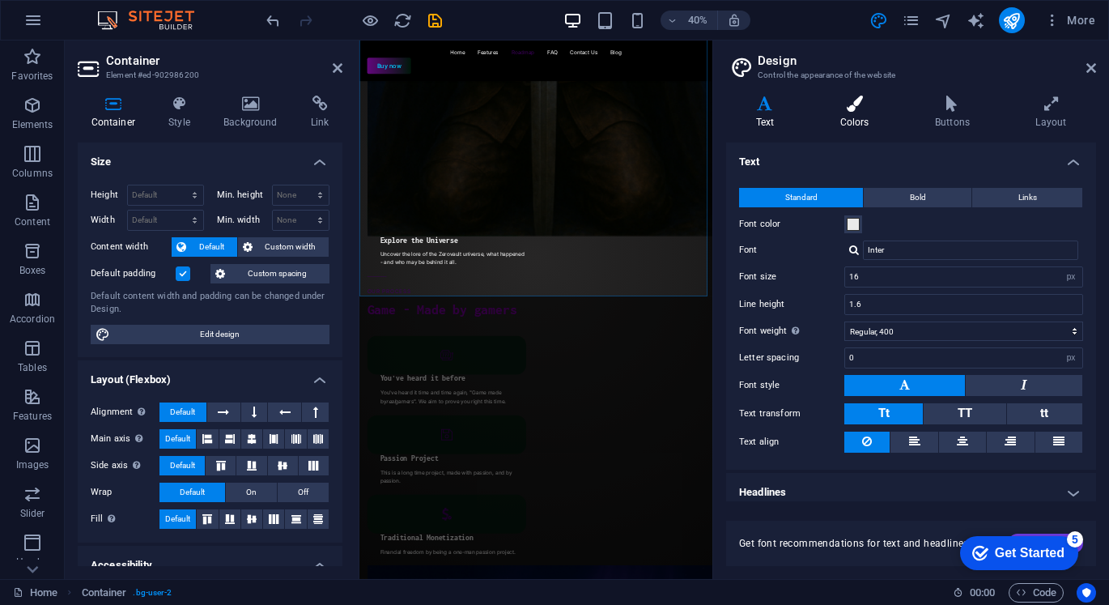
click at [861, 109] on icon at bounding box center [854, 104] width 88 height 16
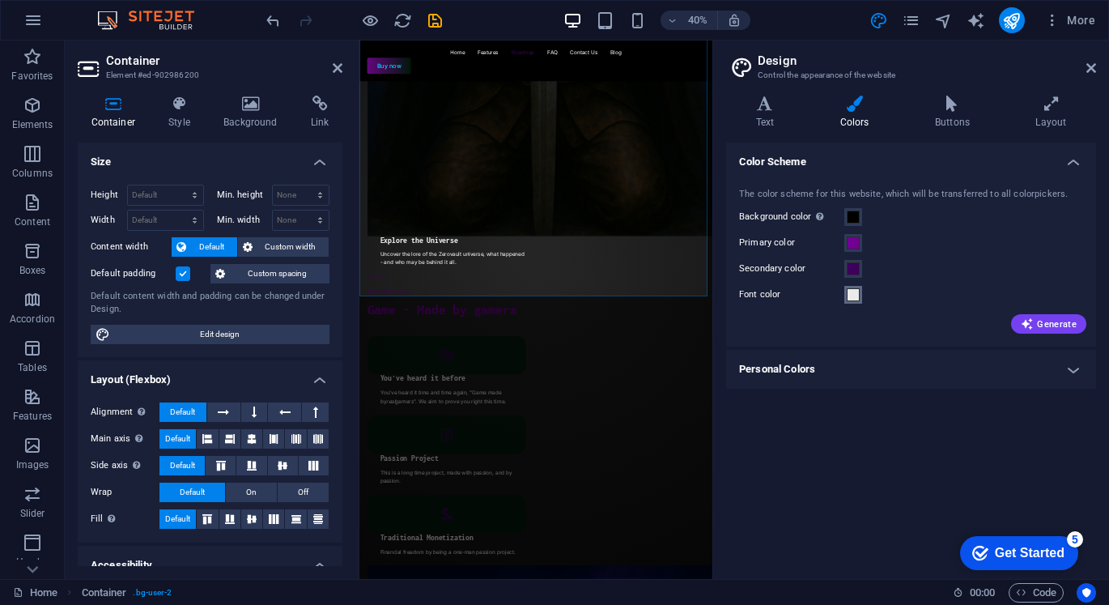
click at [848, 300] on span at bounding box center [853, 294] width 13 height 13
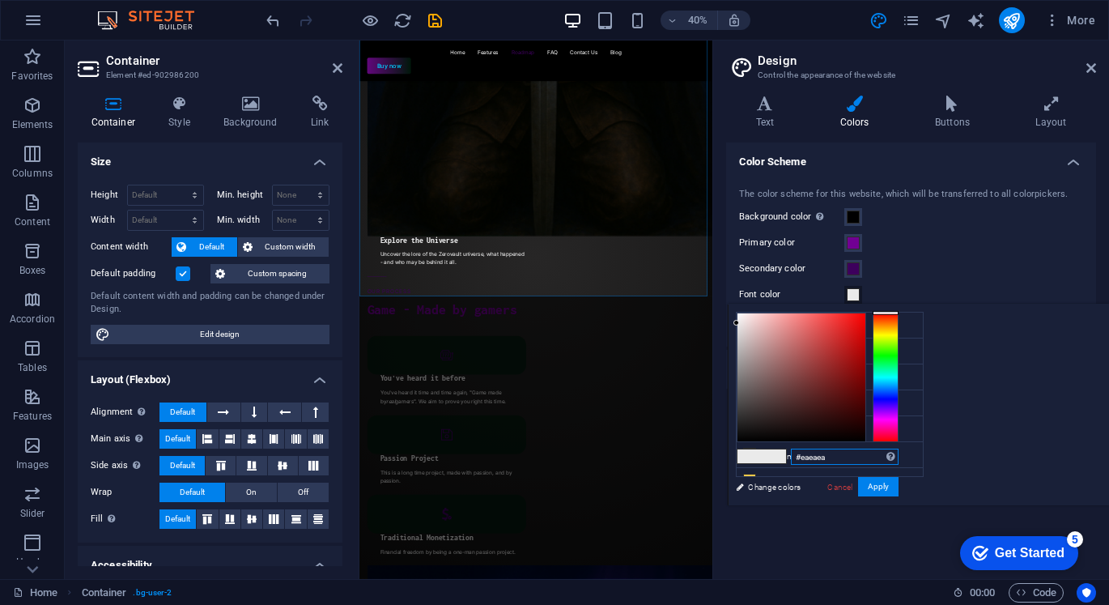
drag, startPoint x: 1035, startPoint y: 461, endPoint x: 975, endPoint y: 451, distance: 60.7
click at [907, 451] on div "#eaeaea Supported formats #0852ed rgb(8, 82, 237) rgba(8, 82, 237, 90%) hsv(221…" at bounding box center [817, 522] width 179 height 436
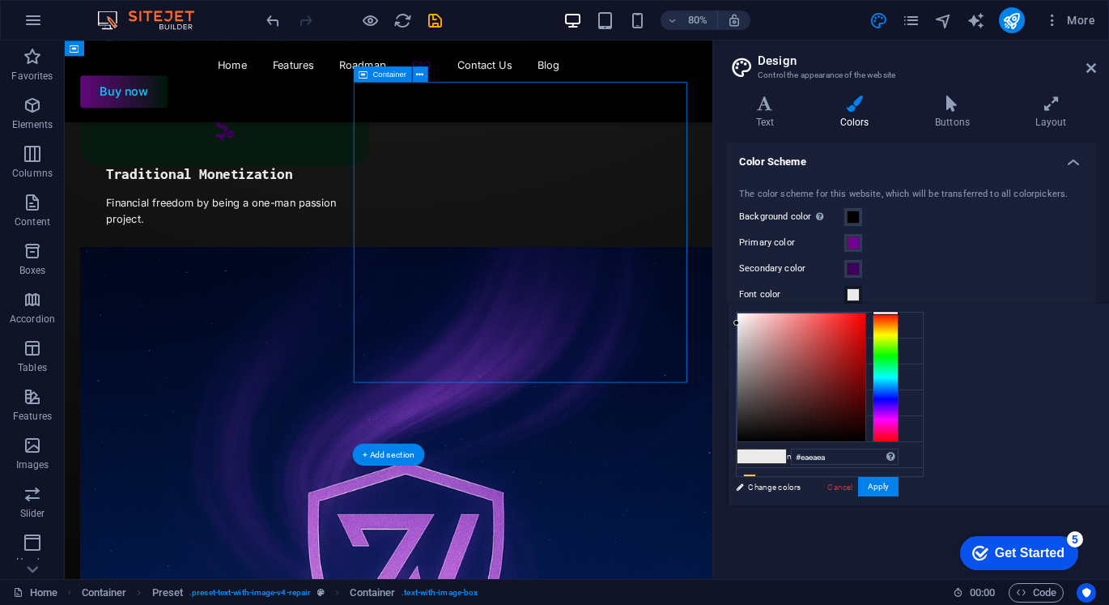
scroll to position [4423, 0]
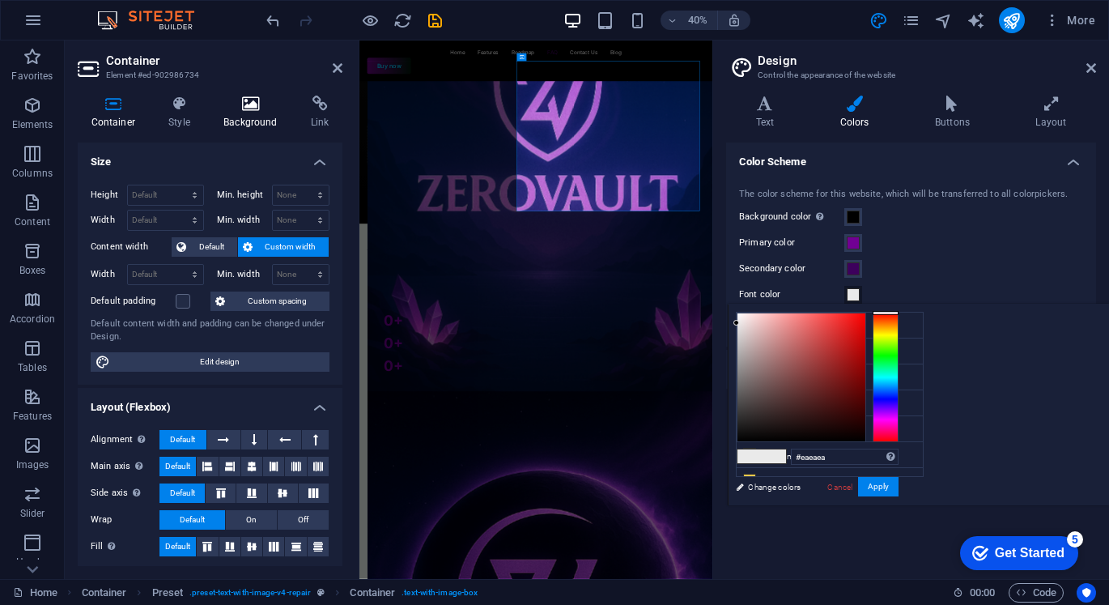
click at [260, 108] on icon at bounding box center [251, 104] width 81 height 16
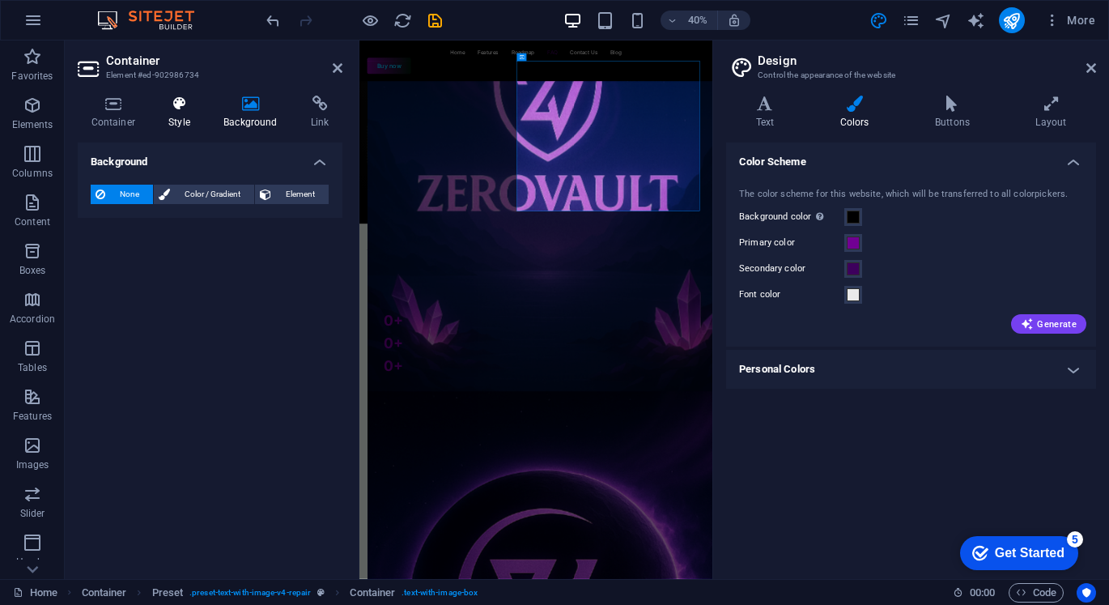
click at [184, 119] on h4 "Style" at bounding box center [182, 113] width 55 height 34
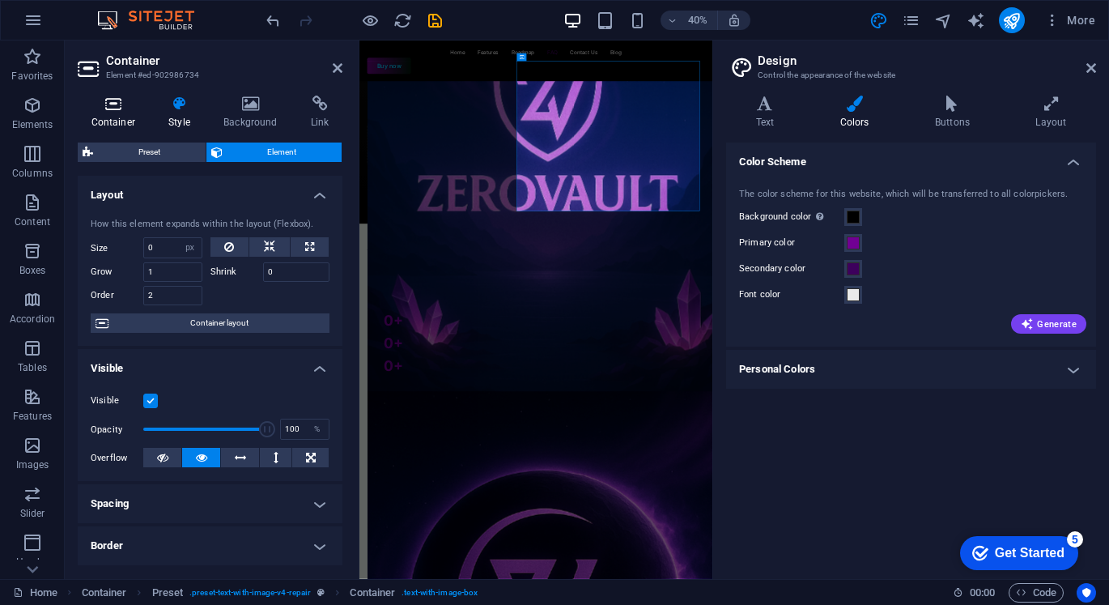
click at [120, 122] on h4 "Container" at bounding box center [117, 113] width 78 height 34
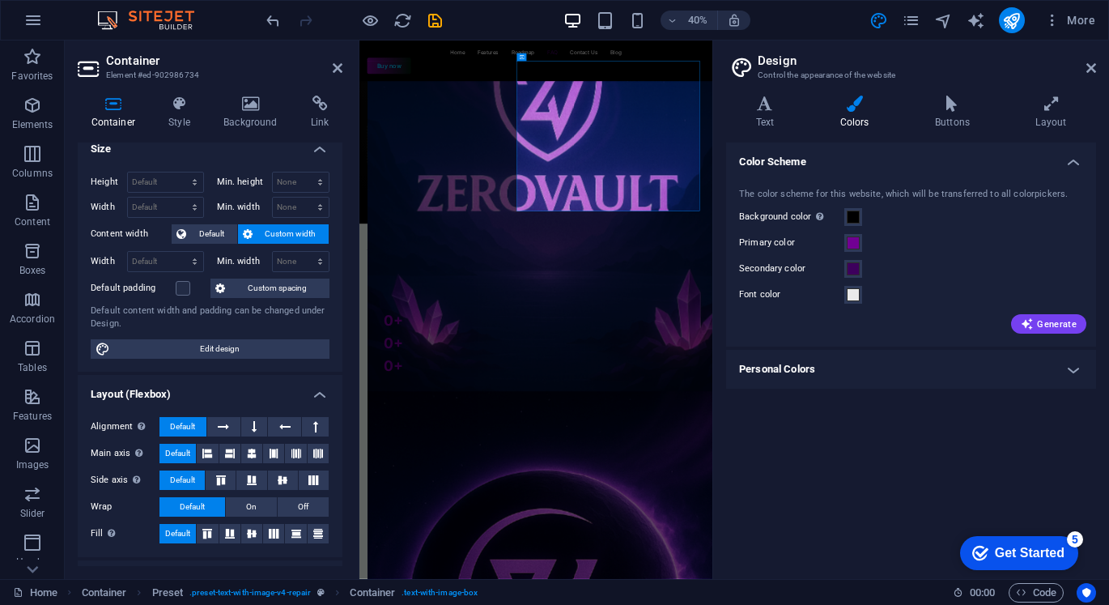
scroll to position [0, 0]
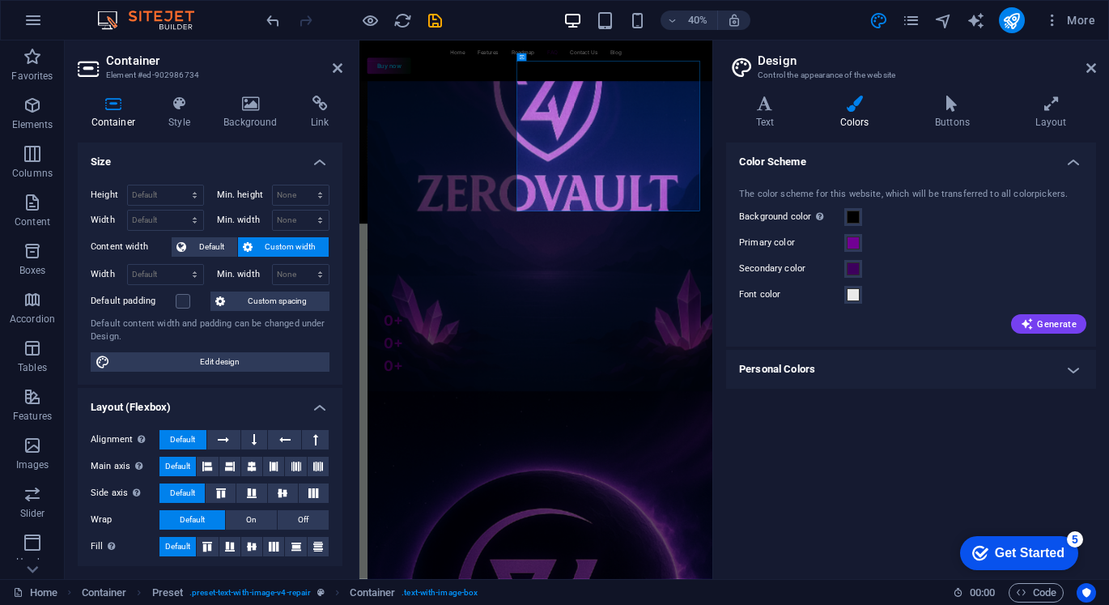
click at [819, 383] on h4 "Personal Colors" at bounding box center [911, 369] width 370 height 39
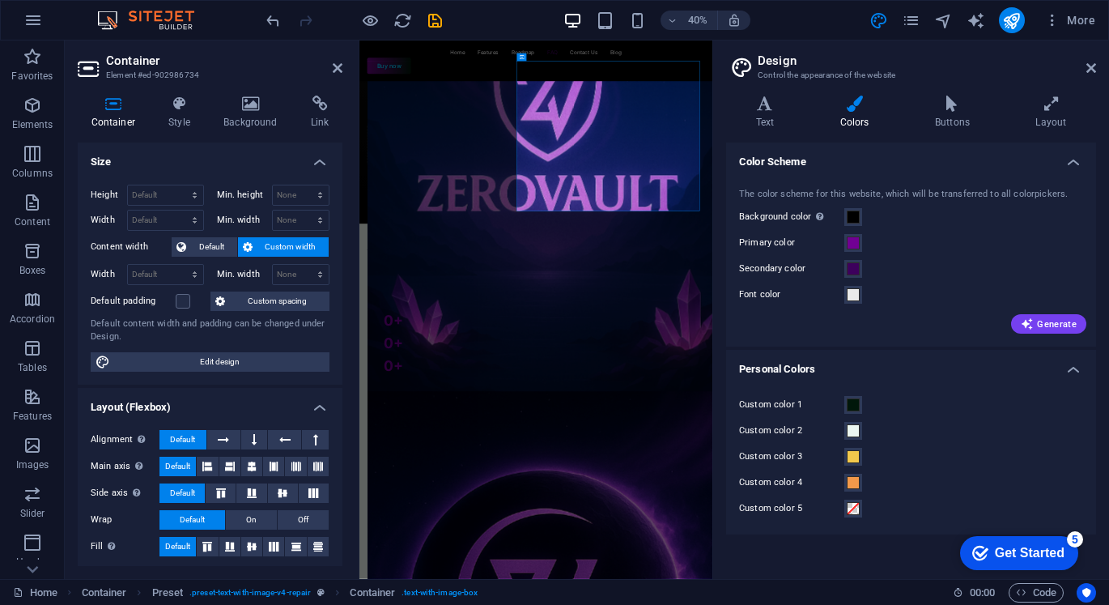
click at [818, 381] on div "Custom color 1 Custom color 2 Custom color 3 Custom color 4 Custom color 5" at bounding box center [911, 456] width 376 height 155
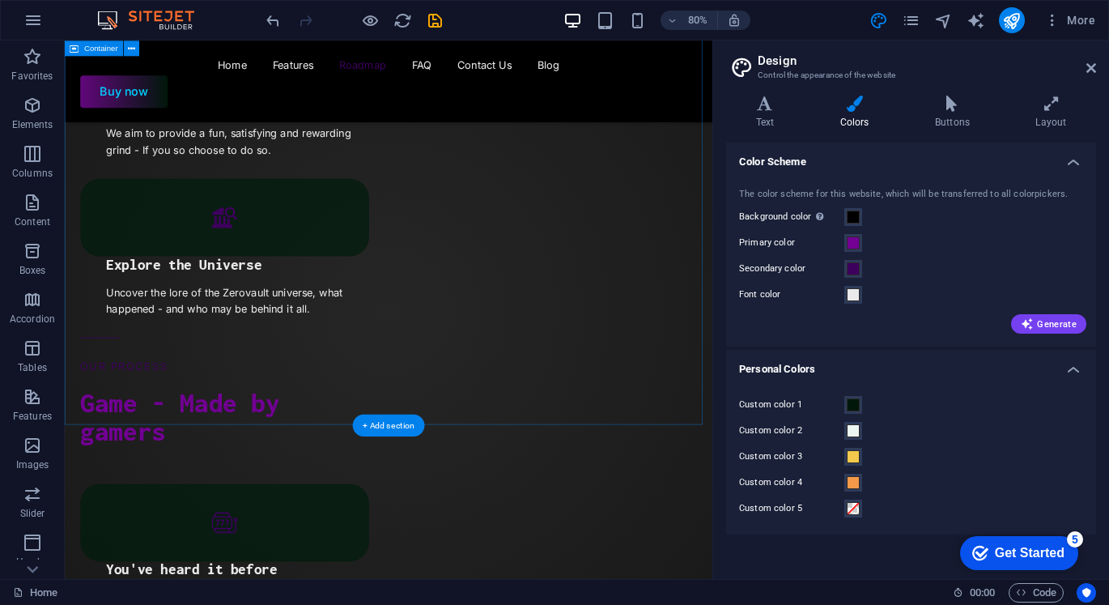
scroll to position [2392, 0]
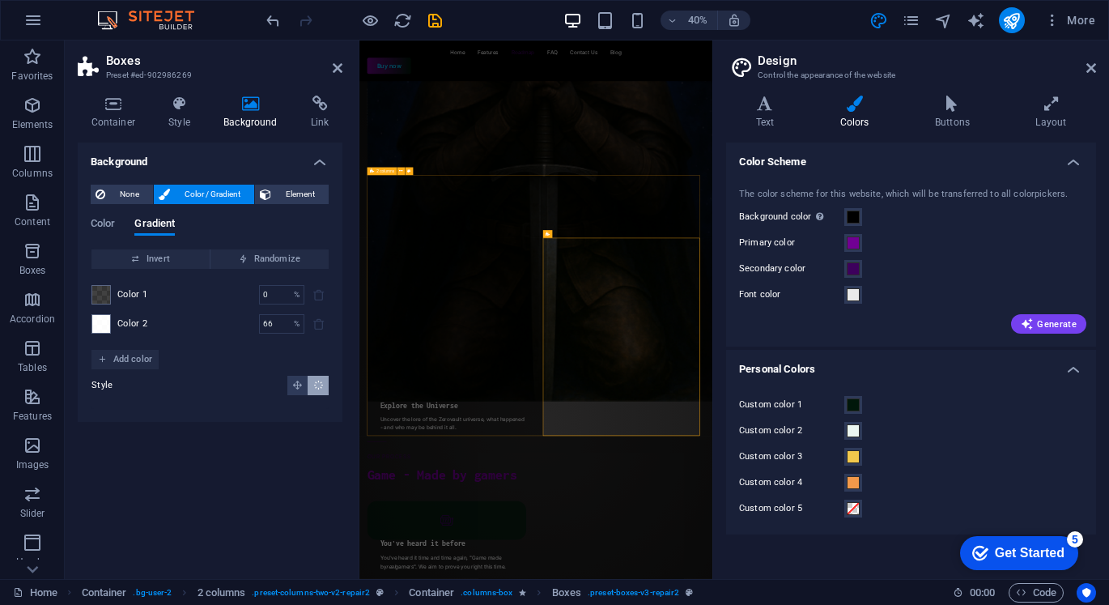
click at [111, 324] on div "Color 2 66 % ​" at bounding box center [209, 323] width 237 height 19
click at [102, 326] on span at bounding box center [101, 324] width 18 height 18
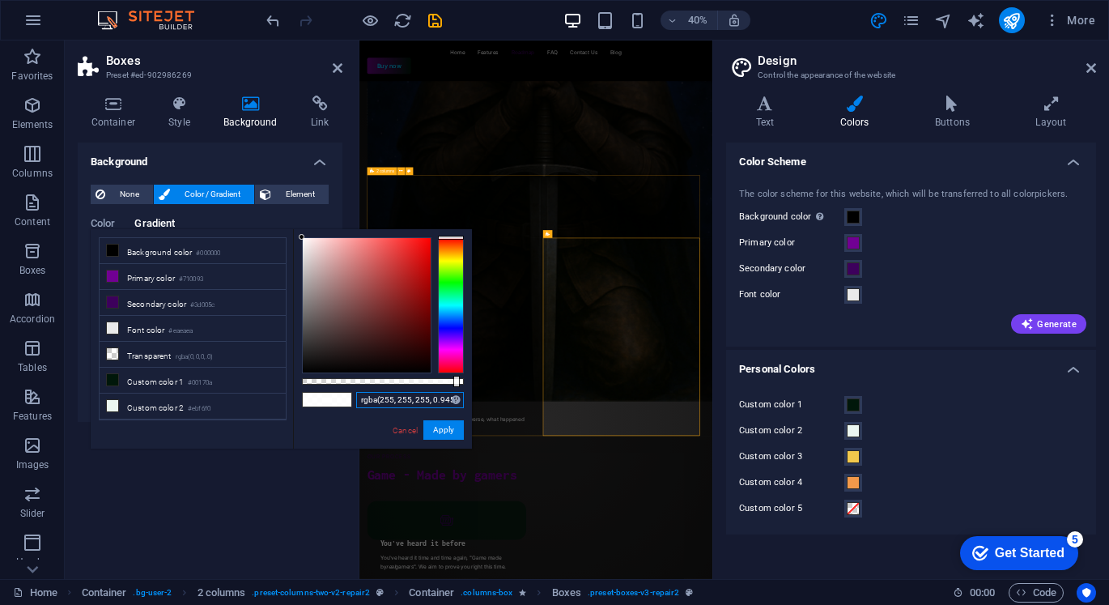
click at [449, 404] on input "rgba(255, 255, 255, 0.945)" at bounding box center [410, 400] width 108 height 16
paste input "#eaeaea"
click at [457, 425] on button "Apply" at bounding box center [443, 429] width 40 height 19
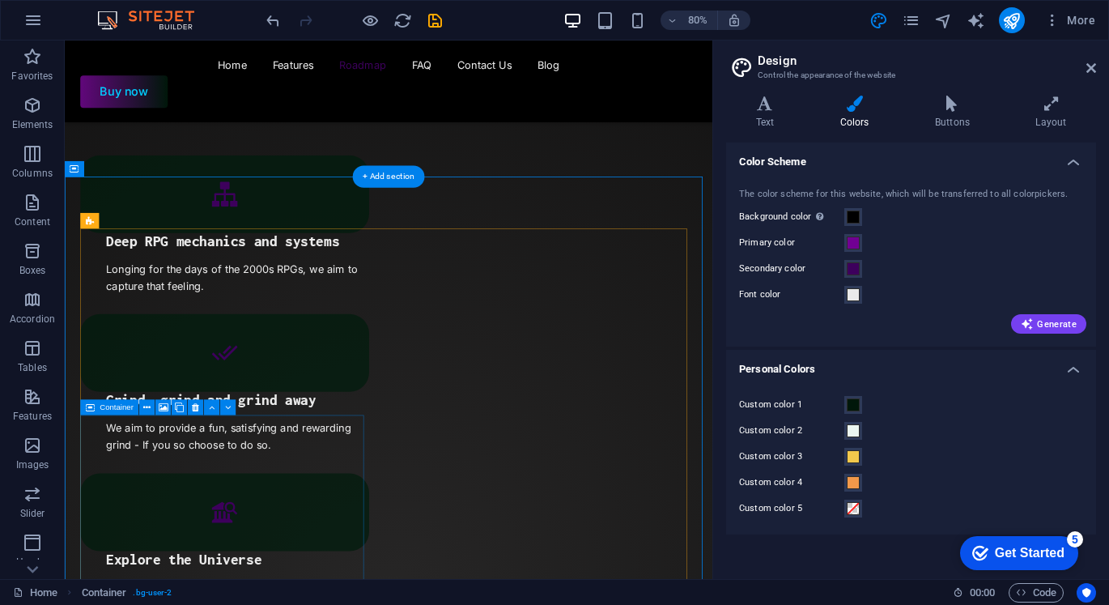
scroll to position [2136, 0]
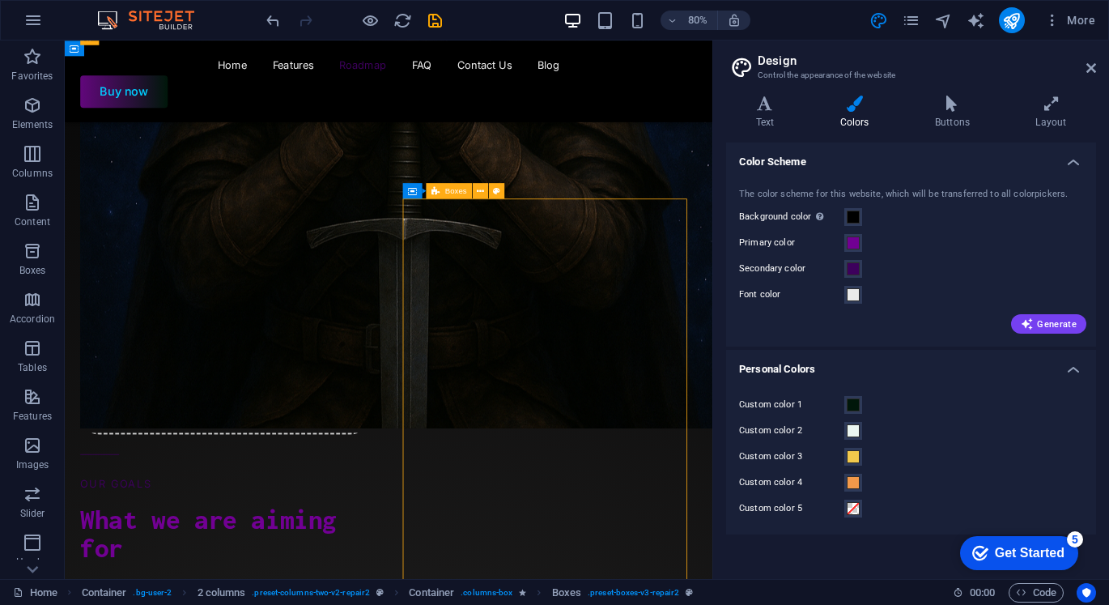
scroll to position [2724, 0]
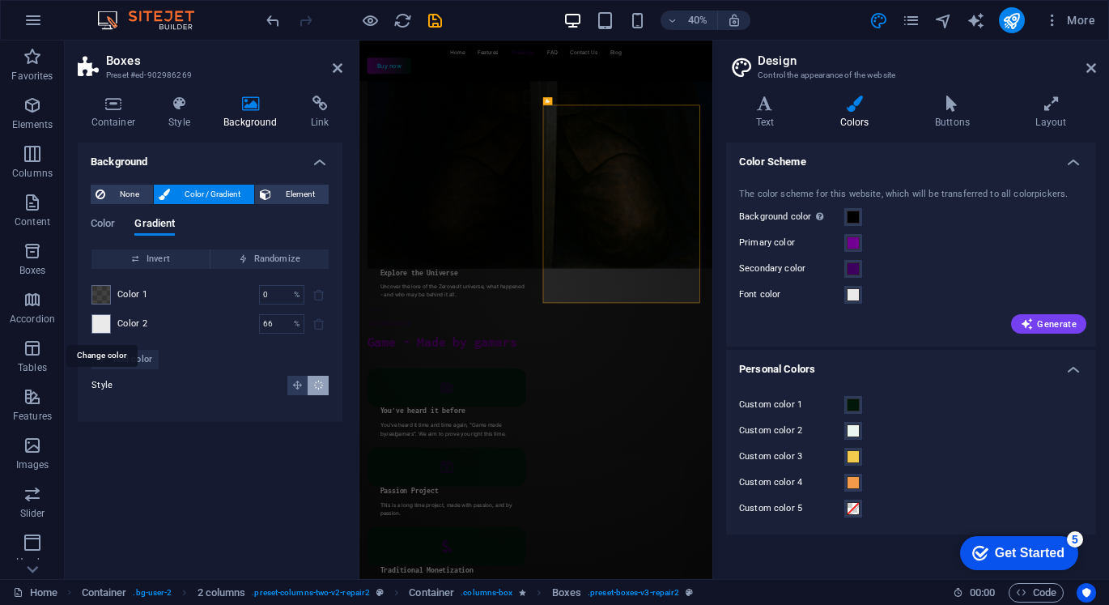
click at [100, 320] on span at bounding box center [101, 324] width 18 height 18
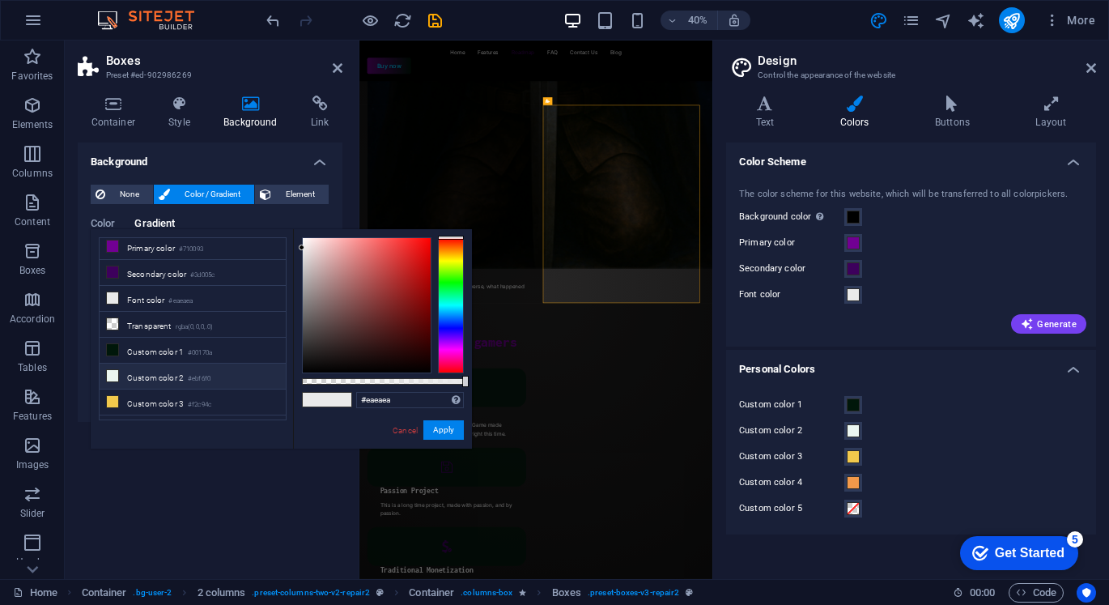
scroll to position [0, 0]
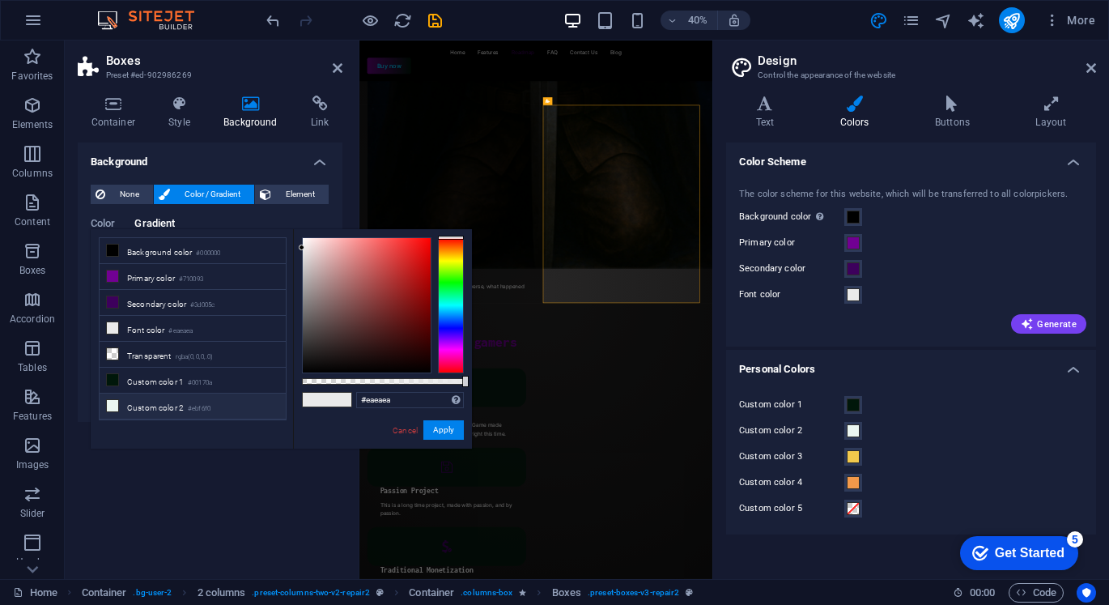
click at [228, 402] on li "Custom color 2 #ebf6f0" at bounding box center [193, 406] width 186 height 26
type input "#ebf6f0"
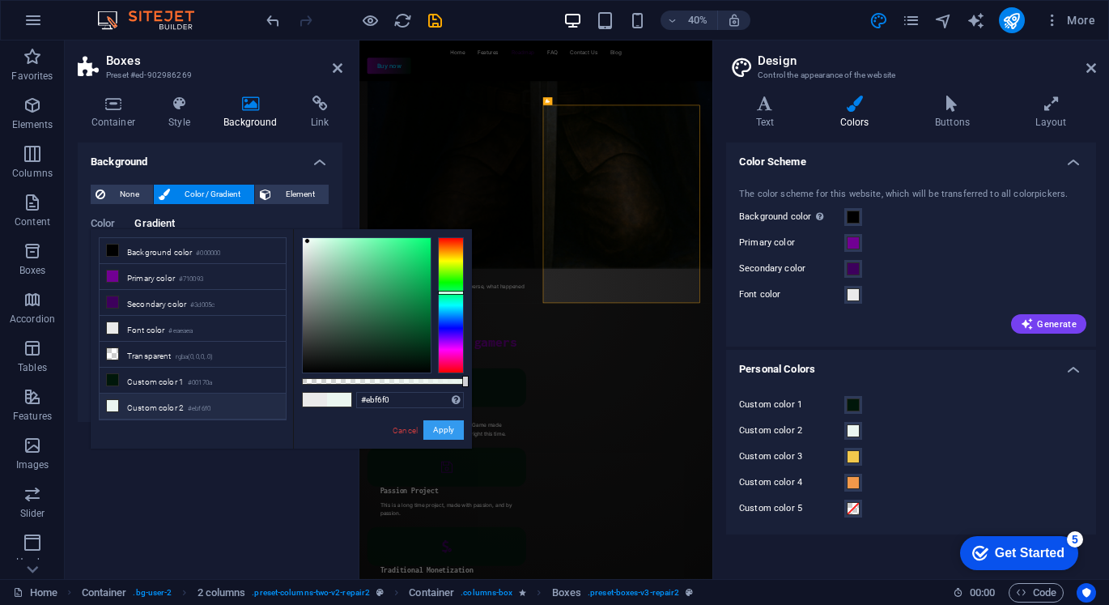
click at [458, 428] on button "Apply" at bounding box center [443, 429] width 40 height 19
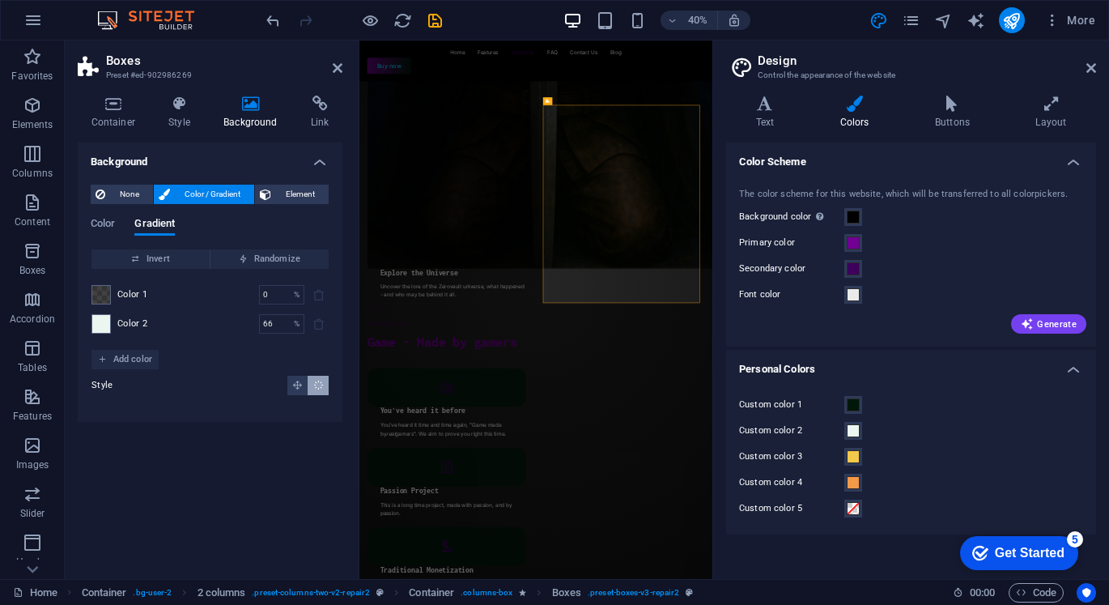
click at [266, 475] on div "Background None Color / Gradient Element Stretch background to full-width Color…" at bounding box center [210, 353] width 265 height 423
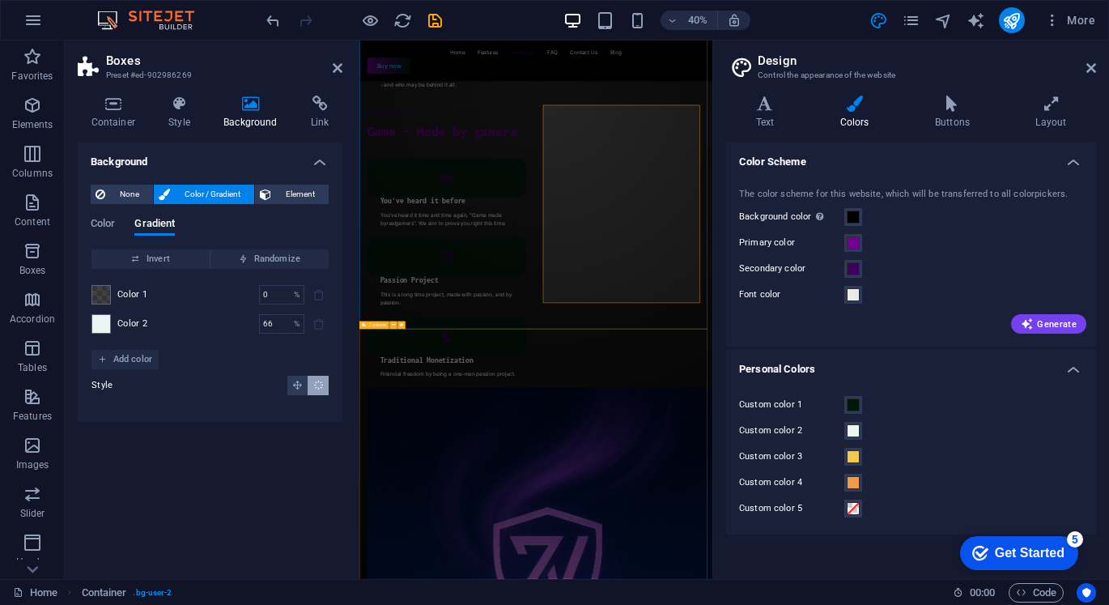
scroll to position [2136, 0]
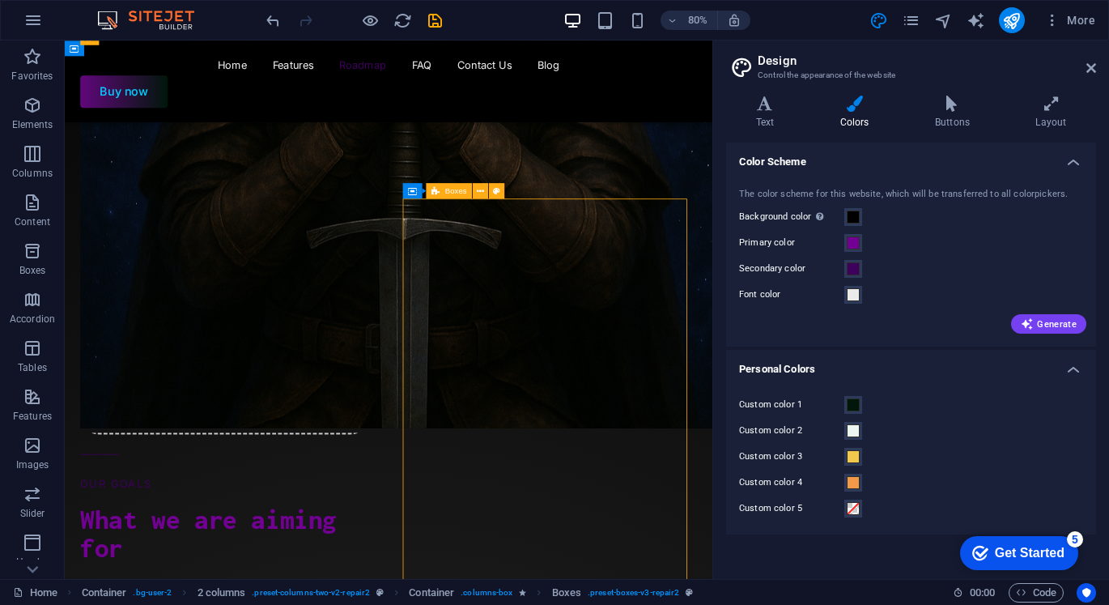
scroll to position [2724, 0]
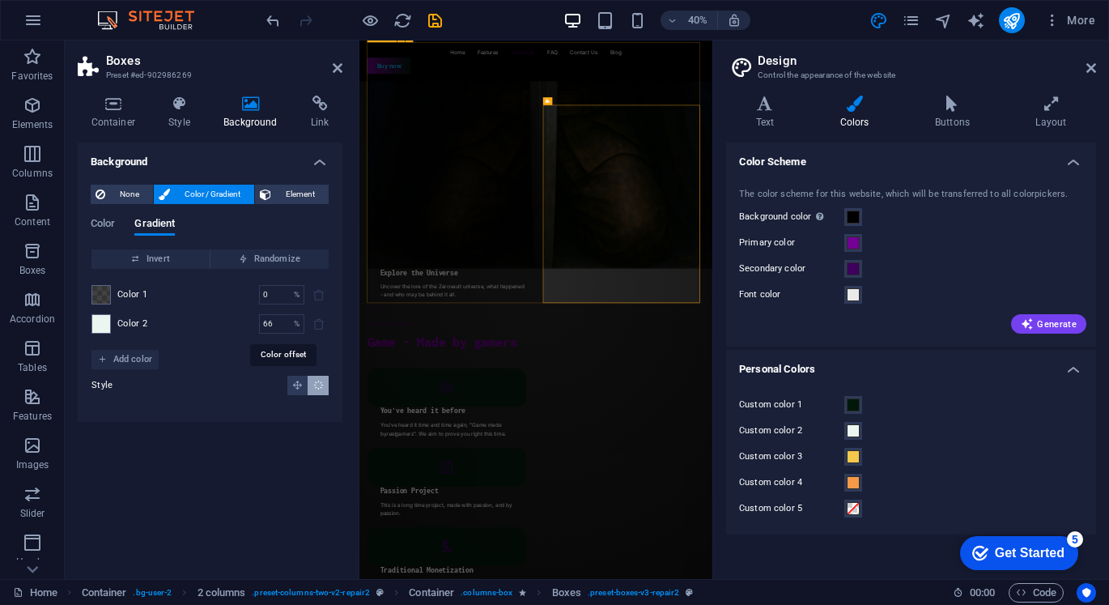
drag, startPoint x: 290, startPoint y: 323, endPoint x: 240, endPoint y: 318, distance: 50.4
click at [240, 318] on div "Color 2 66 % ​" at bounding box center [209, 323] width 237 height 19
drag, startPoint x: 277, startPoint y: 299, endPoint x: 243, endPoint y: 291, distance: 35.0
click at [243, 291] on div "Color 1 0 % ​" at bounding box center [209, 294] width 237 height 19
drag, startPoint x: 279, startPoint y: 328, endPoint x: 250, endPoint y: 322, distance: 28.9
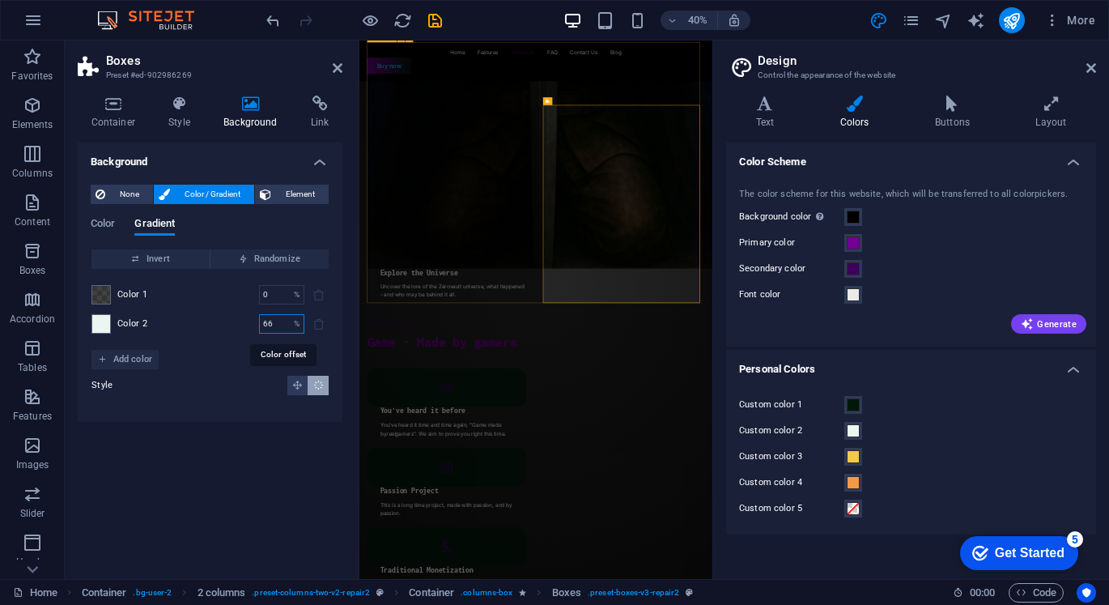
click at [250, 322] on div "Color 2 66 % ​" at bounding box center [209, 323] width 237 height 19
drag, startPoint x: 280, startPoint y: 330, endPoint x: 262, endPoint y: 372, distance: 46.5
click at [247, 328] on div "Color 2 7 % ​" at bounding box center [209, 323] width 237 height 19
click at [273, 449] on div "Background None Color / Gradient Element Stretch background to full-width Color…" at bounding box center [210, 353] width 265 height 423
drag, startPoint x: 274, startPoint y: 321, endPoint x: 235, endPoint y: 315, distance: 39.4
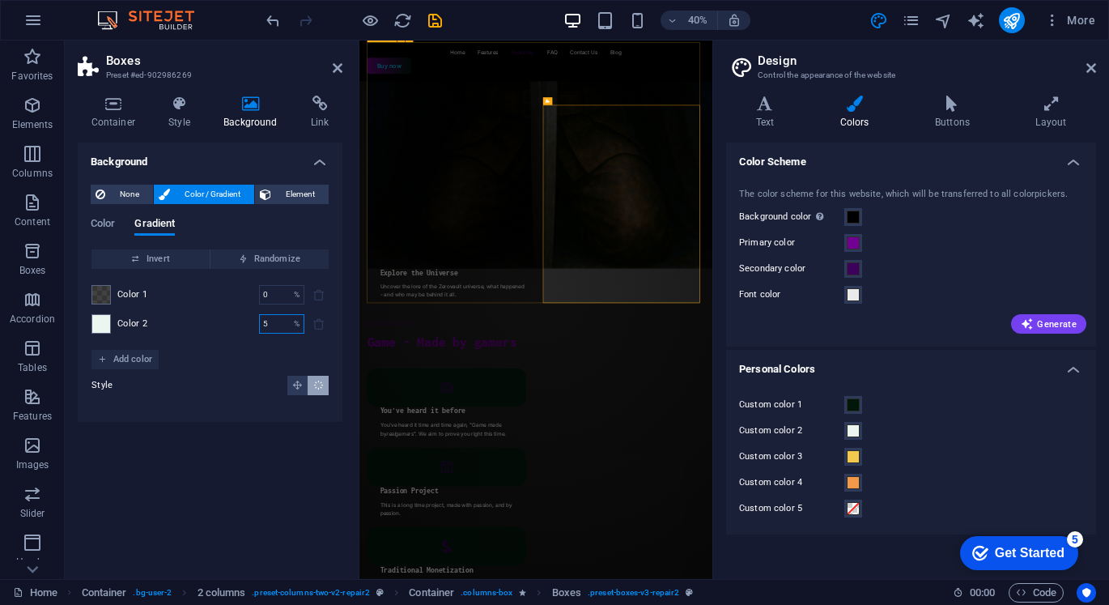
click at [235, 315] on div "Color 2 5 % ​" at bounding box center [209, 323] width 237 height 19
type input "45"
click at [292, 441] on div "Background None Color / Gradient Element Stretch background to full-width Color…" at bounding box center [210, 353] width 265 height 423
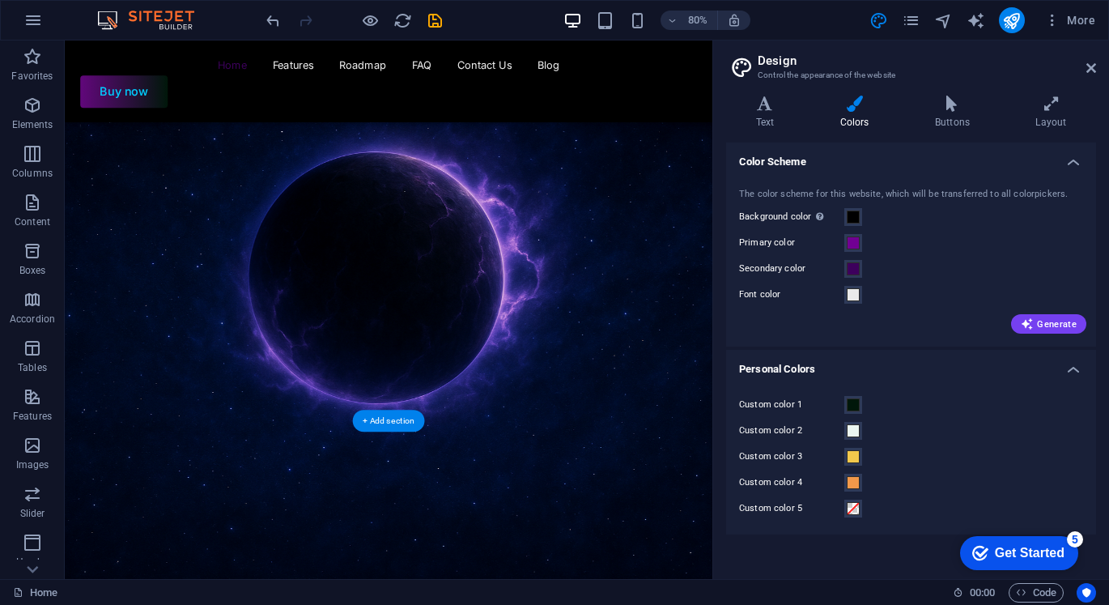
scroll to position [0, 0]
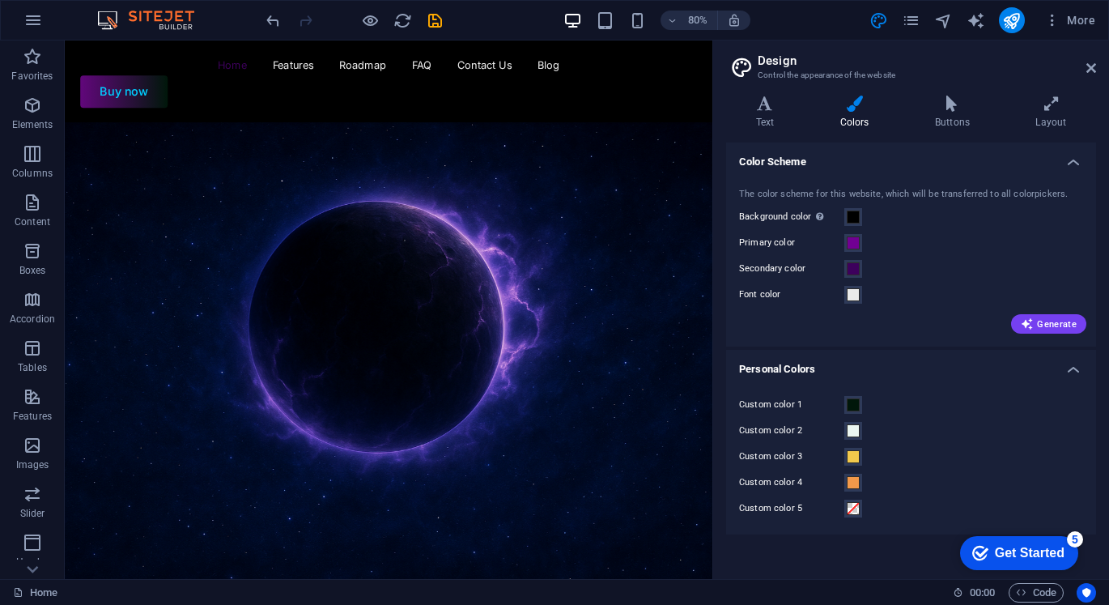
click at [439, 32] on div at bounding box center [353, 20] width 181 height 26
click at [437, 28] on icon "save" at bounding box center [435, 20] width 19 height 19
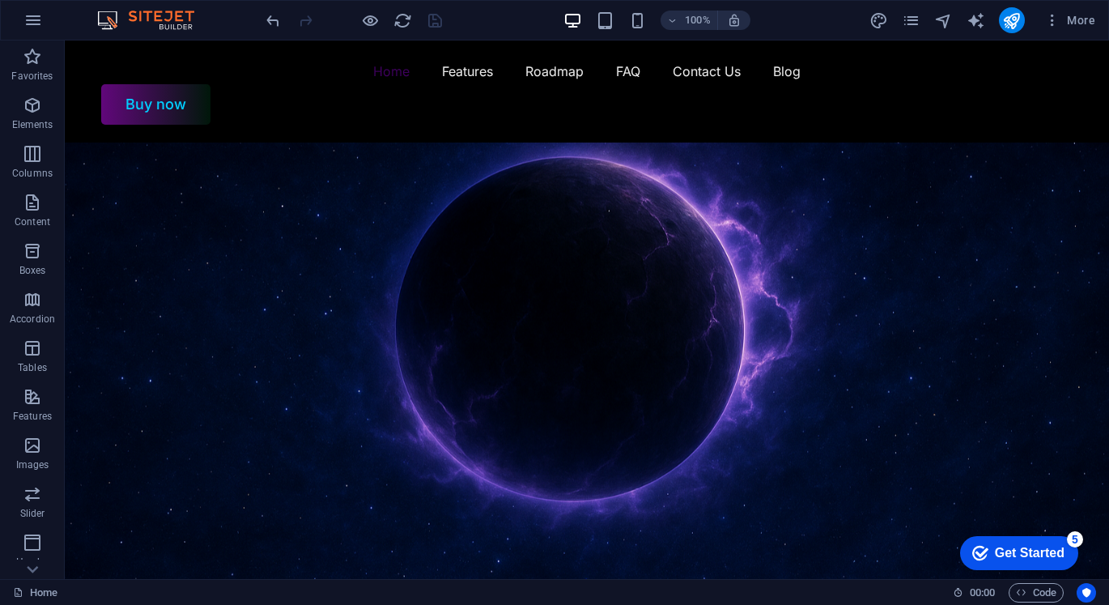
click at [926, 19] on div "More" at bounding box center [986, 20] width 232 height 26
click at [919, 19] on icon "pages" at bounding box center [911, 20] width 19 height 19
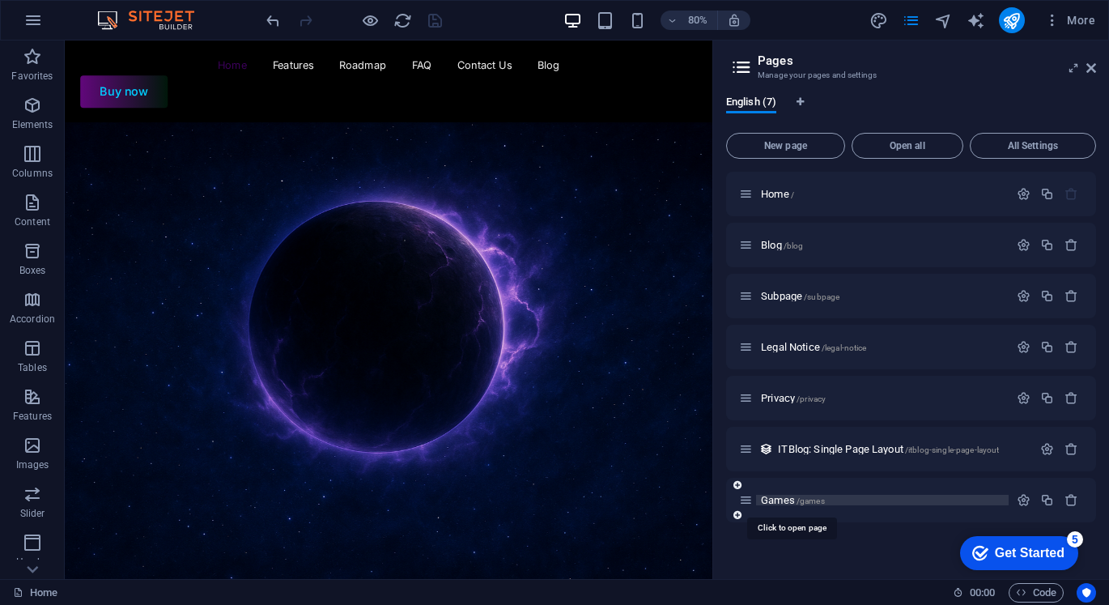
click at [779, 501] on span "Games /games" at bounding box center [793, 500] width 64 height 12
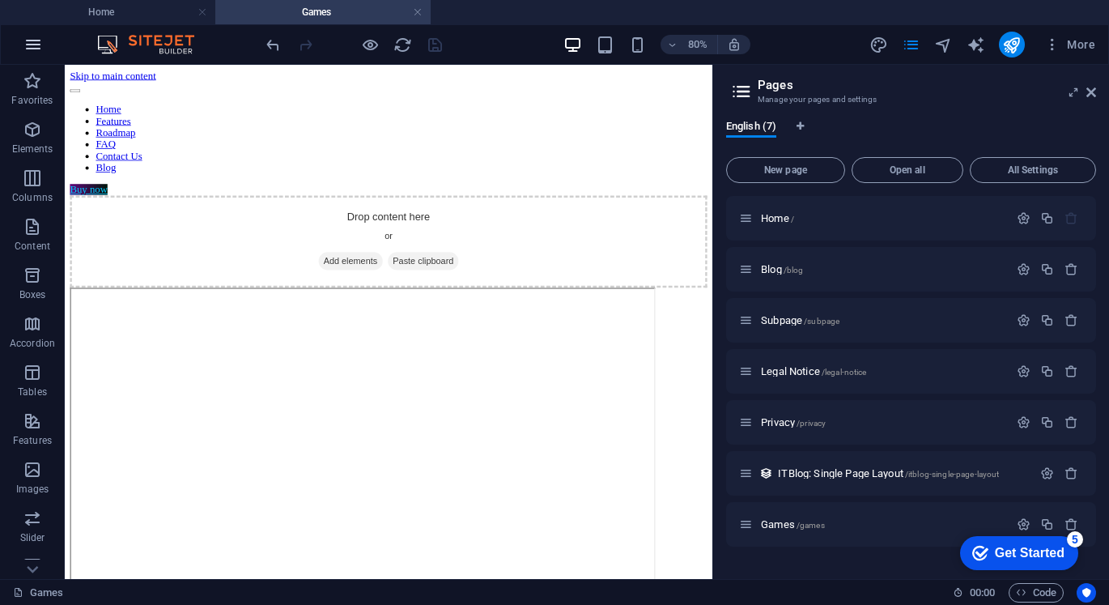
click at [40, 48] on icon "button" at bounding box center [32, 44] width 19 height 19
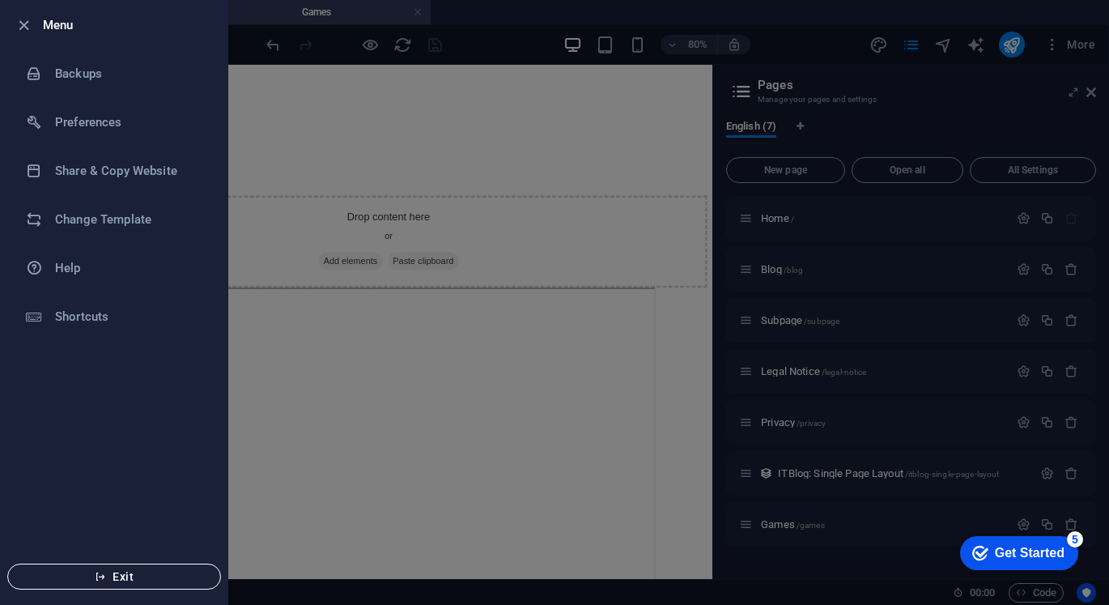
click at [127, 568] on button "Exit" at bounding box center [114, 577] width 214 height 26
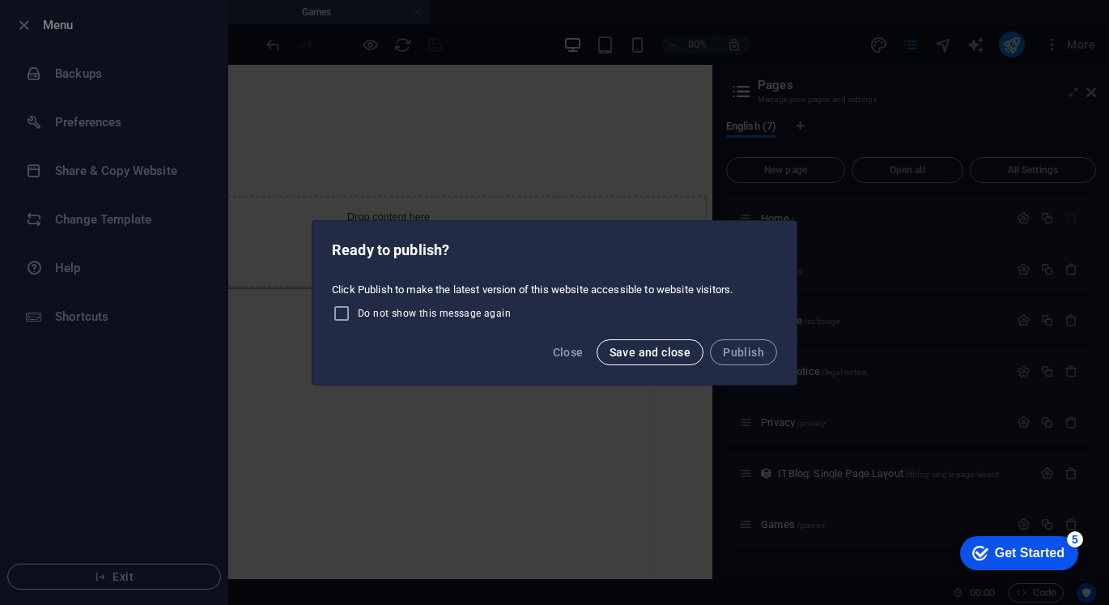
click at [628, 344] on button "Save and close" at bounding box center [651, 352] width 108 height 26
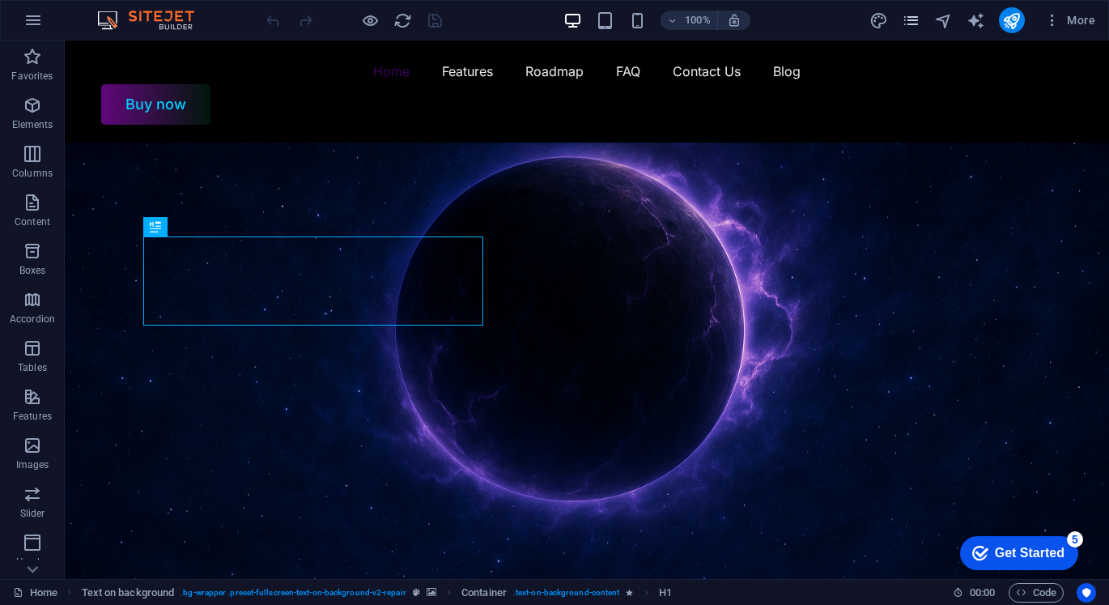
click at [908, 27] on icon "pages" at bounding box center [911, 20] width 19 height 19
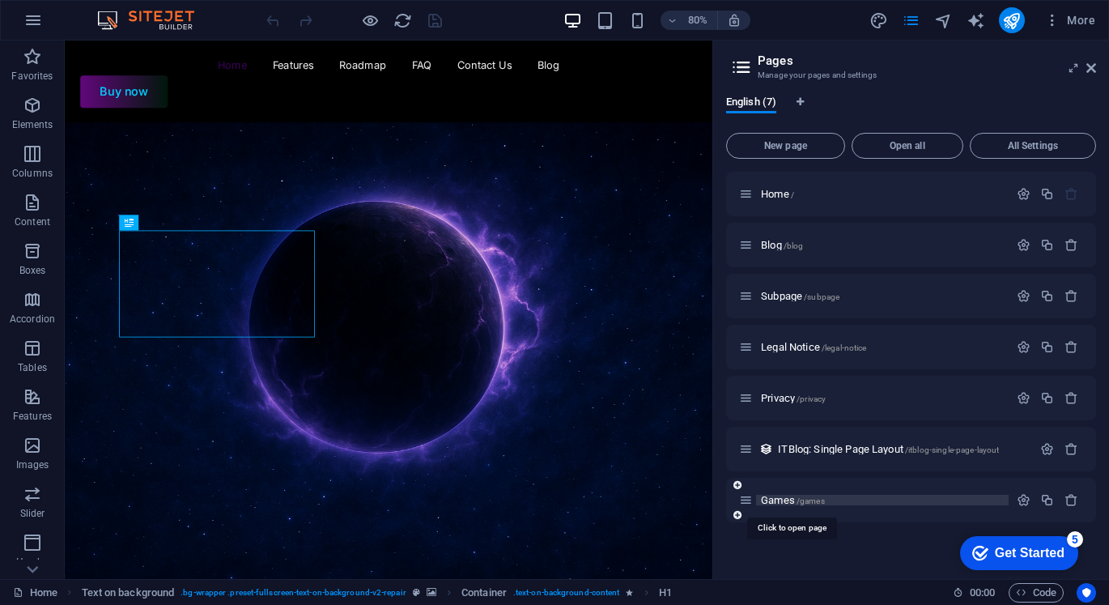
click at [793, 498] on span "Games /games" at bounding box center [793, 500] width 64 height 12
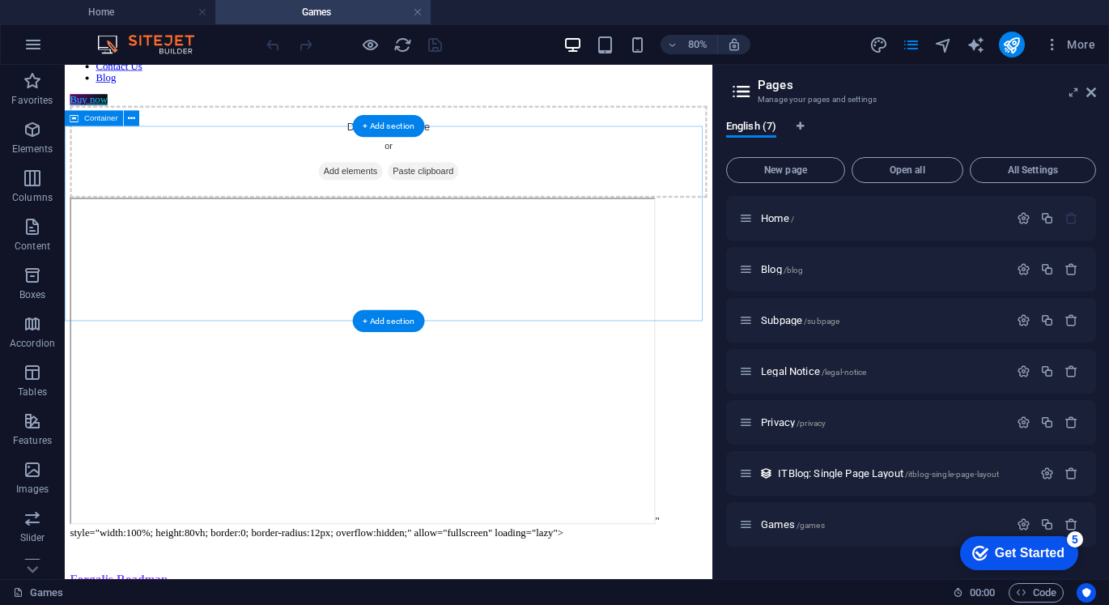
scroll to position [162, 0]
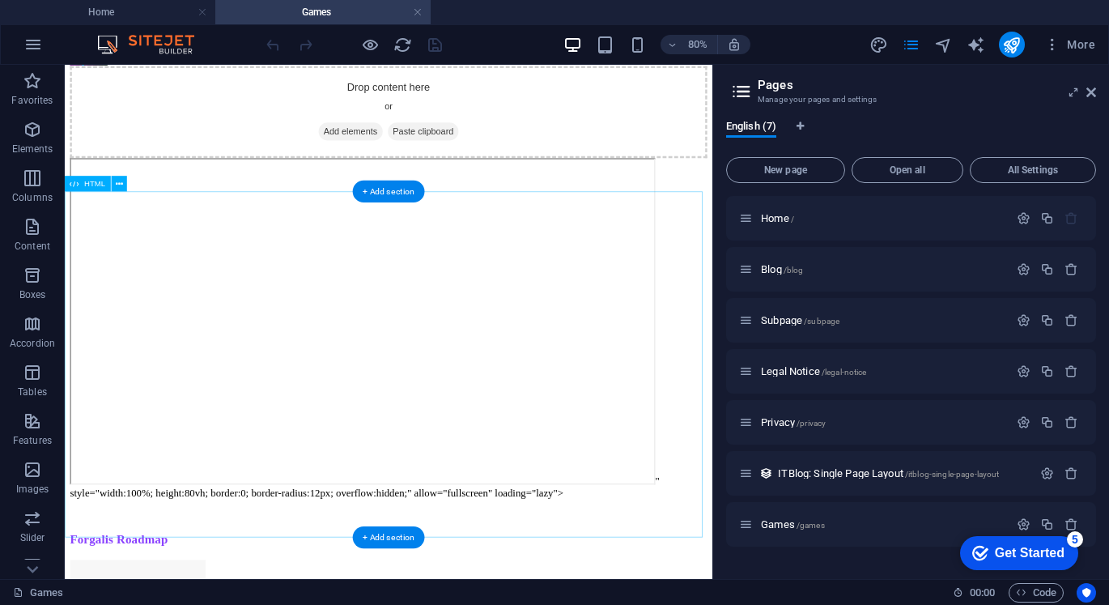
click at [100, 257] on div "" style="width:100%; height:80vh; border:0; border-radius:12px; overflow:hidden…" at bounding box center [469, 394] width 797 height 426
click at [81, 177] on div "HTML" at bounding box center [88, 183] width 46 height 15
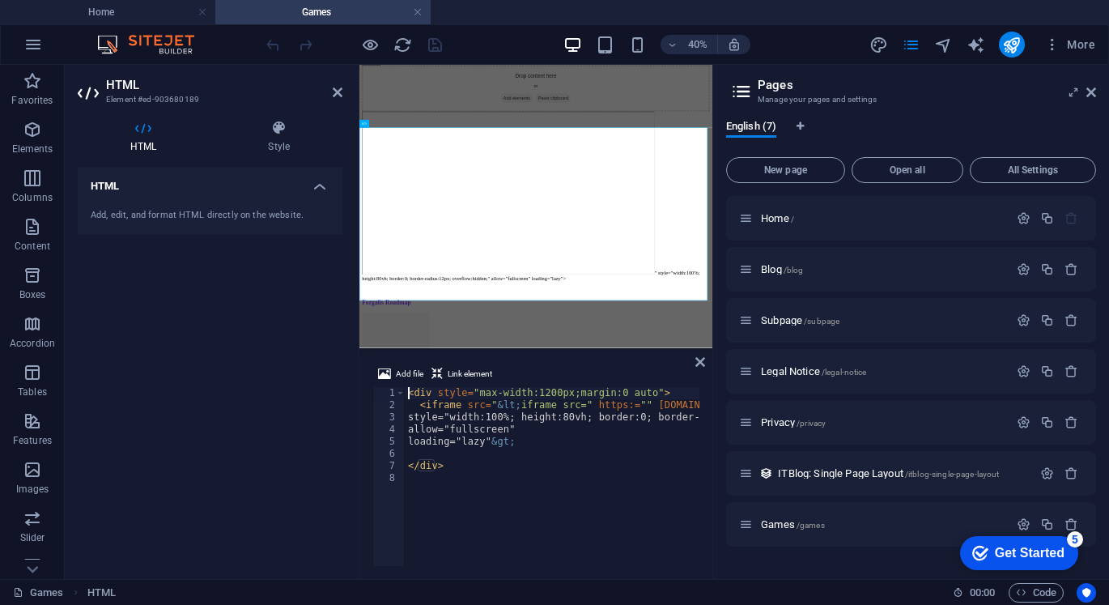
click at [497, 457] on div "< div style = "max-width:1200px;margin:0 auto" > < iframe src = " &lt; iframe s…" at bounding box center [932, 487] width 1054 height 200
type textarea "</div>"
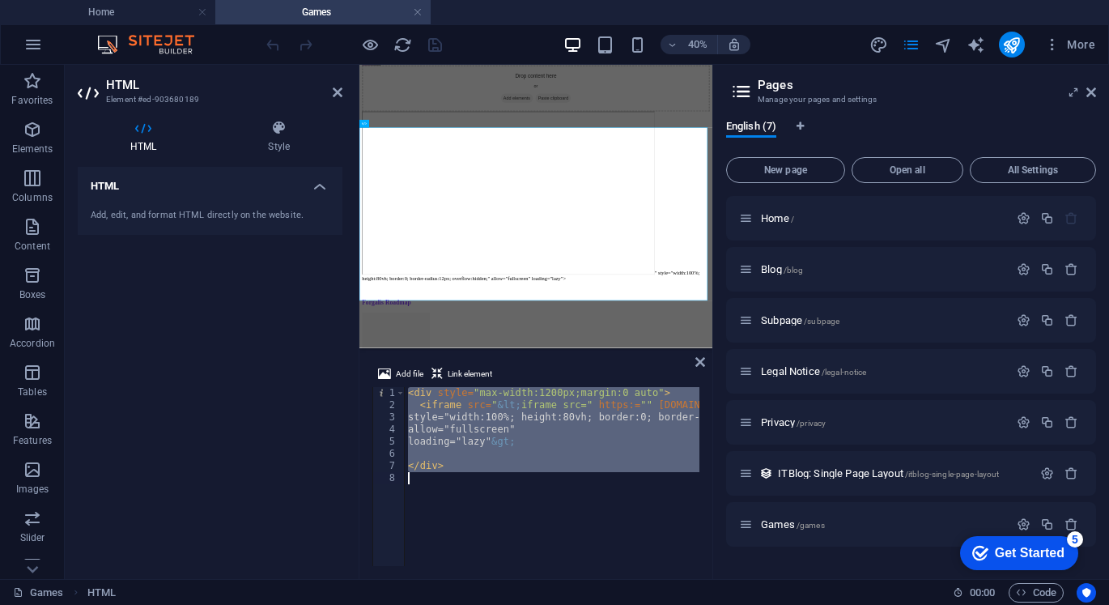
scroll to position [1160, 0]
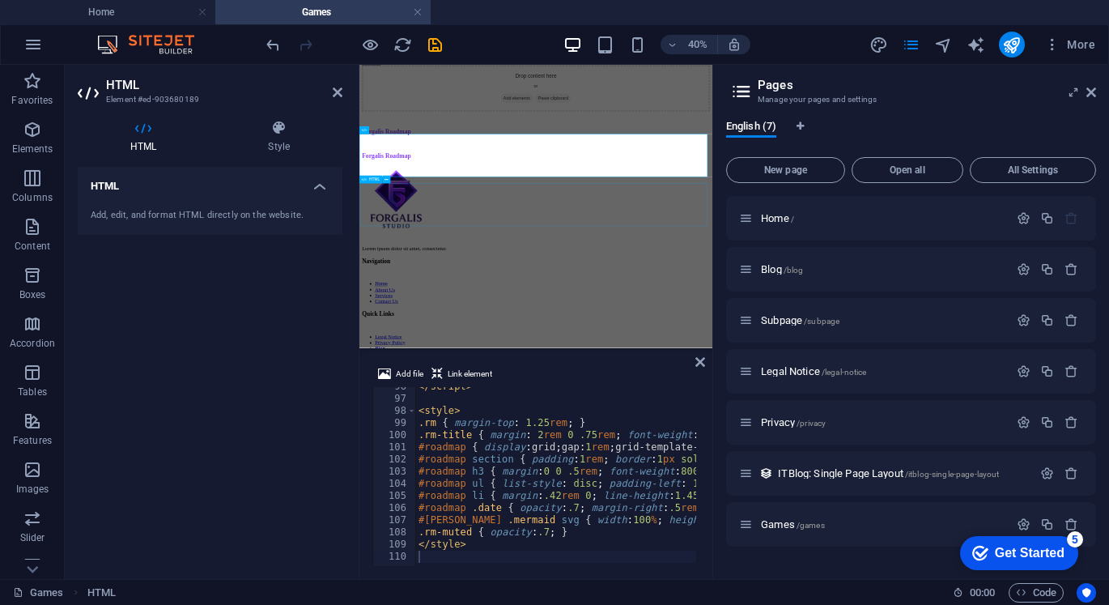
click at [878, 301] on div "Forgalis Roadmap" at bounding box center [801, 279] width 870 height 44
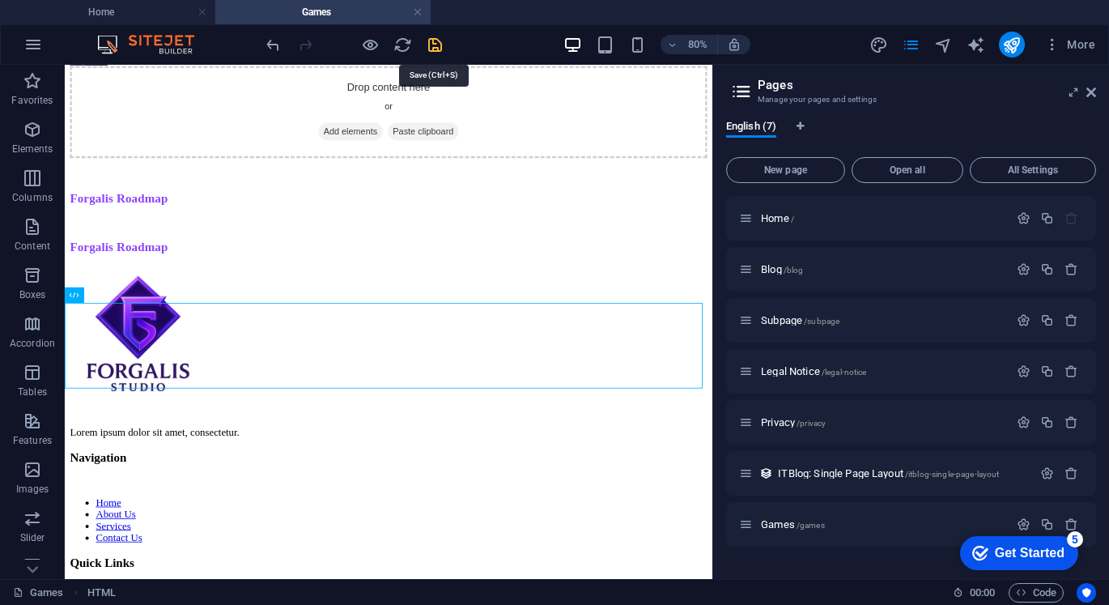
click at [435, 40] on icon "save" at bounding box center [435, 45] width 19 height 19
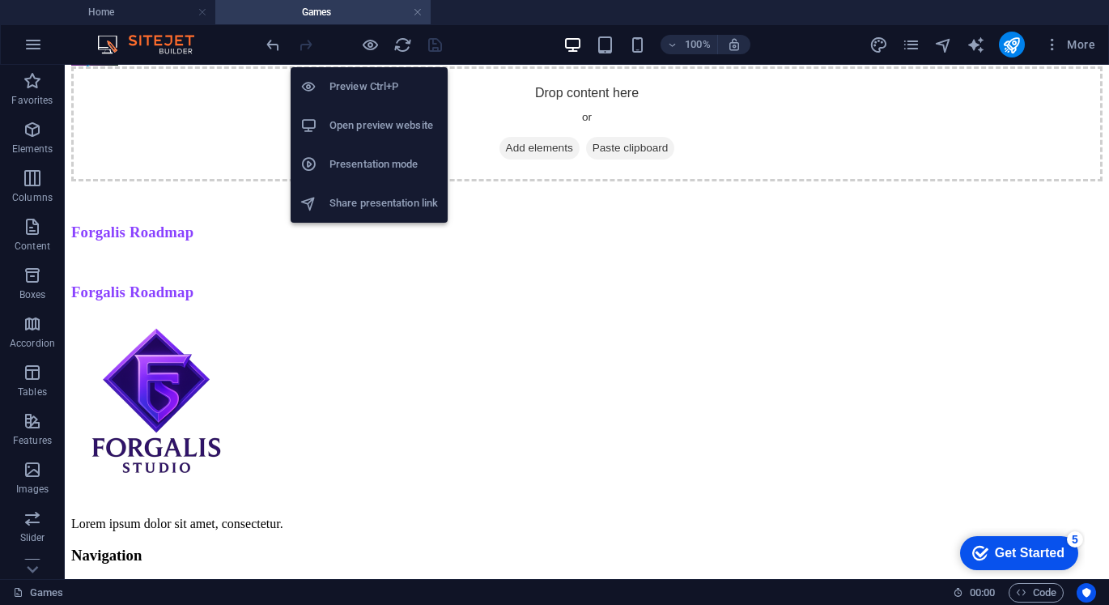
click at [368, 134] on h6 "Open preview website" at bounding box center [384, 125] width 108 height 19
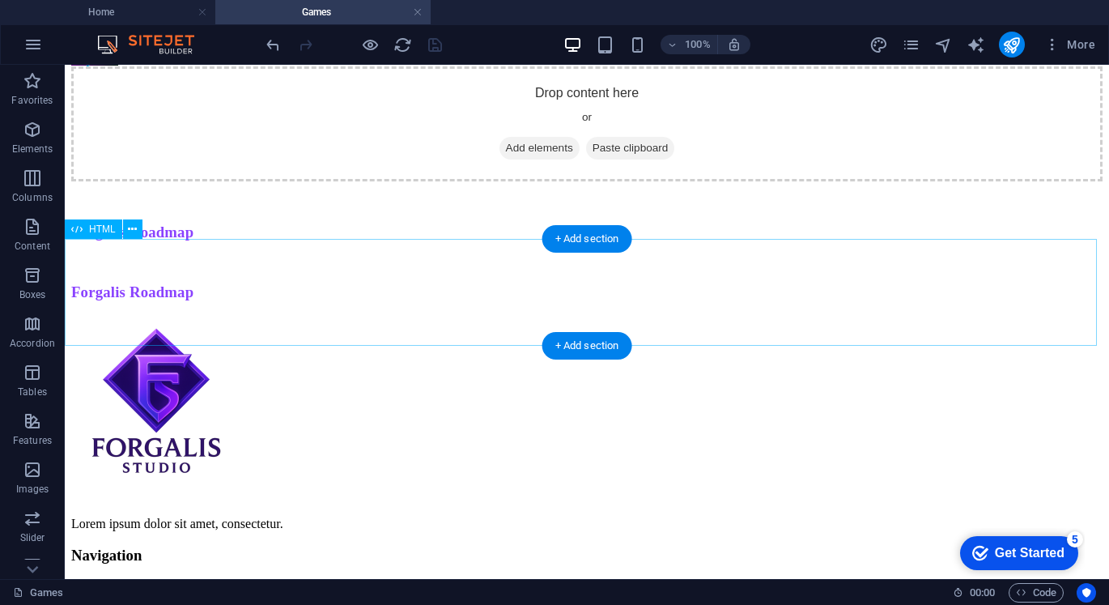
click at [280, 241] on div "Forgalis Roadmap" at bounding box center [586, 220] width 1031 height 44
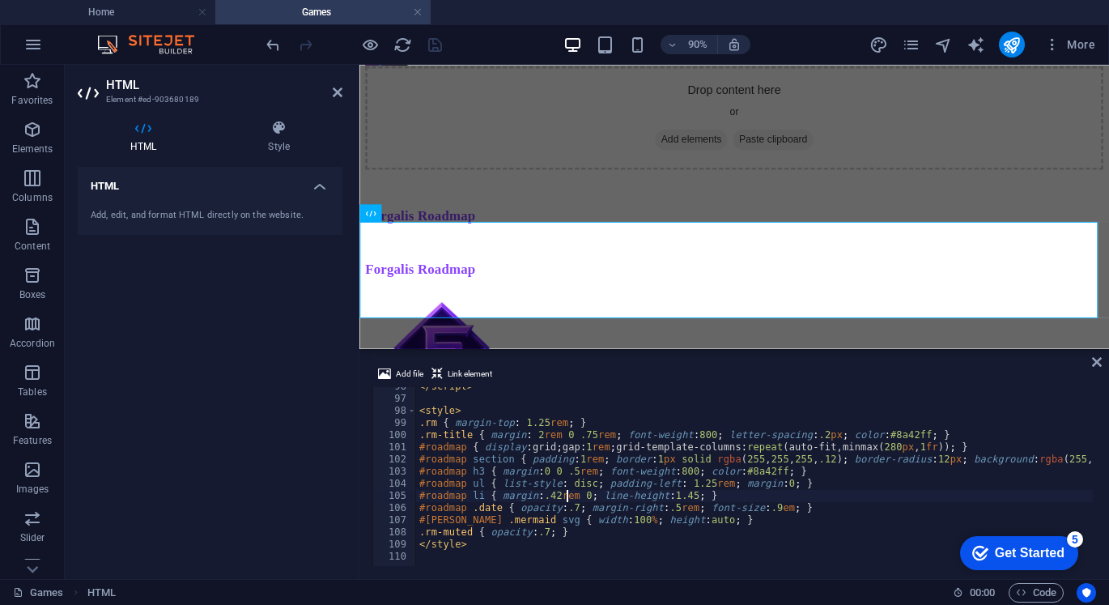
click at [566, 498] on div "</ script > < style > .rm { margin-top : 1.25 rem ; } .rm-title { margin : 2 re…" at bounding box center [779, 481] width 726 height 200
click at [504, 542] on div "</ script > < style > .rm { margin-top : 1.25 rem ; } .rm-title { margin : 2 re…" at bounding box center [779, 481] width 726 height 200
type textarea "</style>"
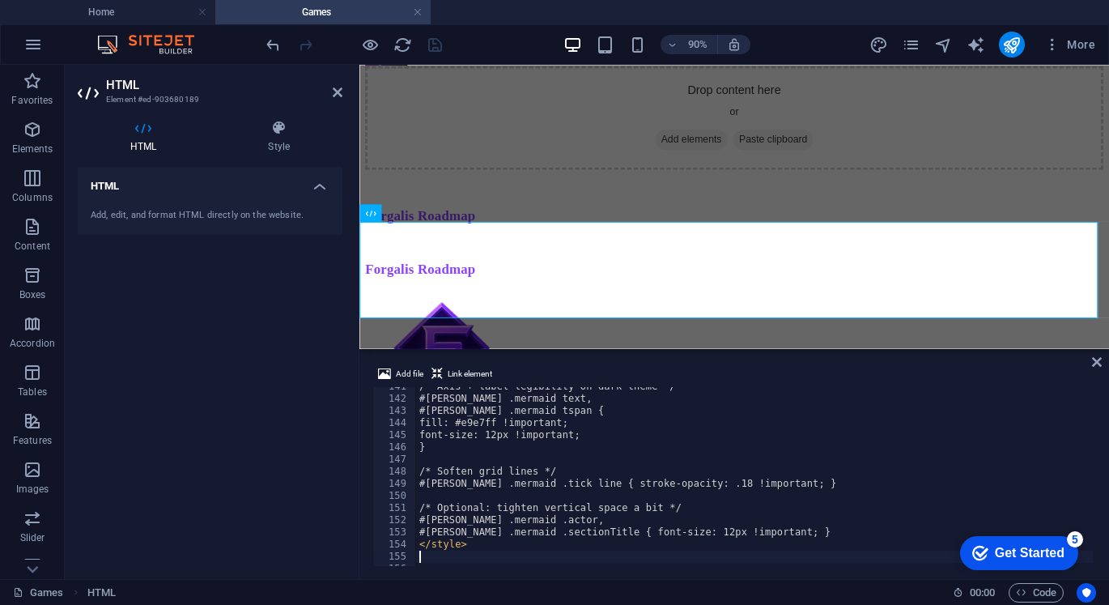
scroll to position [1707, 0]
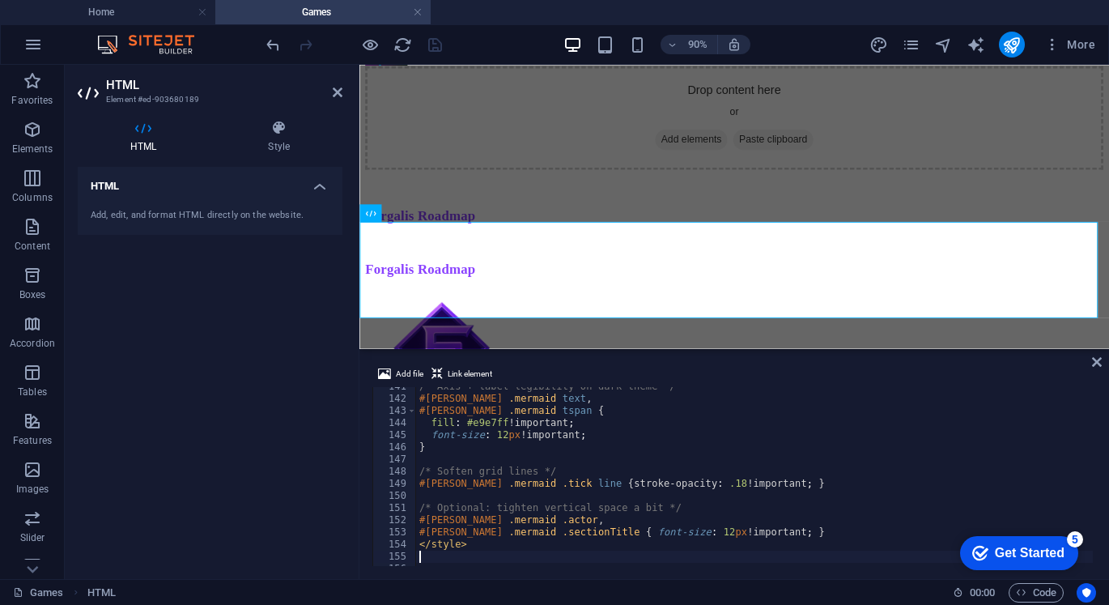
click at [673, 181] on div "Drop content here or Add elements Paste clipboard" at bounding box center [776, 123] width 820 height 115
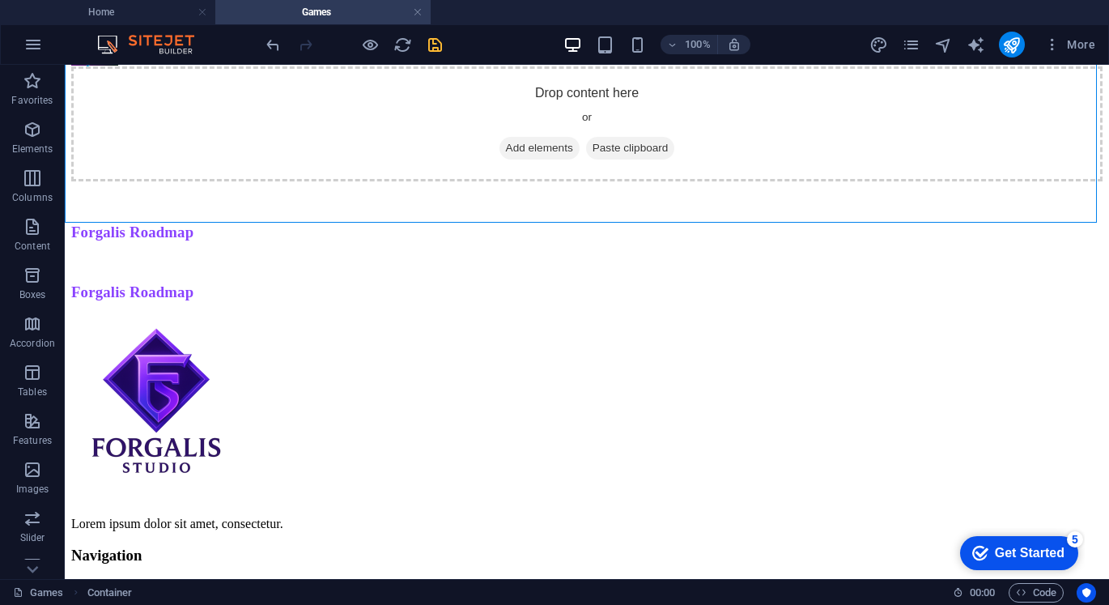
click at [424, 45] on div at bounding box center [353, 45] width 181 height 26
click at [426, 45] on icon "save" at bounding box center [435, 45] width 19 height 19
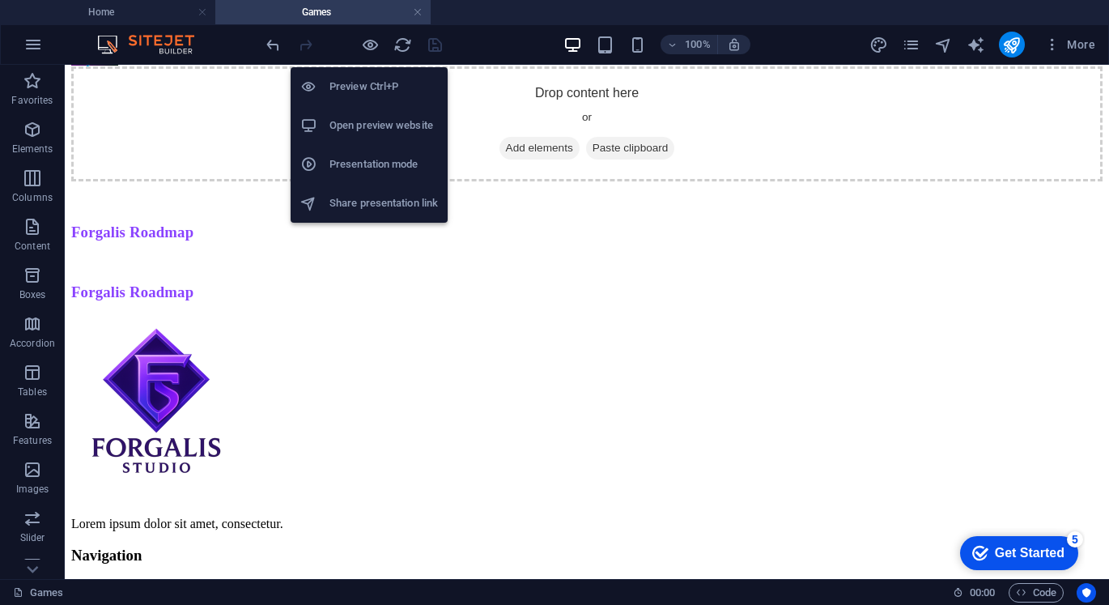
click at [375, 127] on h6 "Open preview website" at bounding box center [384, 125] width 108 height 19
